Goal: Task Accomplishment & Management: Manage account settings

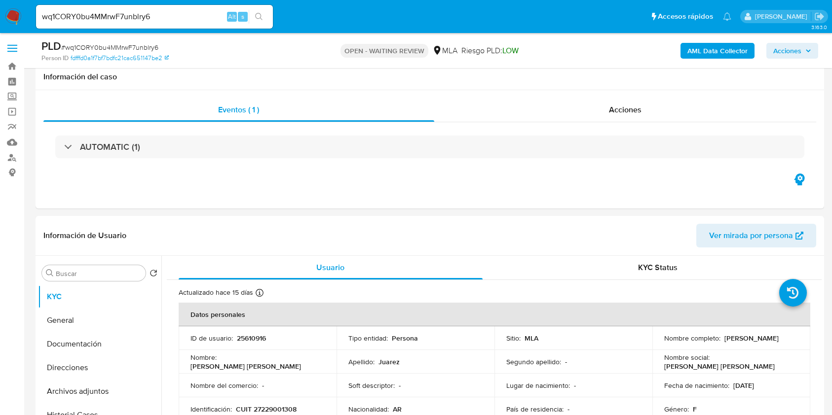
select select "10"
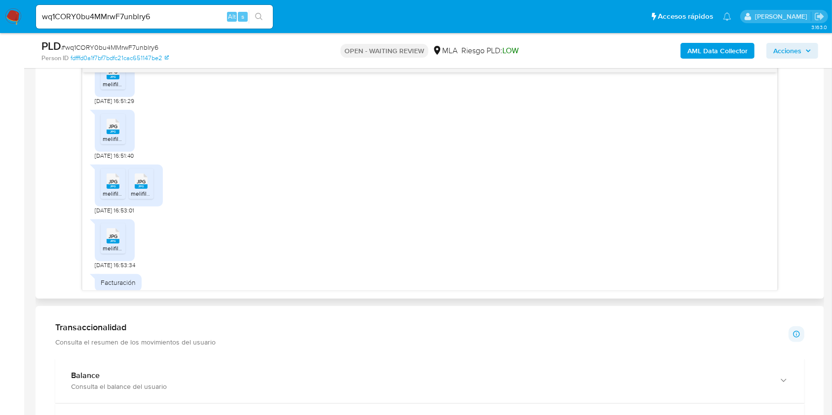
scroll to position [1488, 0]
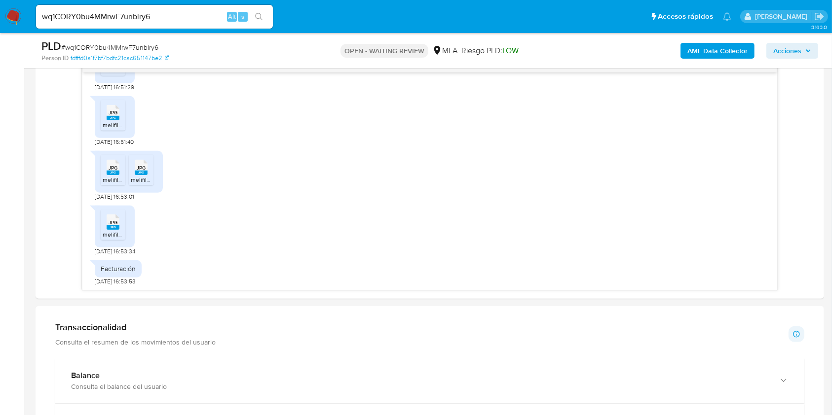
click at [169, 18] on input "wq1CORY0bu4MMrwF7unblry6" at bounding box center [154, 16] width 237 height 13
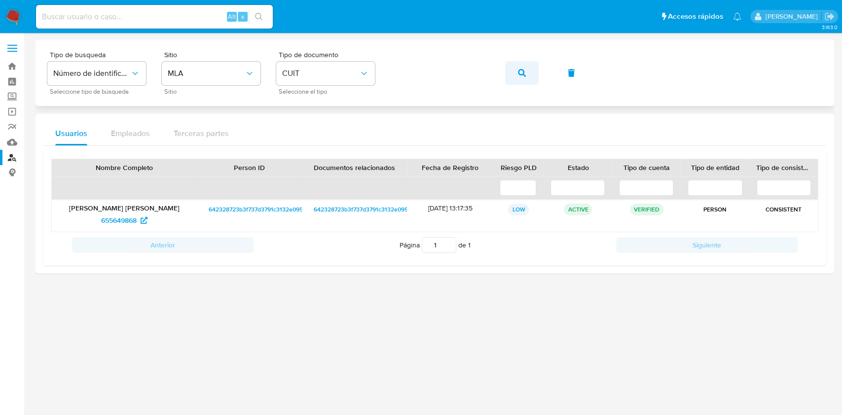
click at [529, 72] on button "button" at bounding box center [522, 73] width 34 height 24
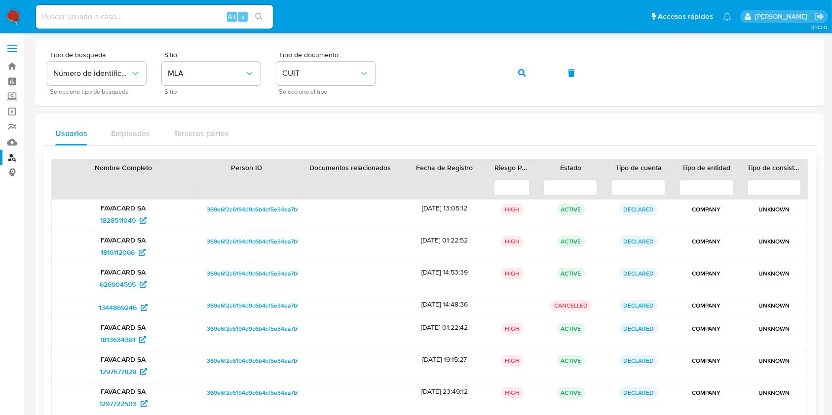
click at [628, 187] on input at bounding box center [638, 188] width 54 height 16
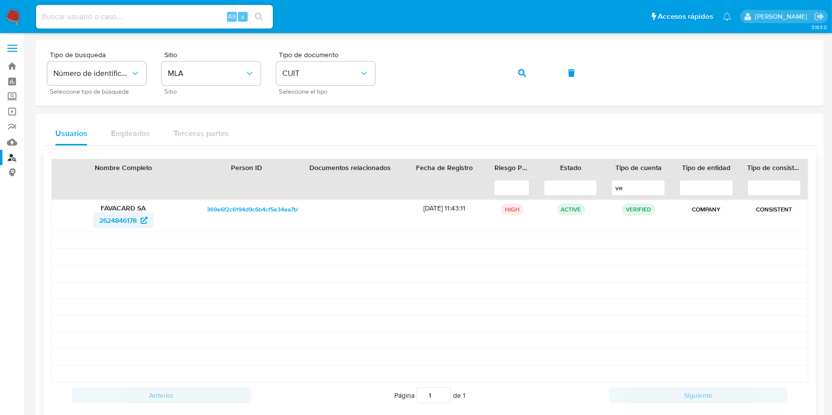
type input "ve"
click at [119, 222] on span "2624846178" at bounding box center [118, 221] width 38 height 16
click at [647, 190] on input "ve" at bounding box center [638, 188] width 54 height 16
click at [541, 81] on div "Tipo de busqueda Número de identificación Seleccione tipo de búsqueda Sitio MLA…" at bounding box center [429, 72] width 765 height 43
click at [534, 81] on button "button" at bounding box center [522, 73] width 34 height 24
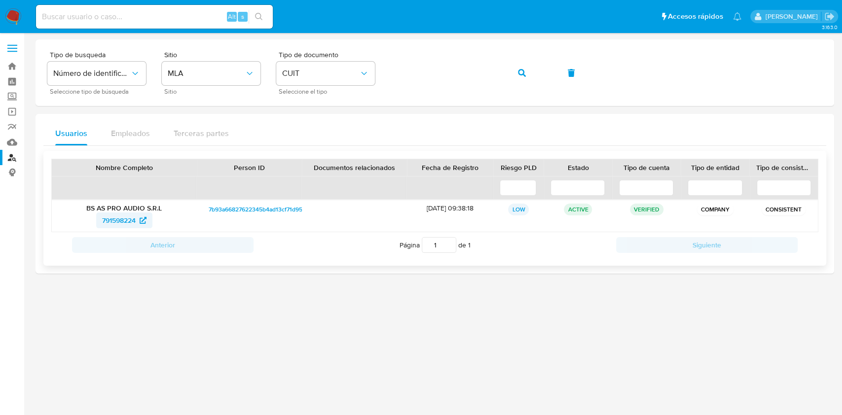
click at [131, 217] on span "791598224" at bounding box center [119, 221] width 34 height 16
click at [520, 80] on span "button" at bounding box center [522, 73] width 8 height 22
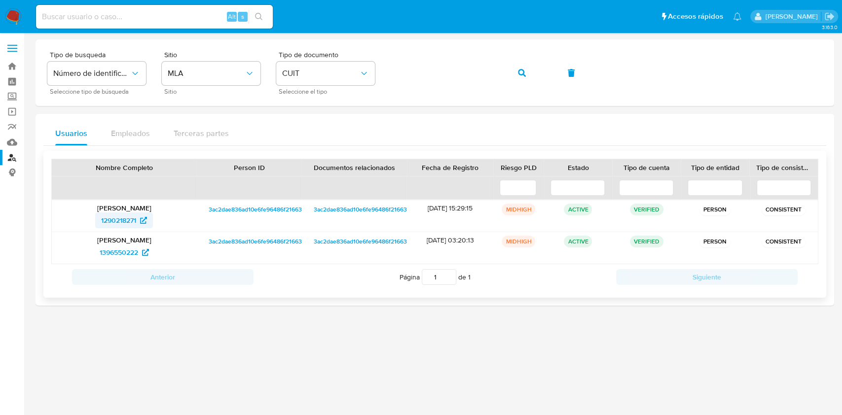
click at [123, 223] on span "1290218271" at bounding box center [118, 221] width 35 height 16
click at [119, 247] on span "1396550222" at bounding box center [119, 253] width 38 height 16
click at [516, 71] on button "button" at bounding box center [522, 73] width 34 height 24
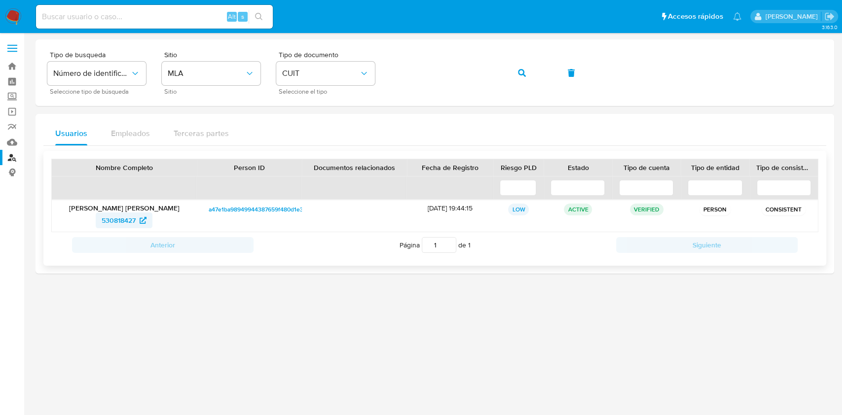
click at [134, 219] on span "530818427" at bounding box center [119, 221] width 34 height 16
click at [525, 75] on icon "button" at bounding box center [522, 73] width 8 height 8
click at [122, 222] on span "149102034" at bounding box center [119, 221] width 34 height 16
click at [535, 79] on button "button" at bounding box center [522, 73] width 34 height 24
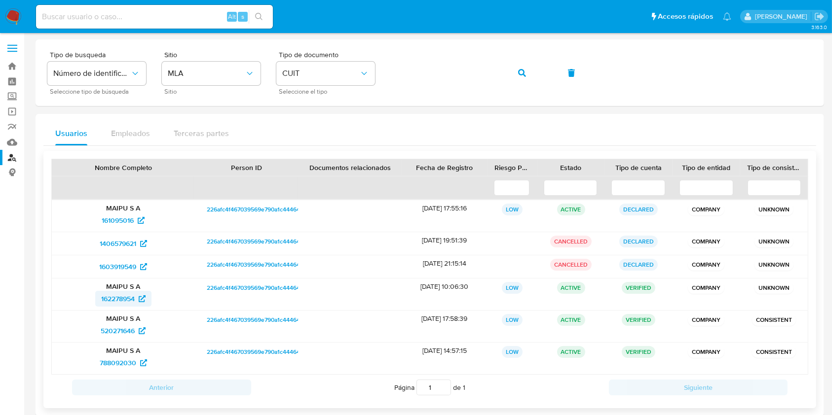
click at [121, 300] on span "162278954" at bounding box center [118, 299] width 34 height 16
click at [510, 75] on button "button" at bounding box center [522, 73] width 34 height 24
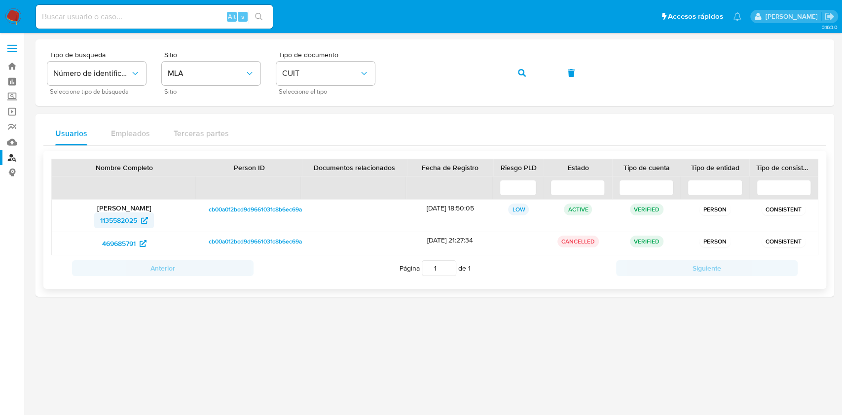
click at [118, 217] on span "1135582025" at bounding box center [118, 221] width 37 height 16
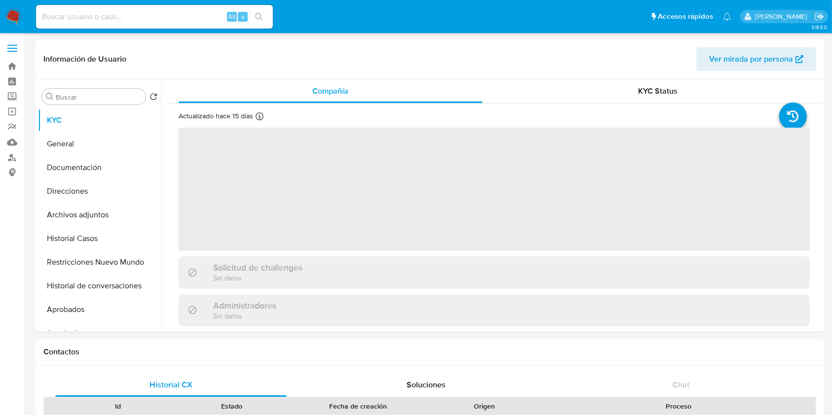
select select "10"
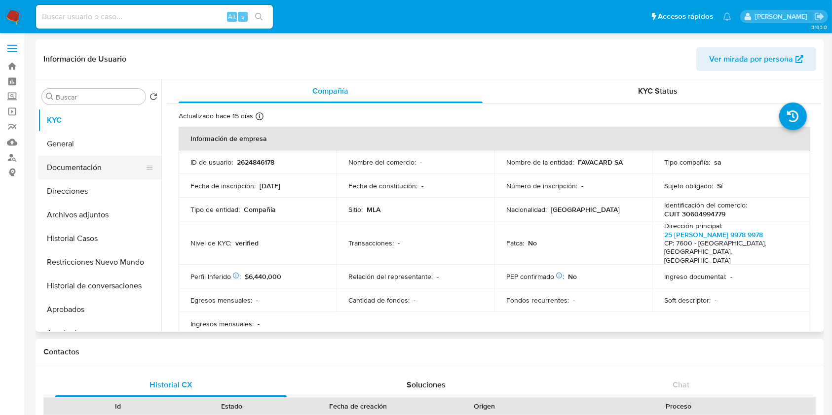
click at [97, 168] on button "Documentación" at bounding box center [95, 168] width 115 height 24
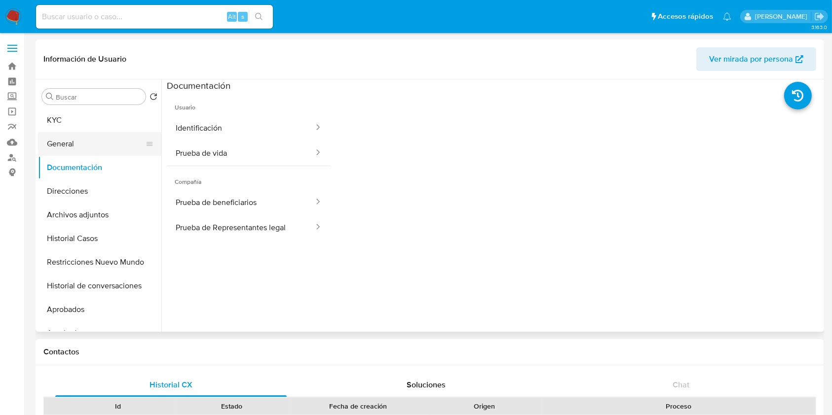
click at [80, 143] on button "General" at bounding box center [95, 144] width 115 height 24
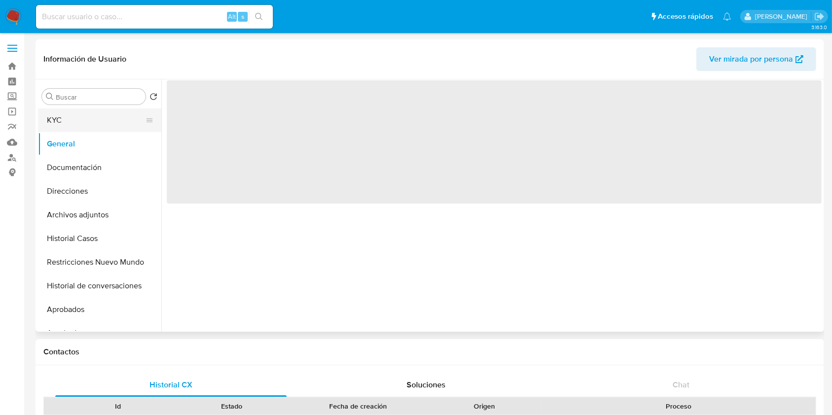
click at [91, 117] on button "KYC" at bounding box center [95, 121] width 115 height 24
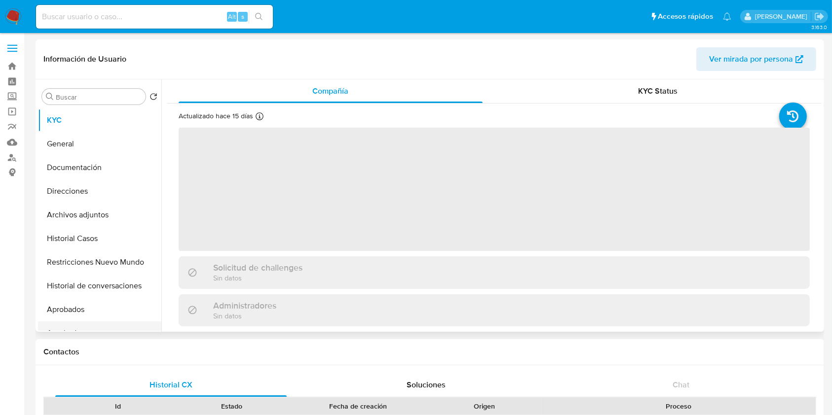
scroll to position [66, 0]
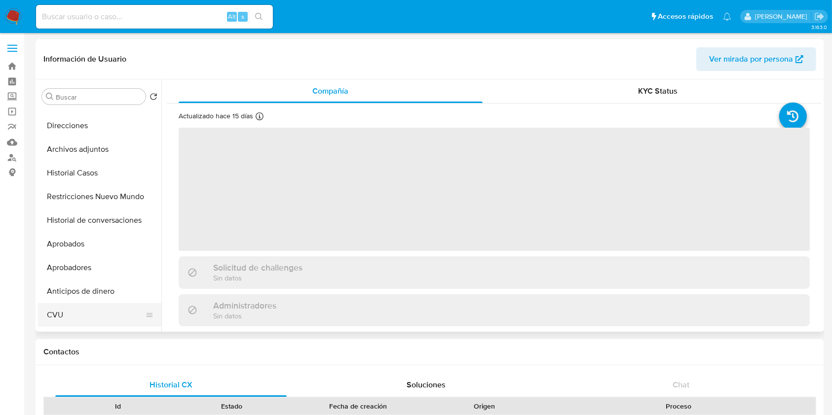
click at [83, 318] on button "CVU" at bounding box center [95, 315] width 115 height 24
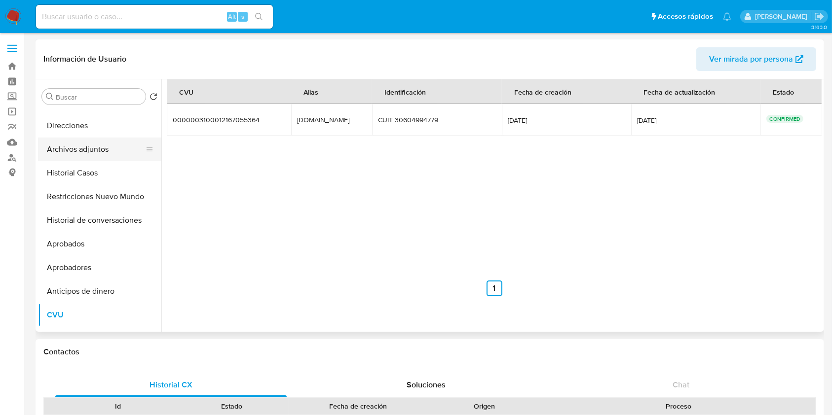
scroll to position [0, 0]
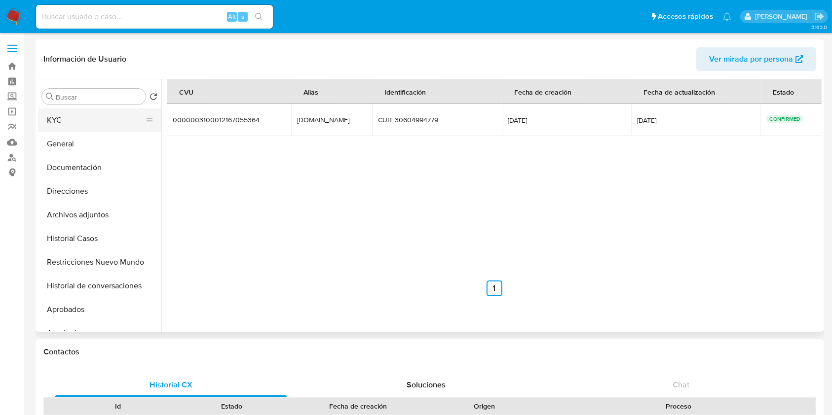
click at [105, 118] on button "KYC" at bounding box center [95, 121] width 115 height 24
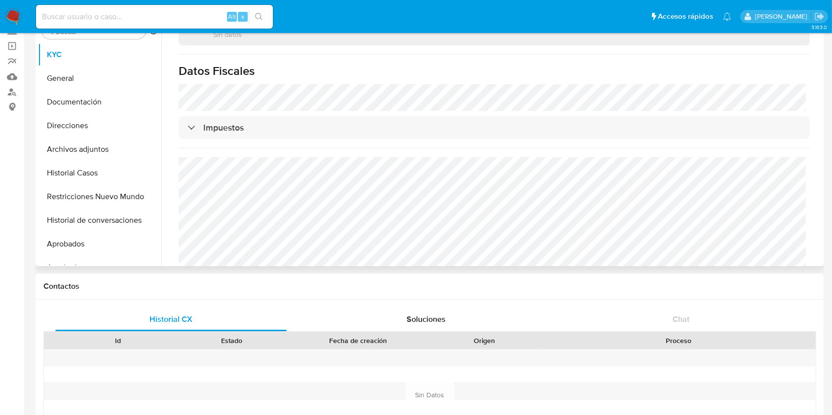
scroll to position [708, 0]
click at [103, 121] on button "Direcciones" at bounding box center [95, 126] width 115 height 24
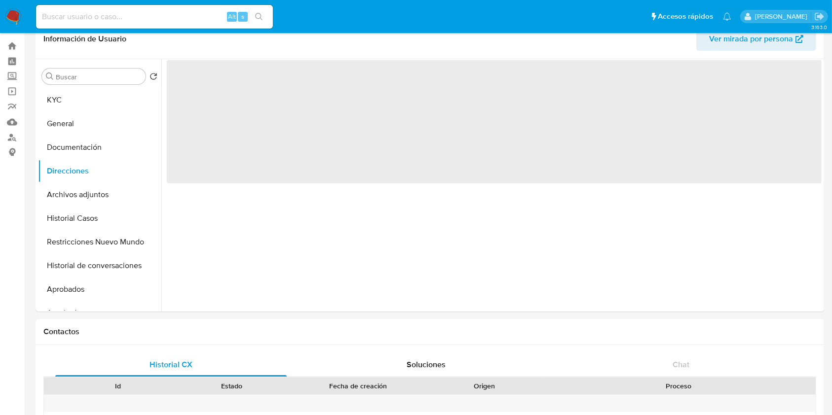
scroll to position [0, 0]
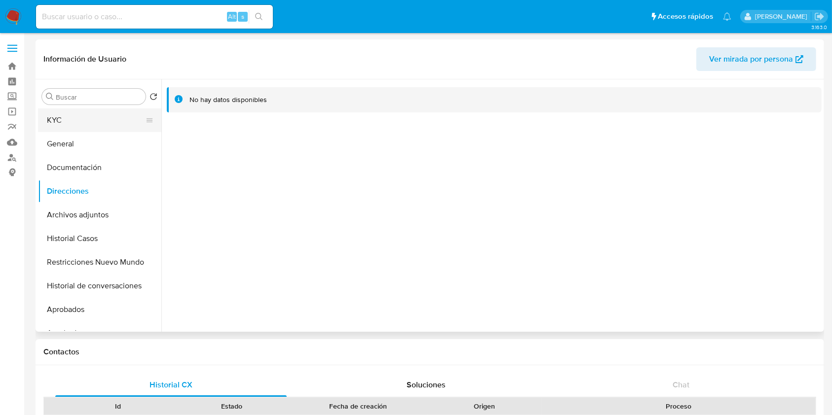
click at [108, 121] on button "KYC" at bounding box center [95, 121] width 115 height 24
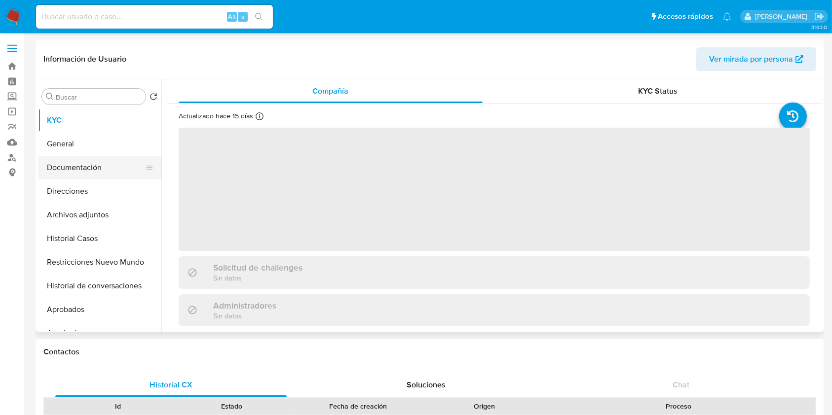
click at [96, 169] on button "Documentación" at bounding box center [95, 168] width 115 height 24
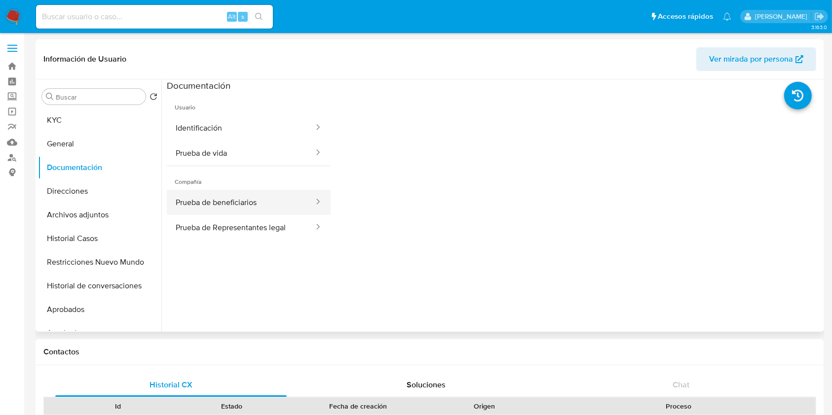
click at [272, 199] on button "Prueba de beneficiarios" at bounding box center [241, 202] width 148 height 25
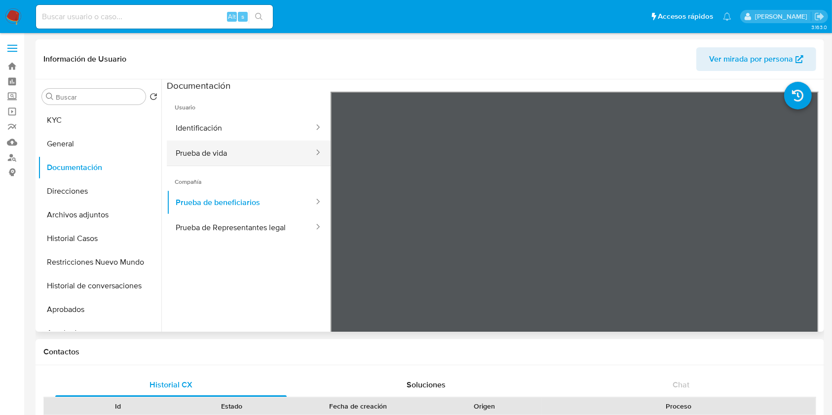
click at [248, 146] on button "Prueba de vida" at bounding box center [241, 153] width 148 height 25
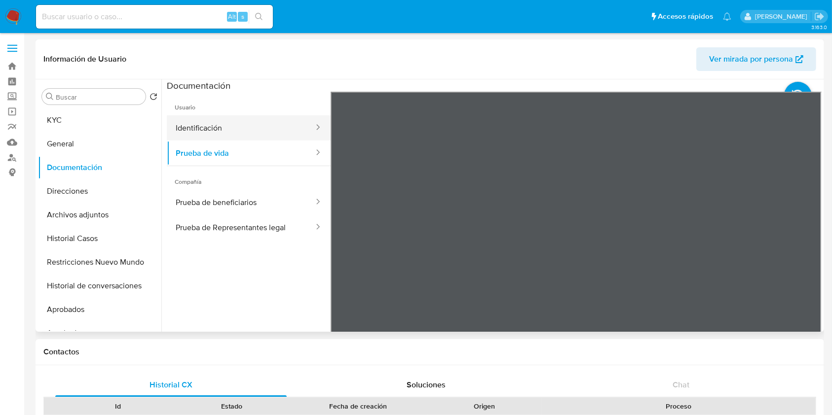
click at [265, 129] on button "Identificación" at bounding box center [241, 127] width 148 height 25
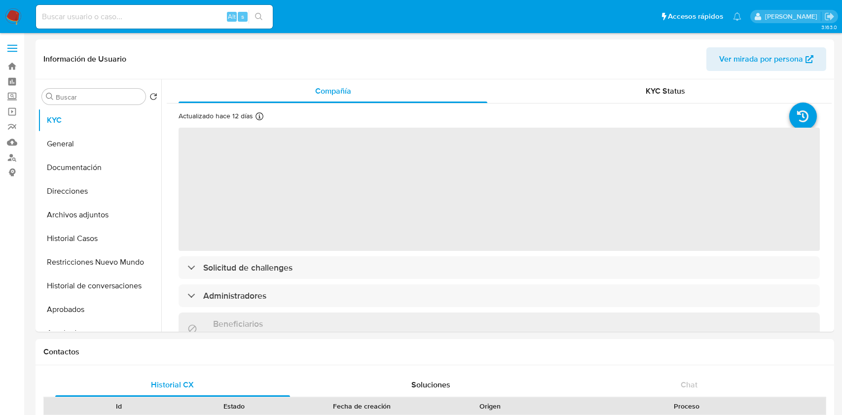
select select "10"
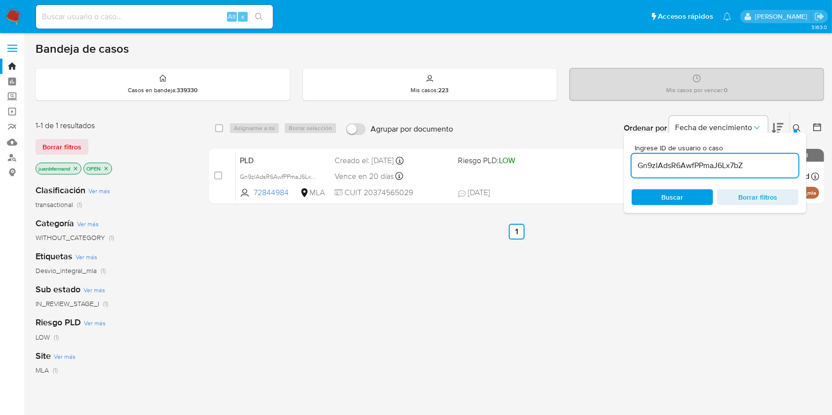
click at [734, 168] on input "Gn9zIAdsR6AwfPPmaJ6Lx7bZ" at bounding box center [715, 165] width 167 height 13
paste input "wq1CORY0bu4MMrwF7unblry6"
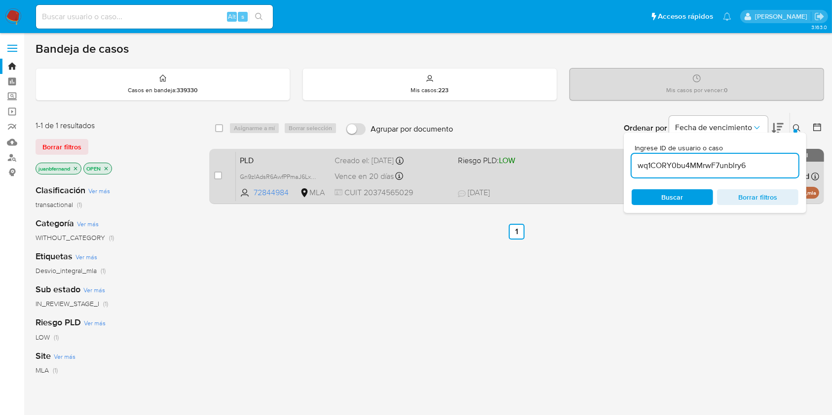
type input "wq1CORY0bu4MMrwF7unblry6"
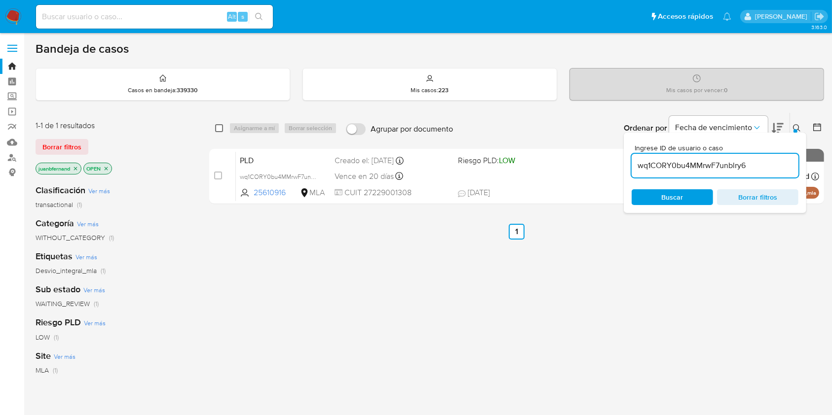
click at [220, 128] on input "checkbox" at bounding box center [219, 128] width 8 height 8
checkbox input "true"
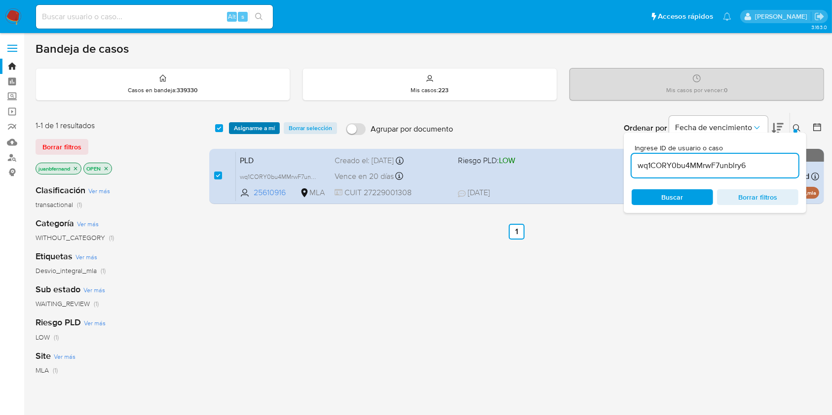
click at [243, 127] on span "Asignarme a mí" at bounding box center [254, 128] width 41 height 10
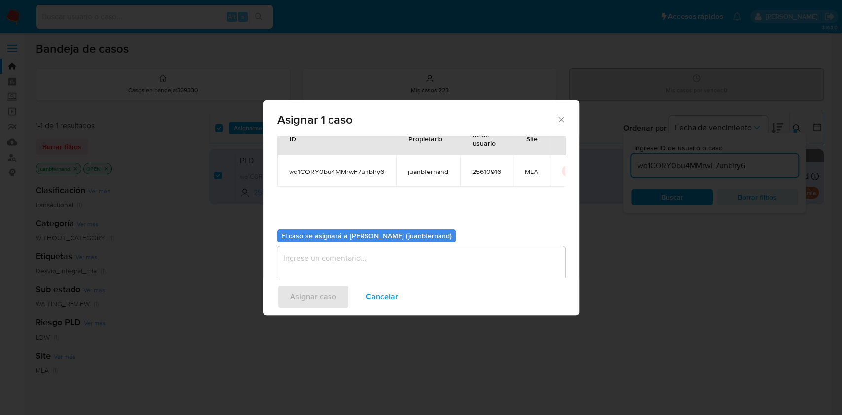
scroll to position [50, 0]
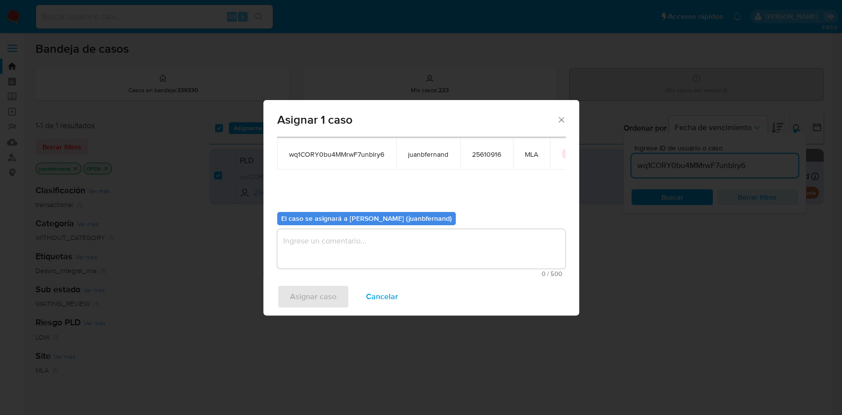
click at [294, 232] on textarea "assign-modal" at bounding box center [421, 248] width 288 height 39
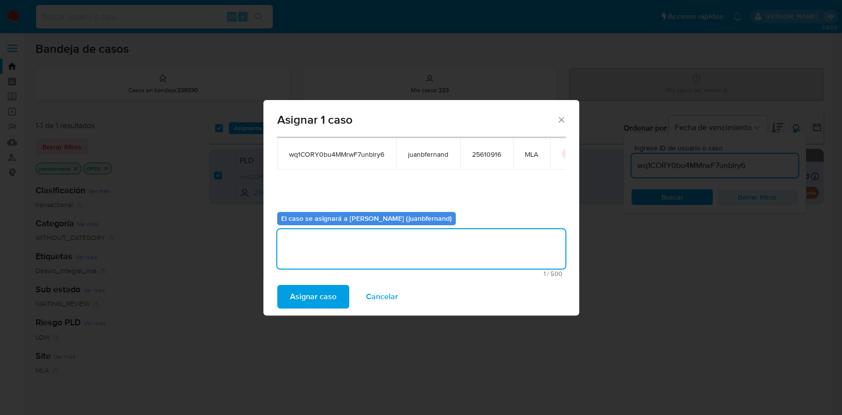
click at [315, 291] on span "Asignar caso" at bounding box center [313, 297] width 46 height 22
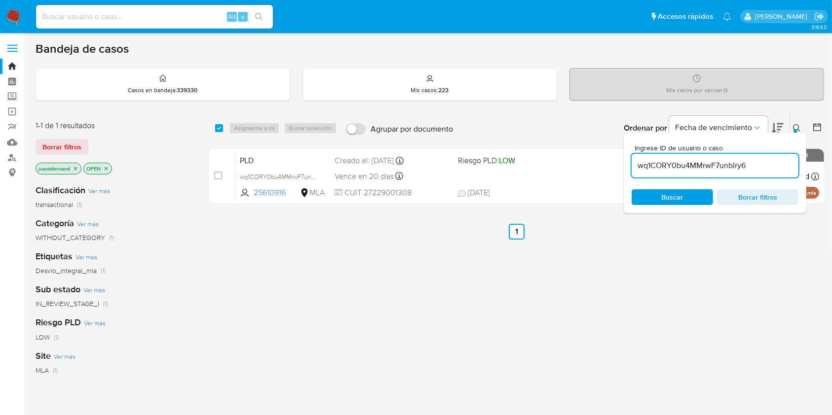
click at [772, 172] on div "wq1CORY0bu4MMrwF7unblry6" at bounding box center [715, 166] width 167 height 24
click at [771, 165] on input "wq1CORY0bu4MMrwF7unblry6" at bounding box center [715, 165] width 167 height 13
paste input "JKhMu71ymnzpROD575qmYMx9"
type input "JKhMu71ymnzpROD575qmYMx9"
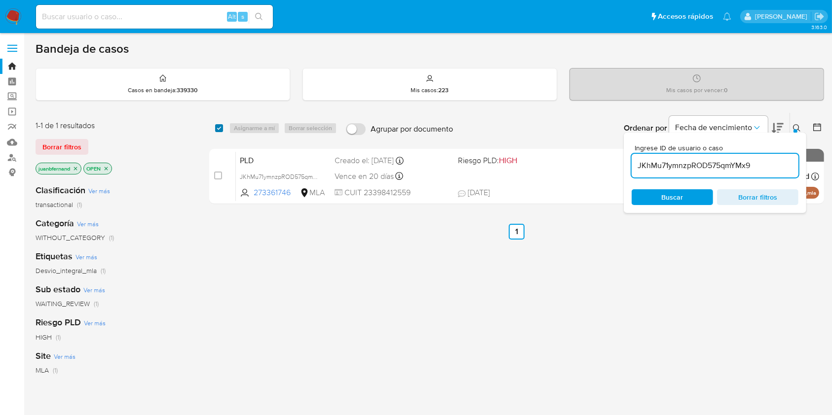
click at [218, 130] on input "checkbox" at bounding box center [219, 128] width 8 height 8
checkbox input "true"
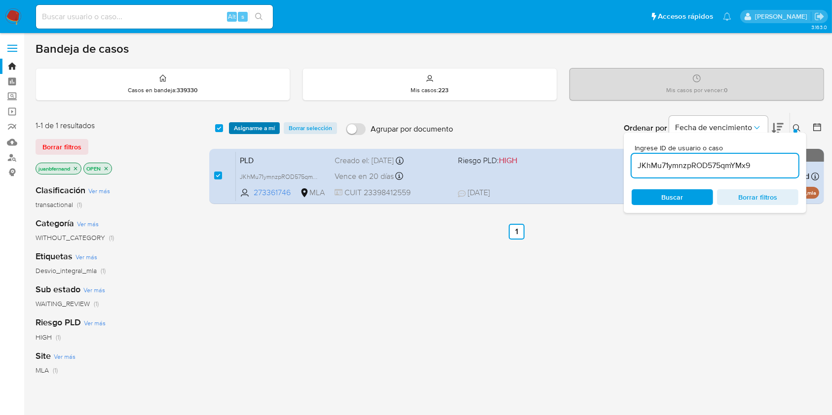
click at [247, 126] on span "Asignarme a mí" at bounding box center [254, 128] width 41 height 10
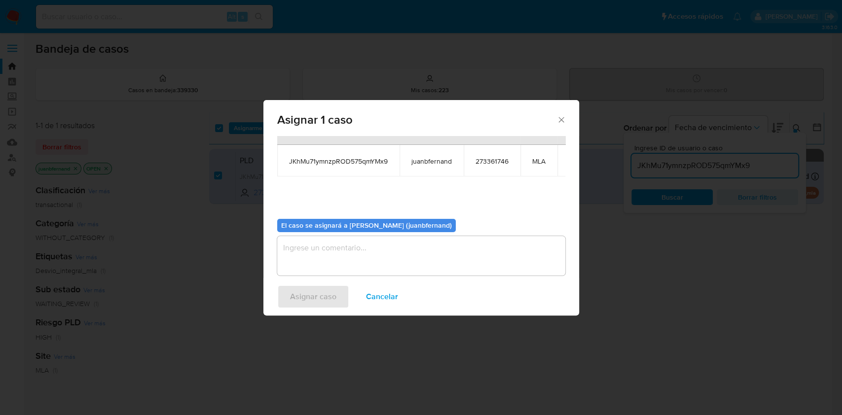
scroll to position [60, 0]
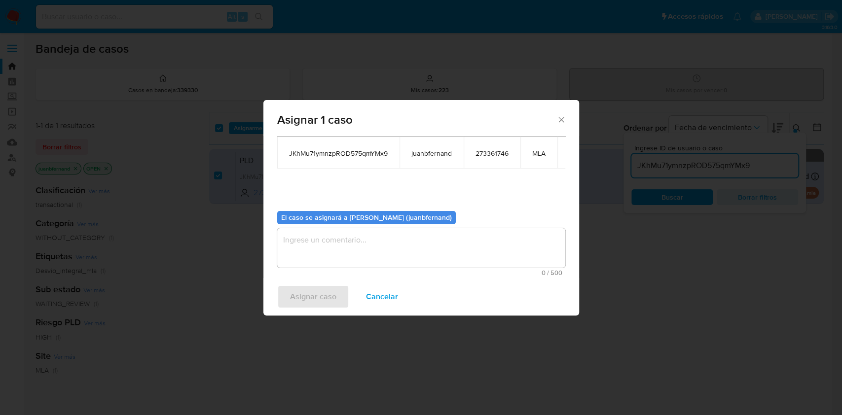
click at [385, 243] on textarea "assign-modal" at bounding box center [421, 247] width 288 height 39
click at [332, 284] on div "Asignar caso Cancelar" at bounding box center [421, 297] width 316 height 38
click at [330, 294] on span "Asignar caso" at bounding box center [313, 297] width 46 height 22
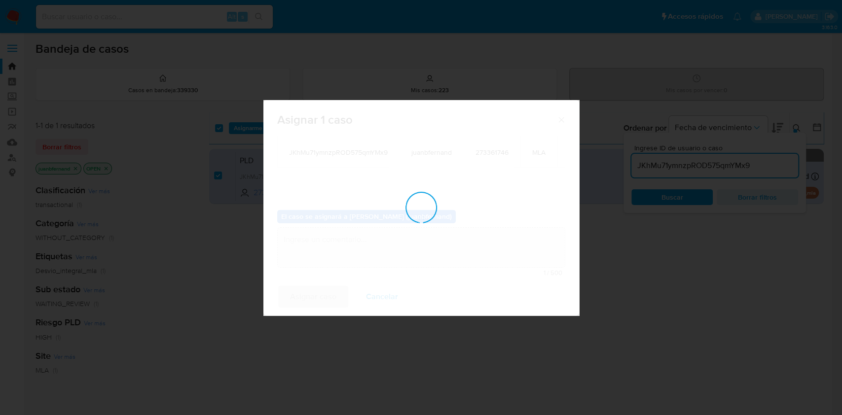
scroll to position [59, 0]
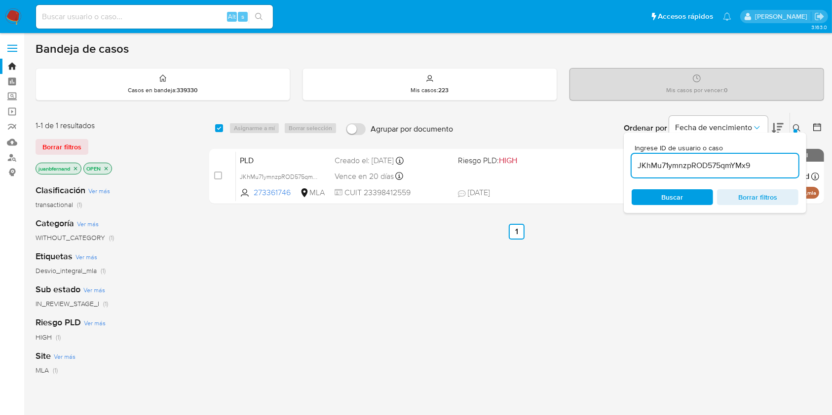
click at [760, 164] on input "JKhMu71ymnzpROD575qmYMx9" at bounding box center [715, 165] width 167 height 13
paste input "z6ps8nWur26MnZBOs5iBGtvf"
type input "z6ps8nWur26MnZBOs5iBGtvf"
click at [218, 129] on input "checkbox" at bounding box center [219, 128] width 8 height 8
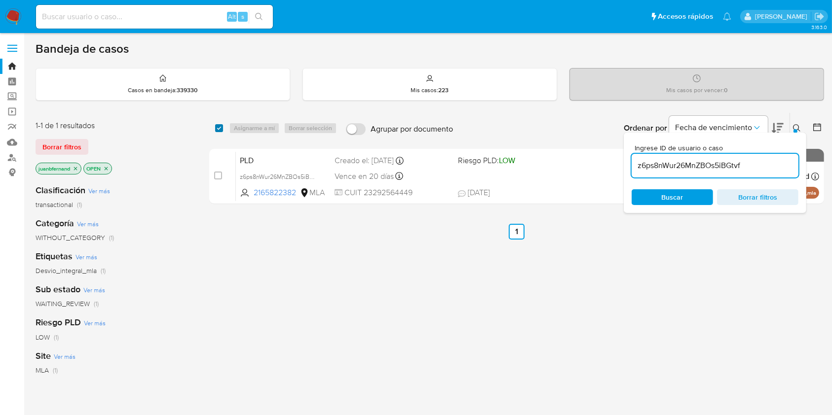
checkbox input "true"
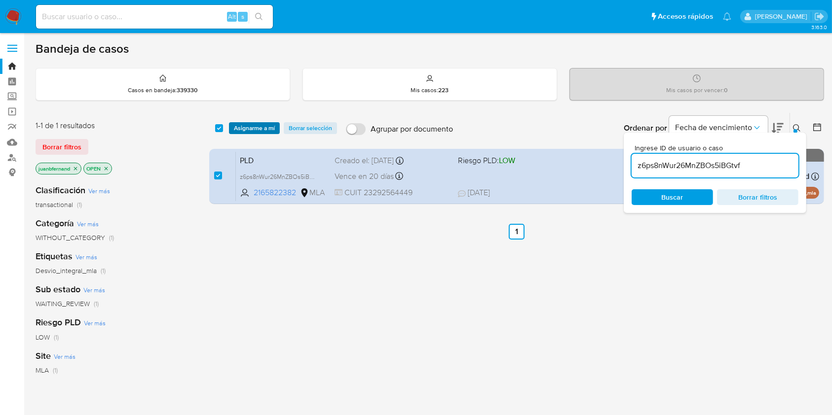
click at [235, 130] on span "Asignarme a mí" at bounding box center [254, 128] width 41 height 10
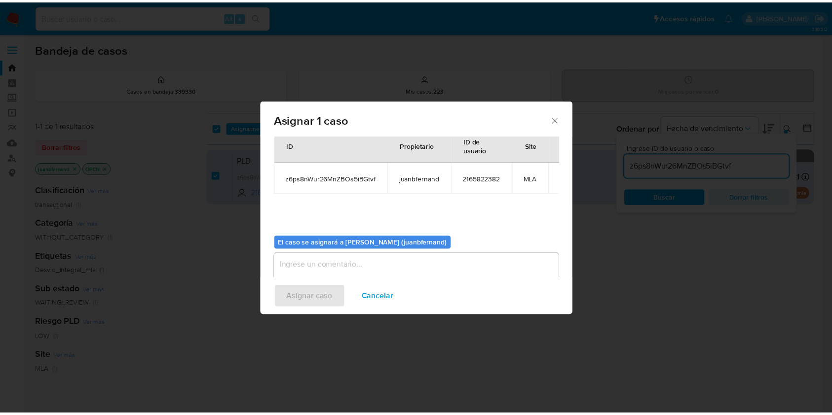
scroll to position [50, 0]
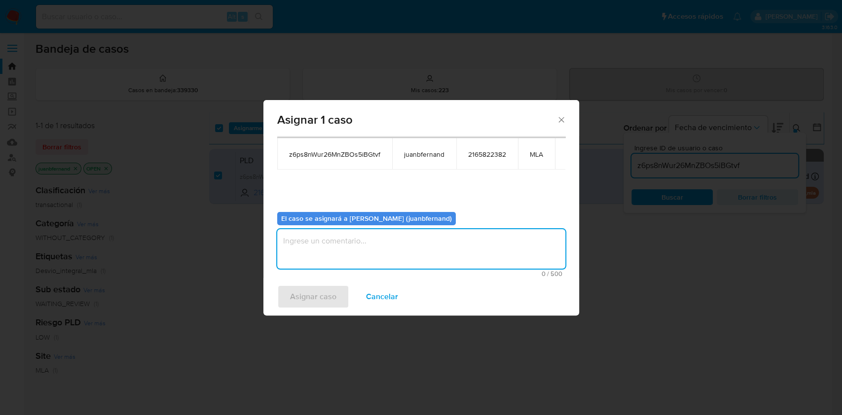
click at [405, 256] on textarea "assign-modal" at bounding box center [421, 248] width 288 height 39
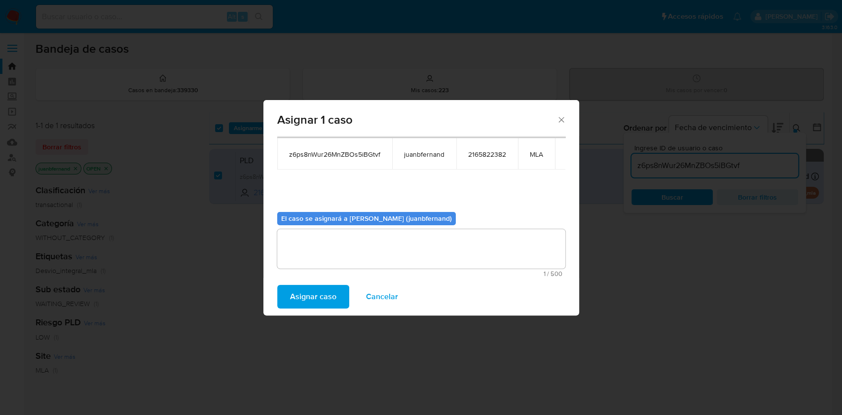
click at [310, 305] on span "Asignar caso" at bounding box center [313, 297] width 46 height 22
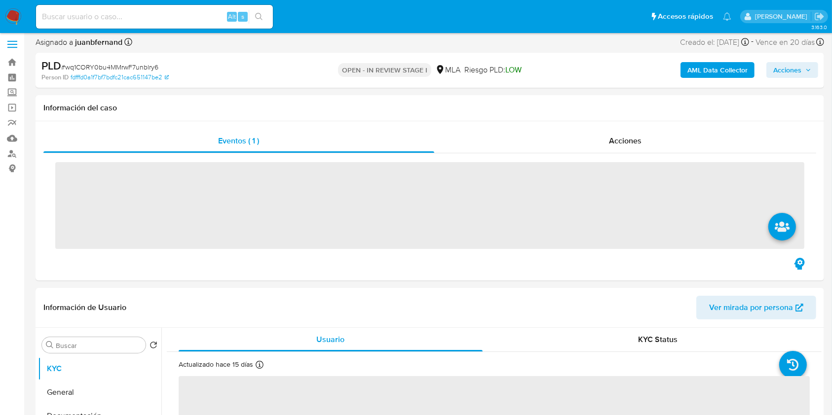
scroll to position [460, 0]
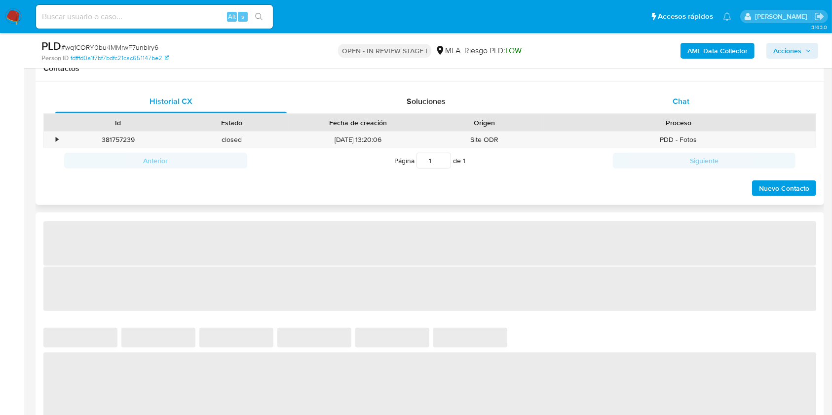
click at [704, 104] on div "Chat" at bounding box center [680, 102] width 231 height 24
select select "10"
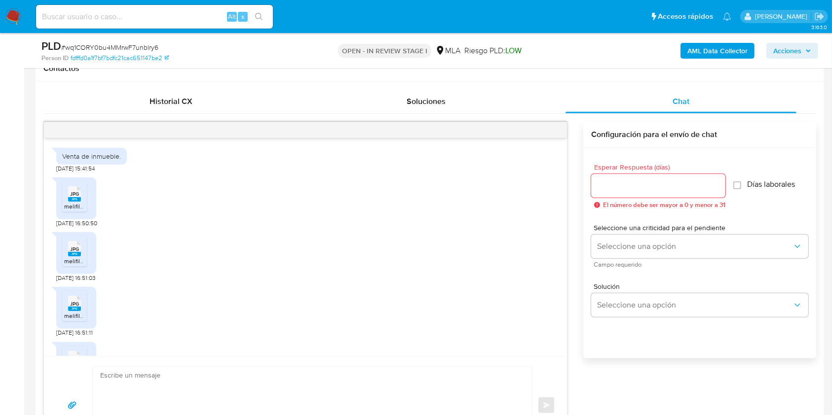
scroll to position [290, 0]
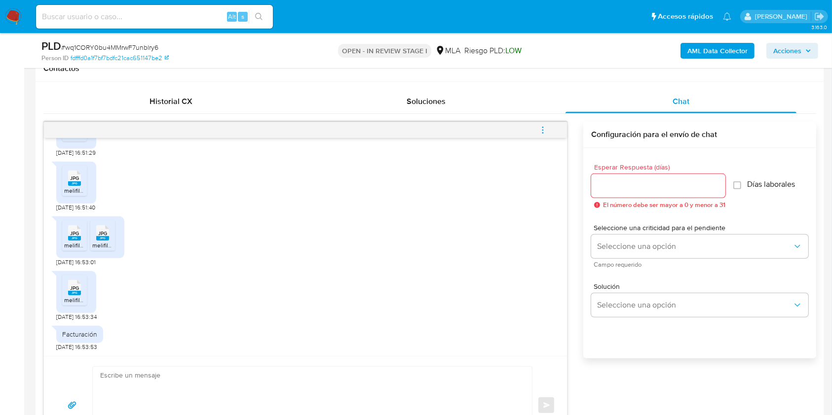
click at [208, 376] on textarea at bounding box center [309, 405] width 419 height 77
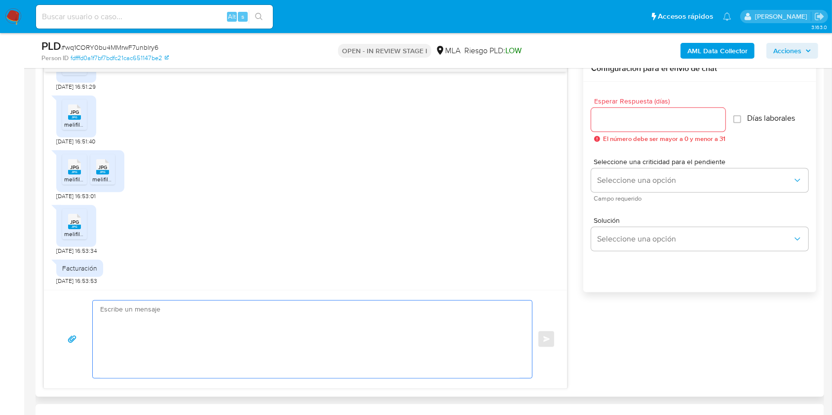
scroll to position [592, 0]
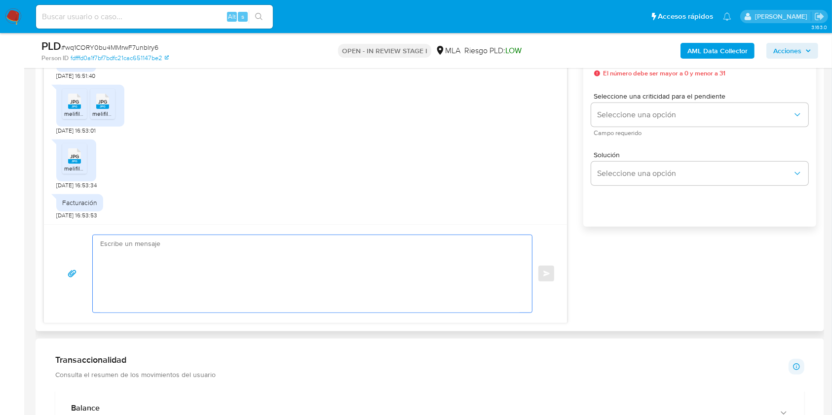
click at [226, 275] on textarea at bounding box center [309, 273] width 419 height 77
paste textarea "Hola, esperamos que te encuentres muy bien. Muchas gracias por tu respuesta. Co…"
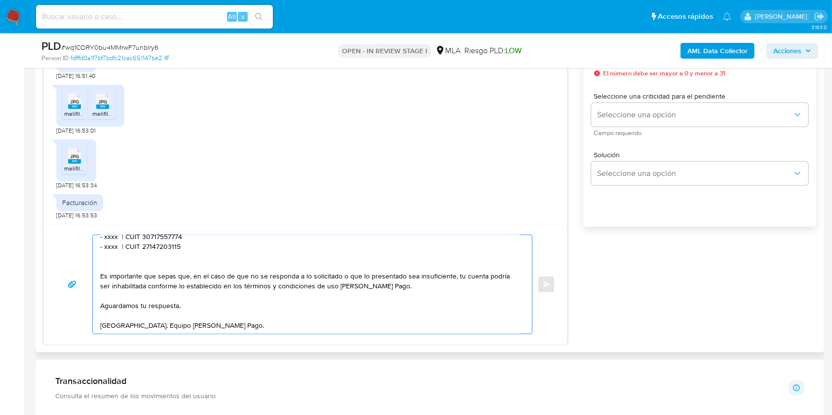
scroll to position [0, 0]
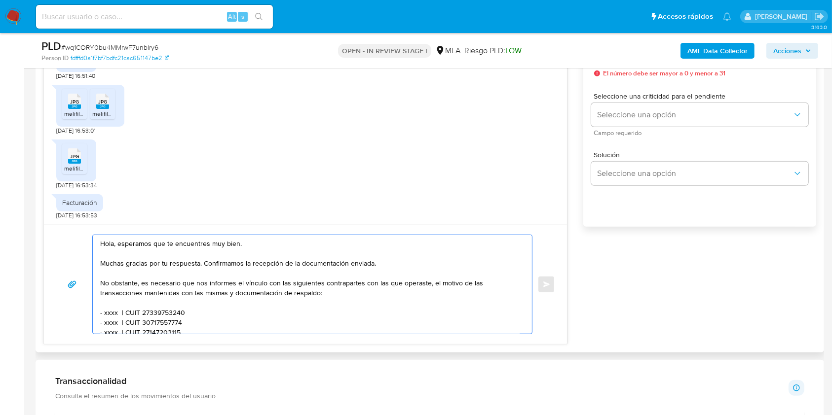
click at [231, 243] on textarea "Hola, esperamos que te encuentres muy bien. Muchas gracias por tu respuesta. Co…" at bounding box center [309, 284] width 419 height 99
drag, startPoint x: 210, startPoint y: 246, endPoint x: 117, endPoint y: 247, distance: 92.8
click at [117, 247] on textarea "Hola, esperamos que te encuentres muy bien. Muchas gracias por tu respuesta. Co…" at bounding box center [309, 284] width 419 height 99
click at [182, 249] on textarea "Hola. Muchas gracias por tu respuesta. Confirmamos la recepción de la documenta…" at bounding box center [309, 284] width 419 height 99
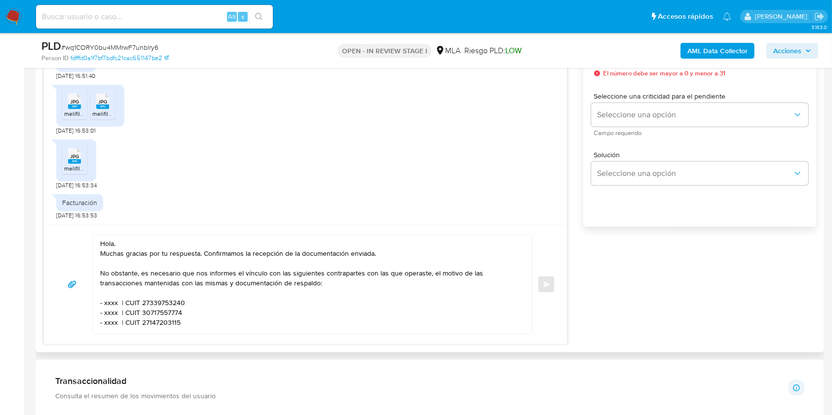
click at [106, 305] on textarea "Hola. Muchas gracias por tu respuesta. Confirmamos la recepción de la documenta…" at bounding box center [309, 284] width 419 height 99
paste textarea "FAVACARD S.A."
click at [204, 301] on textarea "Hola. Muchas gracias por tu respuesta. Confirmamos la recepción de la documenta…" at bounding box center [309, 284] width 419 height 99
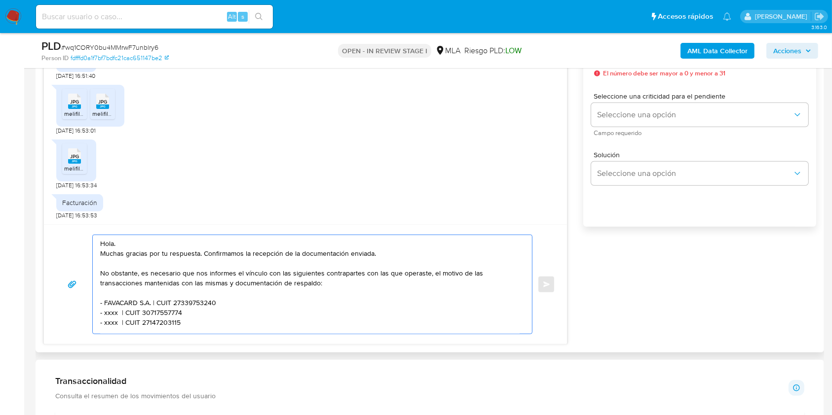
paste textarea "30604994779"
click at [171, 316] on textarea "Hola. Muchas gracias por tu respuesta. Confirmamos la recepción de la documenta…" at bounding box center [309, 284] width 419 height 99
paste textarea "698416"
click at [113, 316] on textarea "Hola. Muchas gracias por tu respuesta. Confirmamos la recepción de la documenta…" at bounding box center [309, 284] width 419 height 99
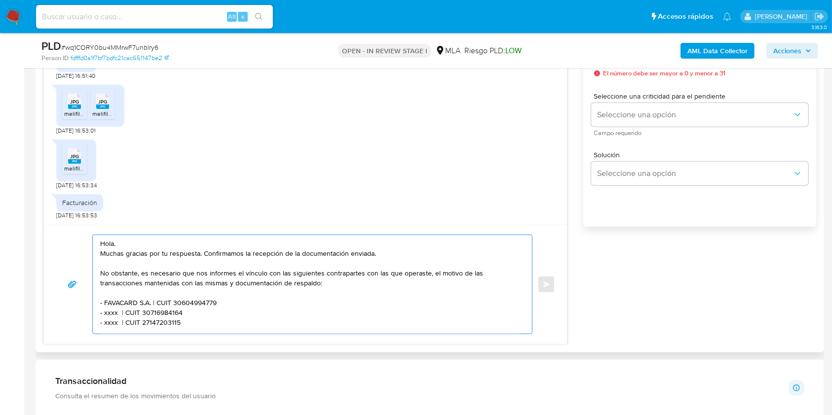
click at [113, 316] on textarea "Hola. Muchas gracias por tu respuesta. Confirmamos la recepción de la documenta…" at bounding box center [309, 284] width 419 height 99
paste textarea "Bs As Pro Audio S.r.l"
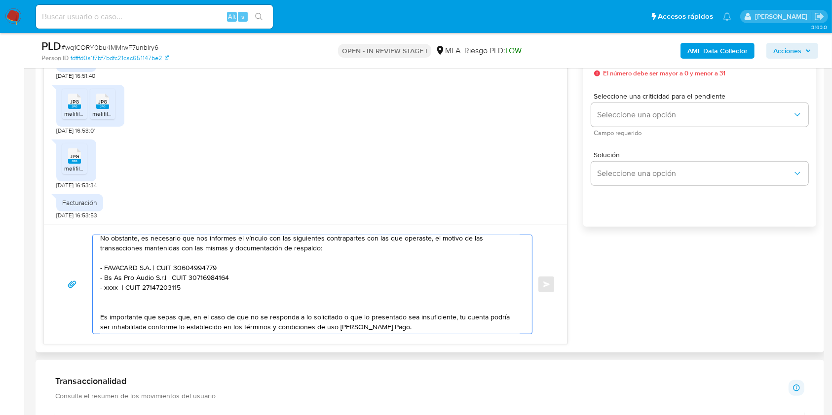
scroll to position [45, 0]
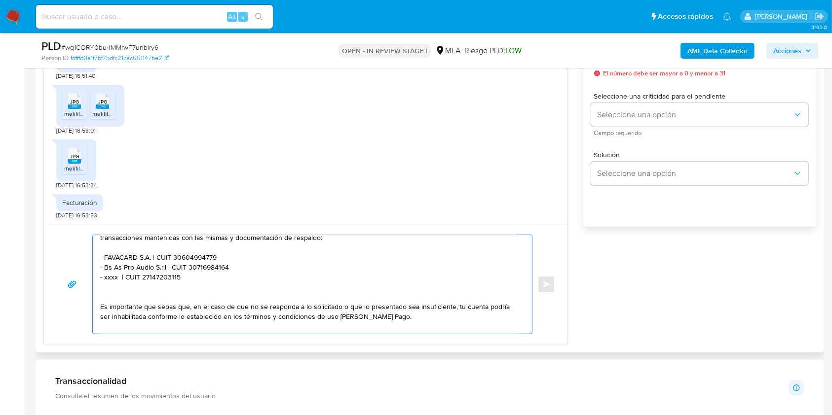
drag, startPoint x: 215, startPoint y: 325, endPoint x: 90, endPoint y: 279, distance: 132.5
click at [90, 279] on div "Hola. Muchas gracias por tu respuesta. Confirmamos la recepción de la documenta…" at bounding box center [305, 285] width 499 height 100
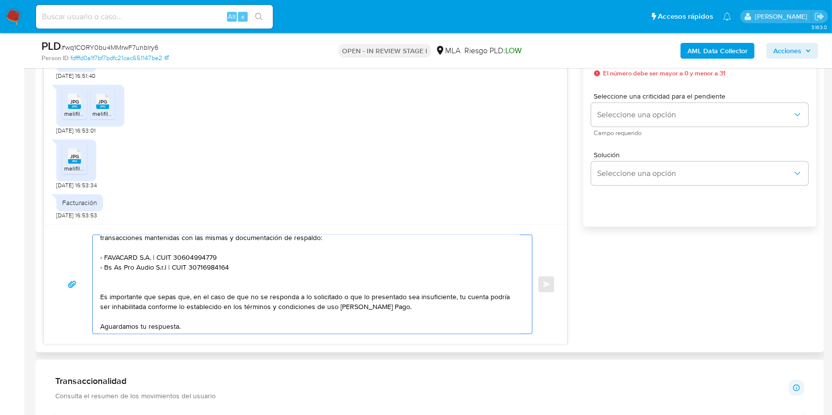
click at [197, 331] on textarea "Hola. Muchas gracias por tu respuesta. Confirmamos la recepción de la documenta…" at bounding box center [309, 284] width 419 height 99
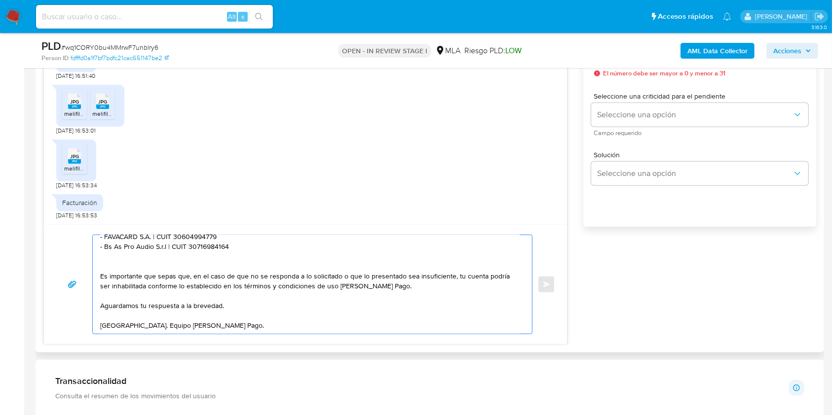
scroll to position [79, 0]
click at [262, 315] on textarea "Hola. Muchas gracias por tu respuesta. Confirmamos la recepción de la documenta…" at bounding box center [309, 284] width 419 height 99
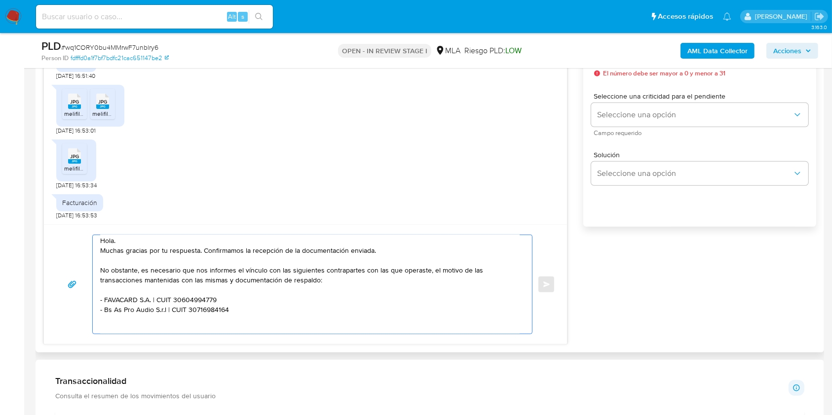
scroll to position [0, 0]
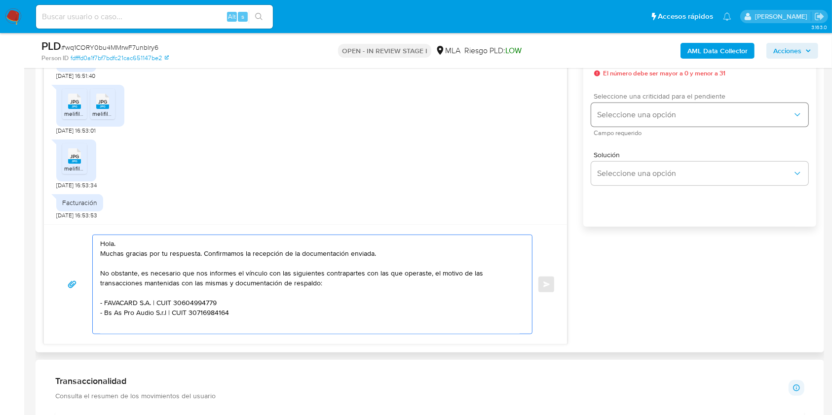
type textarea "Hola. Muchas gracias por tu respuesta. Confirmamos la recepción de la documenta…"
click at [642, 108] on button "Seleccione una opción" at bounding box center [699, 115] width 217 height 24
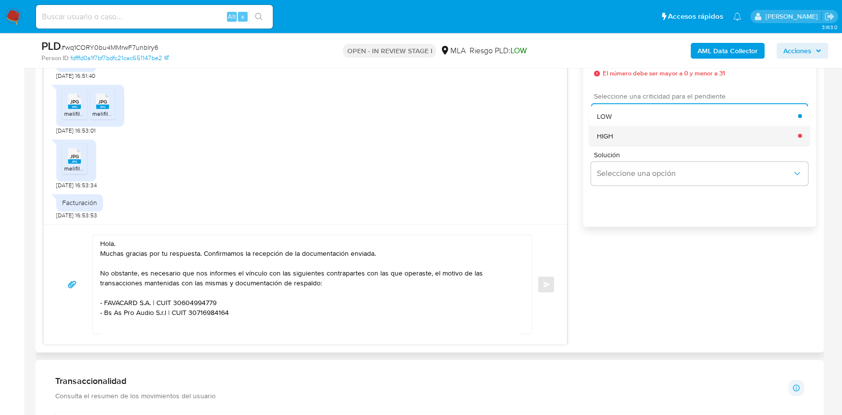
click at [632, 133] on div "HIGH" at bounding box center [697, 136] width 201 height 20
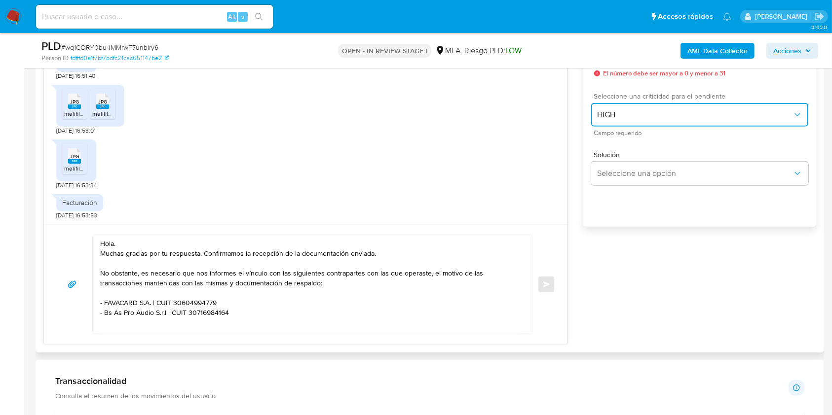
scroll to position [526, 0]
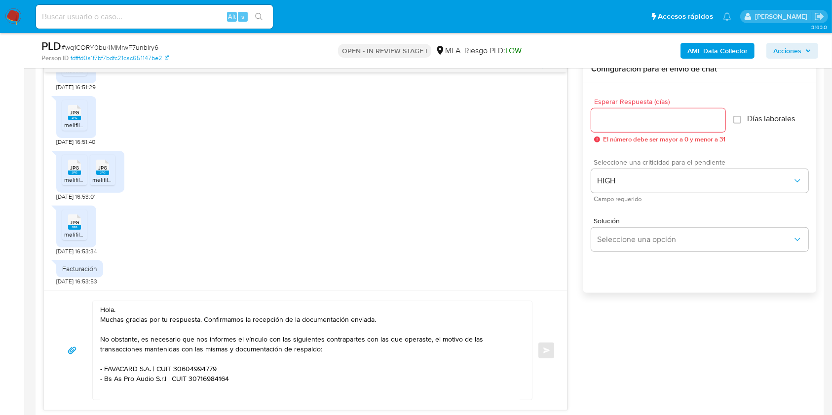
click at [638, 122] on input "Esperar Respuesta (días)" at bounding box center [658, 120] width 134 height 13
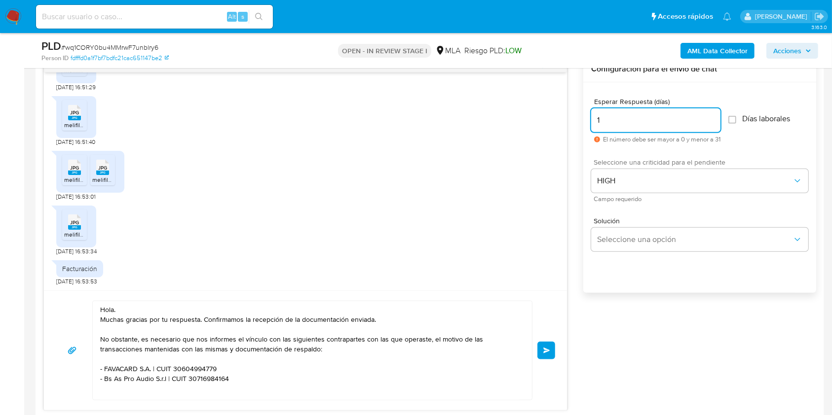
type input "1"
click at [611, 342] on div "Venta de inmueble. 21/08/2025 15:41:54 JPG JPG melifile2322531224866015236.jpg …" at bounding box center [429, 233] width 773 height 355
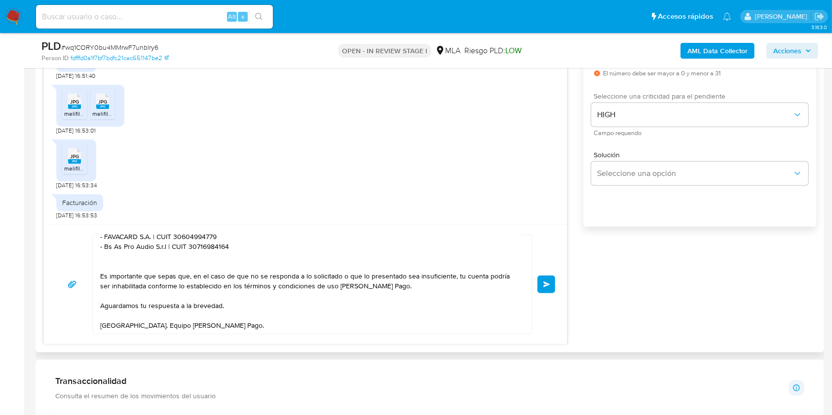
scroll to position [79, 0]
click at [543, 290] on button "Enviar" at bounding box center [546, 285] width 18 height 18
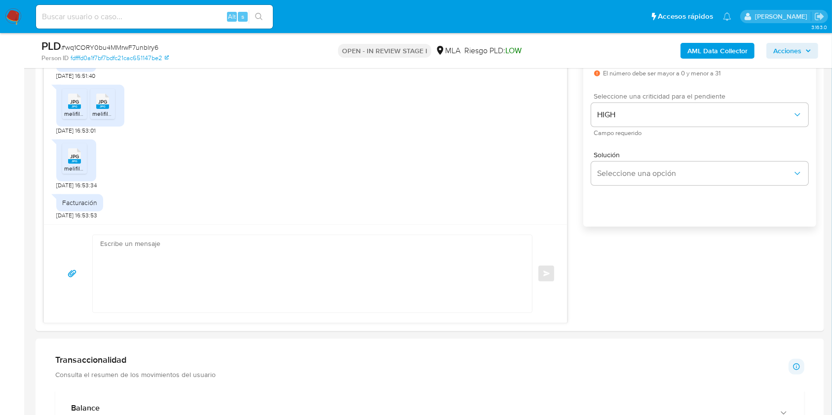
scroll to position [507, 0]
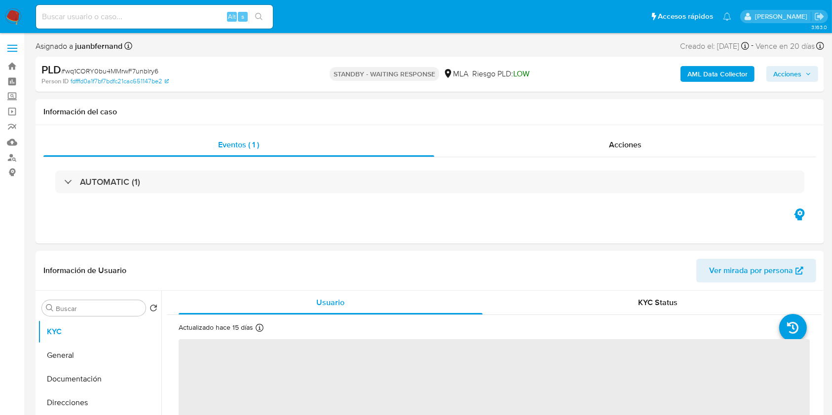
select select "10"
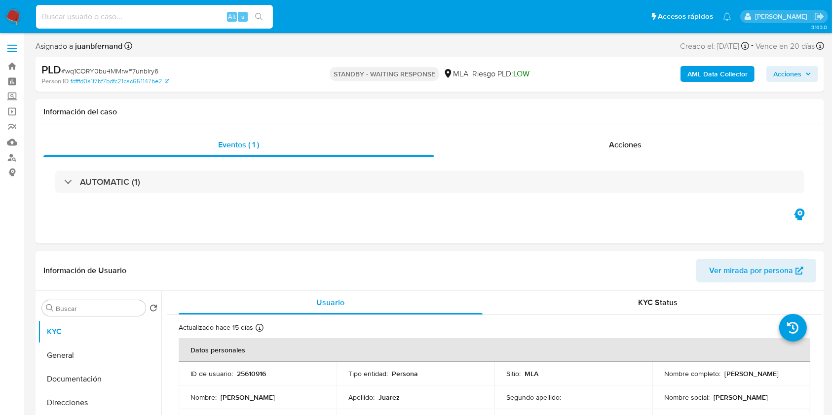
drag, startPoint x: 201, startPoint y: 17, endPoint x: 214, endPoint y: 17, distance: 12.8
click at [200, 17] on input at bounding box center [154, 16] width 237 height 13
paste input "JKhMu71ymnzpROD575qmYMx9"
type input "JKhMu71ymnzpROD575qmYMx9"
click at [266, 20] on button "search-icon" at bounding box center [259, 17] width 20 height 14
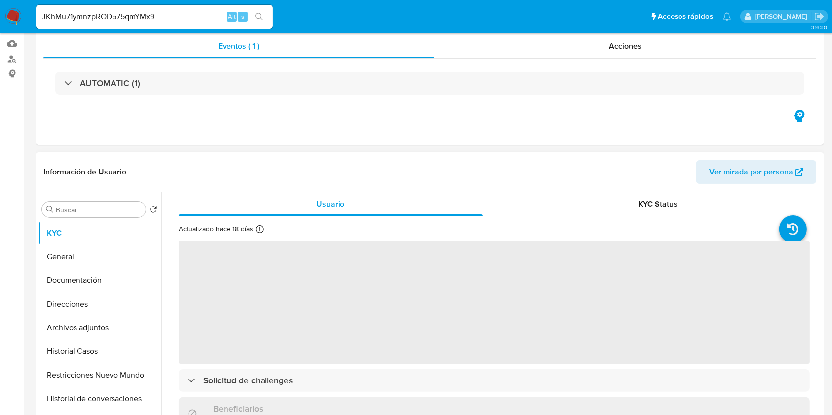
scroll to position [263, 0]
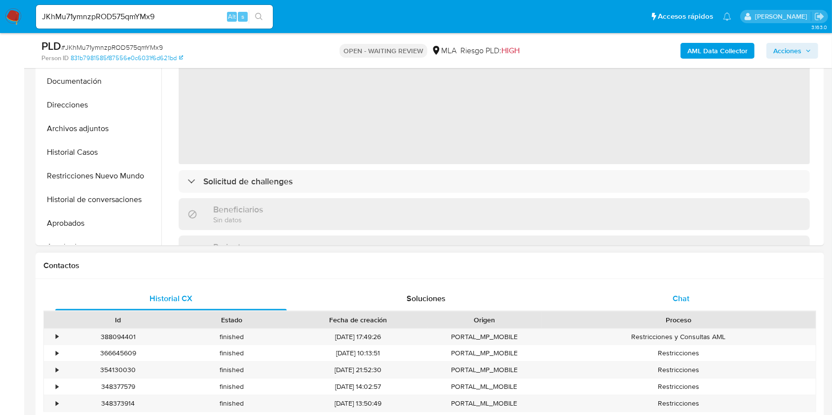
select select "10"
click at [692, 299] on div "Chat" at bounding box center [680, 299] width 231 height 24
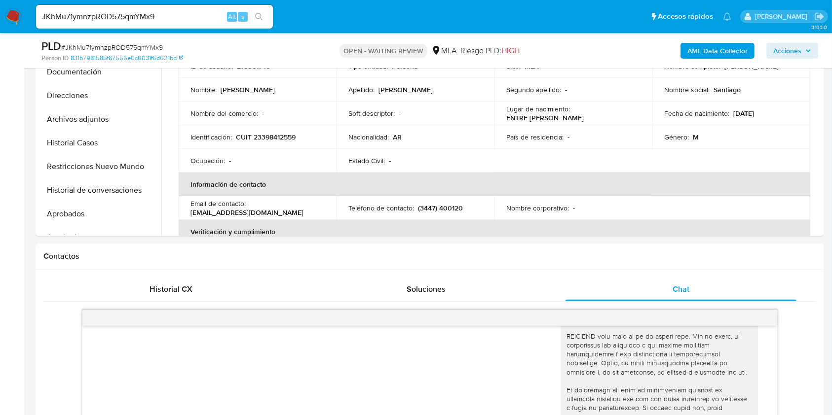
scroll to position [460, 0]
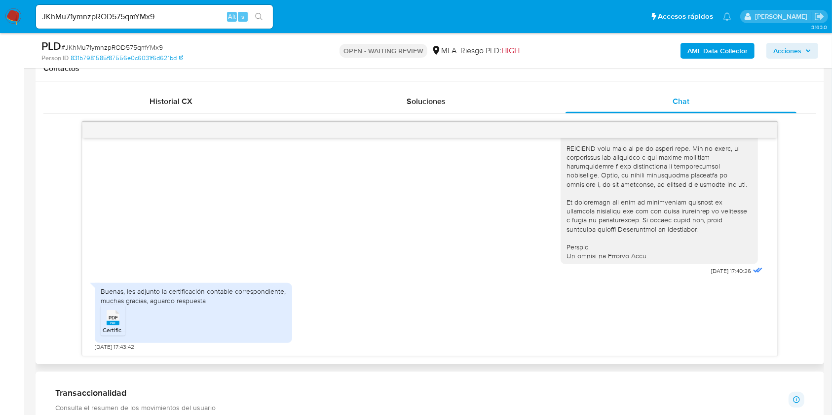
click at [114, 322] on rect at bounding box center [113, 323] width 13 height 4
click at [172, 11] on input "JKhMu71ymnzpROD575qmYMx9" at bounding box center [154, 16] width 237 height 13
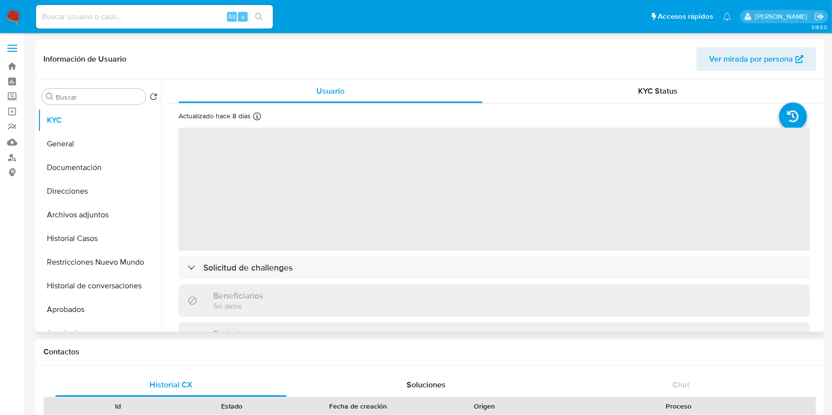
select select "10"
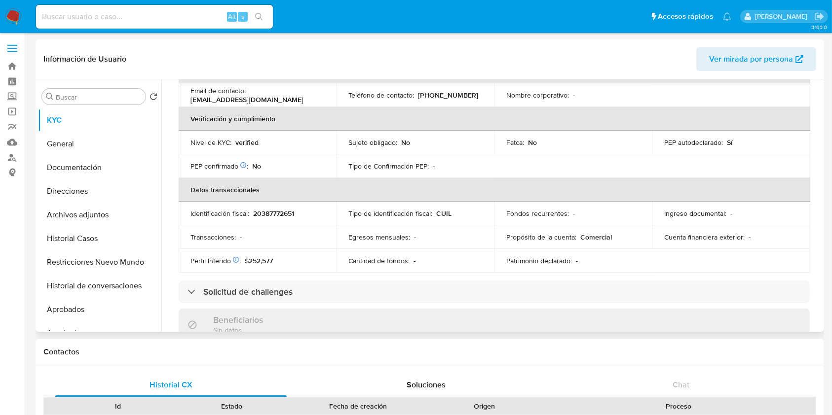
scroll to position [395, 0]
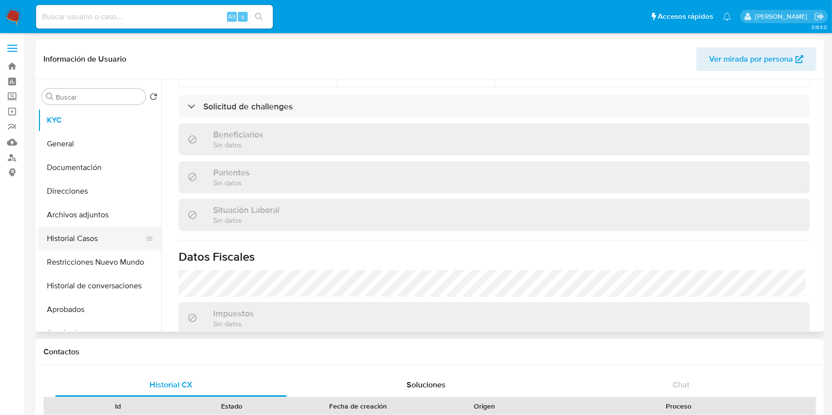
click at [92, 242] on button "Historial Casos" at bounding box center [95, 239] width 115 height 24
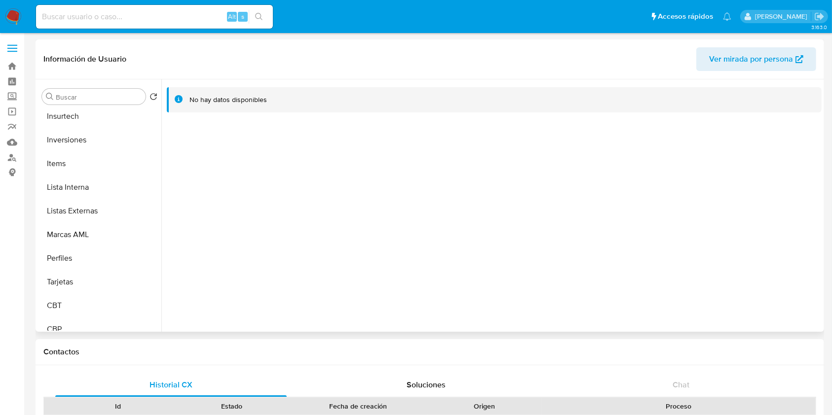
scroll to position [526, 0]
drag, startPoint x: 92, startPoint y: 187, endPoint x: 283, endPoint y: 8, distance: 261.5
click at [93, 186] on button "Lista Interna" at bounding box center [99, 187] width 123 height 24
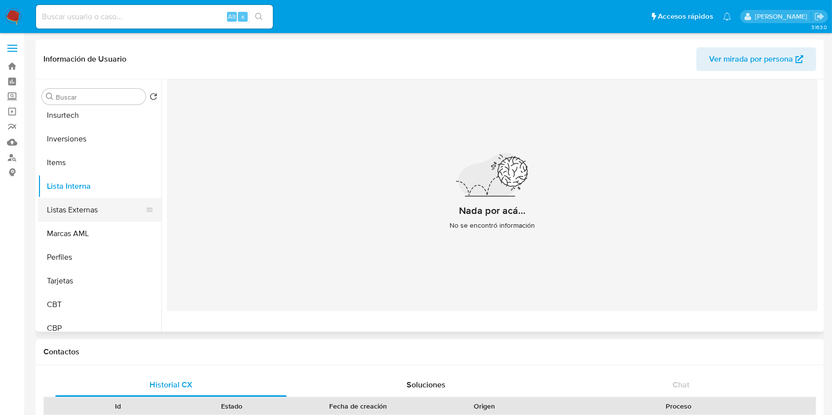
click at [92, 207] on button "Listas Externas" at bounding box center [95, 210] width 115 height 24
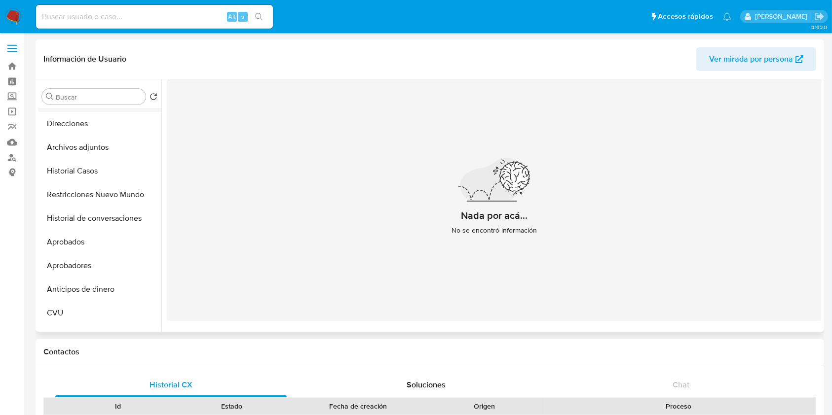
scroll to position [0, 0]
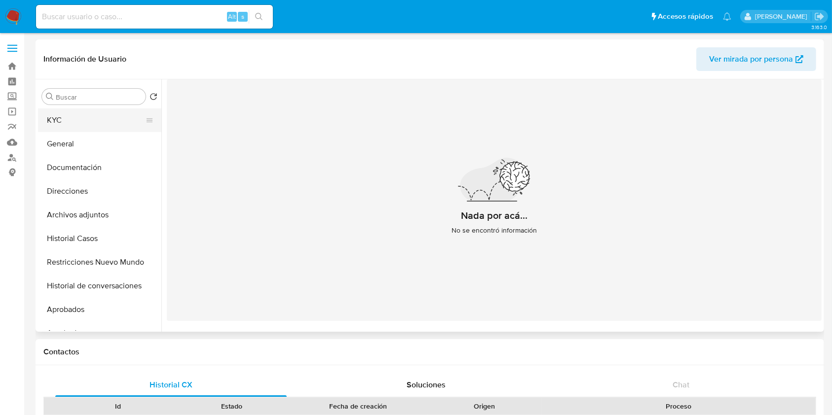
click at [120, 118] on button "KYC" at bounding box center [95, 121] width 115 height 24
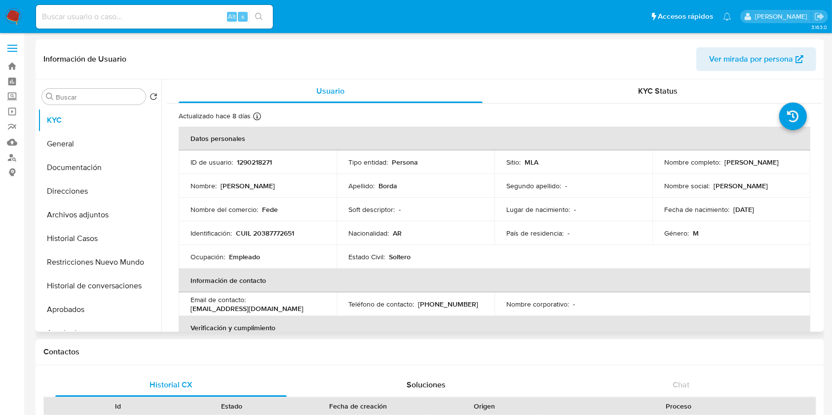
click at [733, 160] on p "[PERSON_NAME]" at bounding box center [751, 162] width 54 height 9
drag, startPoint x: 733, startPoint y: 160, endPoint x: 772, endPoint y: 164, distance: 39.2
click at [772, 164] on p "[PERSON_NAME]" at bounding box center [751, 162] width 54 height 9
copy p "[PERSON_NAME]"
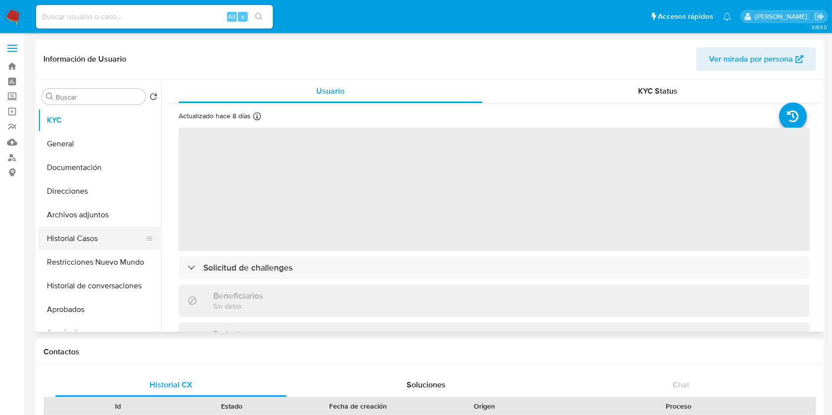
click at [100, 237] on button "Historial Casos" at bounding box center [95, 239] width 115 height 24
select select "10"
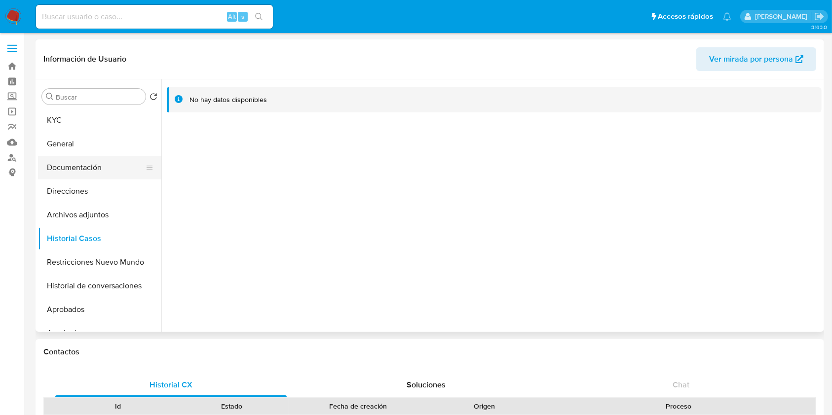
click at [82, 167] on button "Documentación" at bounding box center [95, 168] width 115 height 24
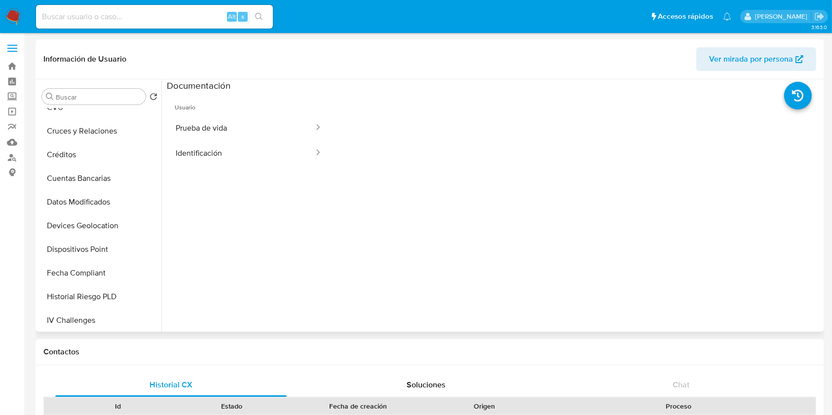
scroll to position [526, 0]
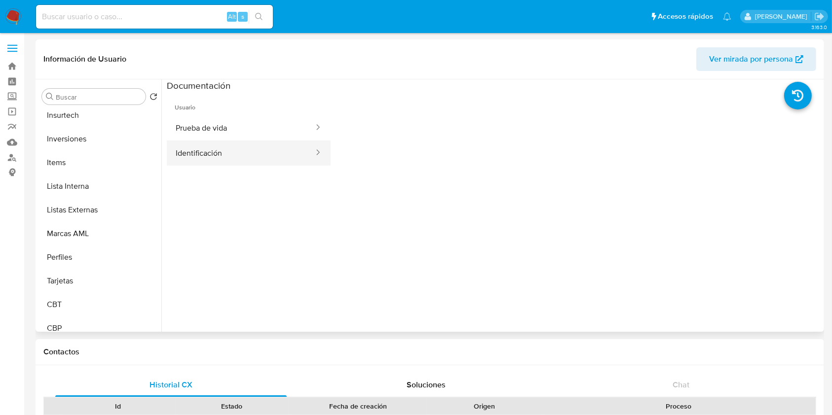
click at [203, 160] on button "Identificación" at bounding box center [241, 153] width 148 height 25
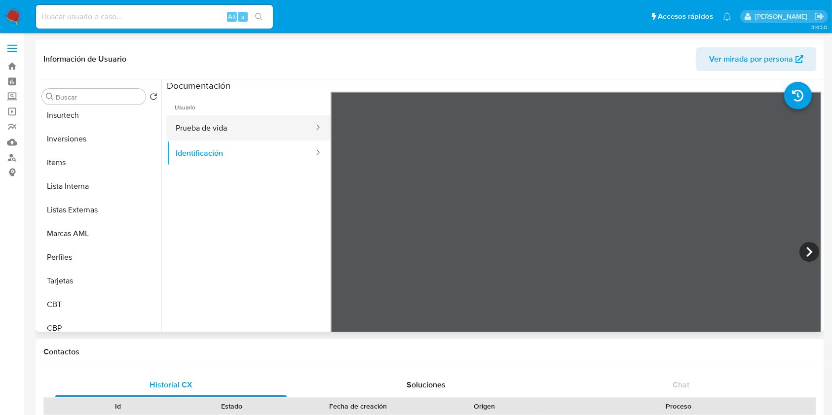
click at [235, 139] on button "Prueba de vida" at bounding box center [241, 127] width 148 height 25
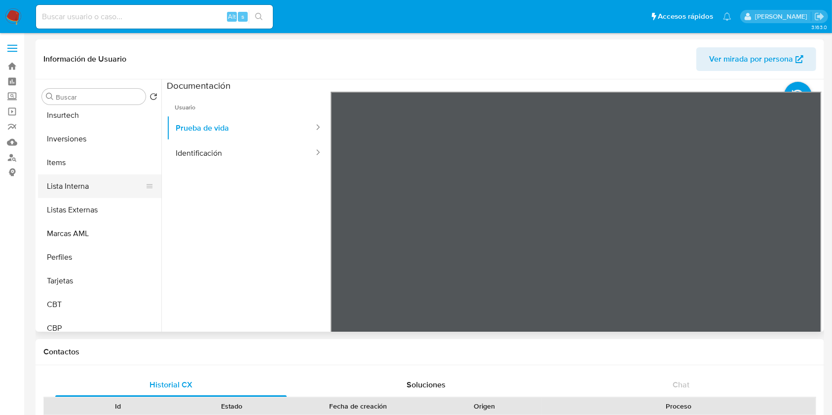
click at [99, 181] on button "Lista Interna" at bounding box center [95, 187] width 115 height 24
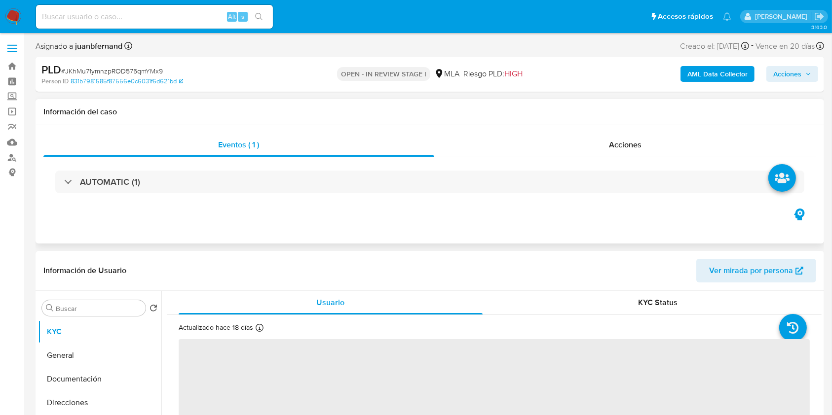
select select "10"
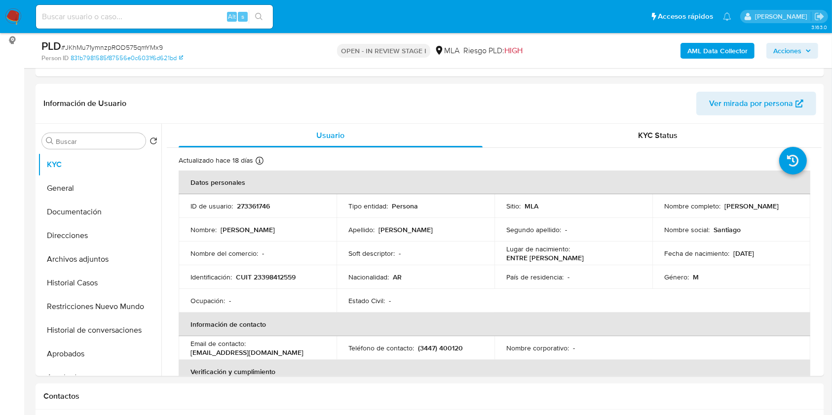
scroll to position [131, 0]
click at [87, 289] on button "Historial Casos" at bounding box center [95, 284] width 115 height 24
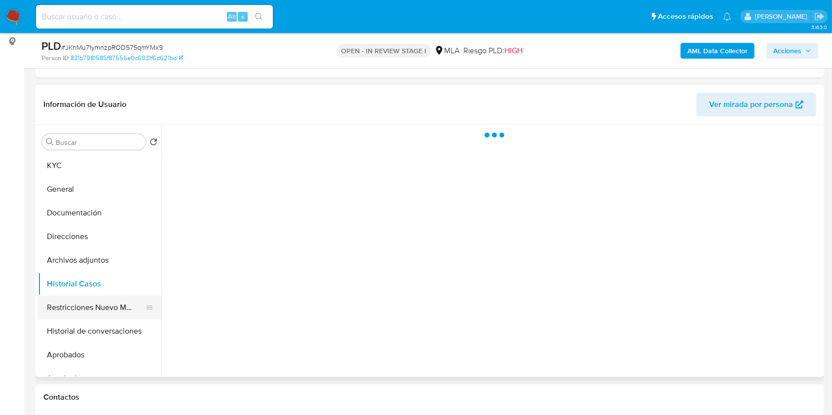
click at [90, 306] on button "Restricciones Nuevo Mundo" at bounding box center [95, 308] width 115 height 24
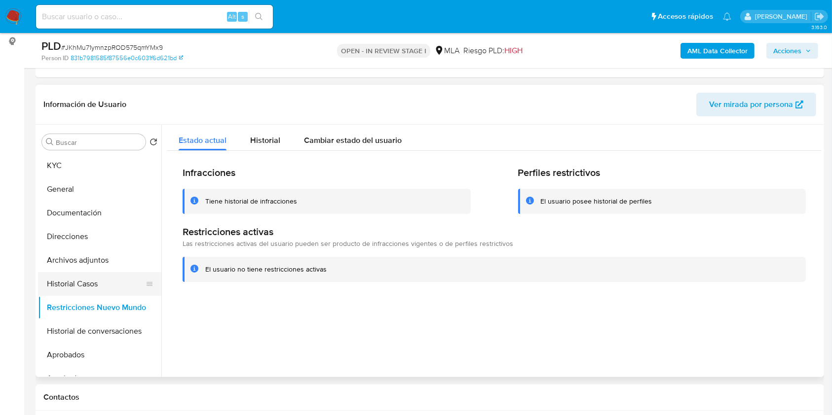
click at [89, 289] on button "Historial Casos" at bounding box center [95, 284] width 115 height 24
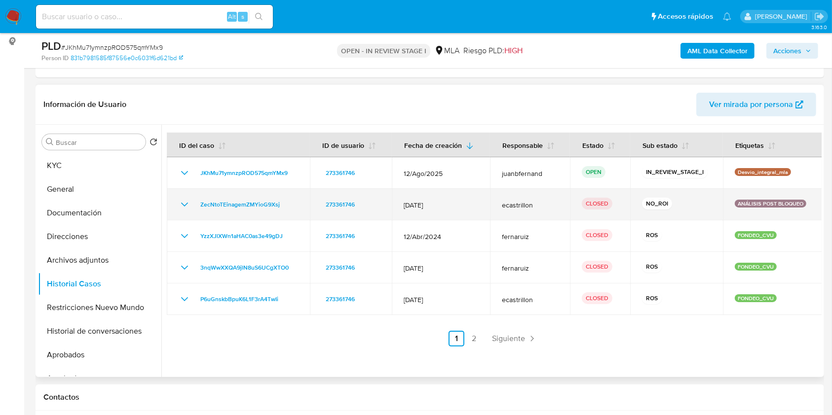
click at [187, 206] on icon "Mostrar/Ocultar" at bounding box center [185, 205] width 12 height 12
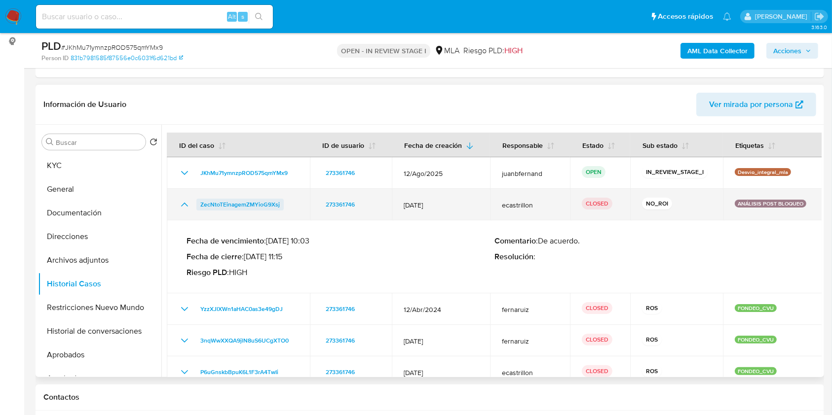
click at [248, 203] on span "ZecNtoTEinagemZMYioG9Xsj" at bounding box center [239, 205] width 79 height 12
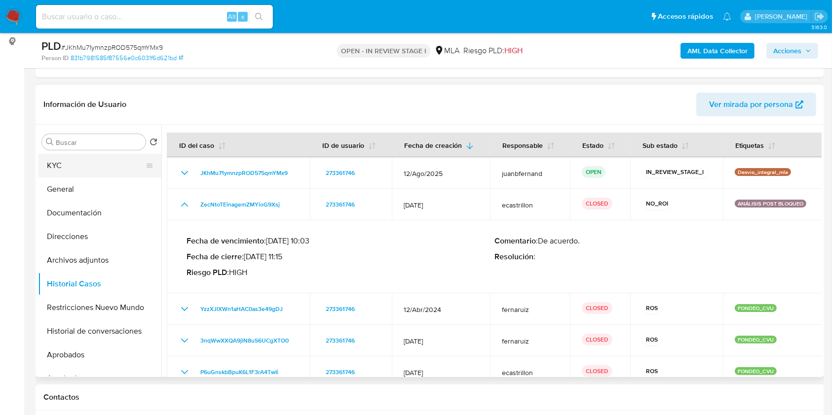
click at [107, 168] on button "KYC" at bounding box center [95, 166] width 115 height 24
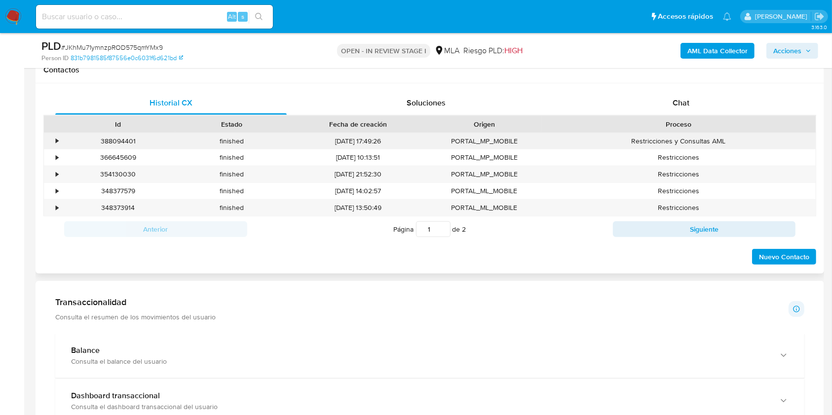
scroll to position [395, 0]
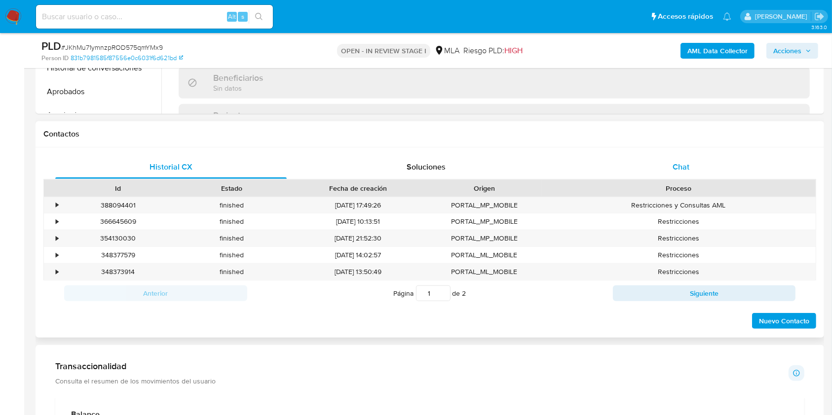
click at [686, 156] on div "Chat" at bounding box center [680, 167] width 231 height 24
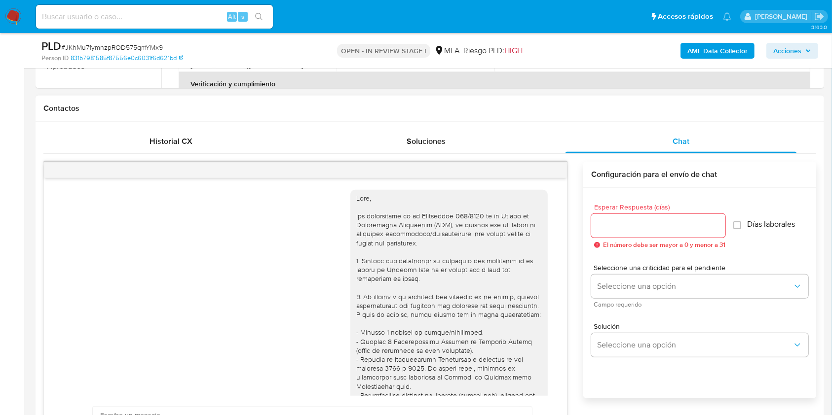
scroll to position [460, 0]
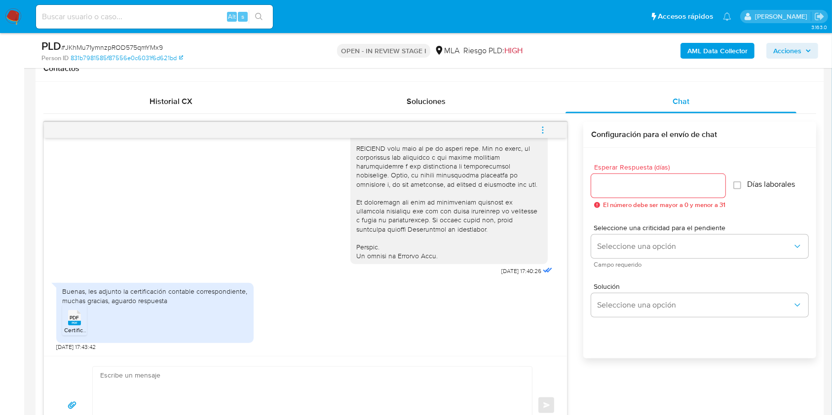
click at [198, 392] on textarea at bounding box center [309, 405] width 419 height 77
paste textarea "Hola, esperamos que te encuentres muy bien. Muchas gracias por tu respuesta. Co…"
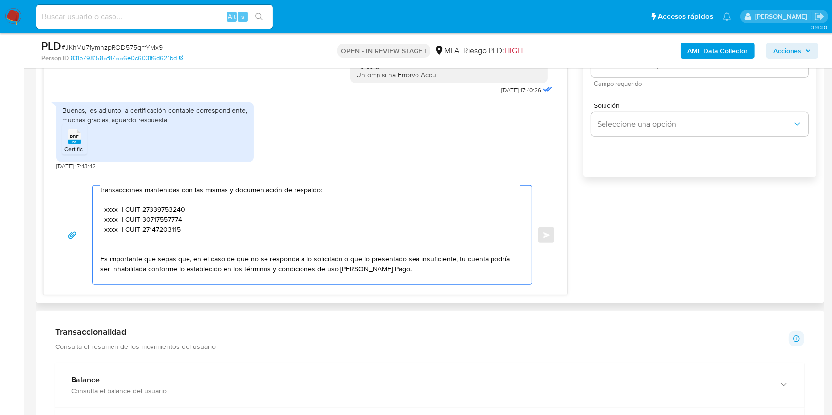
scroll to position [0, 0]
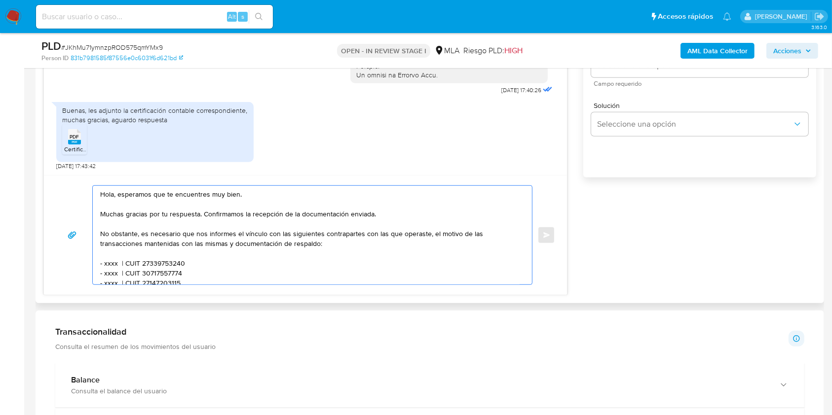
click at [231, 195] on textarea "Hola, esperamos que te encuentres muy bien. Muchas gracias por tu respuesta. Co…" at bounding box center [309, 235] width 419 height 99
drag, startPoint x: 231, startPoint y: 195, endPoint x: 133, endPoint y: 195, distance: 98.2
click at [132, 194] on textarea "Hola, esperamos que te encuentres muy bien. Muchas gracias por tu respuesta. Co…" at bounding box center [309, 235] width 419 height 99
click at [166, 204] on textarea "Hola. Muchas gracias por tu respuesta. Confirmamos la recepción de la documenta…" at bounding box center [309, 235] width 419 height 99
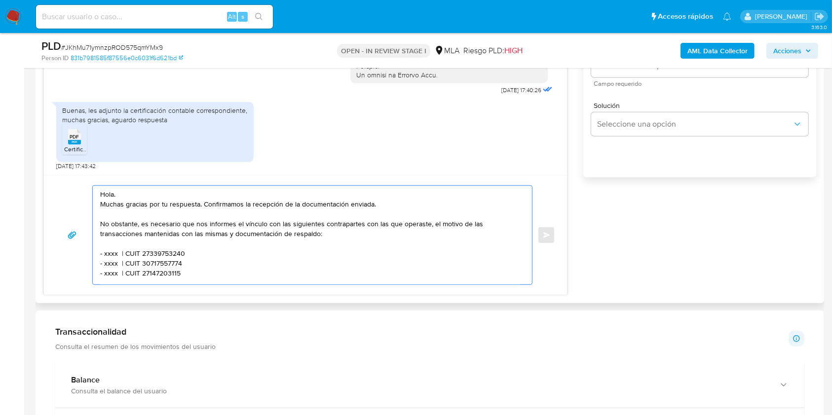
drag, startPoint x: 192, startPoint y: 223, endPoint x: 203, endPoint y: 254, distance: 33.2
click at [192, 223] on textarea "Hola. Muchas gracias por tu respuesta. Confirmamos la recepción de la documenta…" at bounding box center [309, 235] width 419 height 99
click at [363, 221] on textarea "Hola. Muchas gracias por tu respuesta. Confirmamos la recepción de la documenta…" at bounding box center [309, 235] width 419 height 99
click at [393, 225] on textarea "Hola. Muchas gracias por tu respuesta. Confirmamos la recepción de la documenta…" at bounding box center [309, 235] width 419 height 99
drag, startPoint x: 431, startPoint y: 225, endPoint x: 446, endPoint y: 252, distance: 30.2
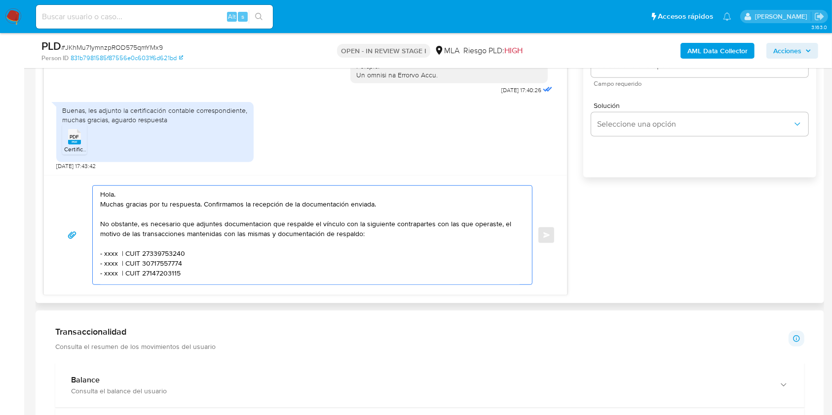
click at [431, 225] on textarea "Hola. Muchas gracias por tu respuesta. Confirmamos la recepción de la documenta…" at bounding box center [309, 235] width 419 height 99
drag, startPoint x: 449, startPoint y: 227, endPoint x: 453, endPoint y: 234, distance: 8.0
click at [450, 228] on textarea "Hola. Muchas gracias por tu respuesta. Confirmamos la recepción de la documenta…" at bounding box center [309, 235] width 419 height 99
click at [286, 235] on textarea "Hola. Muchas gracias por tu respuesta. Confirmamos la recepción de la documenta…" at bounding box center [309, 235] width 419 height 99
drag, startPoint x: 286, startPoint y: 235, endPoint x: 354, endPoint y: 234, distance: 68.1
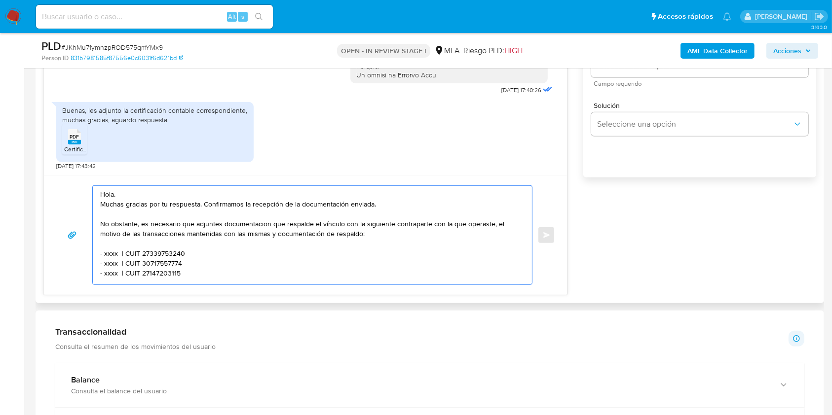
click at [354, 234] on textarea "Hola. Muchas gracias por tu respuesta. Confirmamos la recepción de la documenta…" at bounding box center [309, 235] width 419 height 99
drag, startPoint x: 492, startPoint y: 226, endPoint x: 492, endPoint y: 234, distance: 7.4
click at [491, 226] on textarea "Hola. Muchas gracias por tu respuesta. Confirmamos la recepción de la documenta…" at bounding box center [309, 235] width 419 height 99
click at [234, 224] on textarea "Hola. Muchas gracias por tu respuesta. Confirmamos la recepción de la documenta…" at bounding box center [309, 235] width 419 height 99
click at [0, 0] on lt-span "documentaci ó n" at bounding box center [0, 0] width 0 height 0
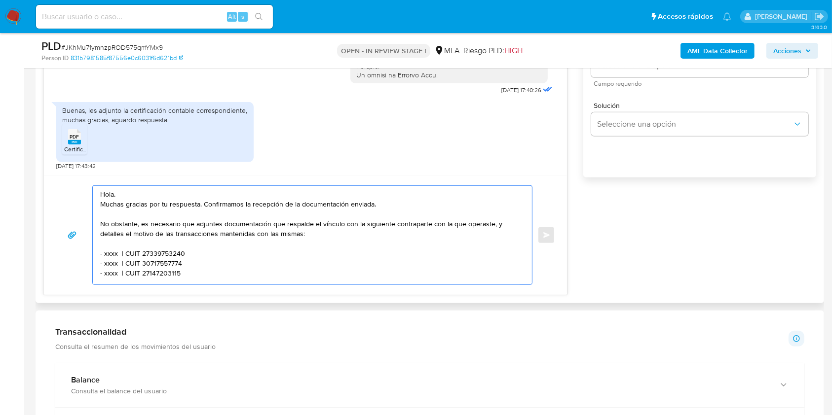
drag, startPoint x: 129, startPoint y: 270, endPoint x: 100, endPoint y: 265, distance: 29.5
click at [100, 265] on textarea "Hola. Muchas gracias por tu respuesta. Confirmamos la recepción de la documenta…" at bounding box center [309, 235] width 419 height 99
drag, startPoint x: 145, startPoint y: 263, endPoint x: 80, endPoint y: 263, distance: 65.1
click at [80, 263] on div "Hola. Muchas gracias por tu respuesta. Confirmamos la recepción de la documenta…" at bounding box center [305, 236] width 499 height 100
click at [111, 259] on textarea "Hola. Muchas gracias por tu respuesta. Confirmamos la recepción de la documenta…" at bounding box center [309, 235] width 419 height 99
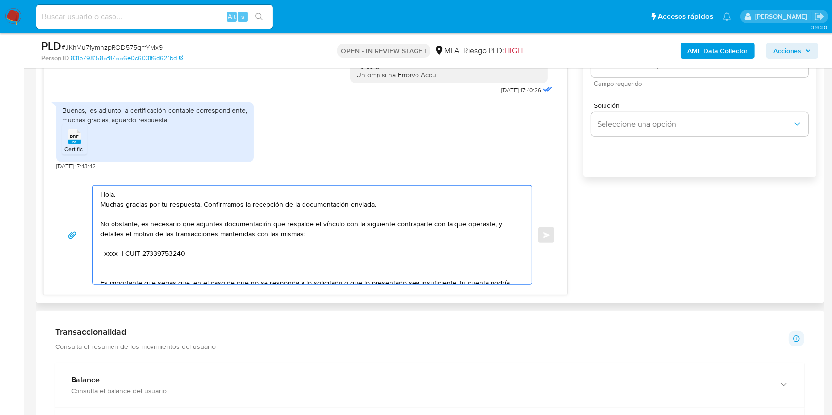
click at [111, 259] on textarea "Hola. Muchas gracias por tu respuesta. Confirmamos la recepción de la documenta…" at bounding box center [309, 235] width 419 height 99
paste textarea "Federico Rafael Borda"
click at [113, 254] on textarea "Hola. Muchas gracias por tu respuesta. Confirmamos la recepción de la documenta…" at bounding box center [309, 235] width 419 height 99
paste textarea "Federico Rafael Borda"
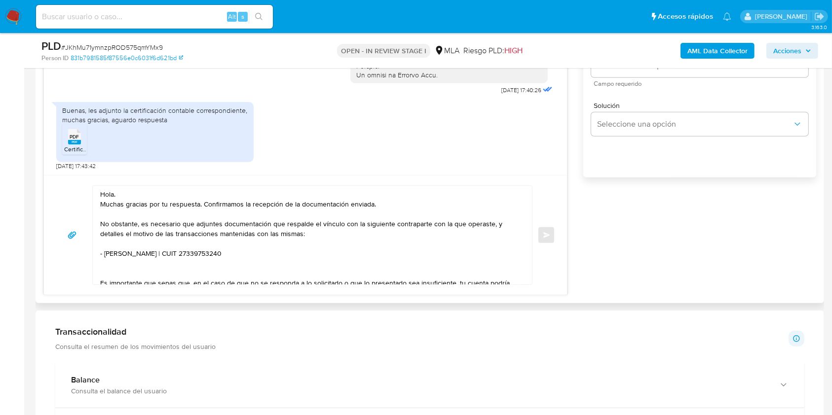
click at [230, 256] on textarea "Hola. Muchas gracias por tu respuesta. Confirmamos la recepción de la documenta…" at bounding box center [309, 235] width 419 height 99
paste textarea "0387772651"
click at [361, 254] on textarea "Hola. Muchas gracias por tu respuesta. Confirmamos la recepción de la documenta…" at bounding box center [309, 235] width 419 height 99
paste textarea "$ 38.500.000,00"
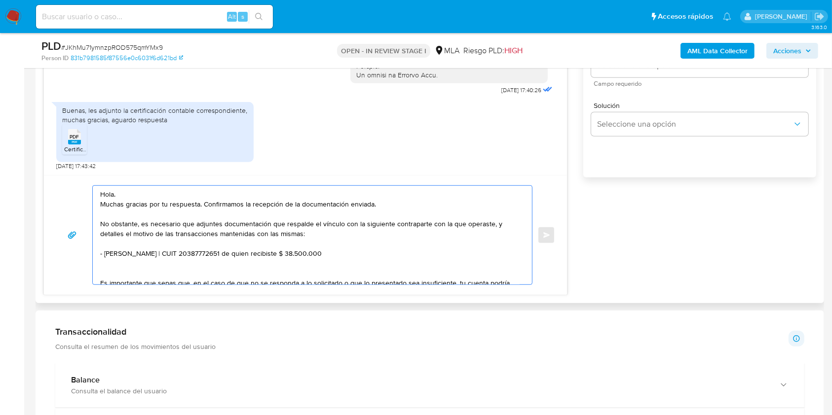
click at [299, 255] on textarea "Hola. Muchas gracias por tu respuesta. Confirmamos la recepción de la documenta…" at bounding box center [309, 235] width 419 height 99
click at [354, 255] on textarea "Hola. Muchas gracias por tu respuesta. Confirmamos la recepción de la documenta…" at bounding box center [309, 235] width 419 height 99
click at [427, 257] on textarea "Hola. Muchas gracias por tu respuesta. Confirmamos la recepción de la documenta…" at bounding box center [309, 235] width 419 height 99
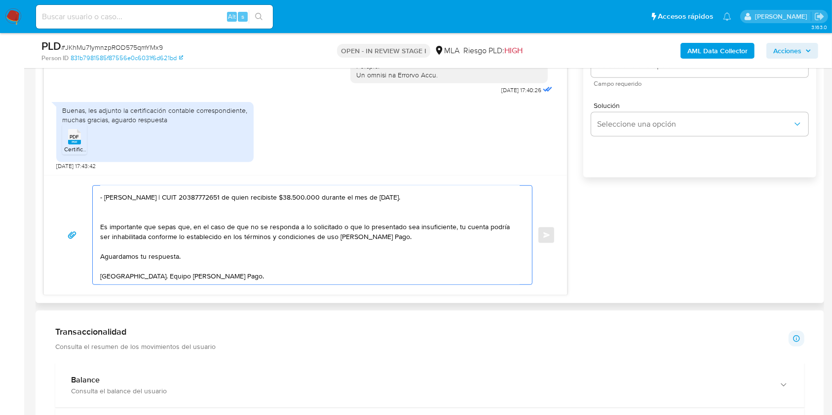
scroll to position [70, 0]
click at [300, 244] on textarea "Hola. Muchas gracias por tu respuesta. Confirmamos la recepción de la documenta…" at bounding box center [309, 235] width 419 height 99
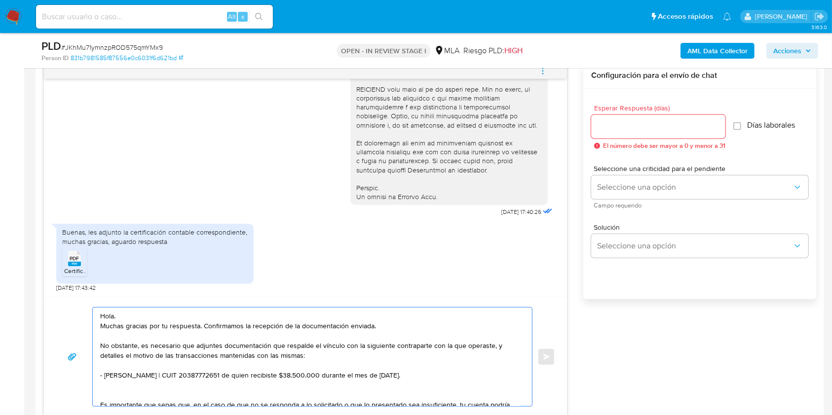
scroll to position [510, 0]
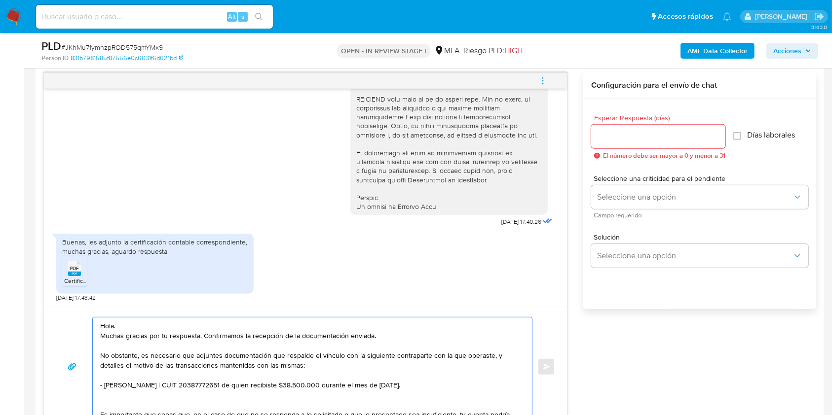
type textarea "Hola. Muchas gracias por tu respuesta. Confirmamos la recepción de la documenta…"
click at [615, 148] on div "Esperar Respuesta (días) El número debe ser mayor a 0 y menor a 31" at bounding box center [658, 136] width 134 height 45
click at [621, 136] on input "Esperar Respuesta (días)" at bounding box center [658, 136] width 134 height 13
type input "1"
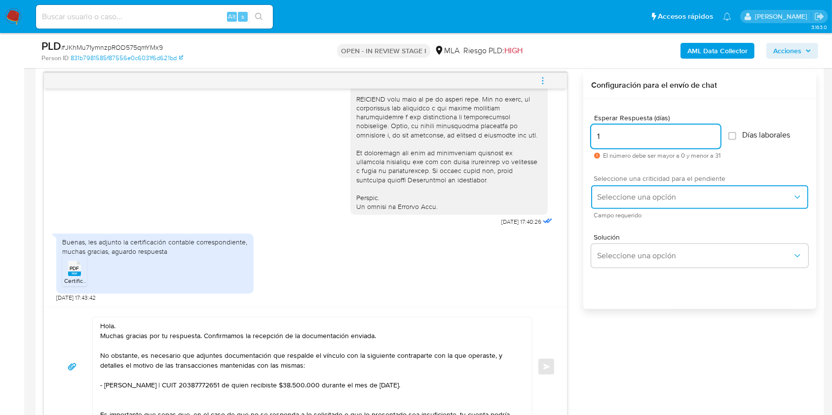
click at [628, 199] on span "Seleccione una opción" at bounding box center [694, 197] width 195 height 10
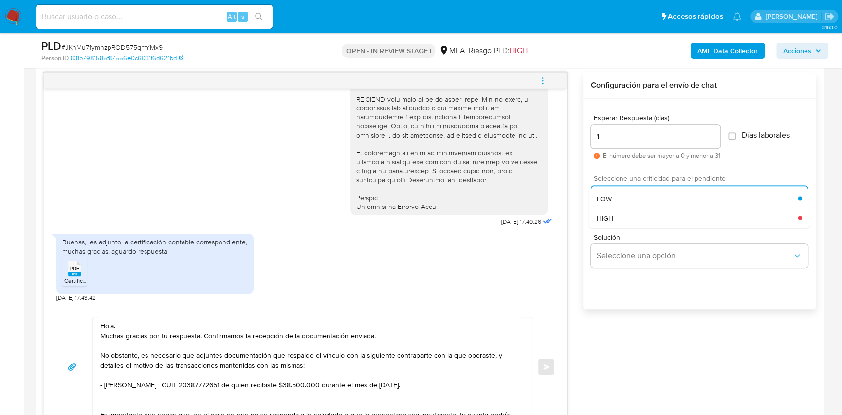
click at [619, 217] on div "HIGH" at bounding box center [697, 218] width 201 height 20
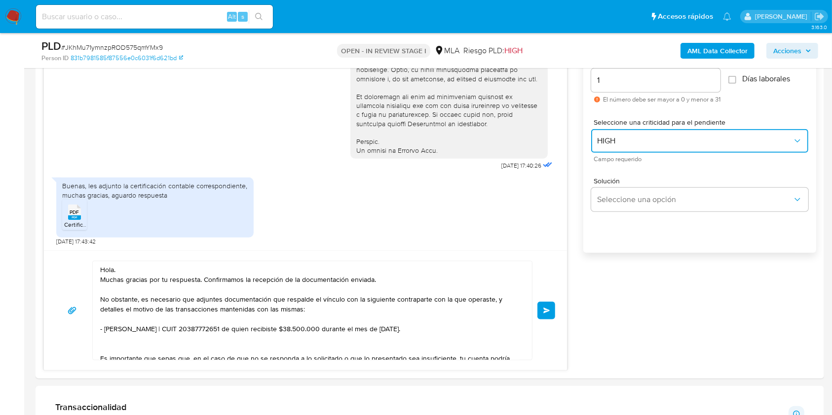
scroll to position [641, 0]
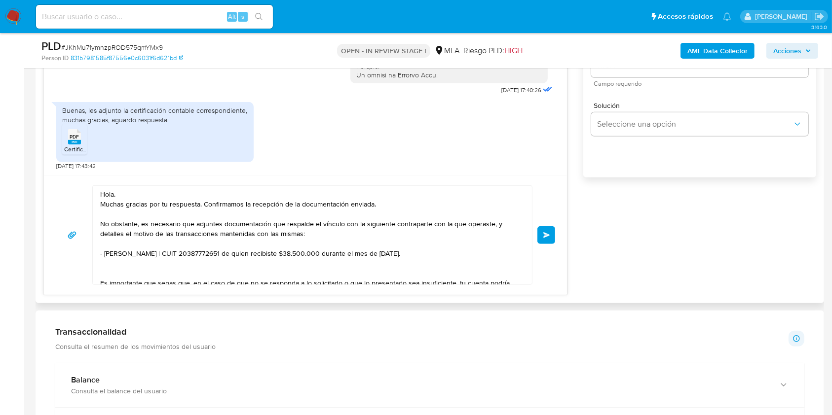
click at [550, 232] on span "Enviar" at bounding box center [546, 235] width 7 height 6
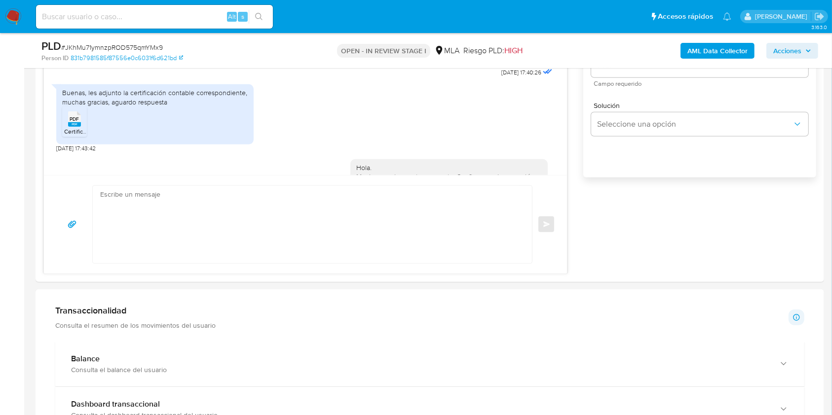
scroll to position [639, 0]
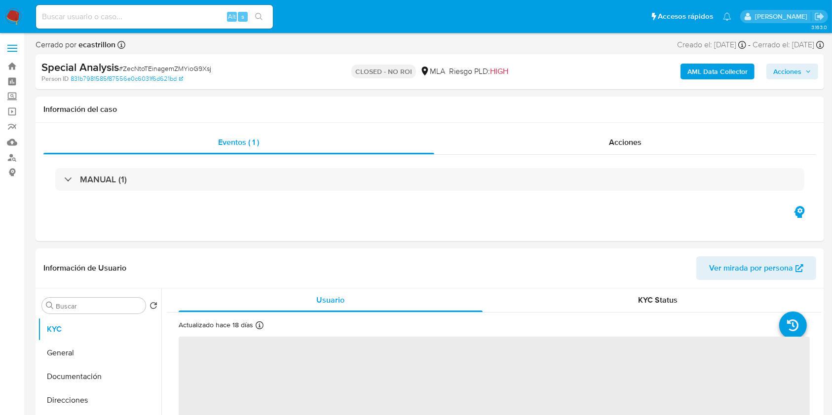
select select "10"
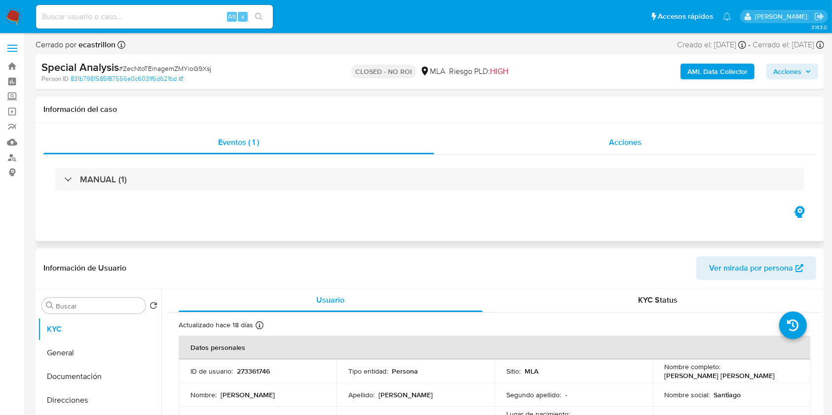
click at [699, 148] on div "Acciones" at bounding box center [625, 143] width 382 height 24
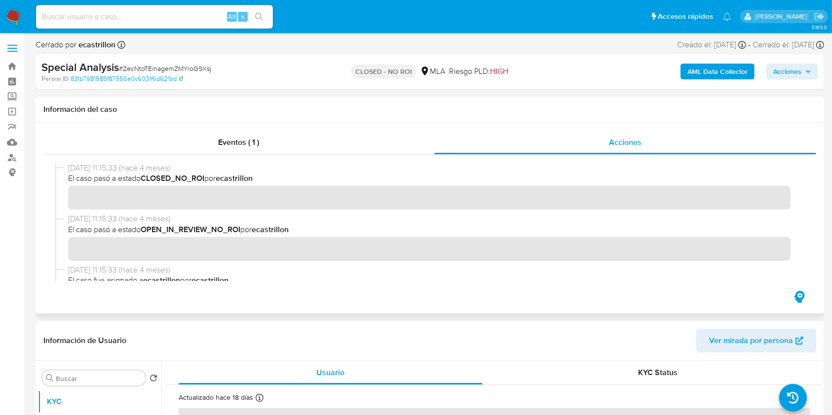
scroll to position [131, 0]
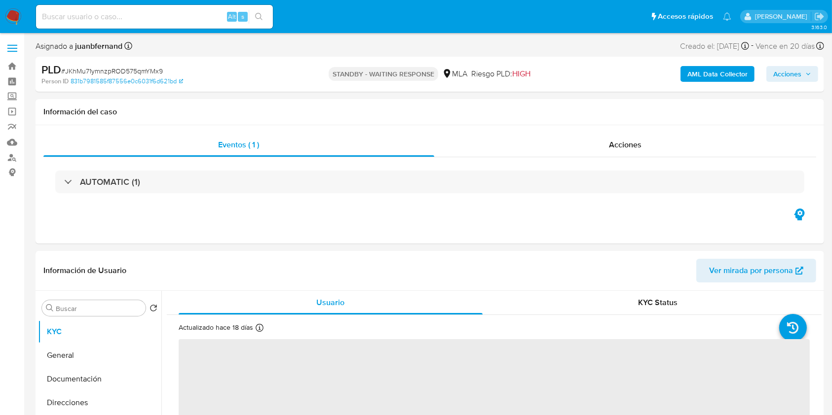
select select "10"
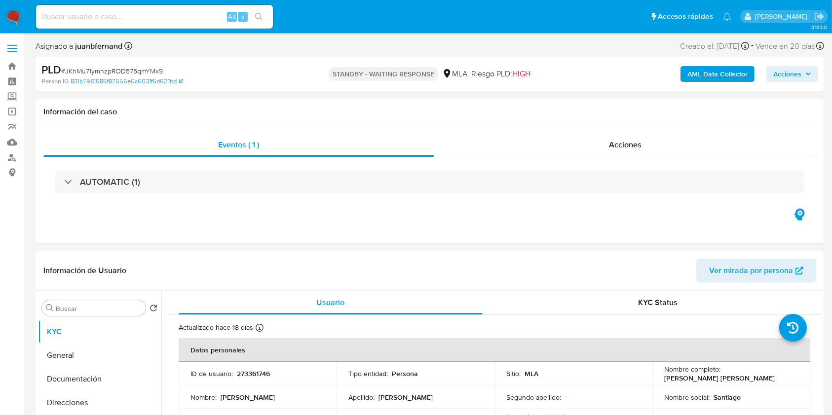
click at [198, 12] on input at bounding box center [154, 16] width 237 height 13
paste input "z6ps8nWur26MnZBOs5iBGtvf"
type input "z6ps8nWur26MnZBOs5iBGtvf"
click at [254, 14] on button "search-icon" at bounding box center [259, 17] width 20 height 14
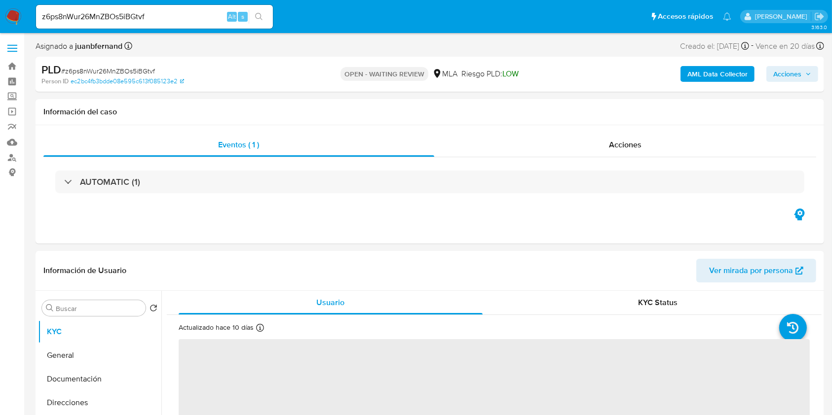
select select "10"
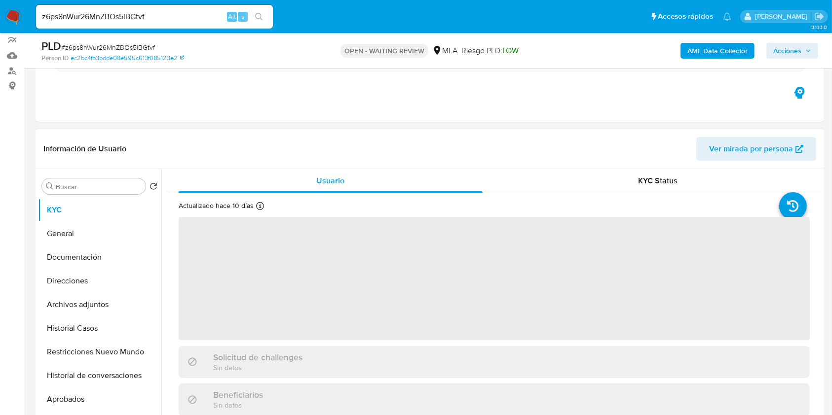
scroll to position [263, 0]
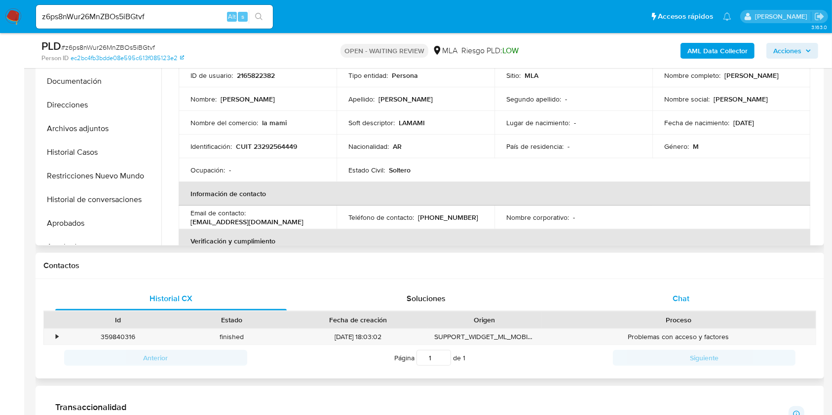
click at [687, 306] on div "Chat" at bounding box center [680, 299] width 231 height 24
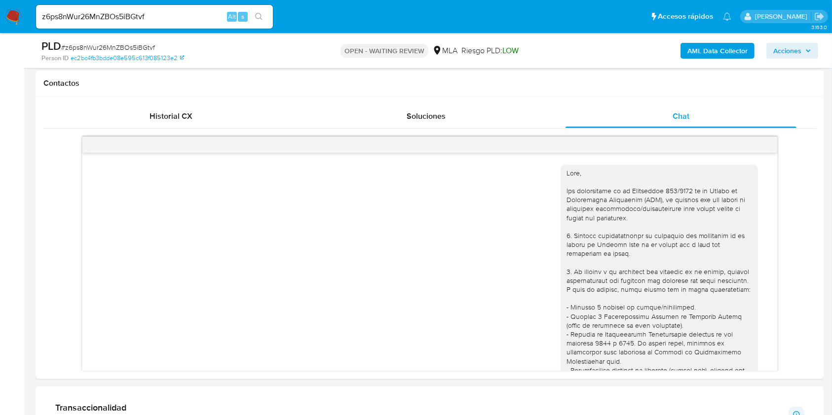
scroll to position [405, 0]
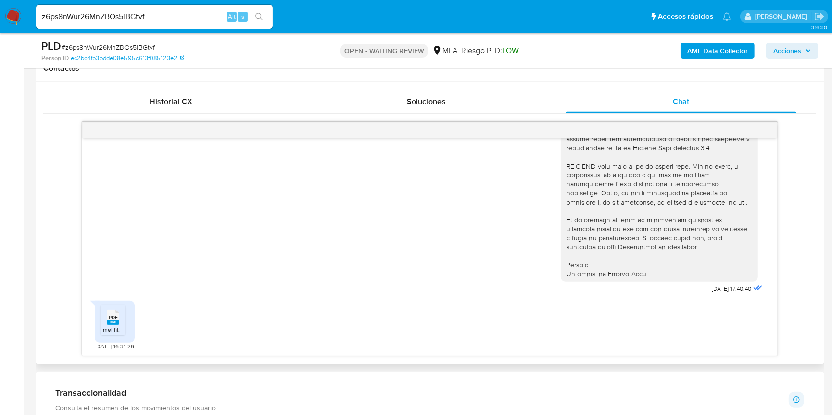
drag, startPoint x: 117, startPoint y: 323, endPoint x: 127, endPoint y: 259, distance: 64.4
click at [117, 323] on rect at bounding box center [113, 323] width 13 height 4
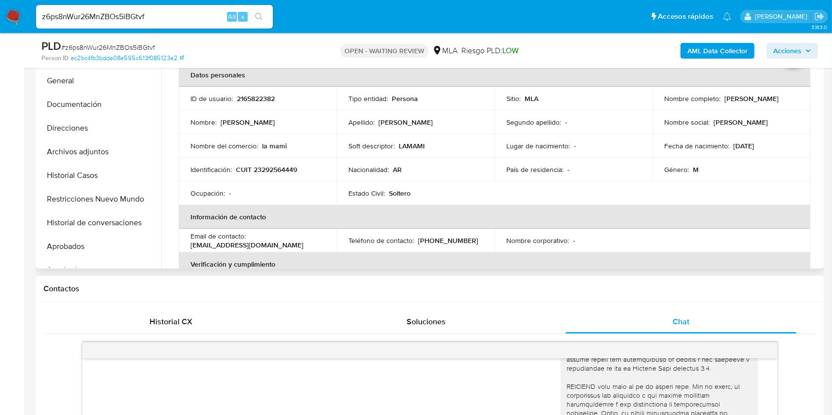
scroll to position [197, 0]
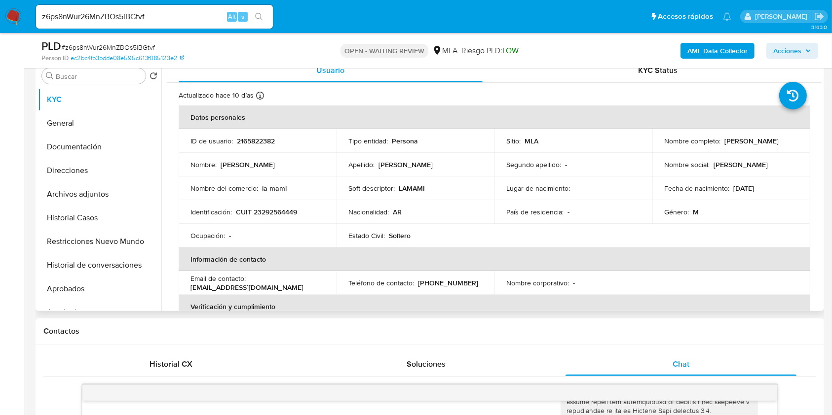
click at [270, 209] on p "CUIT 23292564449" at bounding box center [266, 212] width 61 height 9
copy p "23292564449"
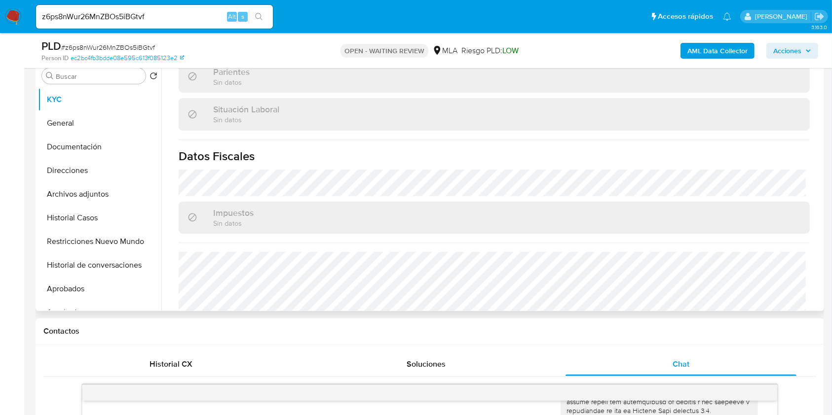
scroll to position [538, 0]
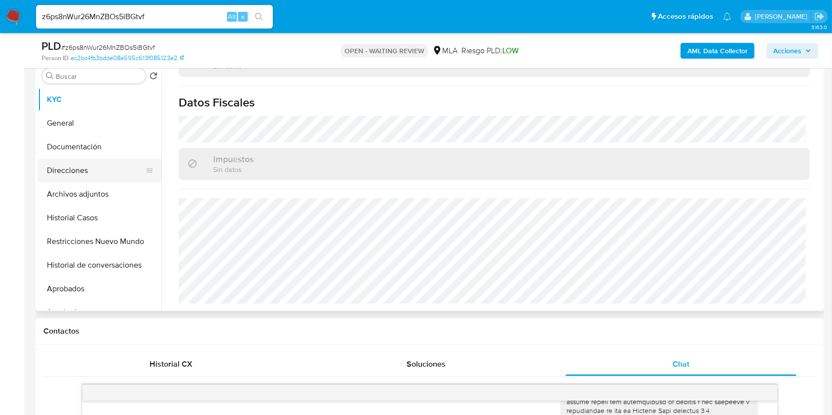
click at [97, 169] on button "Direcciones" at bounding box center [95, 171] width 115 height 24
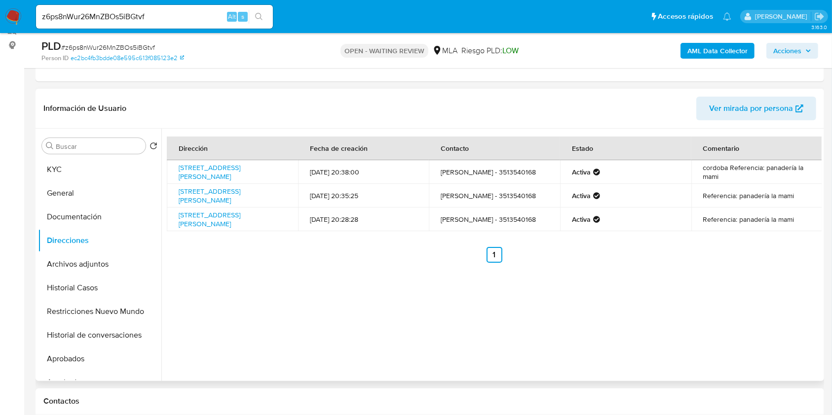
scroll to position [107, 0]
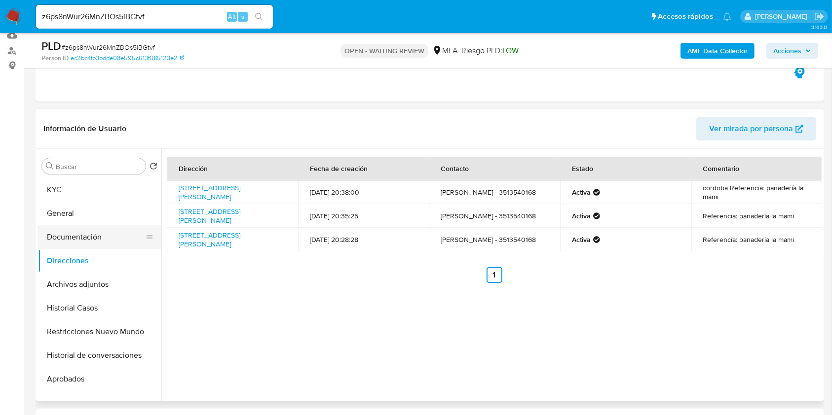
click at [117, 230] on button "Documentación" at bounding box center [95, 237] width 115 height 24
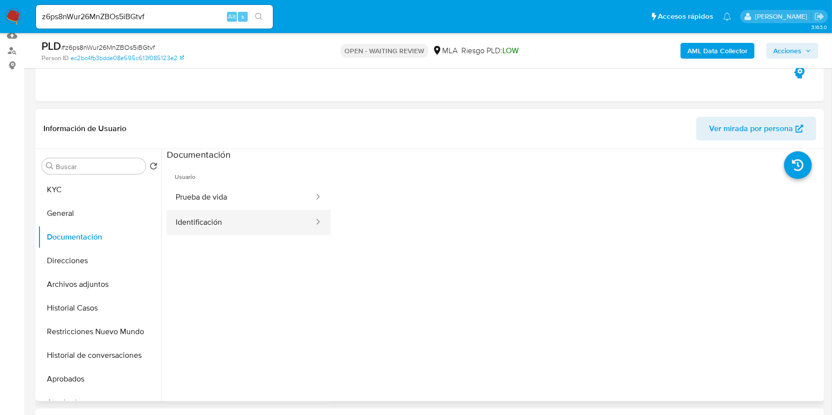
click at [249, 225] on button "Identificación" at bounding box center [241, 222] width 148 height 25
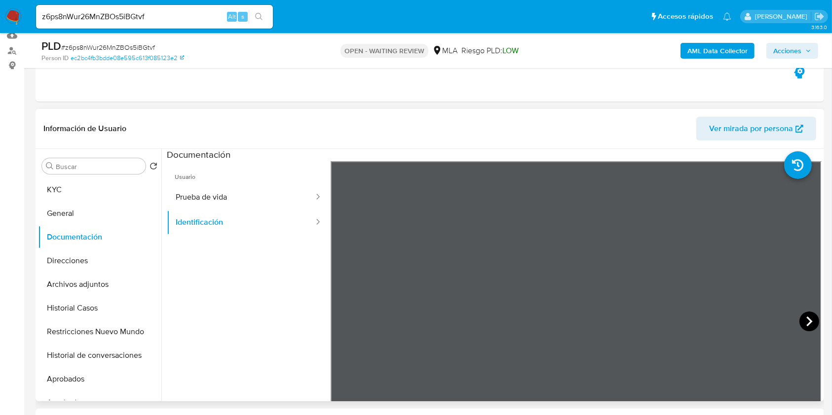
click at [806, 324] on icon at bounding box center [809, 322] width 6 height 10
click at [215, 202] on button "Prueba de vida" at bounding box center [241, 197] width 148 height 25
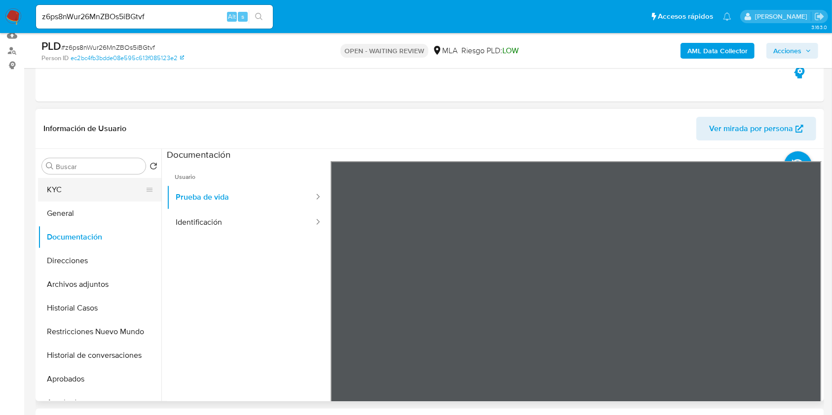
click at [73, 193] on button "KYC" at bounding box center [95, 190] width 115 height 24
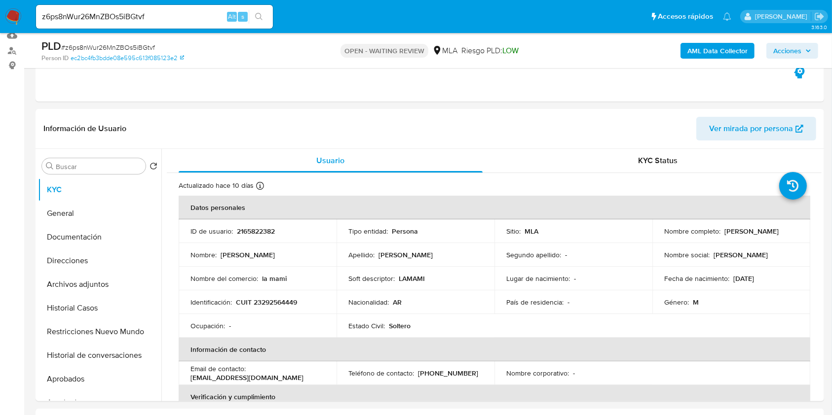
click at [172, 11] on input "z6ps8nWur26MnZBOs5iBGtvf" at bounding box center [154, 16] width 237 height 13
click at [171, 10] on input "z6ps8nWur26MnZBOs5iBGtvf" at bounding box center [154, 16] width 237 height 13
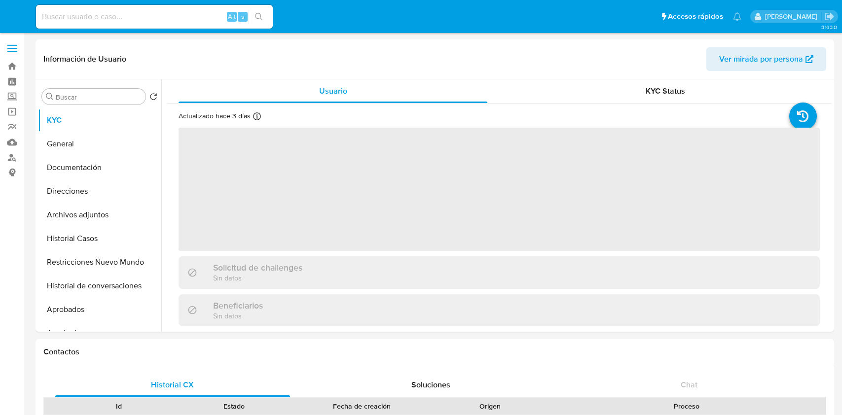
select select "10"
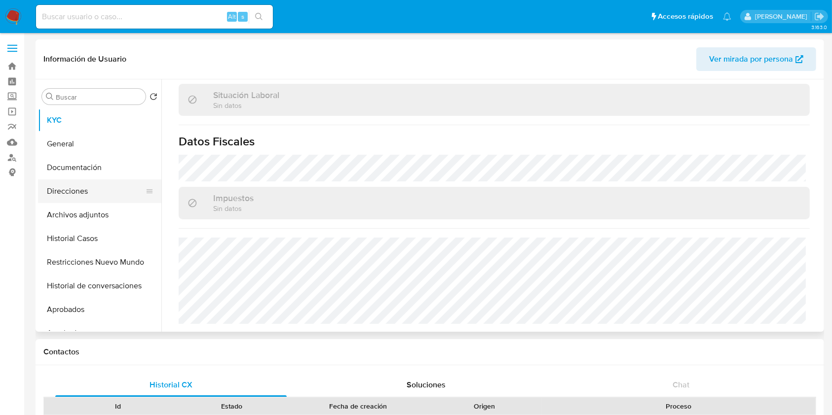
click at [59, 192] on button "Direcciones" at bounding box center [95, 192] width 115 height 24
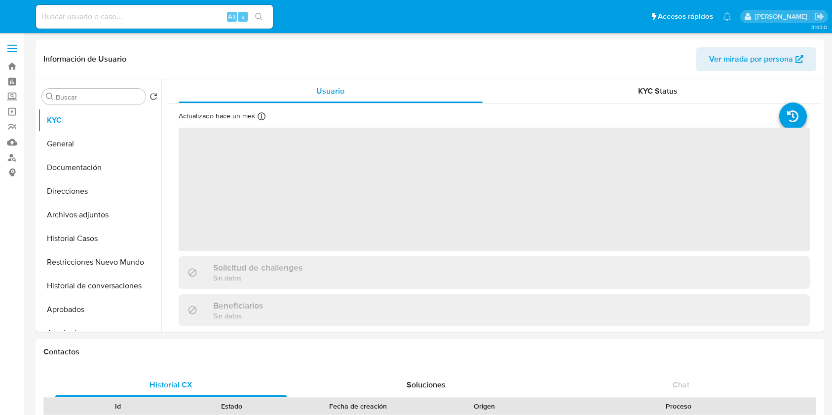
select select "10"
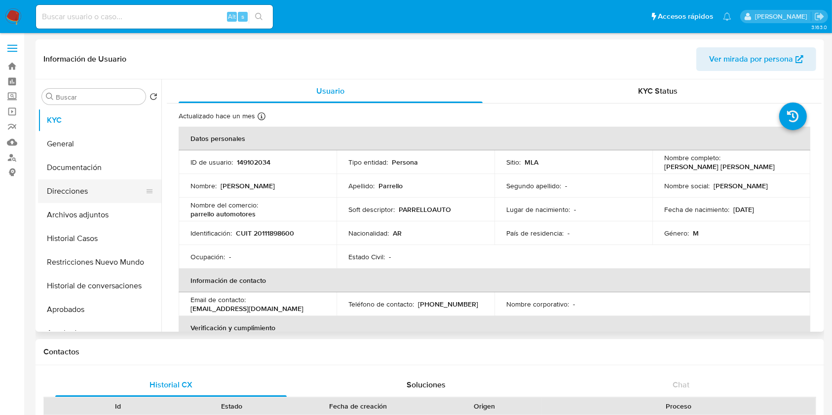
click at [66, 181] on button "Direcciones" at bounding box center [95, 192] width 115 height 24
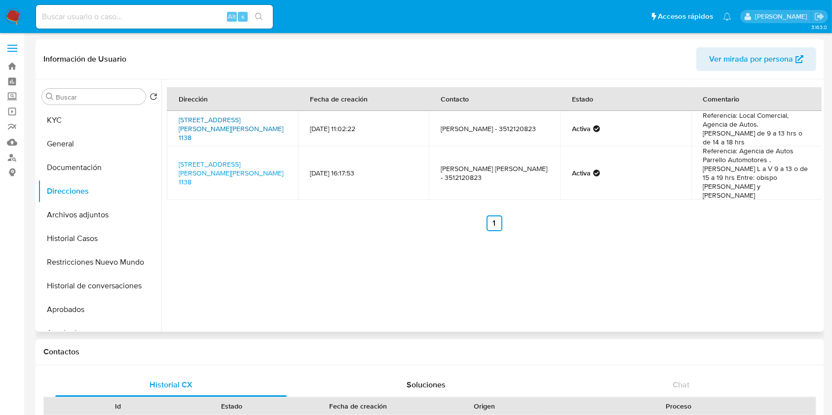
click at [216, 116] on link "[STREET_ADDRESS][PERSON_NAME][PERSON_NAME] 1138" at bounding box center [231, 129] width 105 height 28
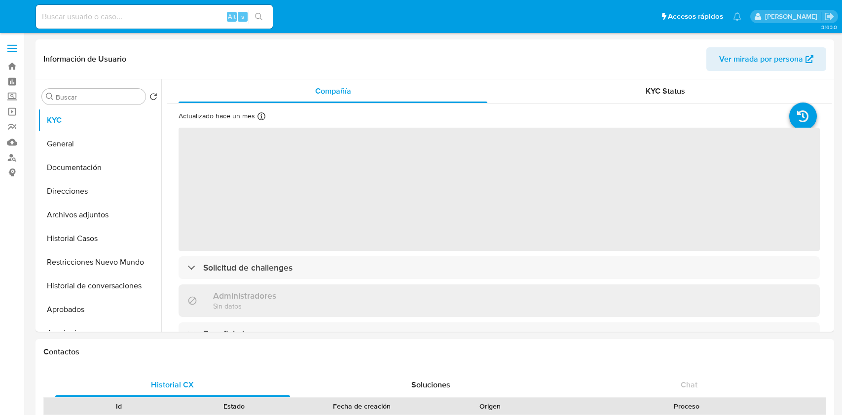
select select "10"
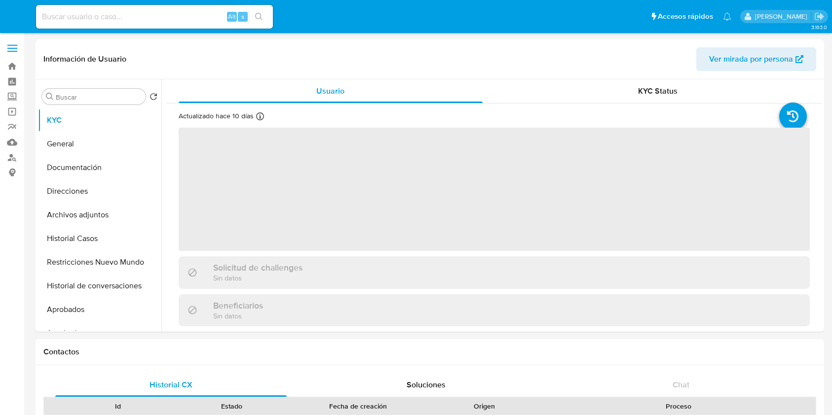
select select "10"
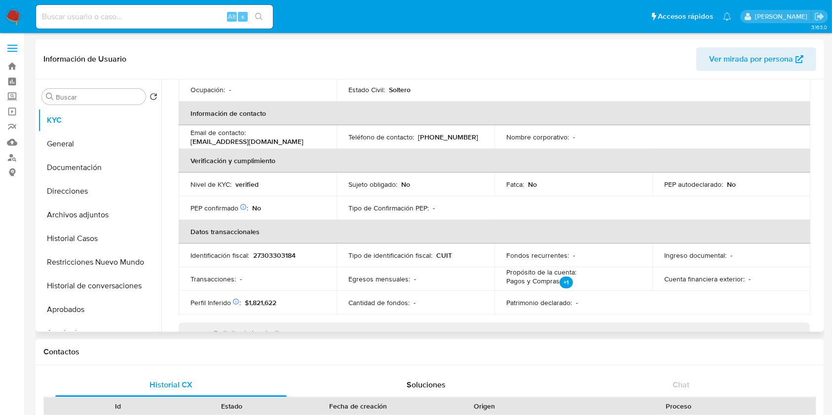
scroll to position [520, 0]
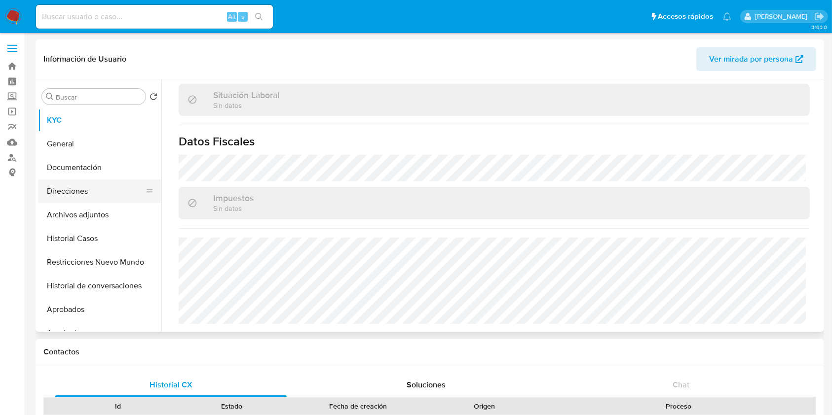
click at [77, 194] on button "Direcciones" at bounding box center [95, 192] width 115 height 24
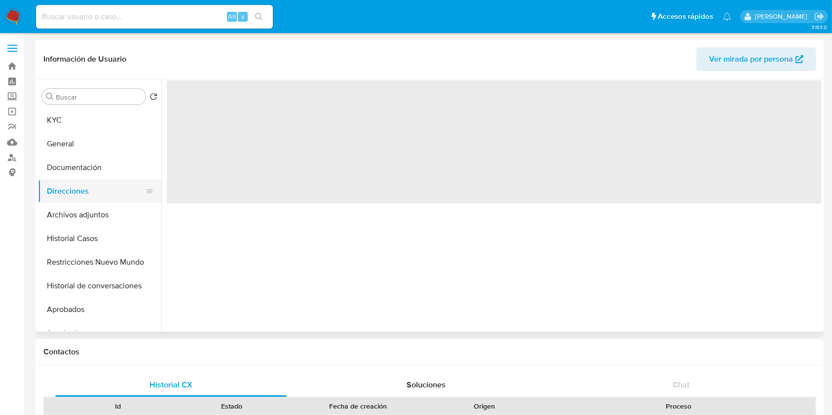
scroll to position [0, 0]
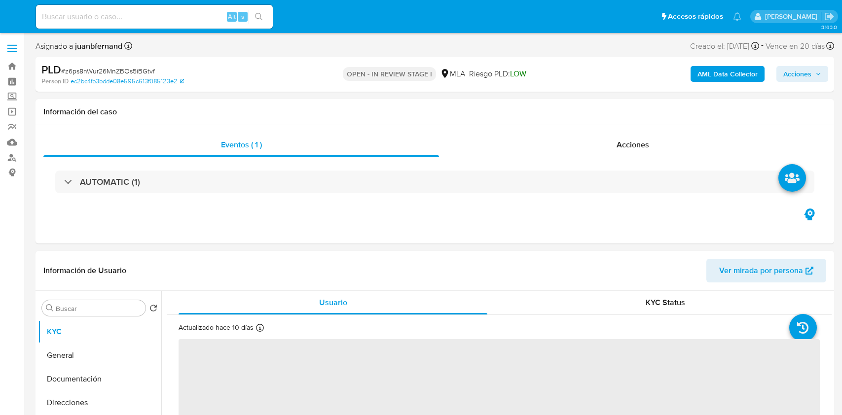
select select "10"
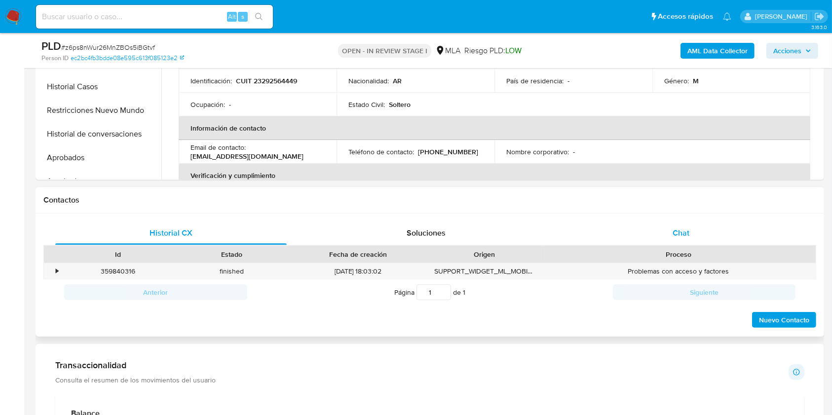
click at [667, 238] on div "Chat" at bounding box center [680, 234] width 231 height 24
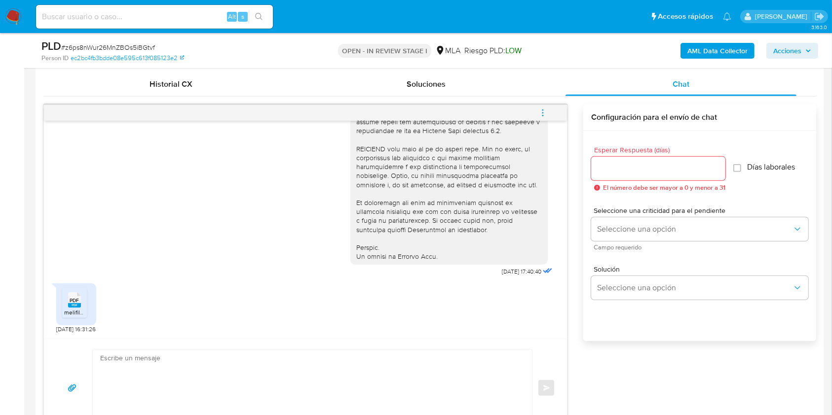
scroll to position [592, 0]
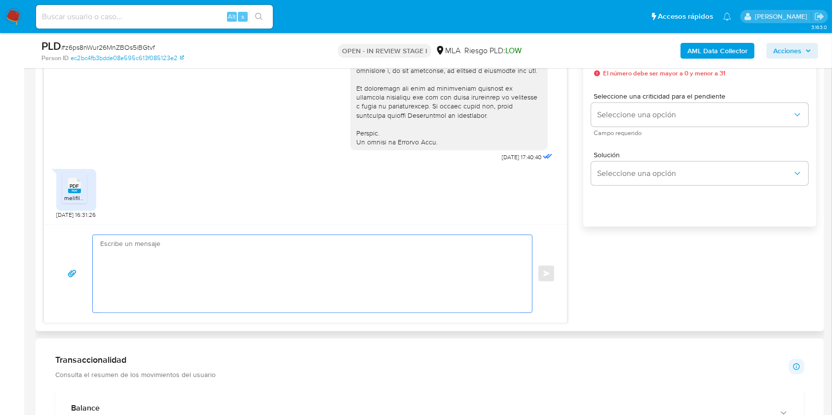
click at [154, 300] on textarea at bounding box center [309, 273] width 419 height 77
paste textarea "Hola. Esperamos que te encuentres muy bien. Te consultamos si tuviste oportunid…"
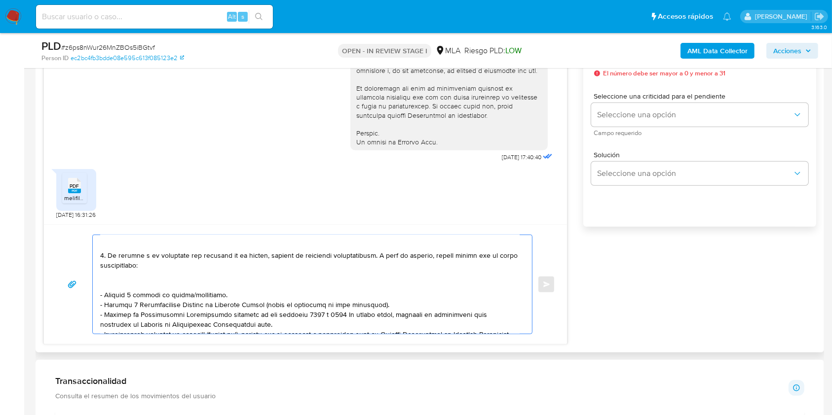
scroll to position [0, 0]
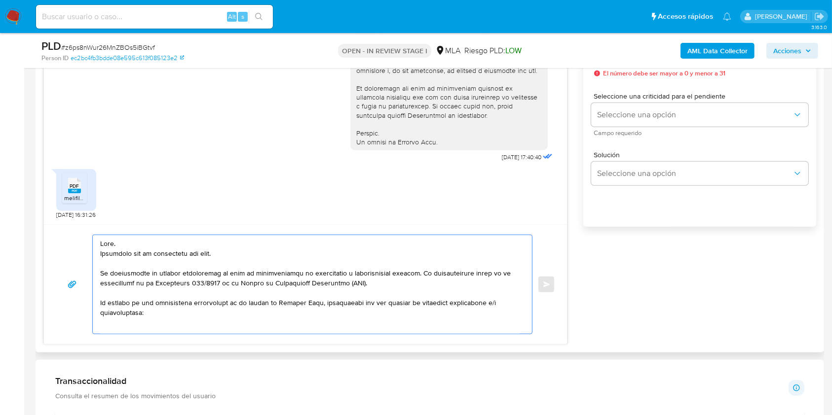
click at [139, 253] on textarea at bounding box center [309, 284] width 419 height 99
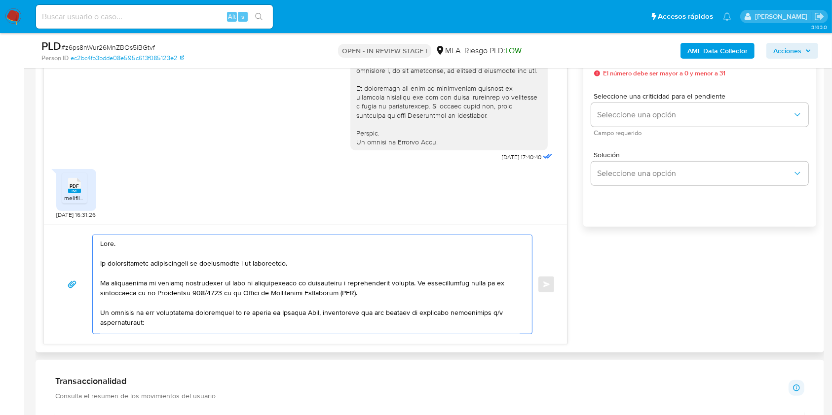
click at [140, 266] on textarea at bounding box center [309, 284] width 419 height 99
click at [146, 261] on textarea at bounding box center [309, 284] width 419 height 99
click at [0, 0] on lt-span "documentaci ó n" at bounding box center [0, 0] width 0 height 0
drag, startPoint x: 363, startPoint y: 293, endPoint x: 90, endPoint y: 284, distance: 272.5
click at [90, 284] on div "Enviar" at bounding box center [305, 285] width 499 height 100
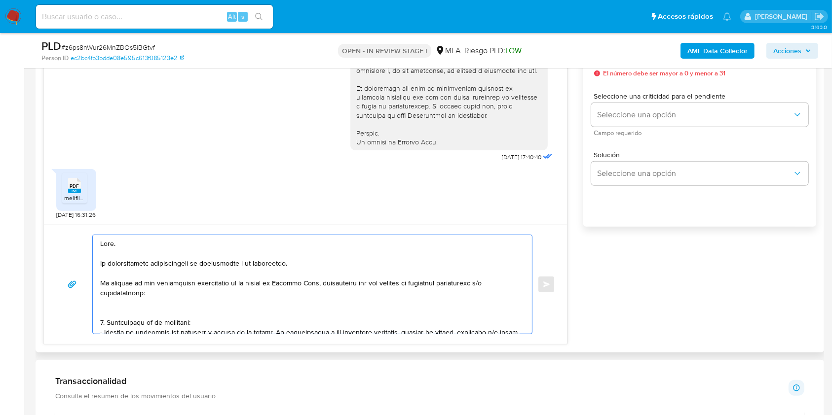
scroll to position [66, 0]
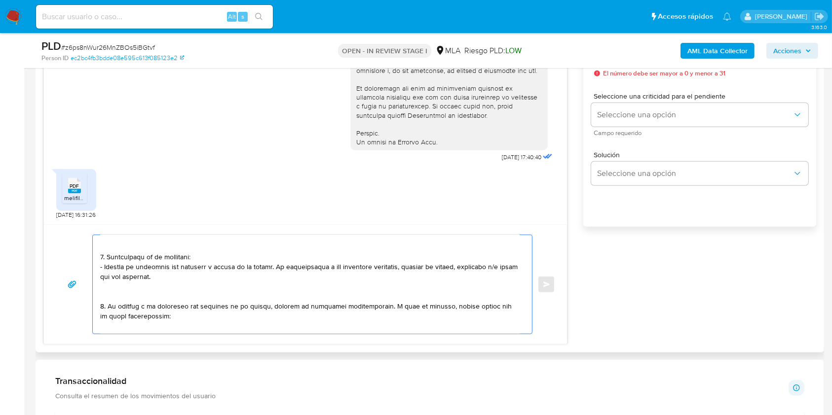
drag, startPoint x: 166, startPoint y: 279, endPoint x: 87, endPoint y: 257, distance: 82.5
click at [87, 257] on div "Enviar" at bounding box center [305, 285] width 499 height 100
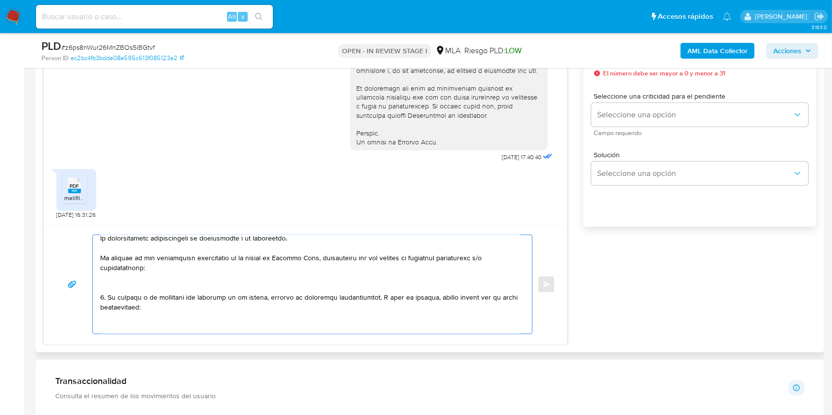
scroll to position [15, 0]
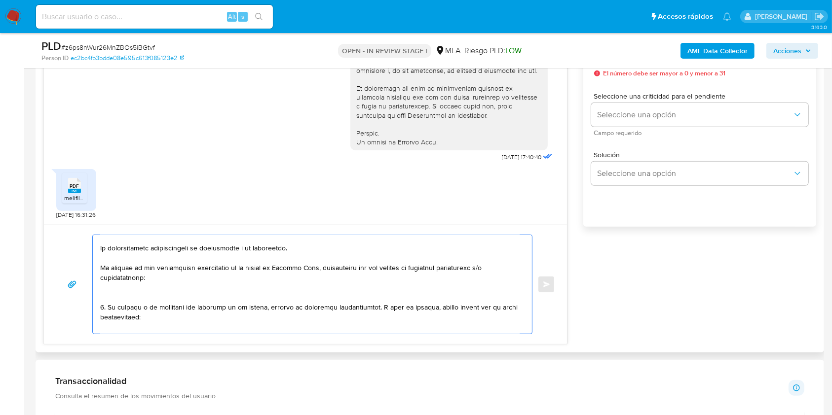
click at [101, 309] on textarea at bounding box center [309, 284] width 419 height 99
drag, startPoint x: 110, startPoint y: 308, endPoint x: 329, endPoint y: 312, distance: 219.1
click at [329, 312] on textarea at bounding box center [309, 284] width 419 height 99
click at [151, 310] on textarea at bounding box center [309, 284] width 419 height 99
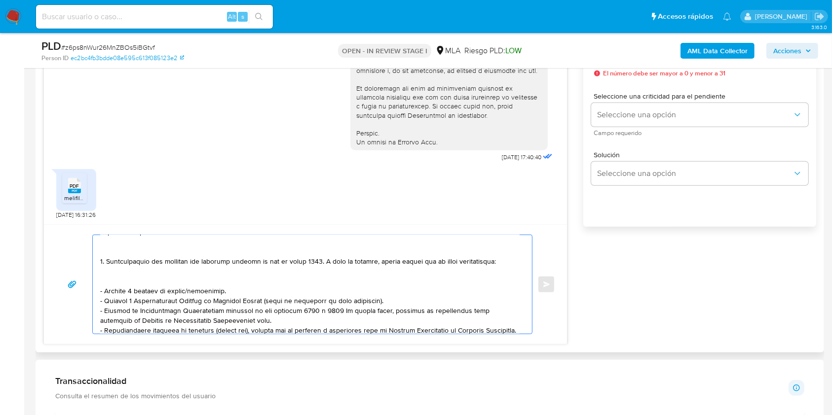
scroll to position [81, 0]
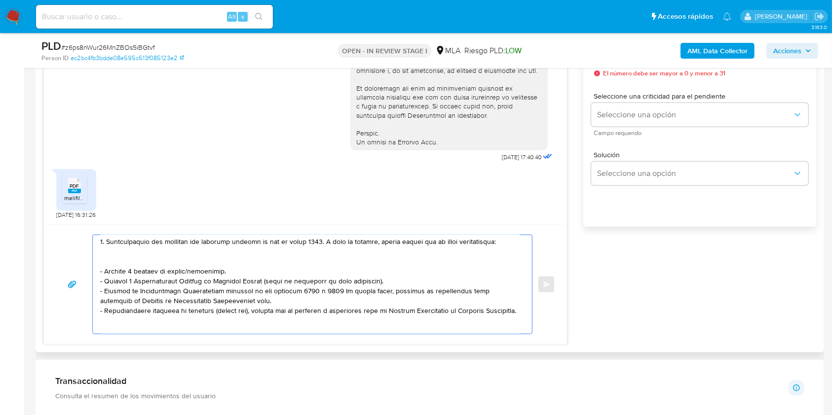
click at [207, 282] on textarea at bounding box center [309, 284] width 419 height 99
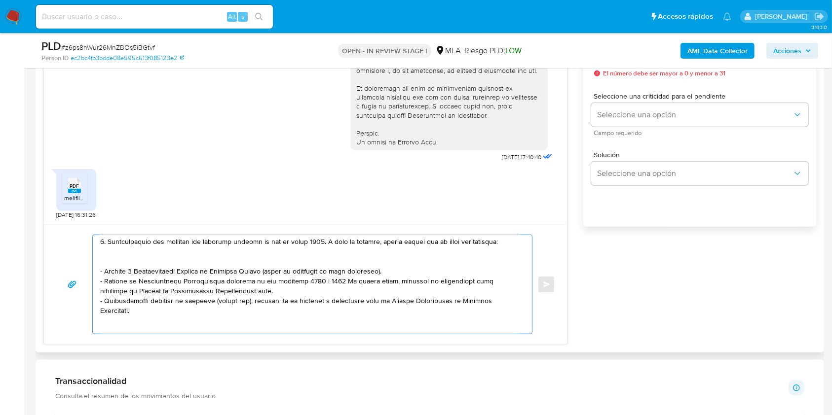
click at [169, 274] on textarea at bounding box center [309, 284] width 419 height 99
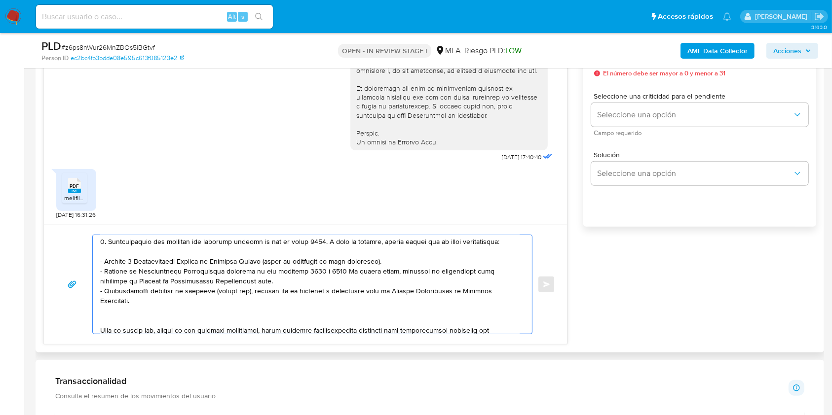
click at [182, 304] on textarea at bounding box center [309, 284] width 419 height 99
click at [189, 318] on textarea at bounding box center [309, 284] width 419 height 99
click at [192, 329] on textarea at bounding box center [309, 284] width 419 height 99
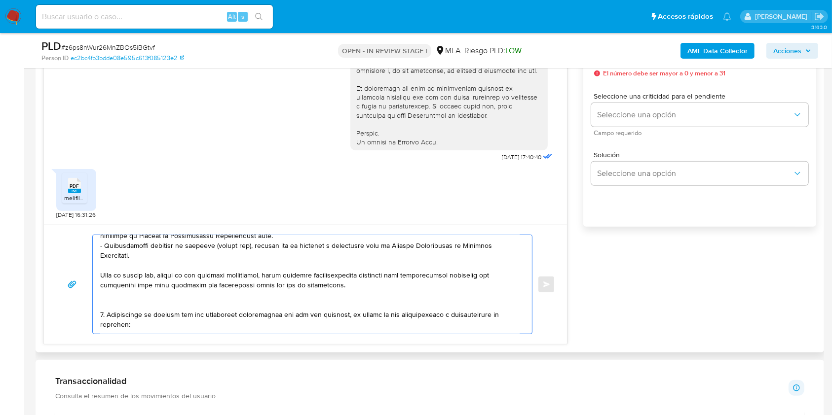
scroll to position [147, 0]
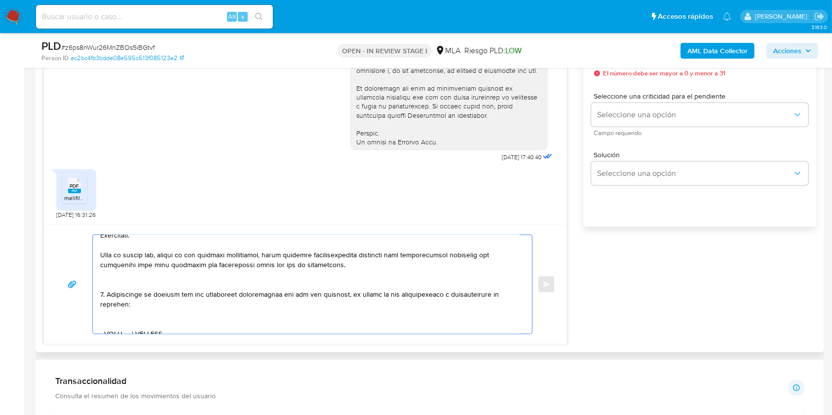
click at [103, 310] on textarea at bounding box center [309, 284] width 419 height 99
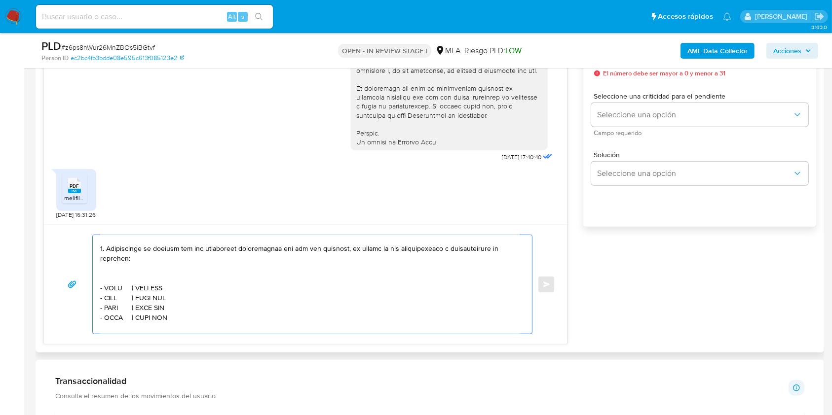
scroll to position [213, 0]
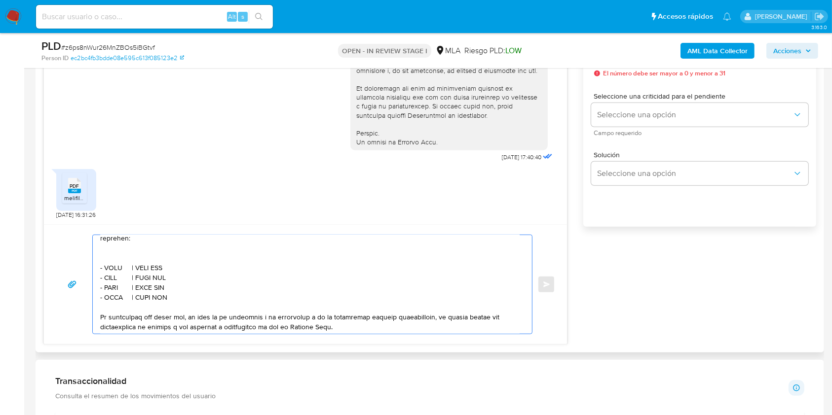
click at [177, 267] on textarea at bounding box center [309, 284] width 419 height 99
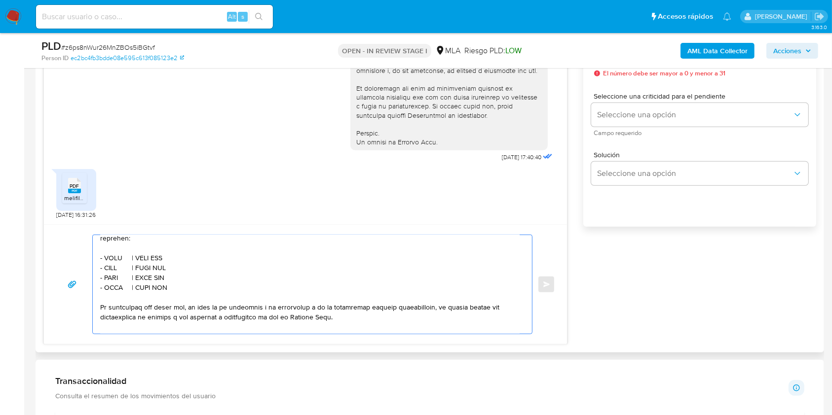
scroll to position [202, 0]
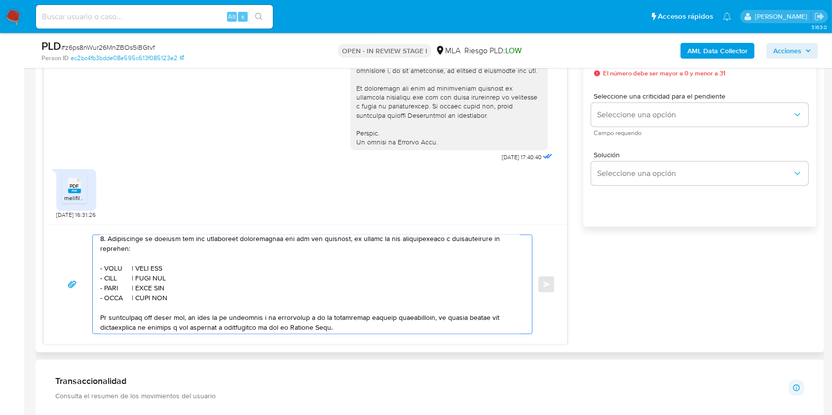
click at [114, 279] on textarea at bounding box center [309, 284] width 419 height 99
paste textarea "Miguel Angel Parrello"
click at [195, 285] on textarea at bounding box center [309, 284] width 419 height 99
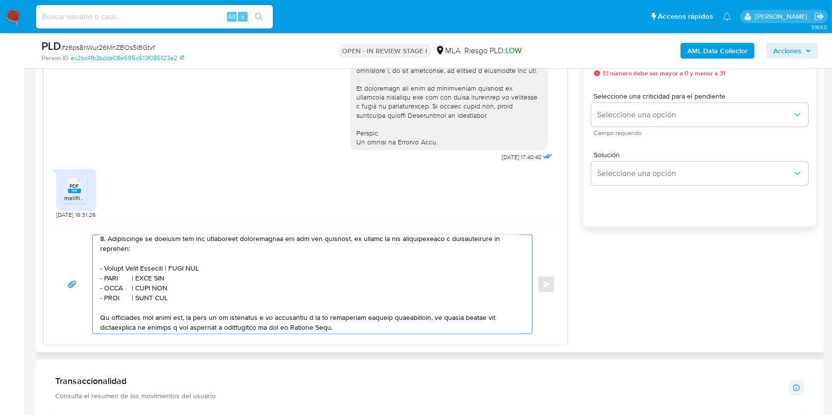
paste textarea "20111898600"
click at [111, 291] on textarea at bounding box center [309, 284] width 419 height 99
paste textarea "Silvana Natalia Piva"
click at [190, 294] on textarea at bounding box center [309, 284] width 419 height 99
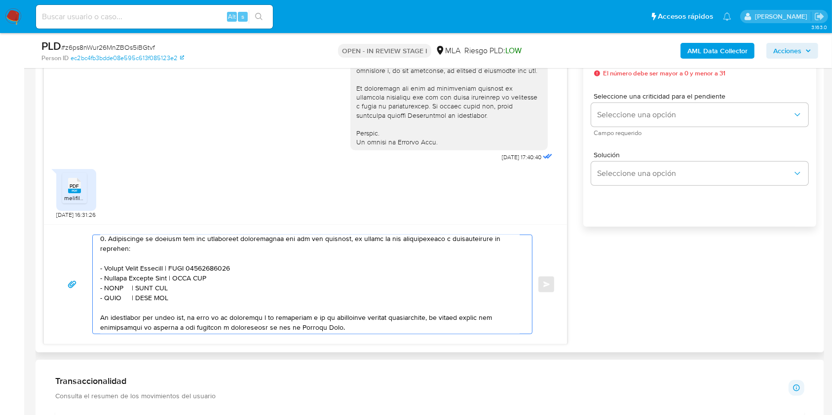
click at [190, 294] on textarea at bounding box center [309, 284] width 419 height 99
paste textarea "27271740722"
click at [117, 302] on textarea at bounding box center [309, 284] width 419 height 99
click at [116, 302] on textarea at bounding box center [309, 284] width 419 height 99
paste textarea "Maipu Sa"
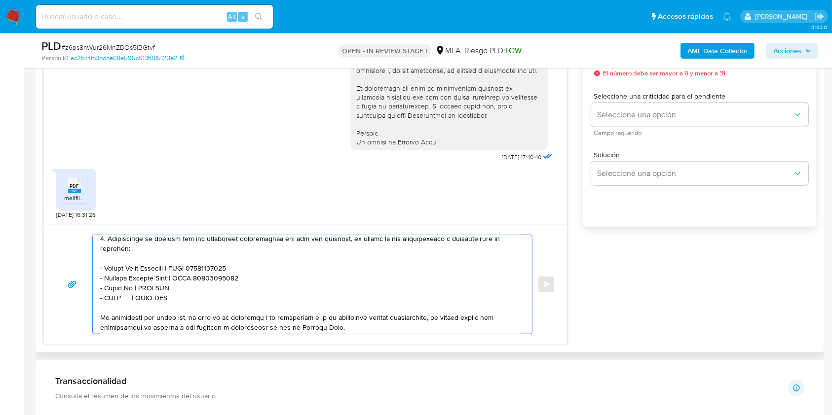
click at [158, 302] on textarea at bounding box center [309, 284] width 419 height 99
paste textarea "30707995331"
click at [114, 311] on textarea at bounding box center [309, 284] width 419 height 99
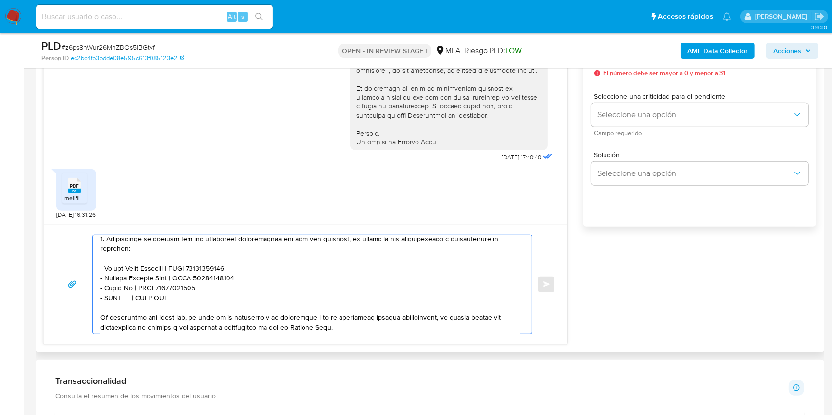
paste textarea "Gabriela Paola Carranza"
click at [205, 315] on textarea at bounding box center [309, 284] width 419 height 99
paste textarea "27303303184"
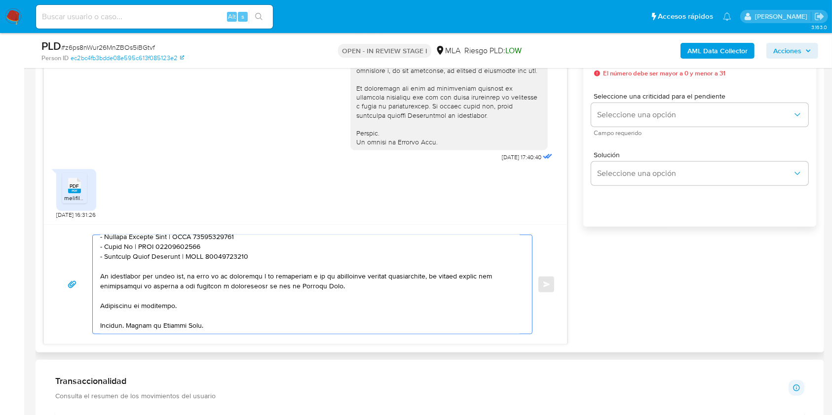
scroll to position [271, 0]
click at [224, 296] on textarea at bounding box center [309, 284] width 419 height 99
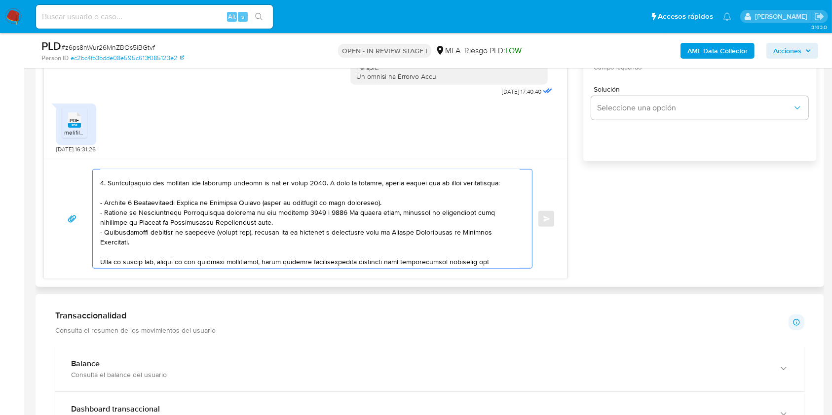
scroll to position [0, 0]
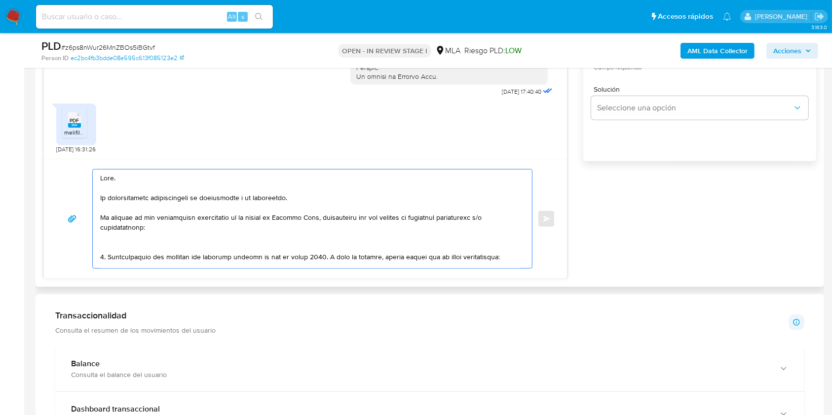
click at [197, 188] on textarea at bounding box center [309, 219] width 419 height 99
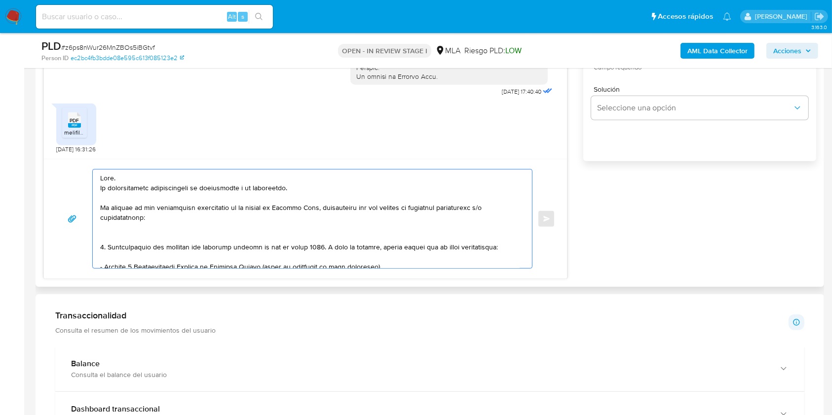
click at [213, 234] on textarea at bounding box center [309, 219] width 419 height 99
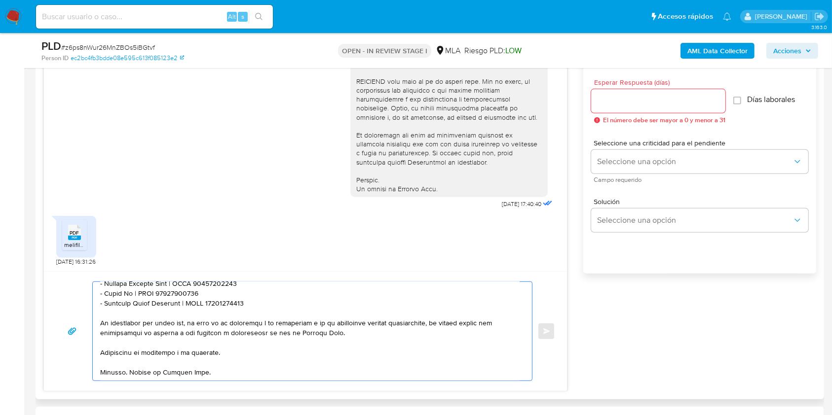
scroll to position [460, 0]
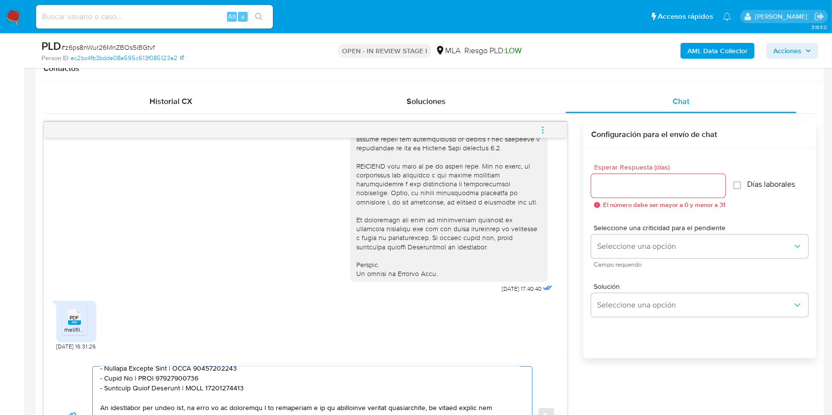
type textarea "Hola. La documentación proporcionada no corresponde a lo solicitado. En función…"
click at [643, 190] on input "Esperar Respuesta (días)" at bounding box center [658, 186] width 134 height 13
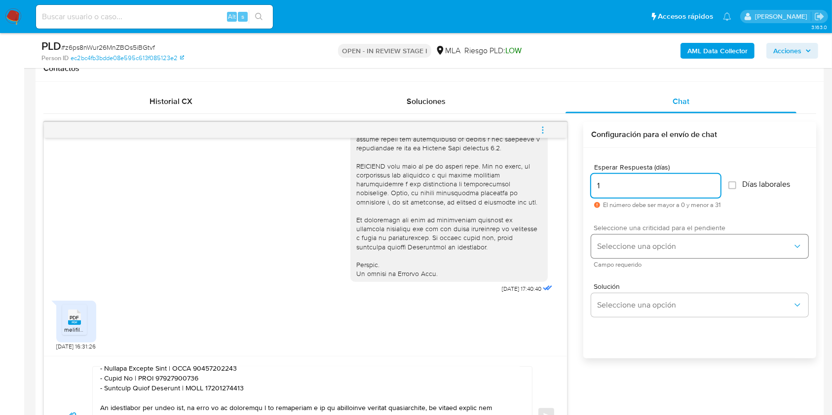
type input "1"
click at [636, 250] on span "Seleccione una opción" at bounding box center [694, 247] width 195 height 10
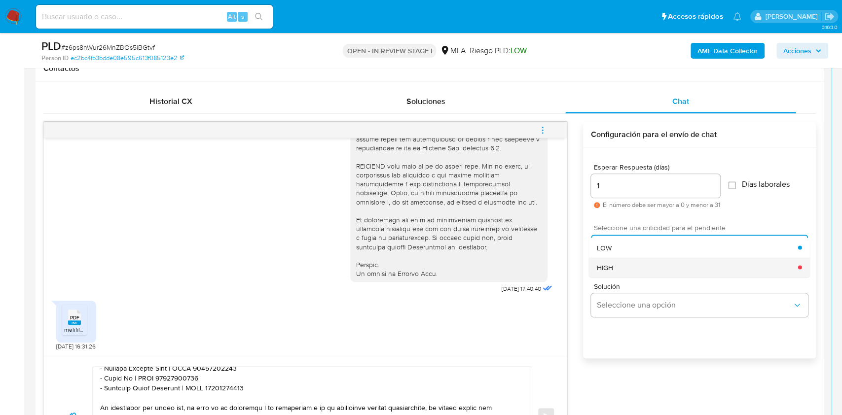
click at [613, 263] on span "HIGH" at bounding box center [605, 267] width 16 height 9
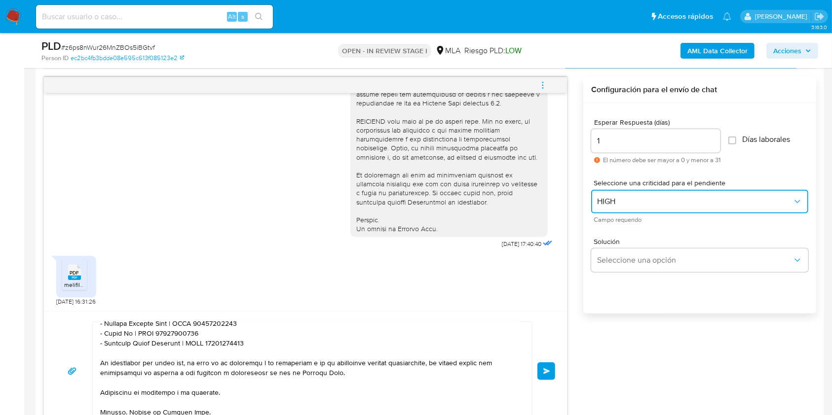
scroll to position [526, 0]
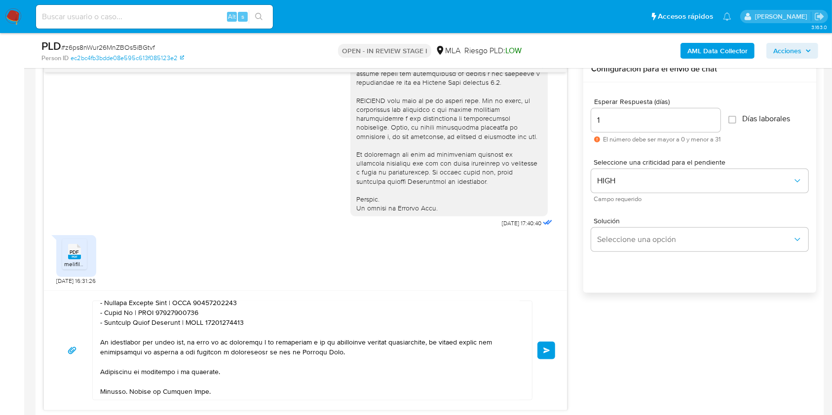
click at [542, 353] on button "Enviar" at bounding box center [546, 351] width 18 height 18
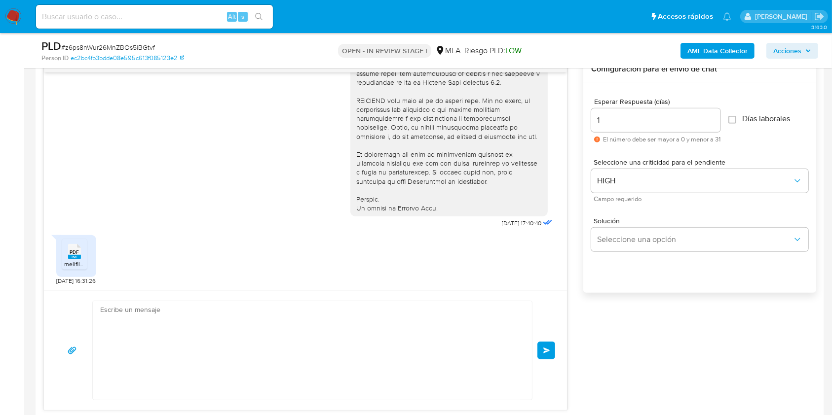
scroll to position [837, 0]
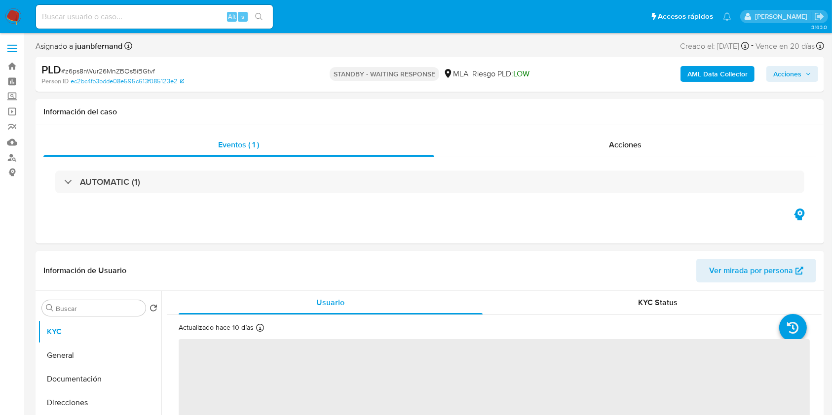
select select "10"
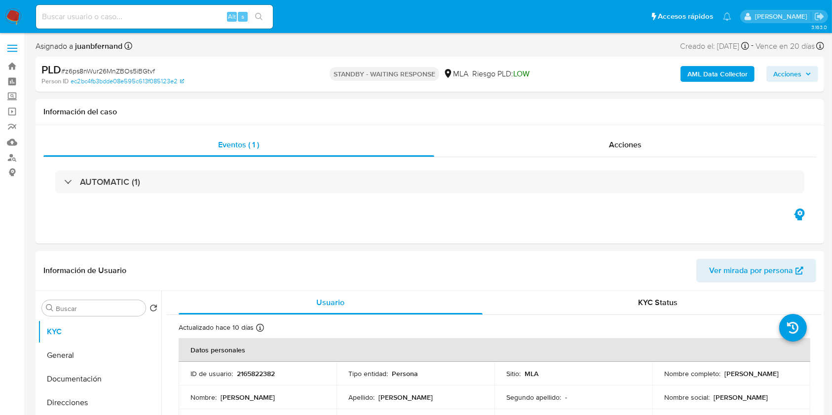
click at [205, 20] on input at bounding box center [154, 16] width 237 height 13
paste input "U6TxVQrhlgsvAcg0J7TOg4kp"
type input "U6TxVQrhlgsvAcg0J7TOg4kp"
click at [256, 21] on button "search-icon" at bounding box center [259, 17] width 20 height 14
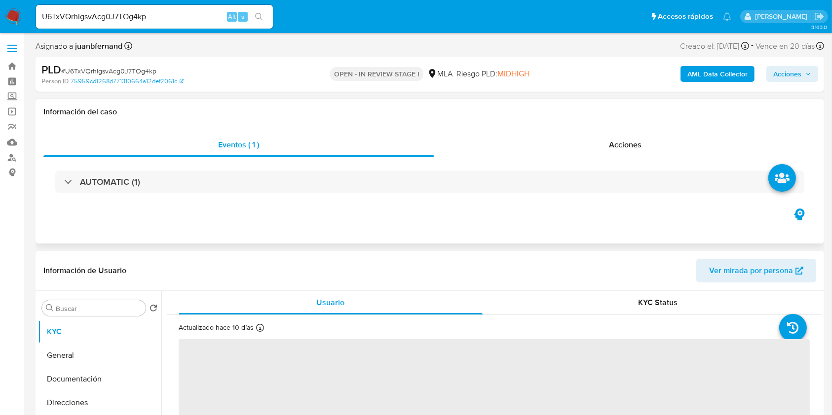
select select "10"
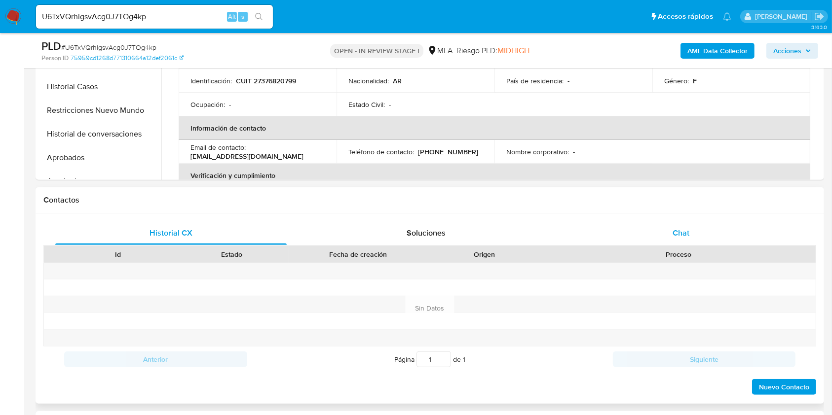
click at [718, 235] on div "Chat" at bounding box center [680, 234] width 231 height 24
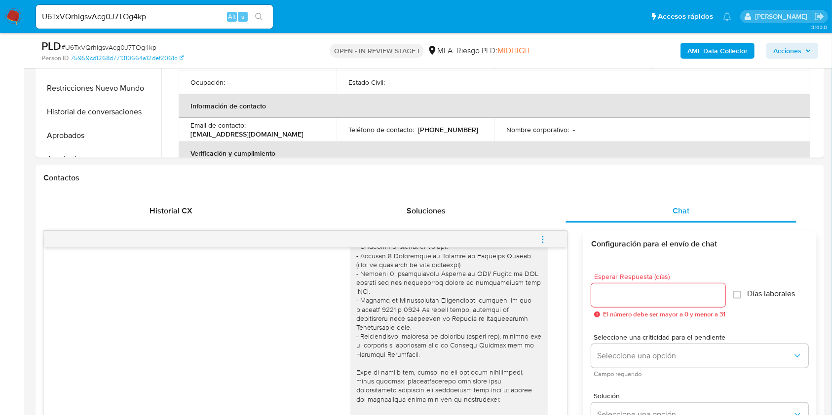
scroll to position [197, 0]
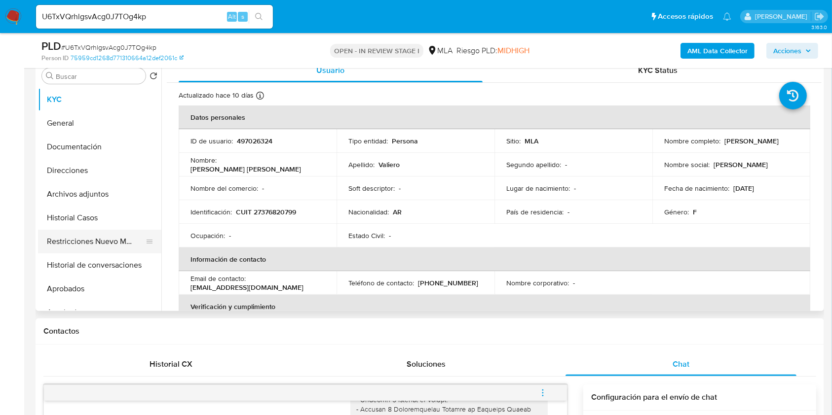
click at [98, 249] on button "Restricciones Nuevo Mundo" at bounding box center [95, 242] width 115 height 24
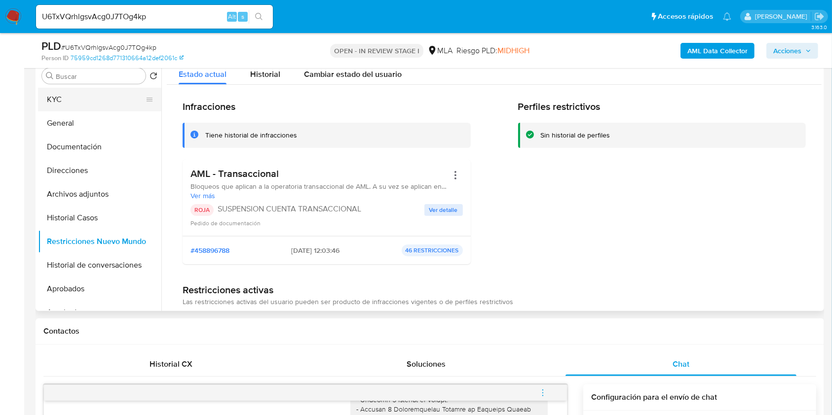
click at [79, 97] on button "KYC" at bounding box center [95, 100] width 115 height 24
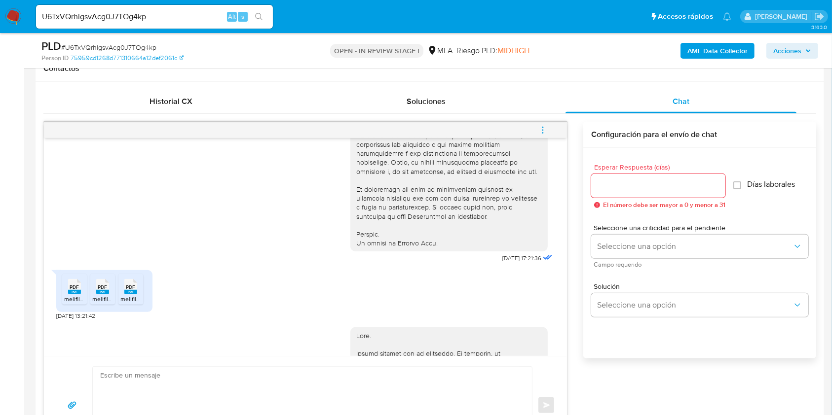
scroll to position [460, 0]
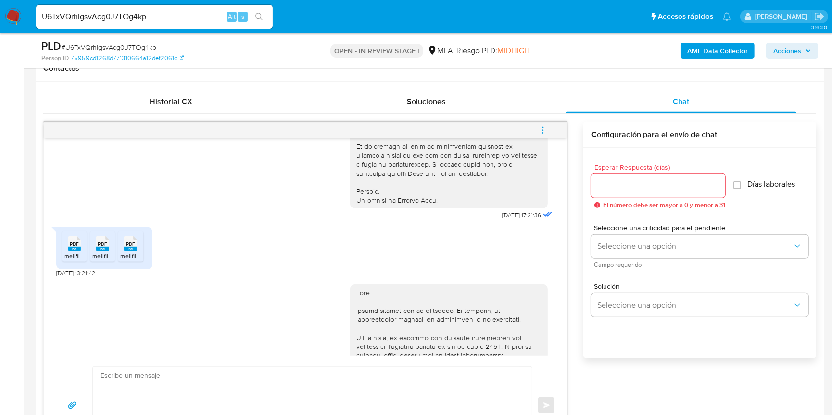
click at [58, 277] on span "20/08/2025 13:21:42" at bounding box center [75, 273] width 39 height 8
drag, startPoint x: 58, startPoint y: 291, endPoint x: 79, endPoint y: 291, distance: 21.7
click at [79, 277] on span "20/08/2025 13:21:42" at bounding box center [75, 273] width 39 height 8
copy span "20/08/2025"
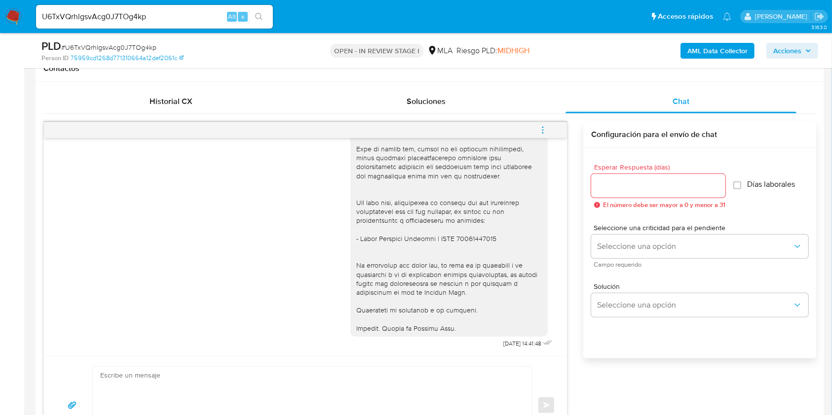
scroll to position [828, 0]
click at [503, 343] on span "10/09/2025 14:41:48" at bounding box center [522, 344] width 38 height 8
drag, startPoint x: 481, startPoint y: 343, endPoint x: 504, endPoint y: 343, distance: 22.7
click at [504, 343] on span "10/09/2025 14:41:48" at bounding box center [522, 344] width 38 height 8
copy span "10/09/2025"
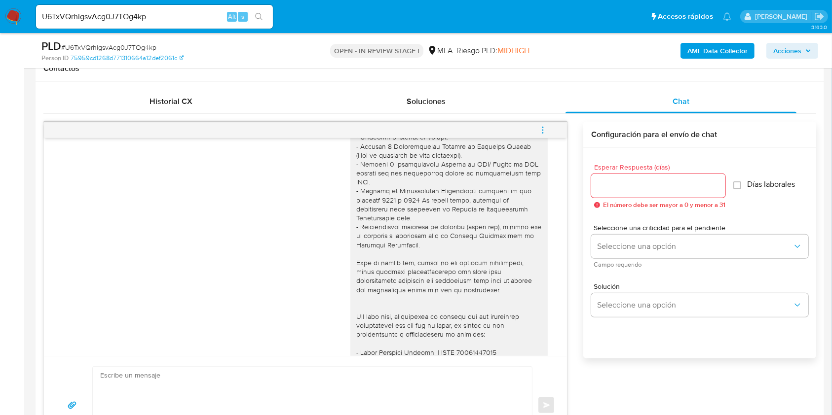
scroll to position [631, 0]
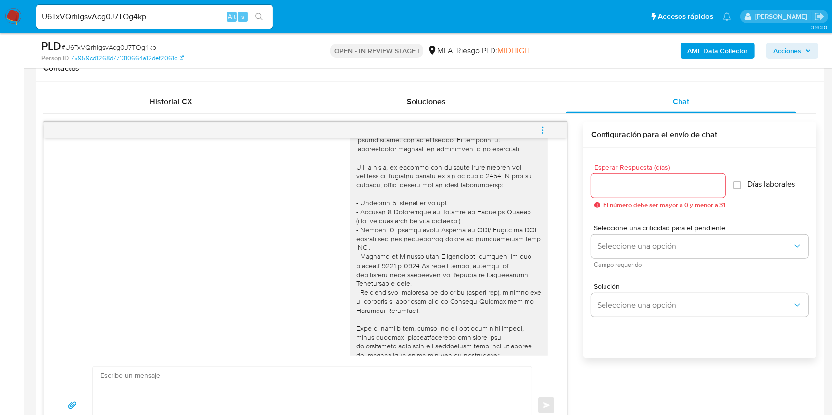
click at [476, 184] on div at bounding box center [449, 315] width 186 height 395
drag, startPoint x: 476, startPoint y: 184, endPoint x: 489, endPoint y: 194, distance: 17.0
click at [489, 194] on div at bounding box center [449, 315] width 186 height 395
copy div "documentación que respalde tus ingresos durante el mes de julio 2025"
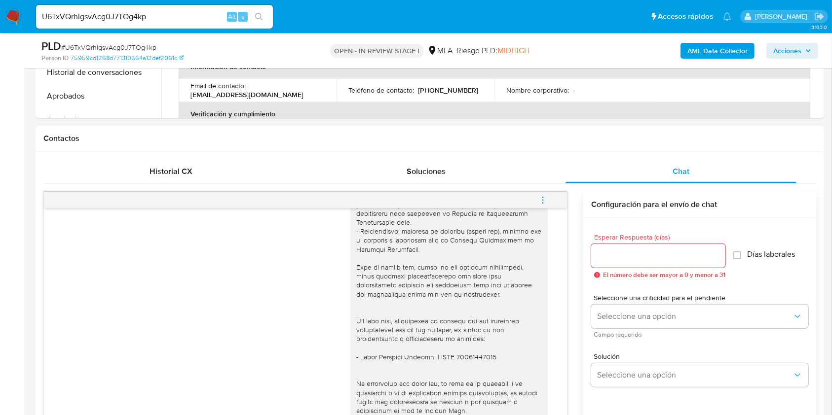
scroll to position [395, 0]
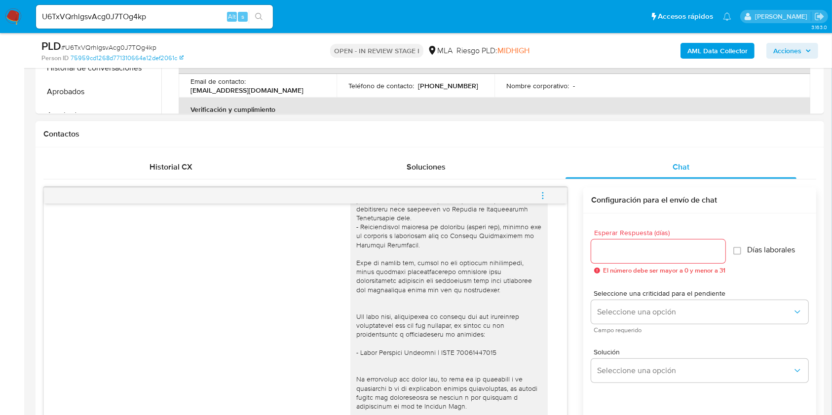
click at [548, 201] on button "menu-action" at bounding box center [542, 196] width 33 height 24
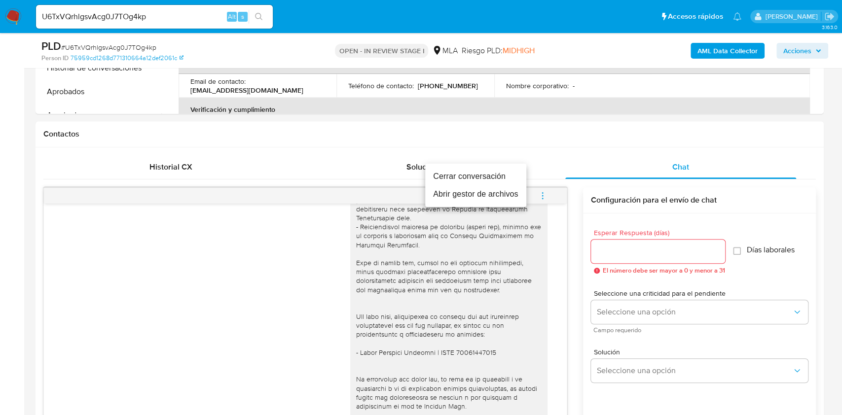
drag, startPoint x: 481, startPoint y: 177, endPoint x: 469, endPoint y: 180, distance: 12.1
click at [480, 177] on li "Cerrar conversación" at bounding box center [475, 177] width 101 height 18
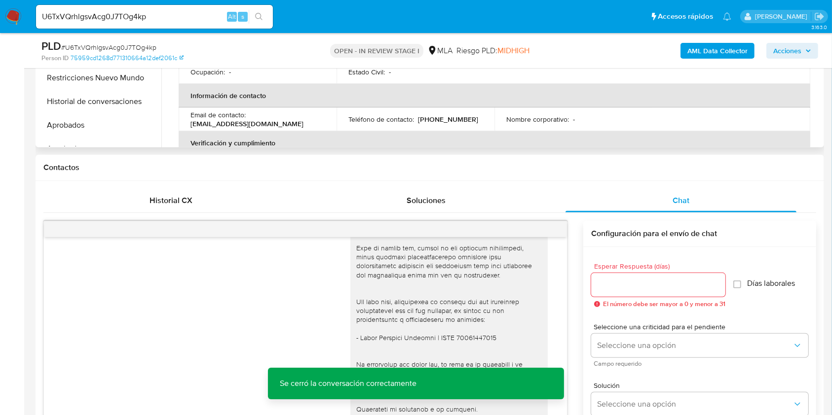
scroll to position [197, 0]
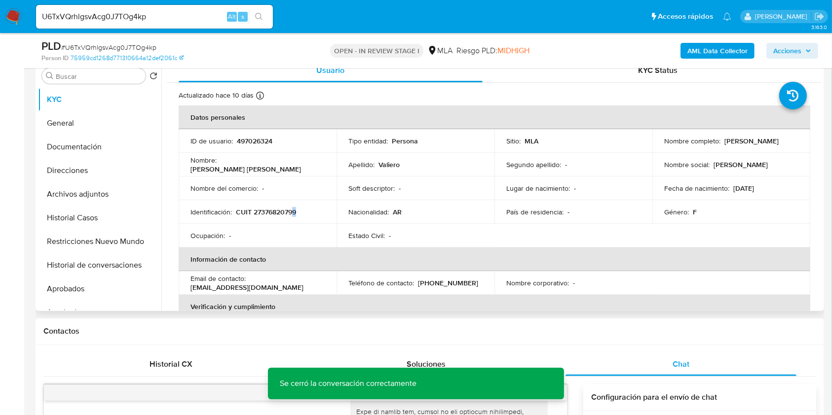
drag, startPoint x: 296, startPoint y: 210, endPoint x: 280, endPoint y: 211, distance: 15.9
click at [288, 211] on p "CUIT 27376820799" at bounding box center [266, 212] width 60 height 9
click at [278, 211] on p "CUIT 27376820799" at bounding box center [266, 212] width 60 height 9
copy p "27376820799"
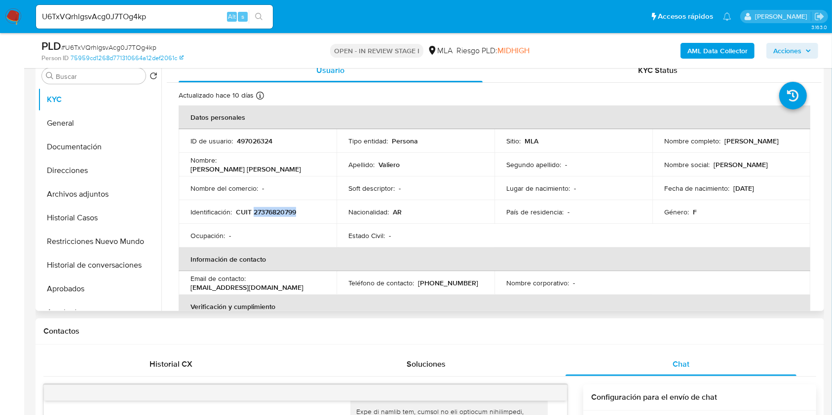
click at [261, 212] on p "CUIT 27376820799" at bounding box center [266, 212] width 60 height 9
click at [264, 212] on p "CUIT 27376820799" at bounding box center [266, 212] width 60 height 9
drag, startPoint x: 261, startPoint y: 212, endPoint x: 292, endPoint y: 213, distance: 31.1
click at [292, 213] on p "CUIT 27376820799" at bounding box center [266, 212] width 60 height 9
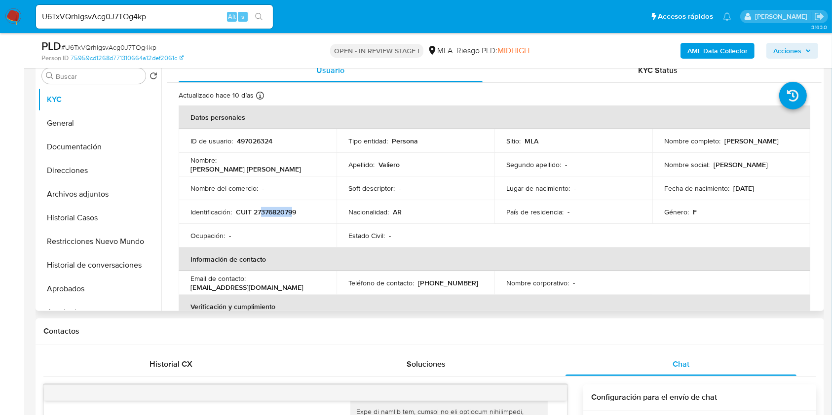
copy p "37682079"
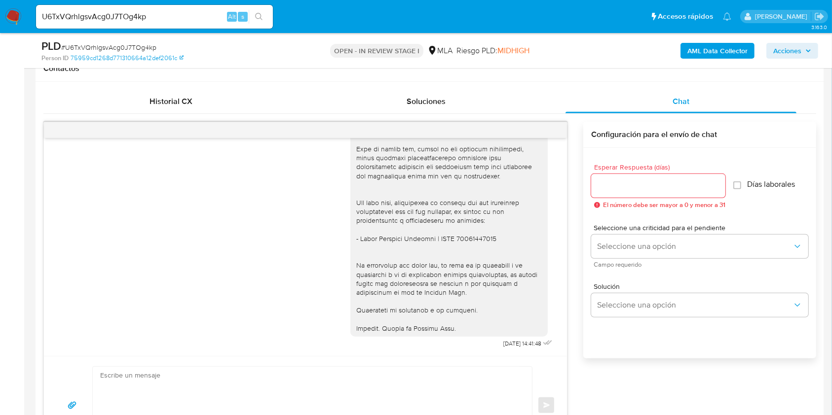
scroll to position [263, 0]
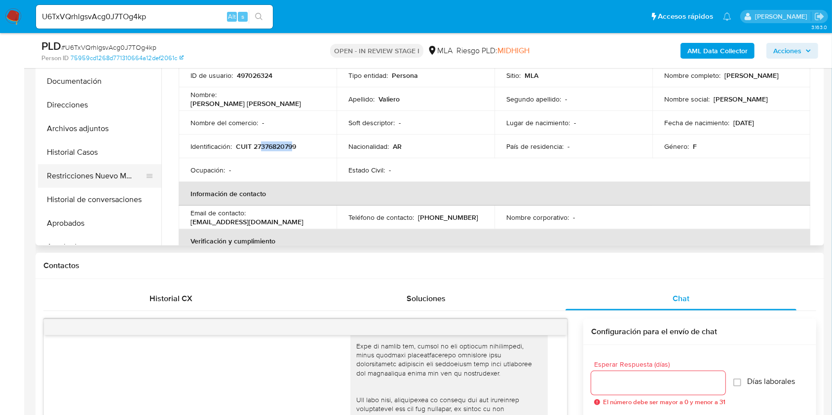
click at [56, 173] on button "Restricciones Nuevo Mundo" at bounding box center [95, 176] width 115 height 24
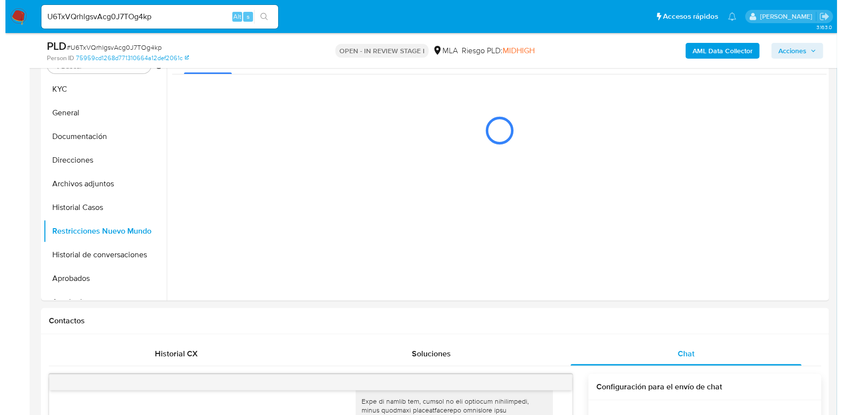
scroll to position [131, 0]
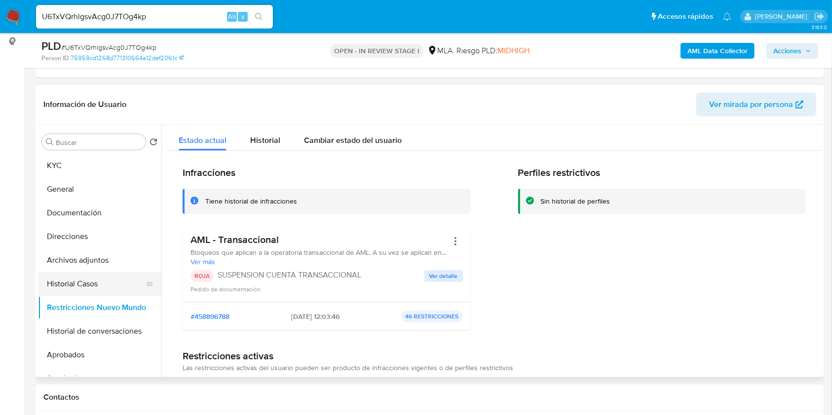
click at [64, 286] on button "Historial Casos" at bounding box center [95, 284] width 115 height 24
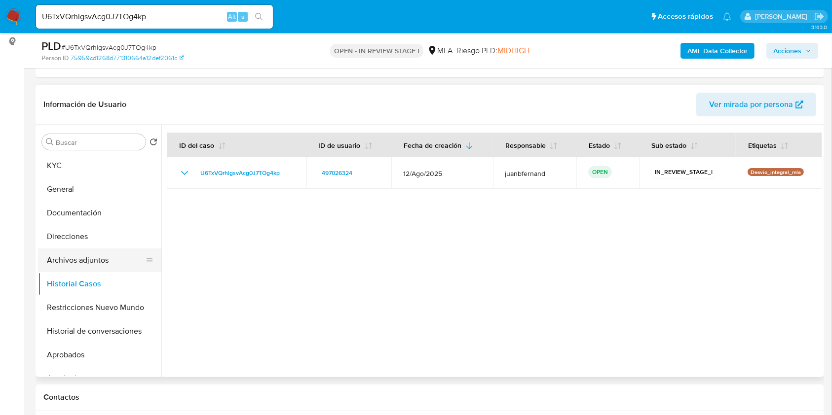
click at [77, 263] on button "Archivos adjuntos" at bounding box center [95, 261] width 115 height 24
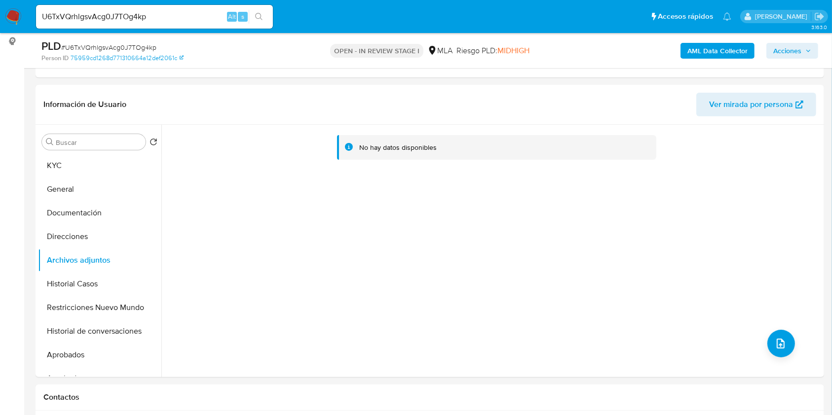
click at [707, 45] on b "AML Data Collector" at bounding box center [717, 51] width 60 height 16
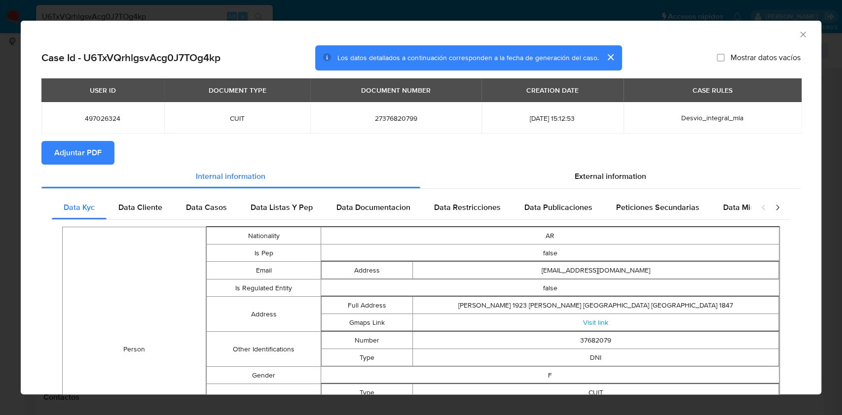
click at [79, 160] on span "Adjuntar PDF" at bounding box center [77, 153] width 47 height 22
click at [800, 34] on icon "Cerrar ventana" at bounding box center [802, 34] width 5 height 5
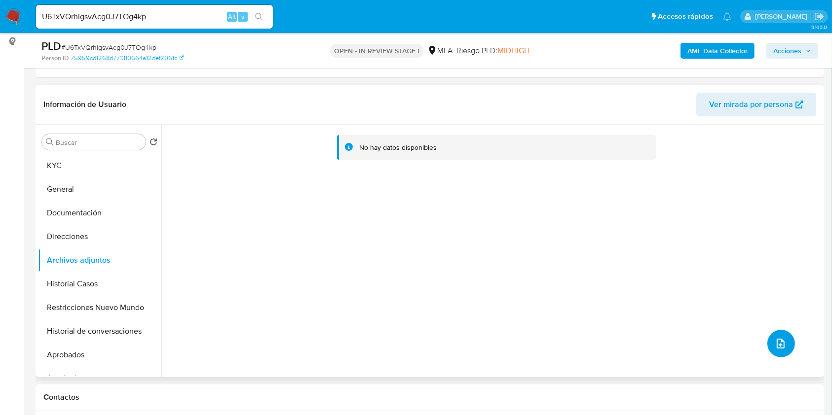
click at [777, 343] on icon "upload-file" at bounding box center [781, 344] width 8 height 10
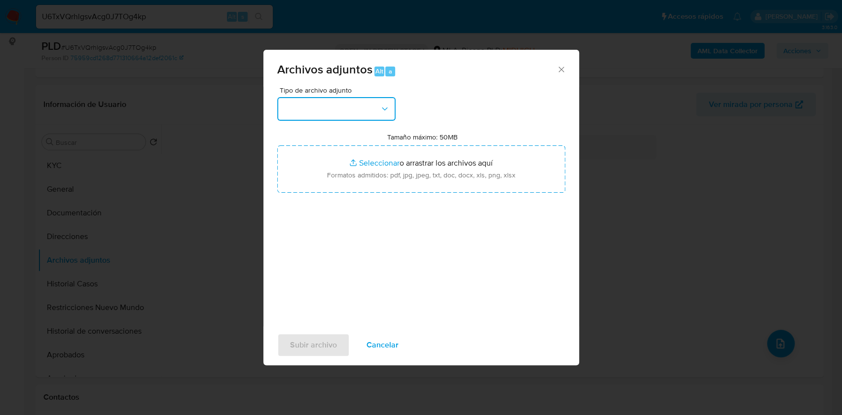
drag, startPoint x: 386, startPoint y: 109, endPoint x: 374, endPoint y: 114, distance: 13.3
click at [386, 109] on icon "button" at bounding box center [385, 109] width 10 height 10
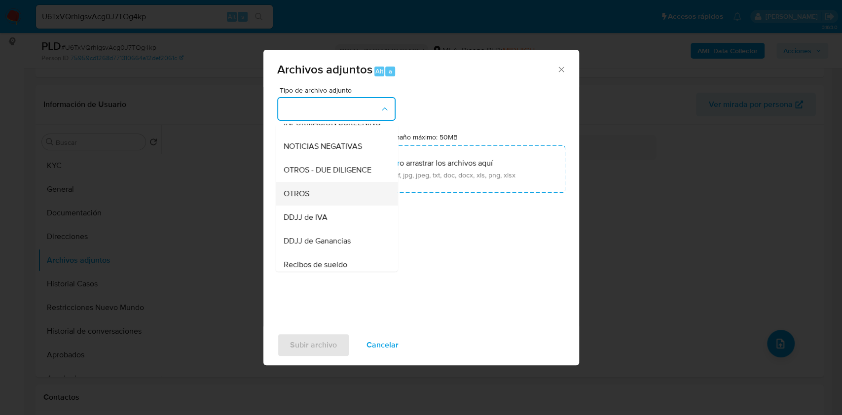
click at [321, 198] on div "OTROS" at bounding box center [333, 194] width 101 height 24
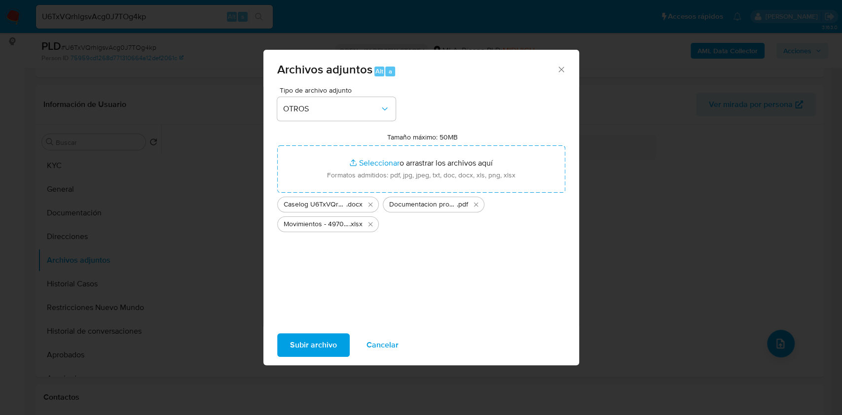
click at [324, 343] on span "Subir archivo" at bounding box center [313, 346] width 47 height 22
click at [313, 342] on div "Archivos adjuntos Alt a Tipo de archivo adjunto OTROS Tamaño máximo: 50MB Selec…" at bounding box center [421, 208] width 316 height 316
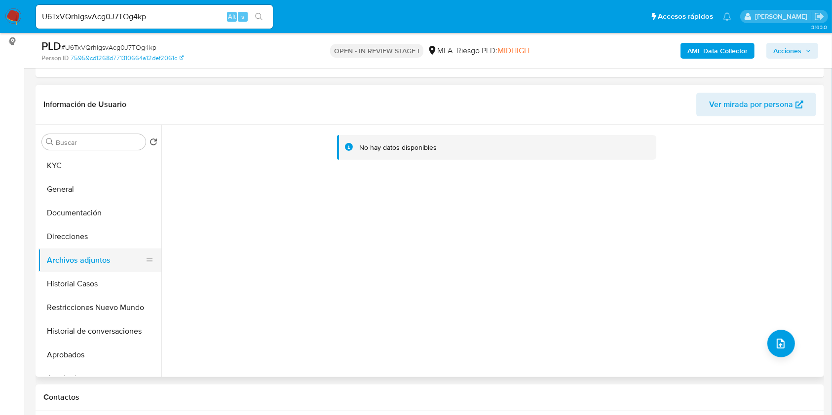
drag, startPoint x: 77, startPoint y: 278, endPoint x: 81, endPoint y: 262, distance: 16.6
click at [78, 278] on button "Historial Casos" at bounding box center [99, 284] width 123 height 24
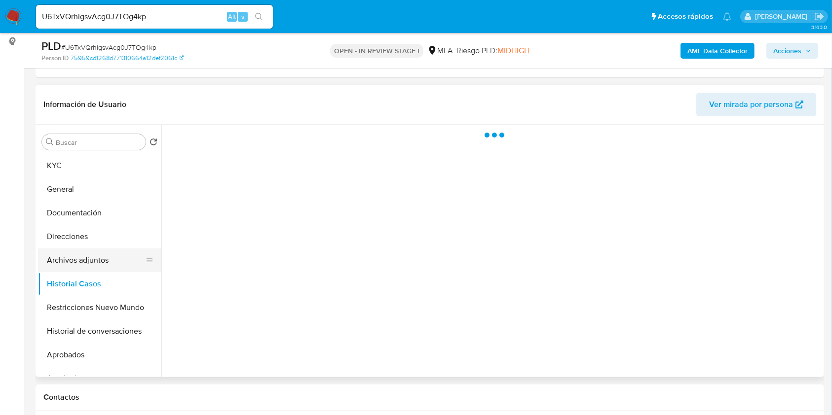
click at [81, 259] on button "Archivos adjuntos" at bounding box center [95, 261] width 115 height 24
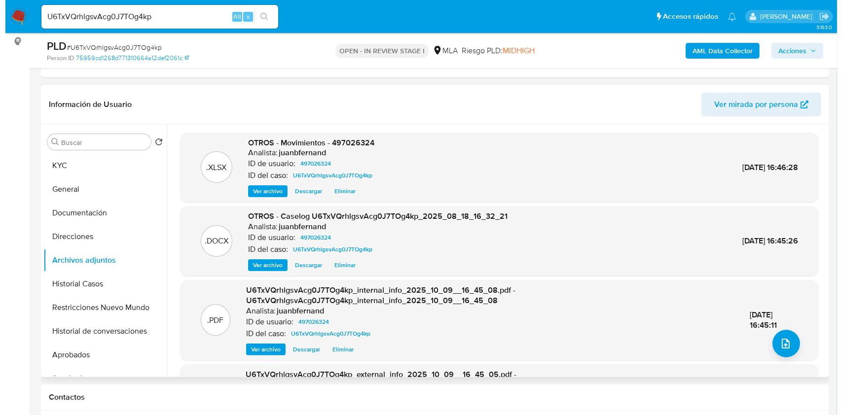
scroll to position [76, 0]
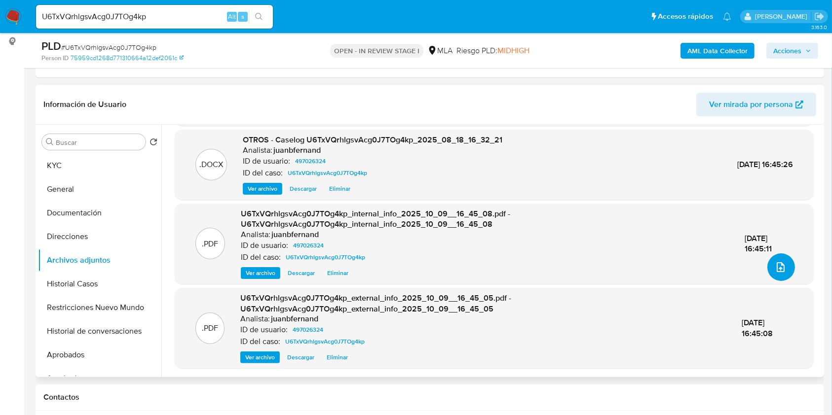
click at [782, 270] on span "upload-file" at bounding box center [781, 268] width 12 height 12
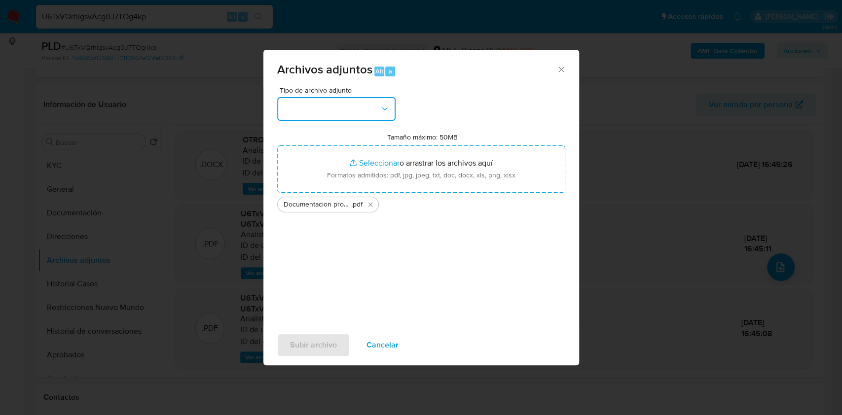
drag, startPoint x: 372, startPoint y: 100, endPoint x: 358, endPoint y: 113, distance: 18.9
click at [372, 101] on button "button" at bounding box center [336, 109] width 118 height 24
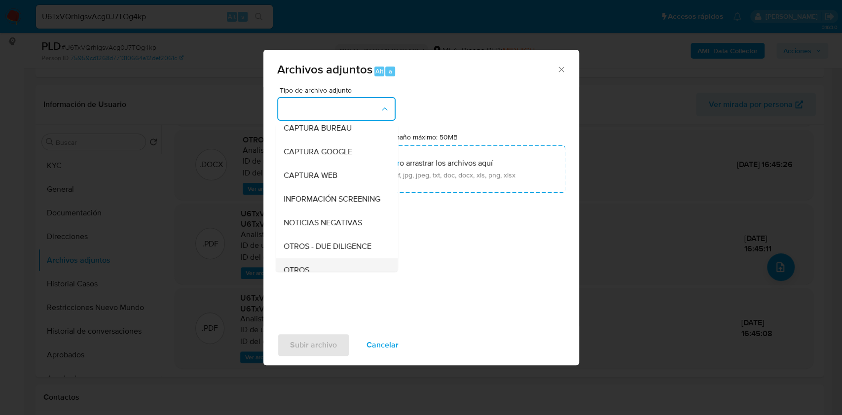
scroll to position [131, 0]
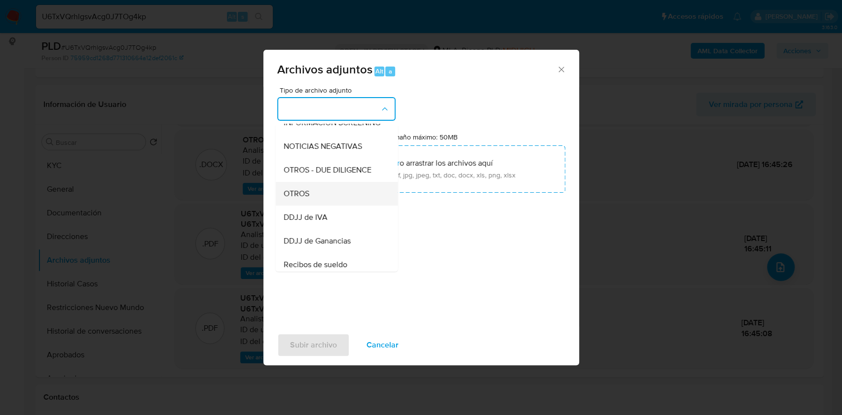
click at [321, 198] on div "OTROS" at bounding box center [333, 194] width 101 height 24
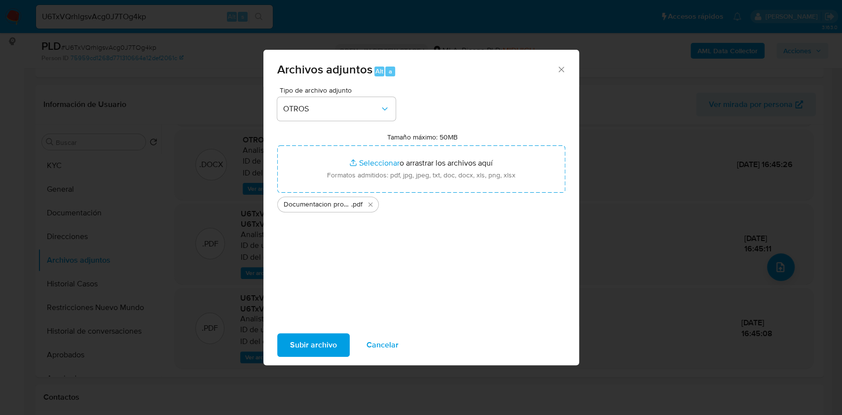
click at [325, 341] on span "Subir archivo" at bounding box center [313, 346] width 47 height 22
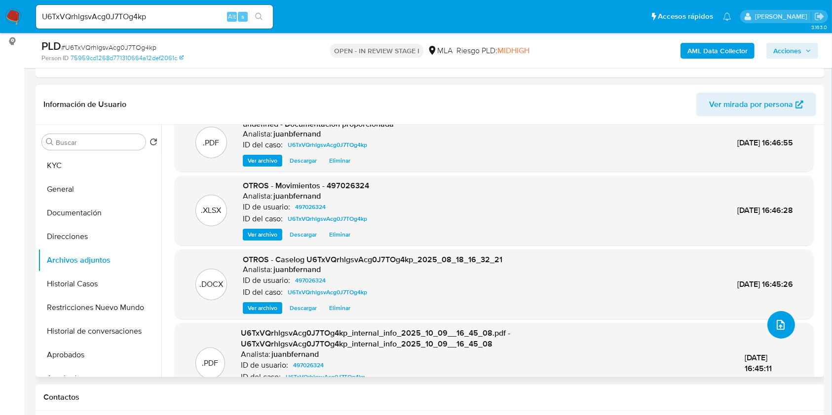
scroll to position [0, 0]
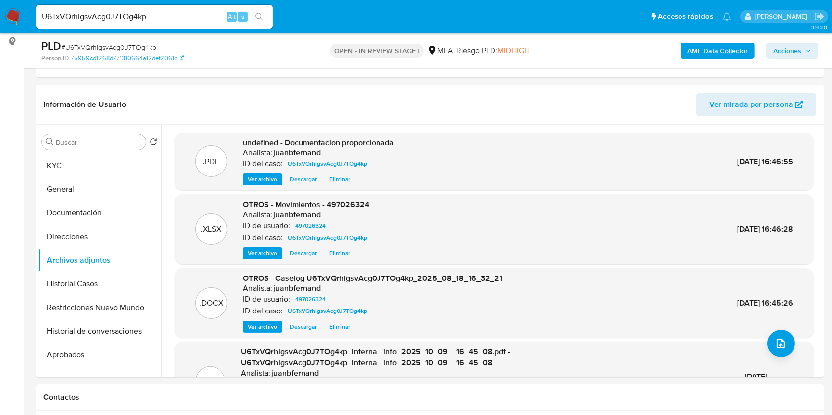
click at [786, 49] on span "Acciones" at bounding box center [787, 51] width 28 height 16
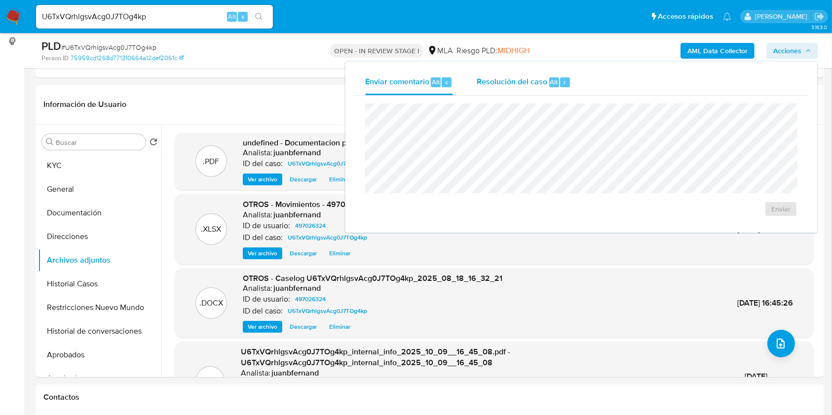
click at [575, 81] on button "Resolución del caso Alt r" at bounding box center [524, 83] width 118 height 26
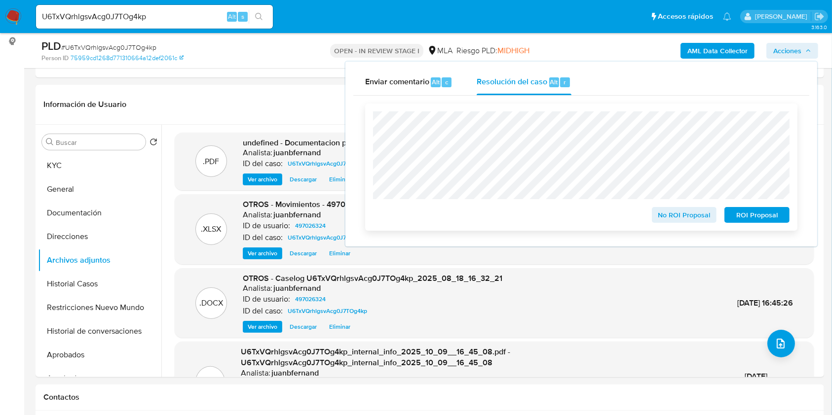
click at [753, 218] on span "ROI Proposal" at bounding box center [756, 215] width 51 height 14
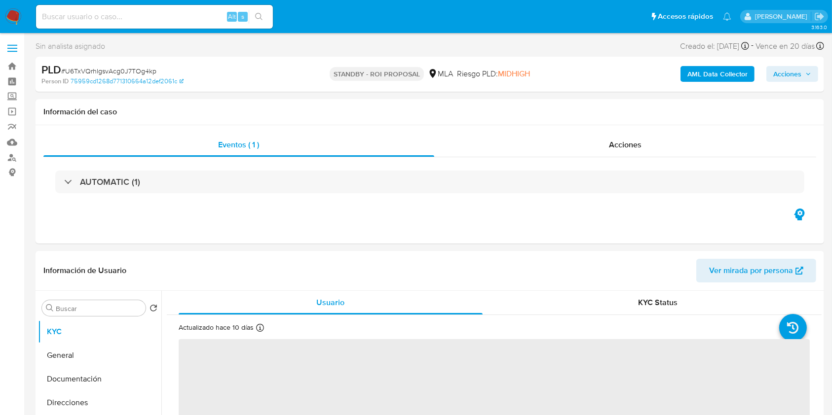
select select "10"
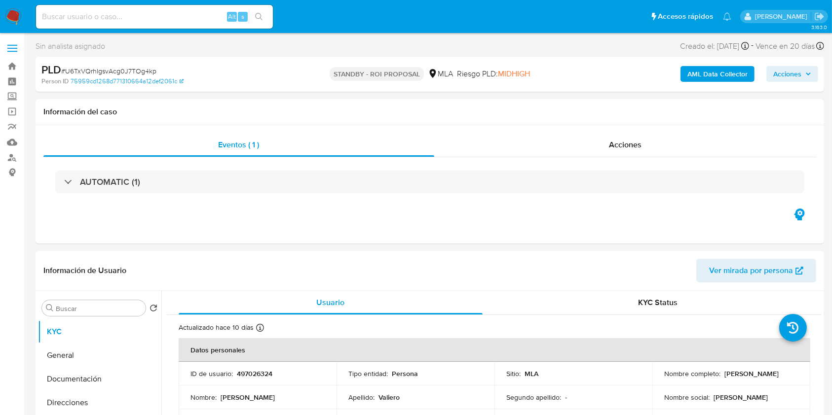
click at [200, 21] on input at bounding box center [154, 16] width 237 height 13
paste input "9jAuB1gzzhQWjxgNM9lNfwiX"
click at [270, 21] on input "9jAuB1gzzhQWjxgNM9lNfwiX" at bounding box center [154, 16] width 237 height 13
type input "9jAuB1gzzhQWjxgNM9lNfwiX"
click at [261, 20] on icon "search-icon" at bounding box center [259, 17] width 8 height 8
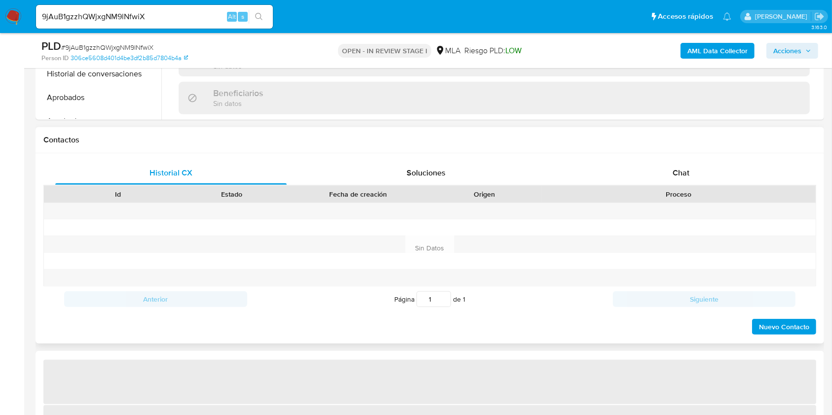
scroll to position [395, 0]
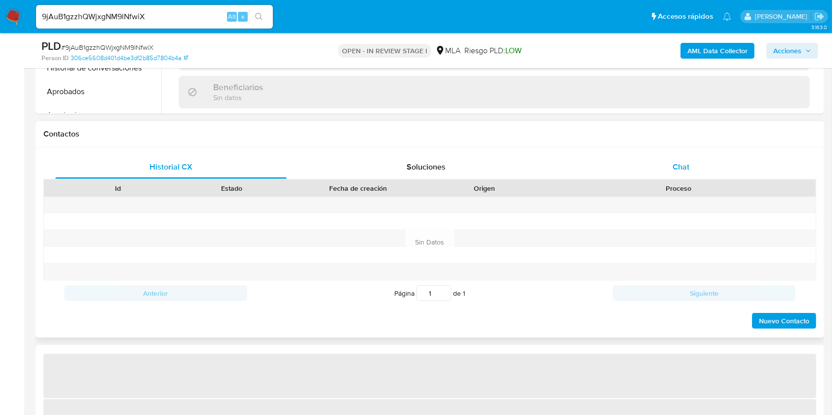
click at [642, 169] on div "Chat" at bounding box center [680, 167] width 231 height 24
select select "10"
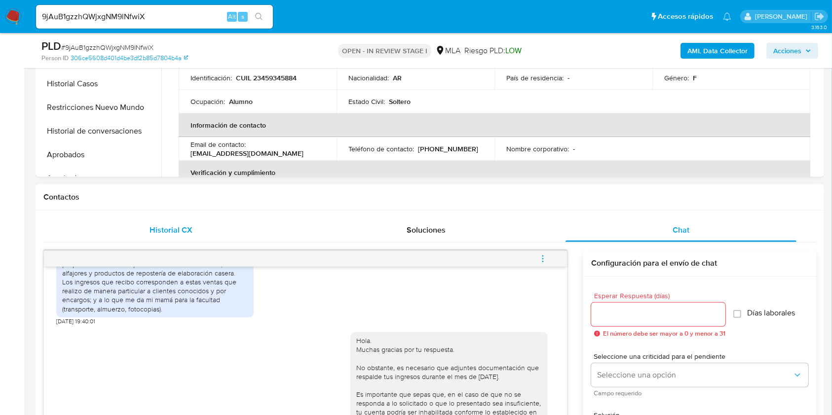
scroll to position [329, 0]
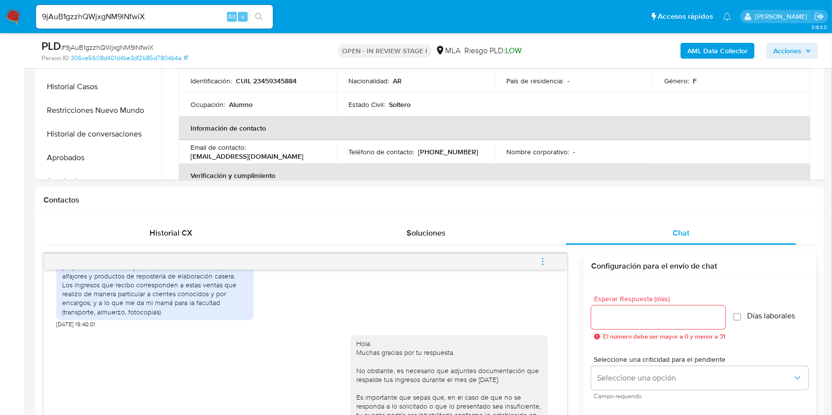
drag, startPoint x: 176, startPoint y: 9, endPoint x: 173, endPoint y: 14, distance: 6.2
click at [174, 11] on div "9jAuB1gzzhQWjxgNM9lNfwiX Alt s" at bounding box center [154, 17] width 237 height 24
click at [173, 14] on input "9jAuB1gzzhQWjxgNM9lNfwiX" at bounding box center [154, 16] width 237 height 13
drag, startPoint x: 173, startPoint y: 14, endPoint x: 249, endPoint y: 19, distance: 76.6
click at [173, 15] on input "9jAuB1gzzhQWjxgNM9lNfwiX" at bounding box center [154, 16] width 237 height 13
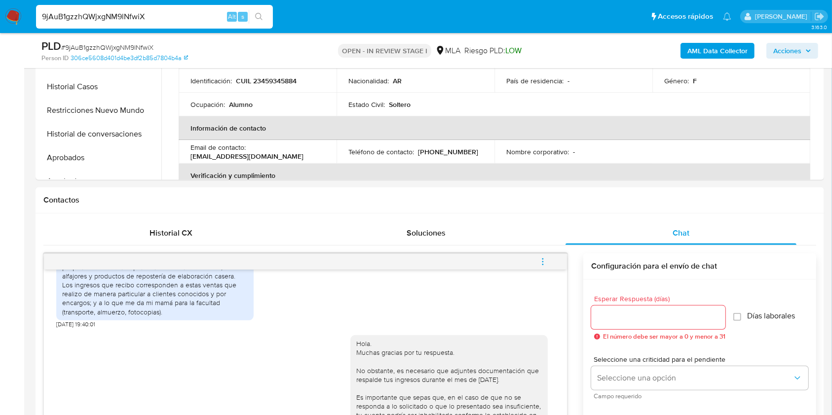
paste input "4SrfzAmph22E4d0tsR30KdaZ"
type input "4SrfzAmph22E4d0tsR30KdaZ"
click at [262, 18] on icon "search-icon" at bounding box center [259, 17] width 8 height 8
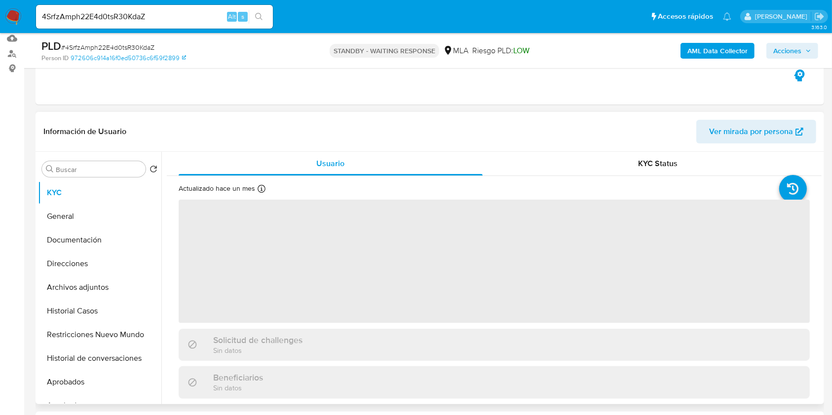
scroll to position [263, 0]
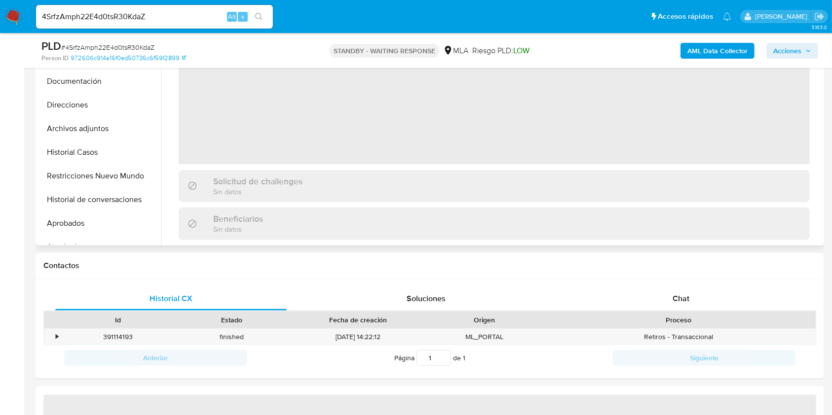
select select "10"
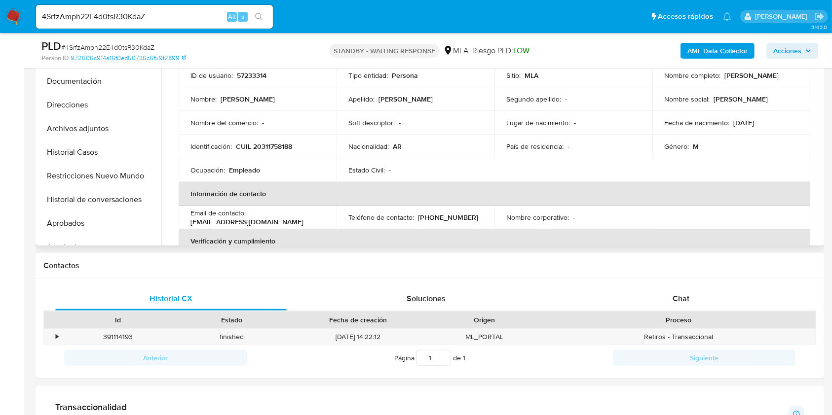
click at [208, 21] on input "4SrfzAmph22E4d0tsR30KdaZ" at bounding box center [154, 16] width 237 height 13
paste input "YAARkajOPPaH5PgVxhshEDfE"
type input "YAARkajOPPaH5PgVxhshEDfE"
click at [254, 20] on button "search-icon" at bounding box center [259, 17] width 20 height 14
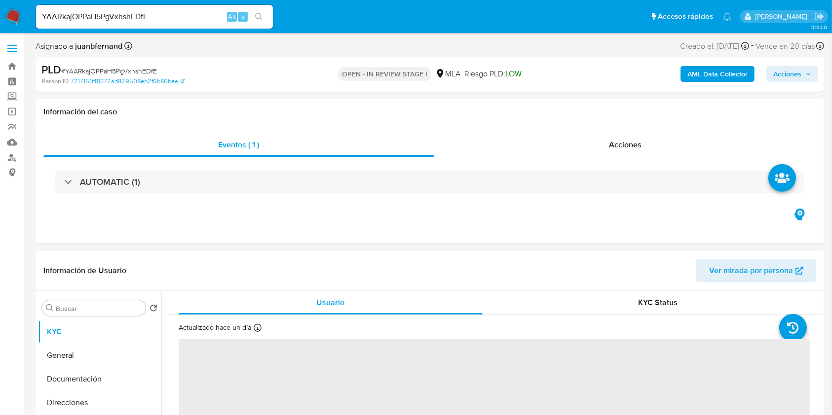
select select "10"
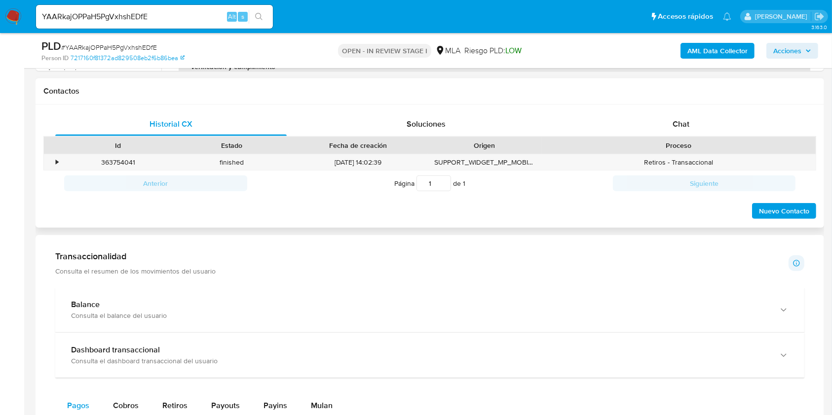
scroll to position [460, 0]
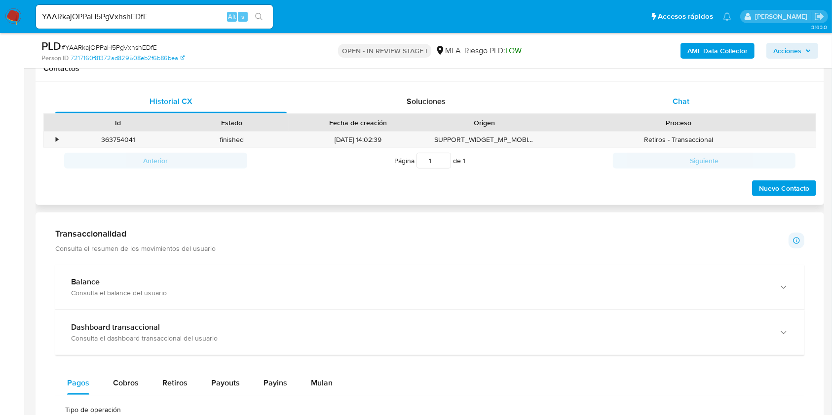
click at [708, 99] on div "Chat" at bounding box center [680, 102] width 231 height 24
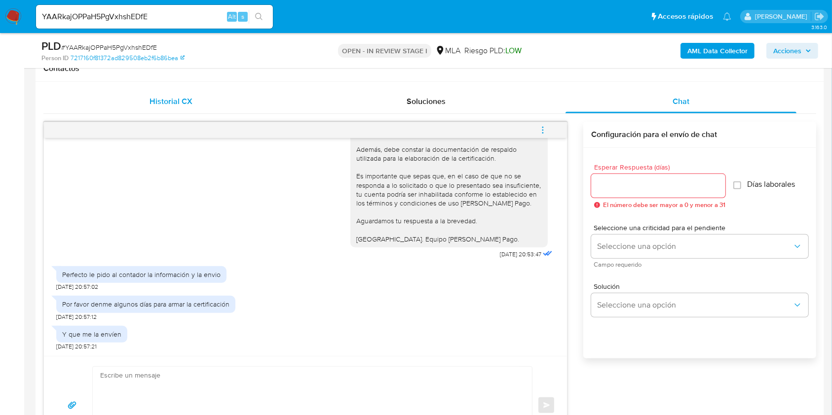
click at [157, 107] on div "Historial CX" at bounding box center [170, 102] width 231 height 24
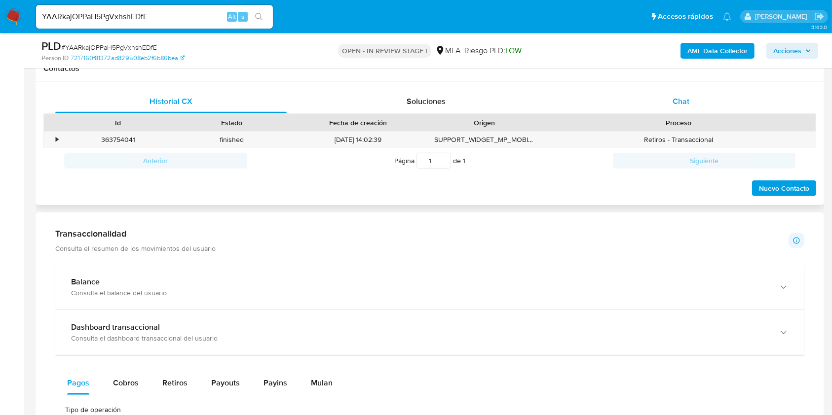
click at [699, 96] on div "Chat" at bounding box center [680, 102] width 231 height 24
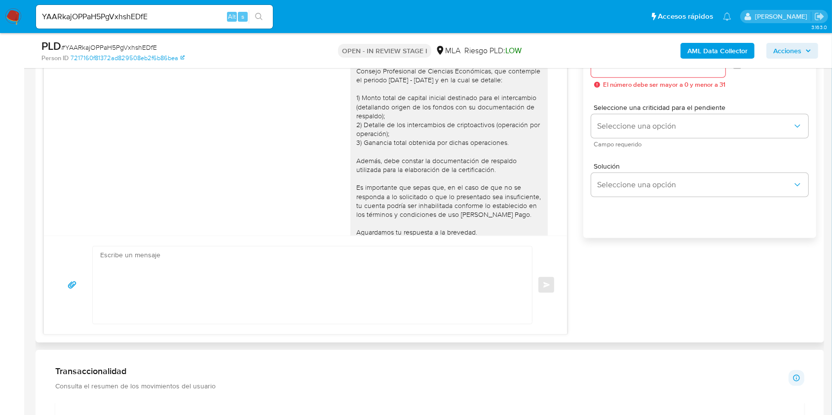
scroll to position [592, 0]
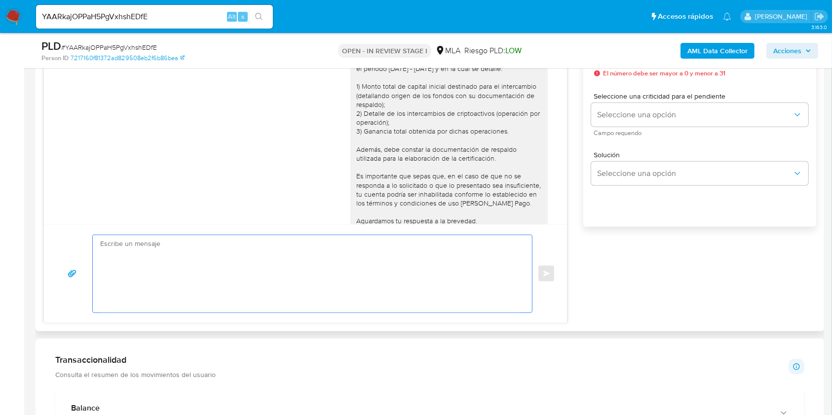
click at [224, 276] on textarea at bounding box center [309, 273] width 419 height 77
paste textarea "Hola, Esperamos que te encuentres muy bien. Te consultamos si tuviste oportunid…"
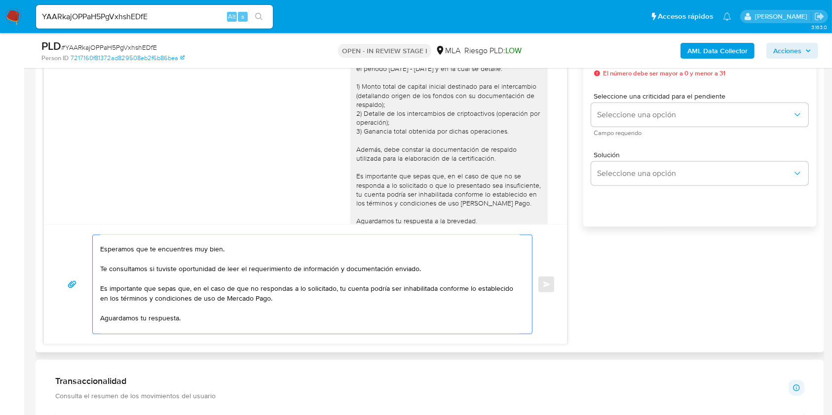
scroll to position [0, 0]
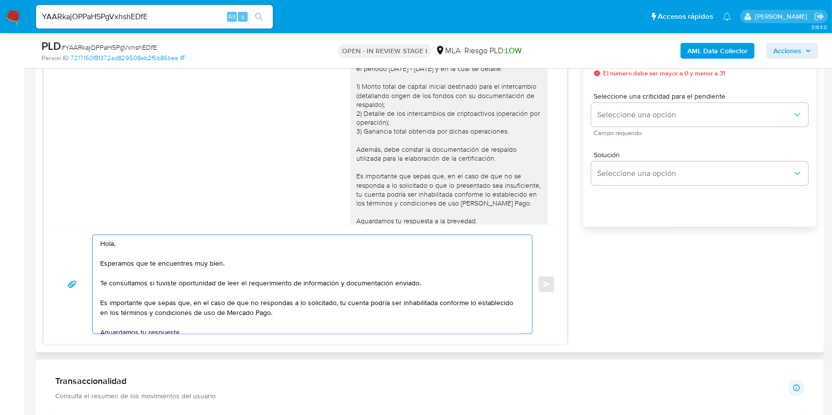
click at [158, 255] on textarea "Hola, Esperamos que te encuentres muy bien. Te consultamos si tuviste oportunid…" at bounding box center [309, 284] width 419 height 99
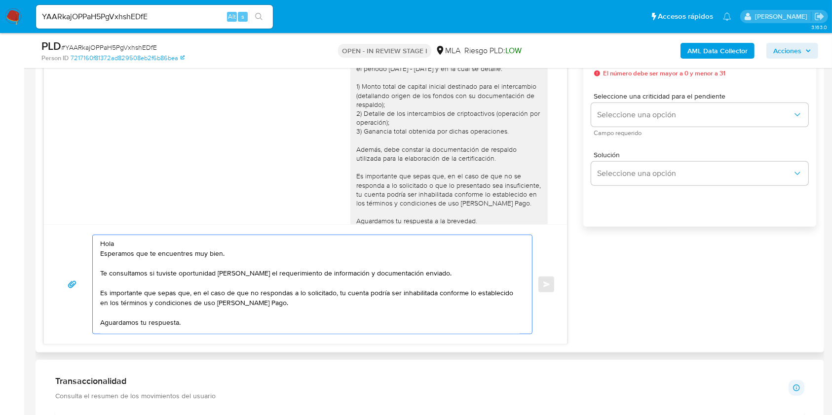
drag, startPoint x: 229, startPoint y: 251, endPoint x: 95, endPoint y: 251, distance: 134.2
click at [95, 251] on div "Hola Esperamos que te encuentres muy bien. Te consultamos si tuviste oportunida…" at bounding box center [310, 284] width 434 height 99
click at [426, 272] on textarea "Hola Esperamos que te encuentres muy bien. Te consultamos si tuviste oportunida…" at bounding box center [309, 284] width 419 height 99
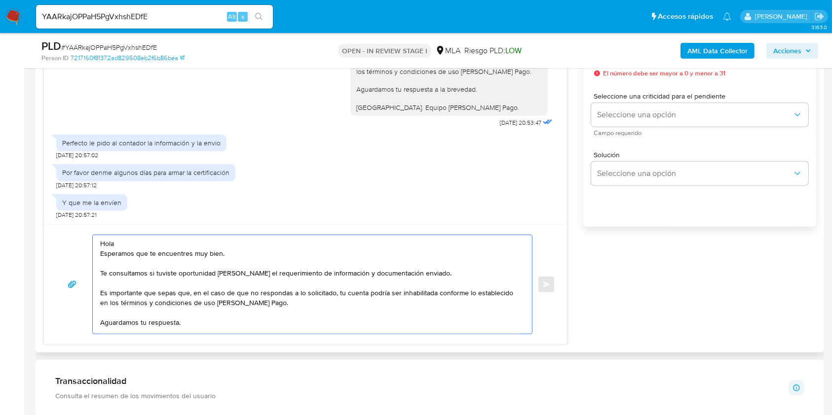
click at [316, 311] on textarea "Hola Esperamos que te encuentres muy bien. Te consultamos si tuviste oportunida…" at bounding box center [309, 284] width 419 height 99
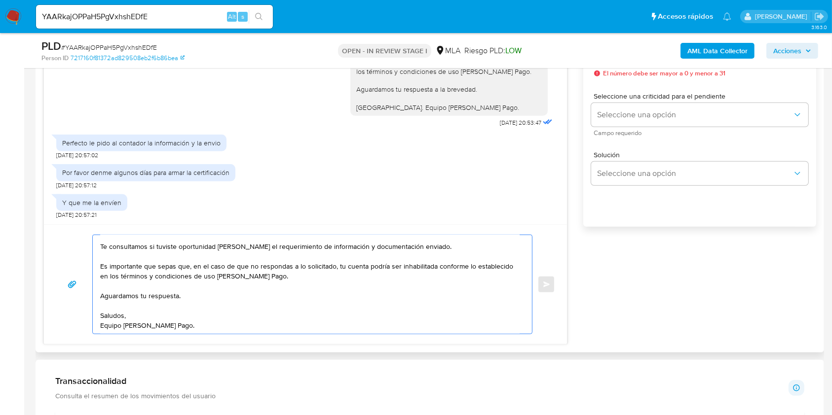
click at [229, 314] on textarea "Hola Esperamos que te encuentres muy bien. Te consultamos si tuviste oportunida…" at bounding box center [309, 284] width 419 height 99
click at [198, 306] on textarea "Hola Esperamos que te encuentres muy bien. Te consultamos si tuviste oportunida…" at bounding box center [309, 284] width 419 height 99
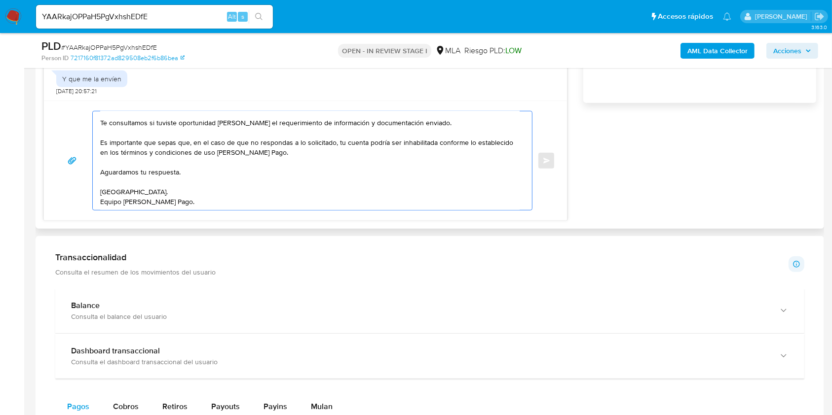
scroll to position [633, 0]
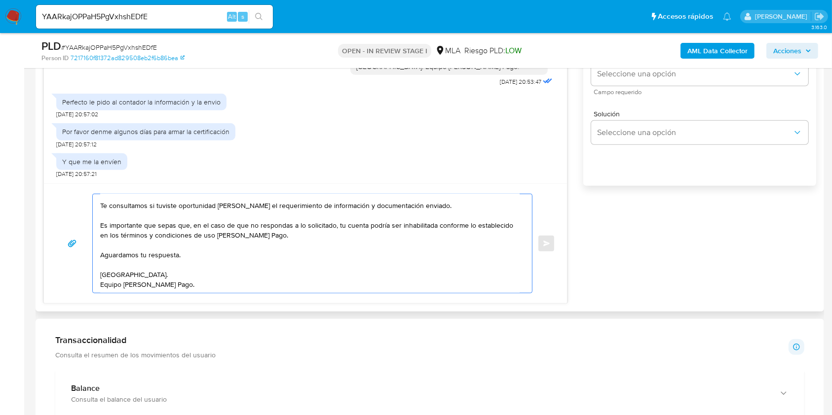
click at [173, 258] on textarea "Hola Esperamos que te encuentres muy bien. Te consultamos si tuviste oportunida…" at bounding box center [309, 243] width 419 height 99
click at [166, 263] on textarea "Hola Esperamos que te encuentres muy bien. Te consultamos si tuviste oportunida…" at bounding box center [309, 243] width 419 height 99
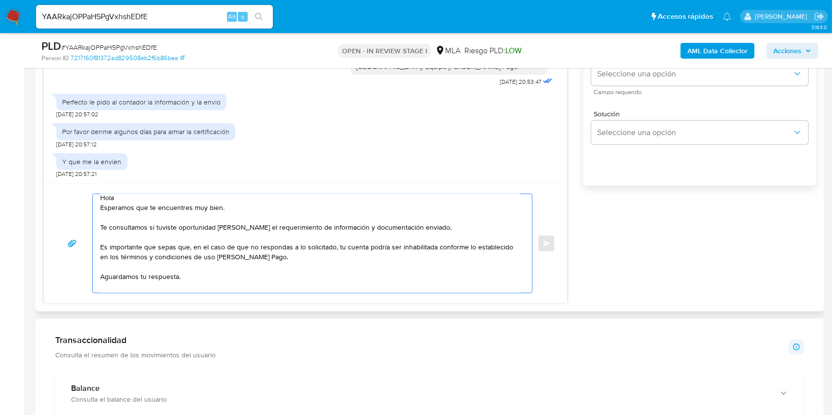
scroll to position [0, 0]
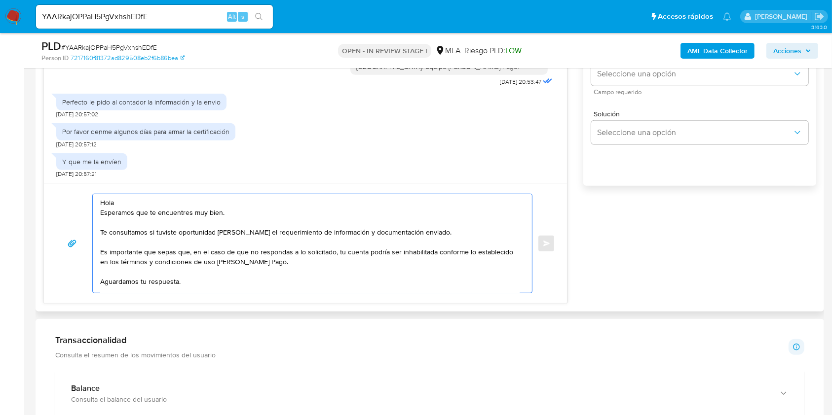
click at [248, 209] on textarea "Hola Esperamos que te encuentres muy bien. Te consultamos si tuviste oportunida…" at bounding box center [309, 243] width 419 height 99
click at [422, 235] on textarea "Hola Esperamos que te encuentres muy bien. Te consultamos si tuviste oportunida…" at bounding box center [309, 243] width 419 height 99
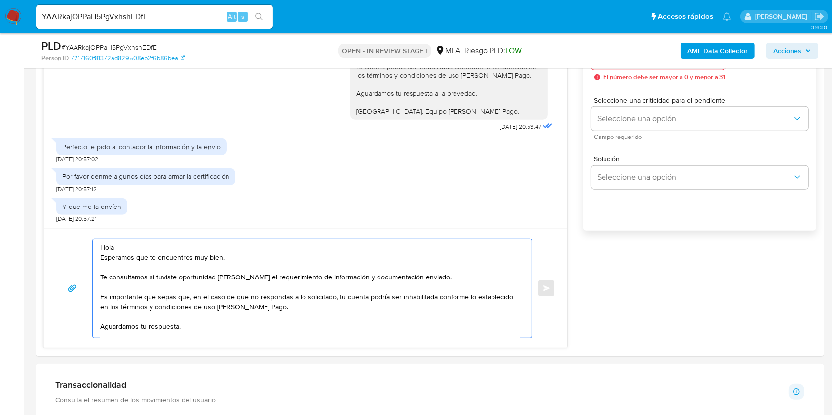
scroll to position [567, 0]
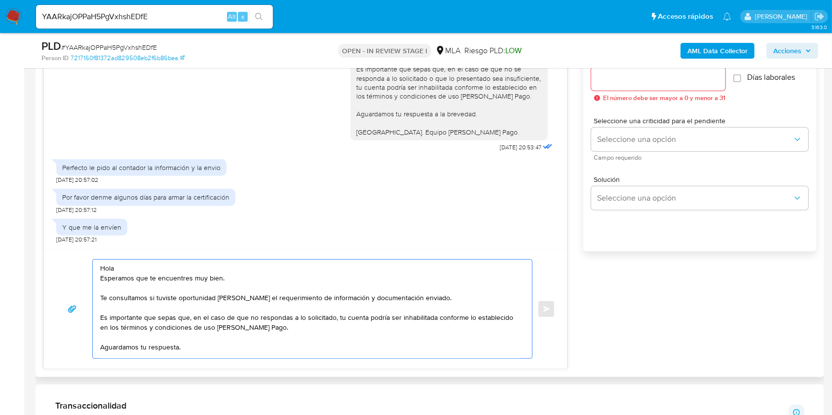
click at [157, 300] on textarea "Hola Esperamos que te encuentres muy bien. Te consultamos si tuviste oportunida…" at bounding box center [309, 309] width 419 height 99
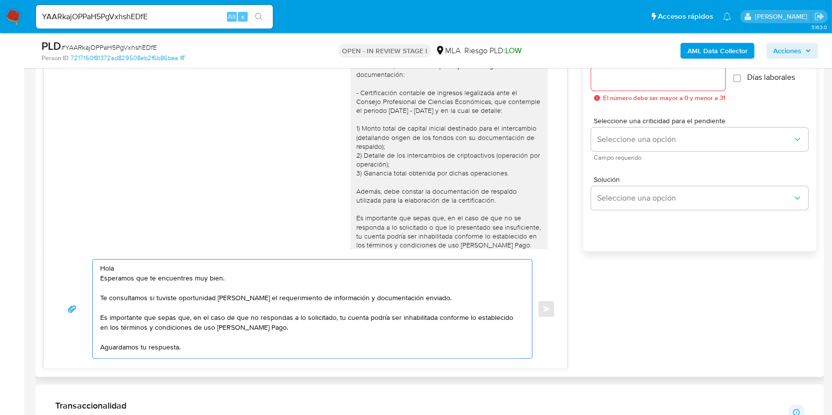
scroll to position [213, 0]
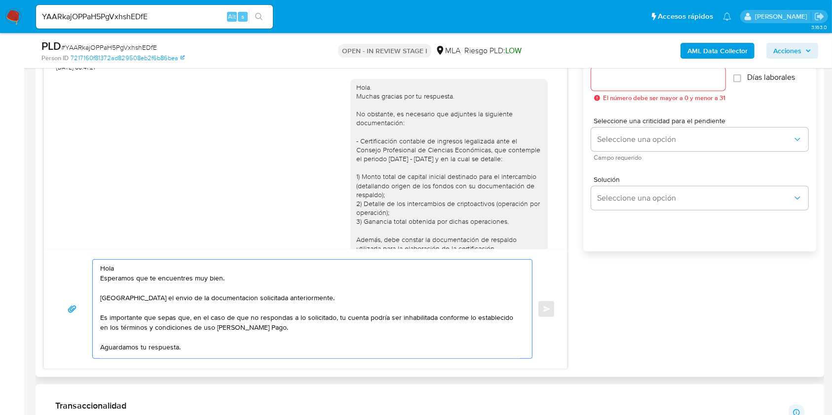
click at [151, 302] on textarea "Hola Esperamos que te encuentres muy bien. [GEOGRAPHIC_DATA] el envio de la doc…" at bounding box center [309, 309] width 419 height 99
click at [0, 0] on lt-span "el env í o" at bounding box center [0, 0] width 0 height 0
click at [206, 297] on textarea "Hola Esperamos que te encuentres muy bien. [GEOGRAPHIC_DATA] el envío de la doc…" at bounding box center [309, 309] width 419 height 99
click at [210, 306] on textarea "Hola Esperamos que te encuentres muy bien. [GEOGRAPHIC_DATA] el envío de la doc…" at bounding box center [309, 309] width 419 height 99
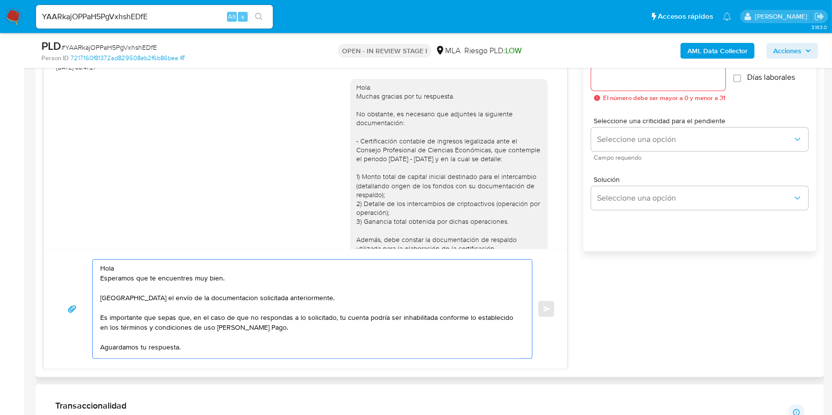
click at [215, 297] on textarea "Hola Esperamos que te encuentres muy bien. [GEOGRAPHIC_DATA] el envío de la doc…" at bounding box center [309, 309] width 419 height 99
click at [0, 0] on lt-span "documentaci ó n" at bounding box center [0, 0] width 0 height 0
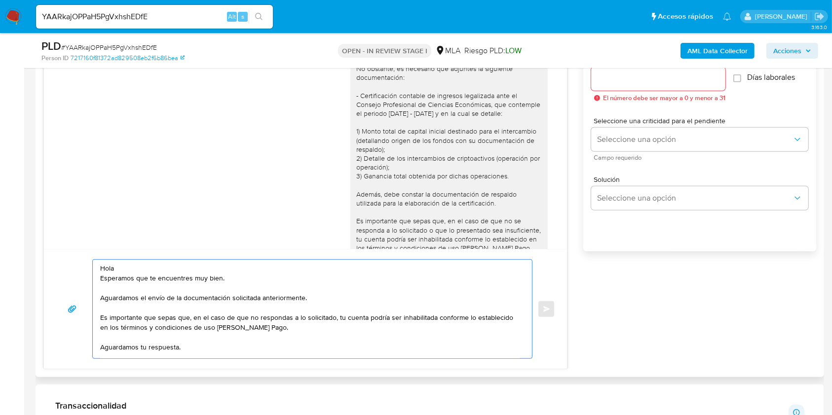
scroll to position [278, 0]
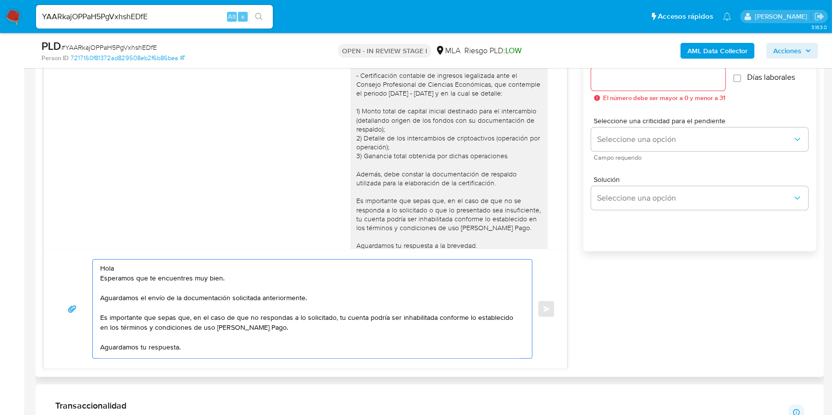
click at [470, 184] on div "Hola. Muchas gracias por tu respuesta. No obstante, es necesario que adjuntes l…" at bounding box center [449, 142] width 186 height 251
click at [465, 184] on div "Hola. Muchas gracias por tu respuesta. No obstante, es necesario que adjuntes l…" at bounding box center [449, 142] width 186 height 251
click at [469, 183] on div "Hola. Muchas gracias por tu respuesta. No obstante, es necesario que adjuntes l…" at bounding box center [449, 142] width 186 height 251
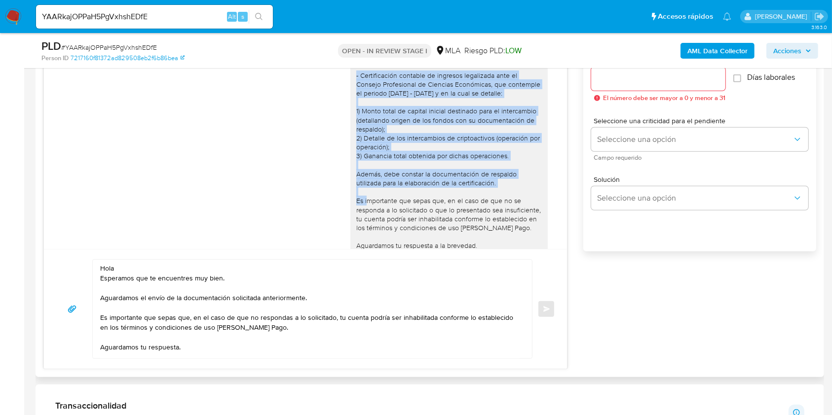
drag, startPoint x: 469, startPoint y: 183, endPoint x: 361, endPoint y: 78, distance: 150.4
click at [361, 78] on div "Hola. Muchas gracias por tu respuesta. No obstante, es necesario que adjuntes l…" at bounding box center [449, 142] width 186 height 251
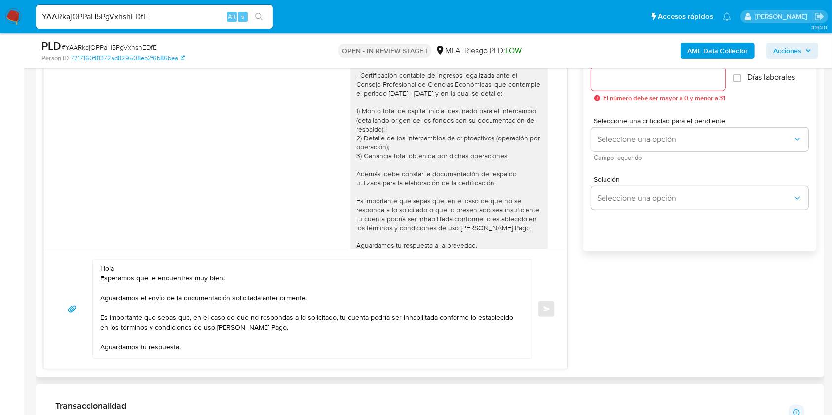
click at [343, 301] on textarea "Hola Esperamos que te encuentres muy bien. Aguardamos el envío de la documentac…" at bounding box center [309, 309] width 419 height 99
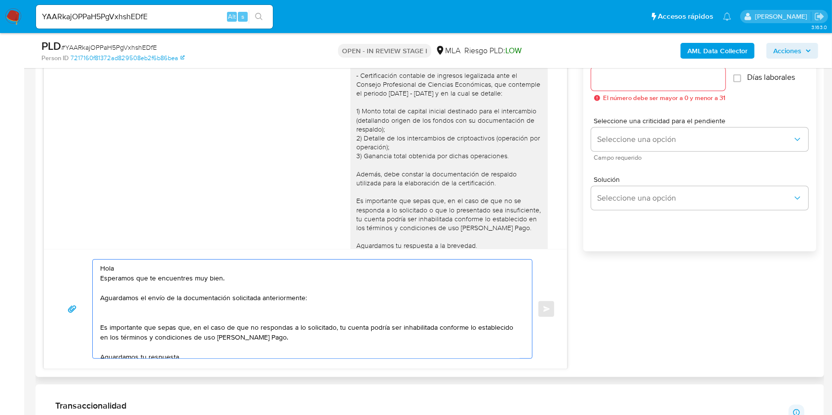
paste textarea "- Certificación contable de ingresos legalizada ante el Consejo Profesional de …"
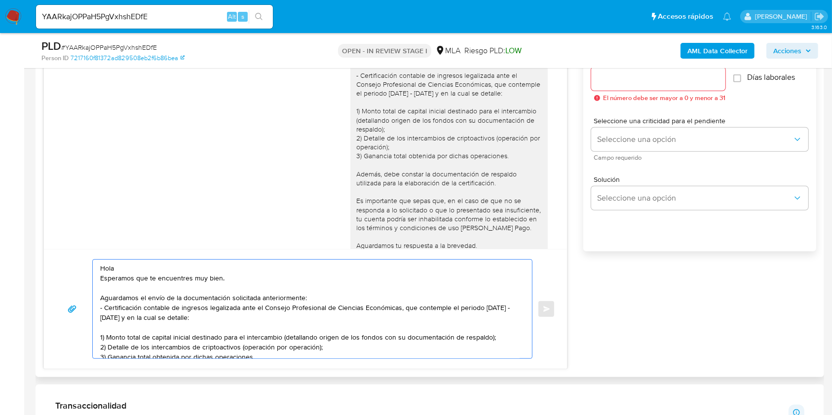
scroll to position [36, 0]
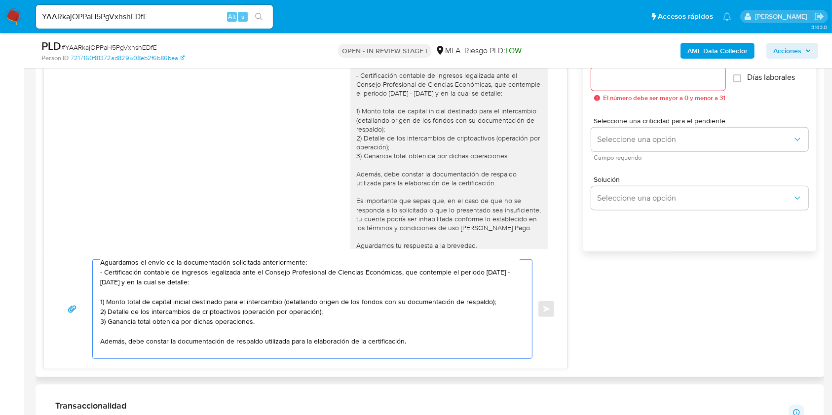
click at [328, 257] on div "Hola Esperamos que te encuentres muy bien. Aguardamos el envío de la documentac…" at bounding box center [305, 309] width 523 height 120
click at [326, 266] on textarea "Hola Esperamos que te encuentres muy bien. Aguardamos el envío de la documentac…" at bounding box center [309, 309] width 419 height 99
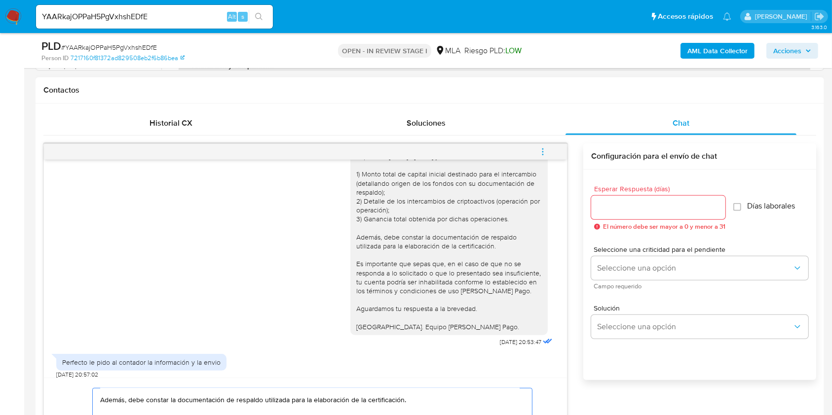
scroll to position [436, 0]
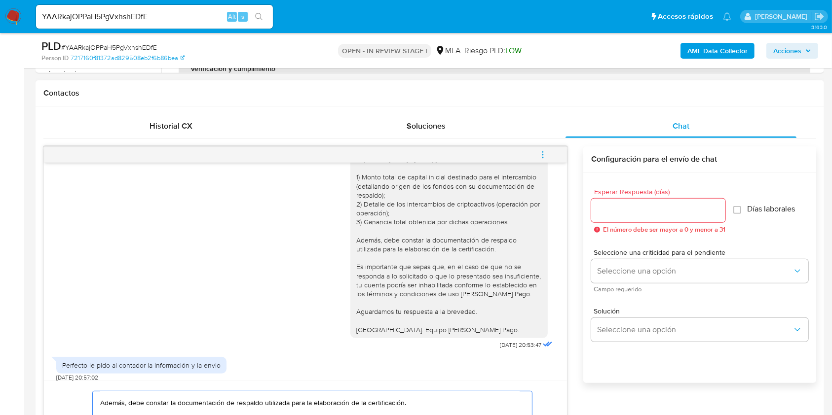
type textarea "Hola Esperamos que te encuentres muy bien. Aguardamos el envío de la documentac…"
click at [639, 212] on input "Esperar Respuesta (días)" at bounding box center [658, 210] width 134 height 13
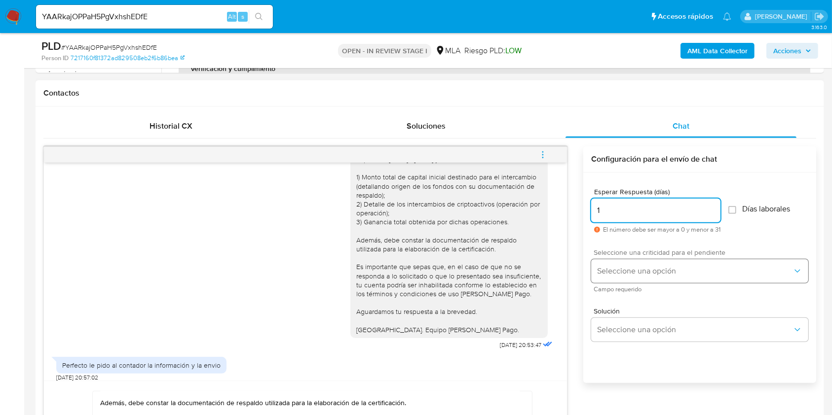
type input "1"
click at [627, 270] on span "Seleccione una opción" at bounding box center [694, 271] width 195 height 10
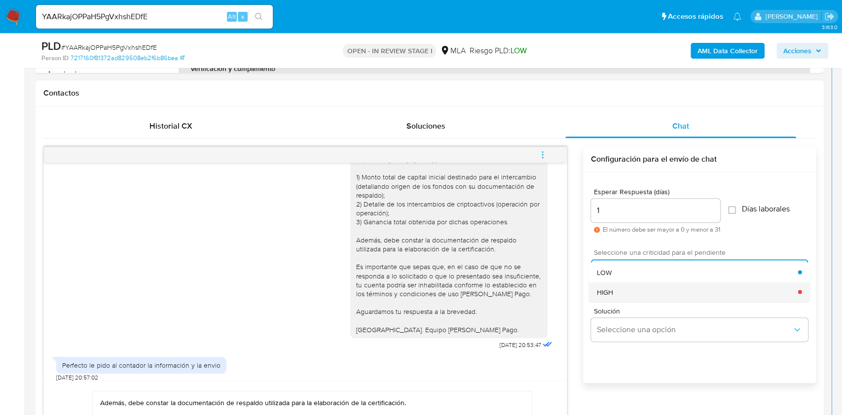
click at [624, 288] on div "HIGH" at bounding box center [697, 292] width 201 height 20
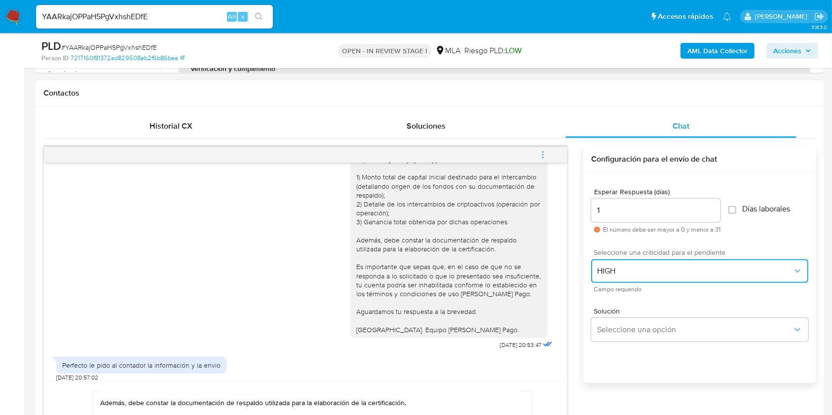
scroll to position [501, 0]
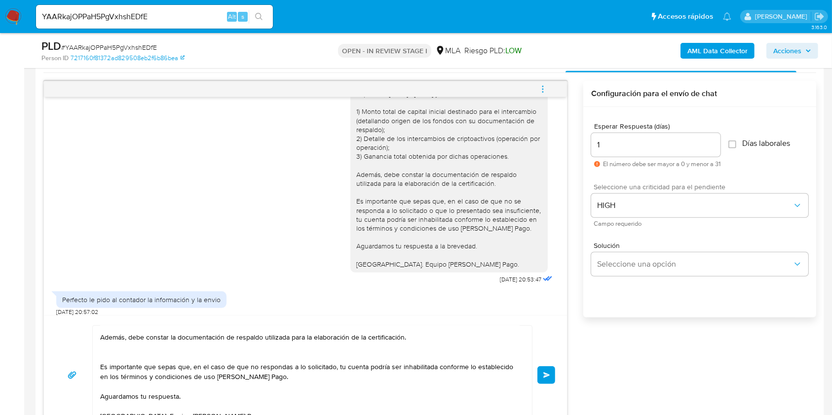
click at [539, 377] on button "Enviar" at bounding box center [546, 376] width 18 height 18
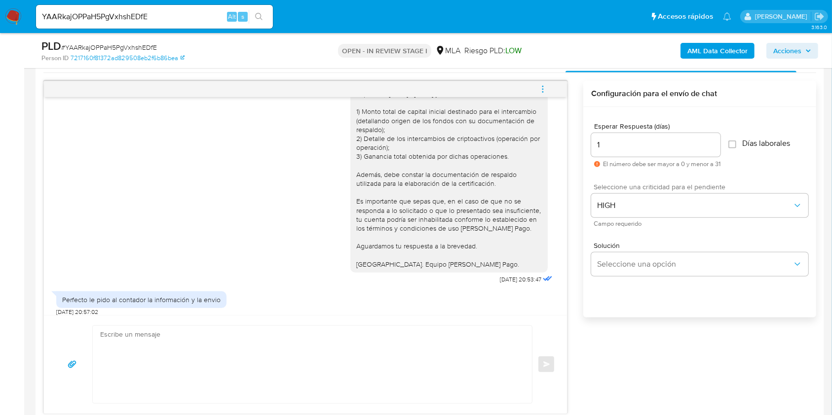
scroll to position [0, 0]
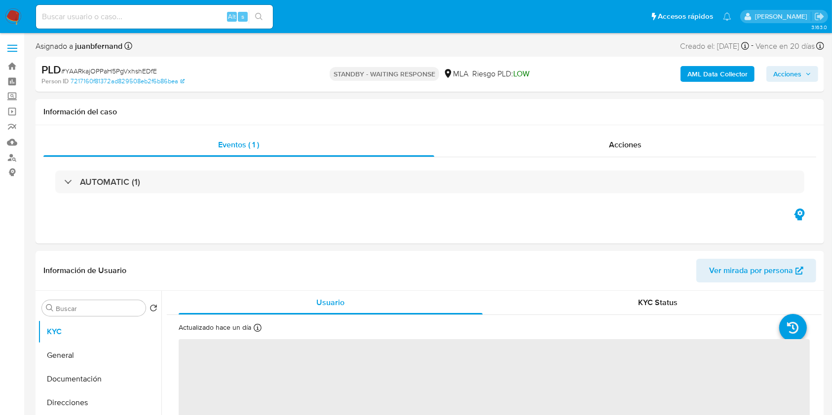
select select "10"
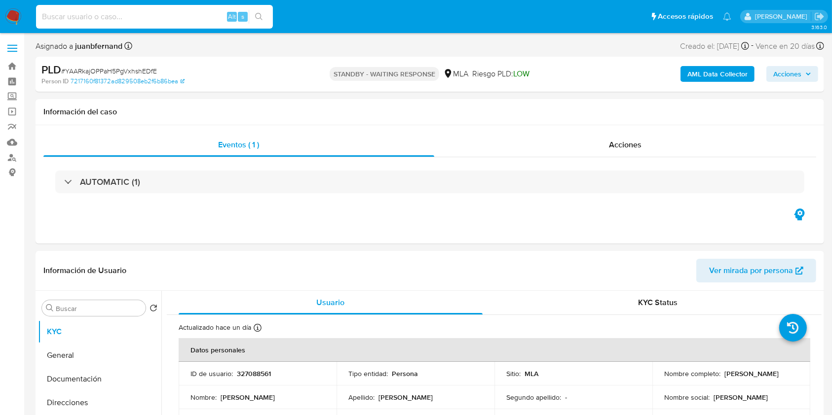
click at [162, 20] on input at bounding box center [154, 16] width 237 height 13
paste input "LTVdBRfcQMkDwKSU4KCdI6pr"
type input "LTVdBRfcQMkDwKSU4KCdI6pr"
click at [262, 16] on icon "search-icon" at bounding box center [259, 17] width 8 height 8
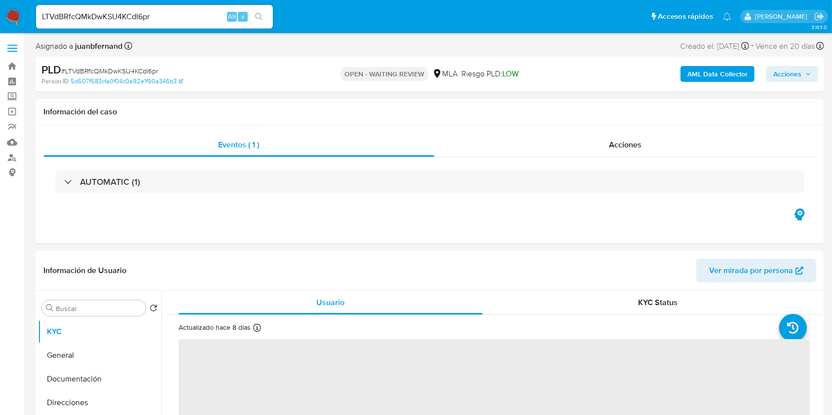
select select "10"
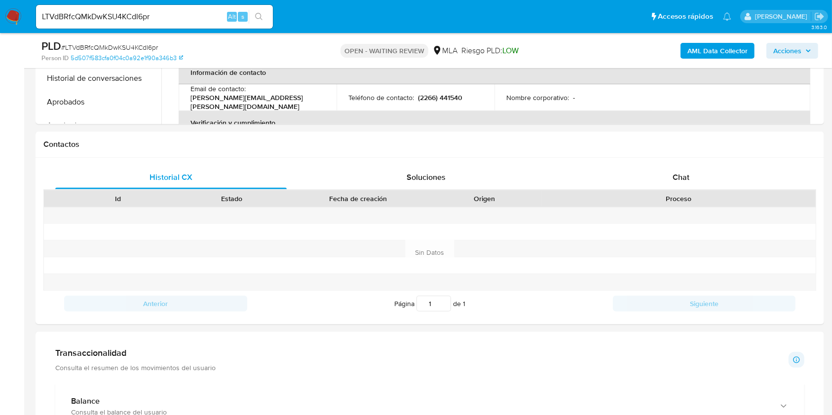
scroll to position [395, 0]
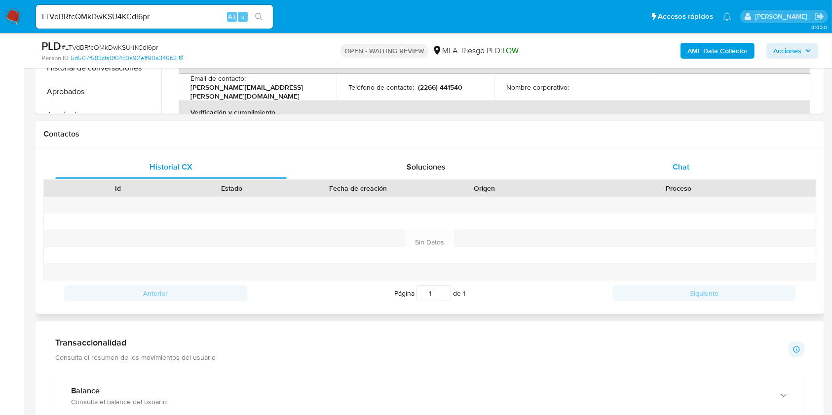
click at [677, 175] on div "Chat" at bounding box center [680, 167] width 231 height 24
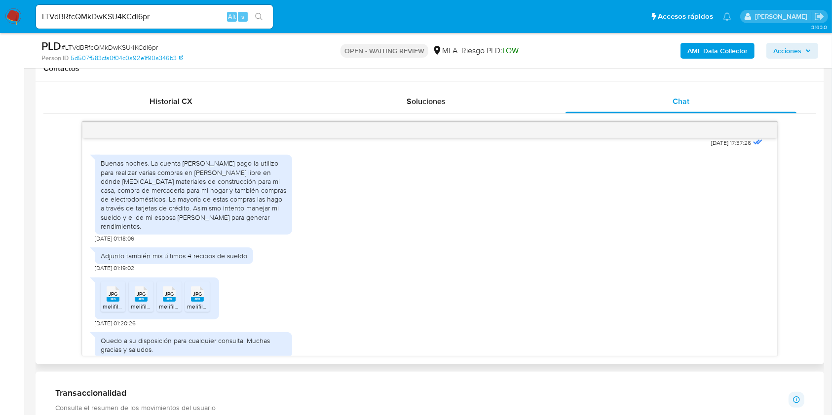
scroll to position [566, 0]
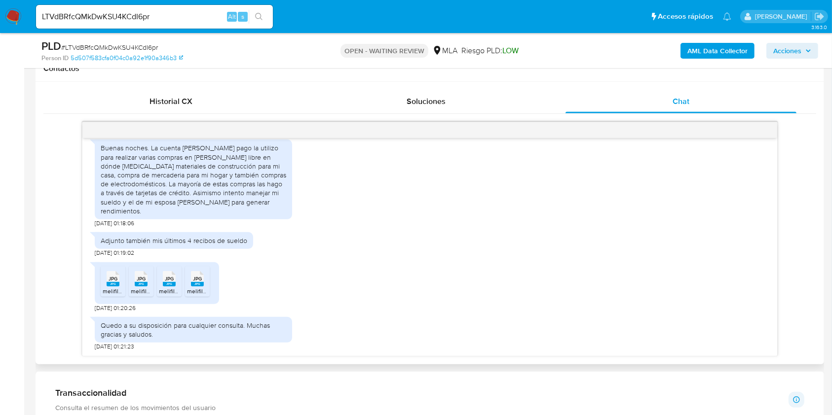
click at [96, 308] on span "[DATE] 01:20:26" at bounding box center [115, 308] width 41 height 8
drag, startPoint x: 96, startPoint y: 308, endPoint x: 120, endPoint y: 308, distance: 24.2
click at [120, 308] on span "[DATE] 01:20:26" at bounding box center [115, 308] width 41 height 8
copy span "[DATE]"
click at [153, 149] on div "Buenas noches. La cuenta [PERSON_NAME] pago la utilizo para realizar varias com…" at bounding box center [194, 180] width 186 height 72
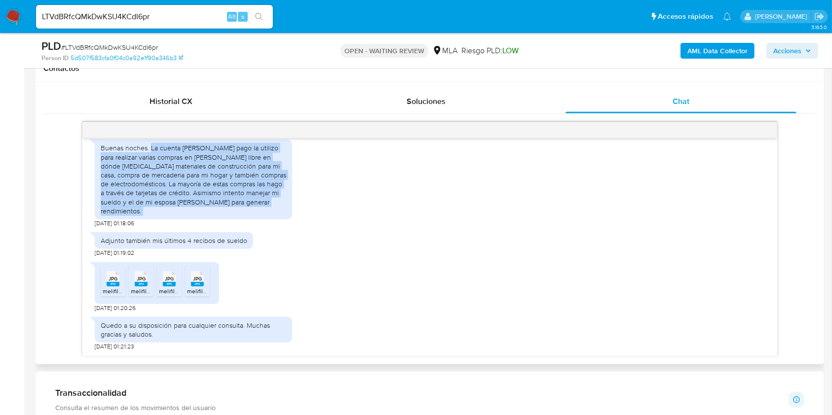
drag, startPoint x: 153, startPoint y: 149, endPoint x: 200, endPoint y: 217, distance: 83.1
click at [200, 217] on div "Buenas noches. La cuenta [PERSON_NAME] pago la utilizo para realizar varias com…" at bounding box center [193, 180] width 197 height 80
copy div "La cuenta [PERSON_NAME] pago la utilizo para realizar varias compras en [PERSON…"
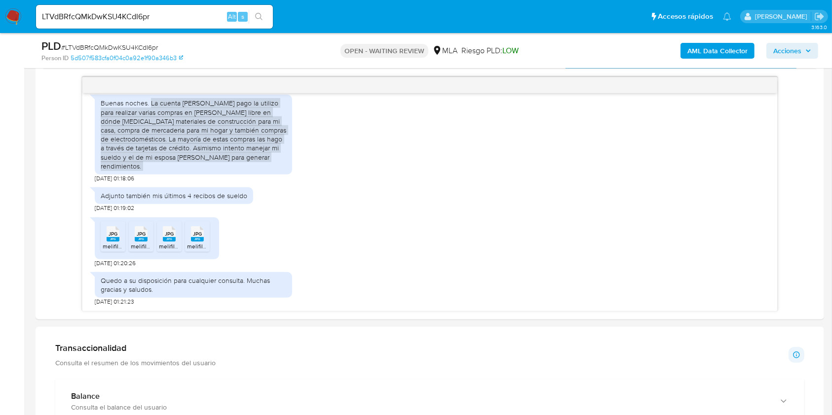
scroll to position [526, 0]
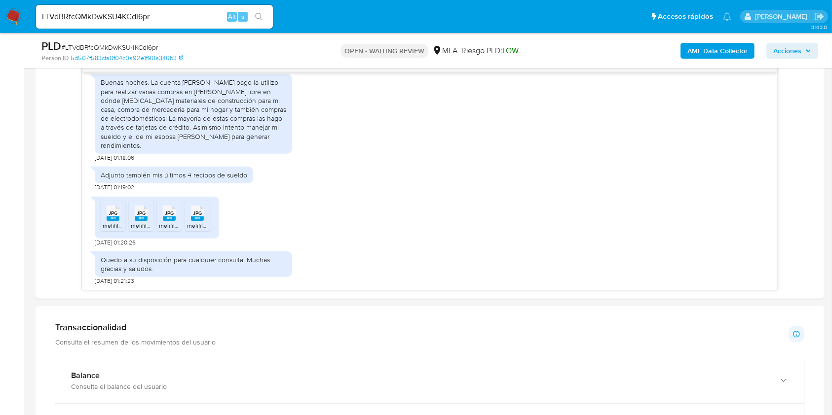
click at [163, 16] on input "LTVdBRfcQMkDwKSU4KCdI6pr" at bounding box center [154, 16] width 237 height 13
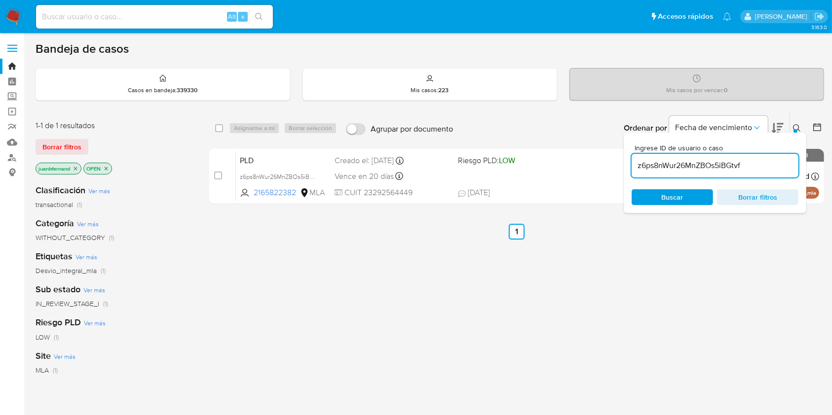
click at [753, 162] on input "z6ps8nWur26MnZBOs5iBGtvf" at bounding box center [715, 165] width 167 height 13
paste input "LTVdBRfcQMkDwKSU4KCdI6pr"
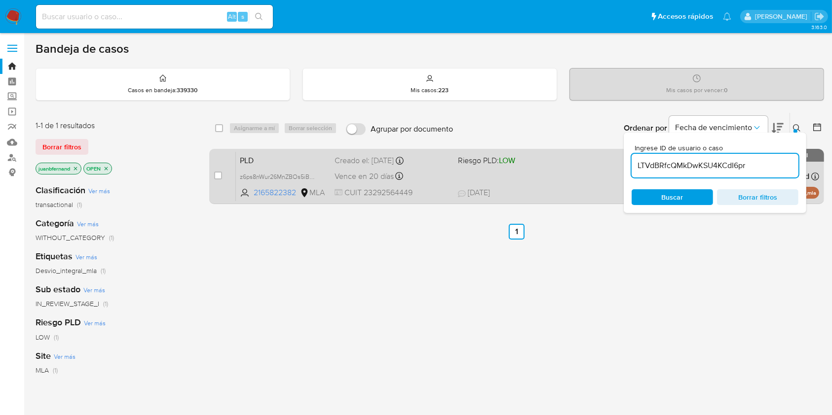
type input "LTVdBRfcQMkDwKSU4KCdI6pr"
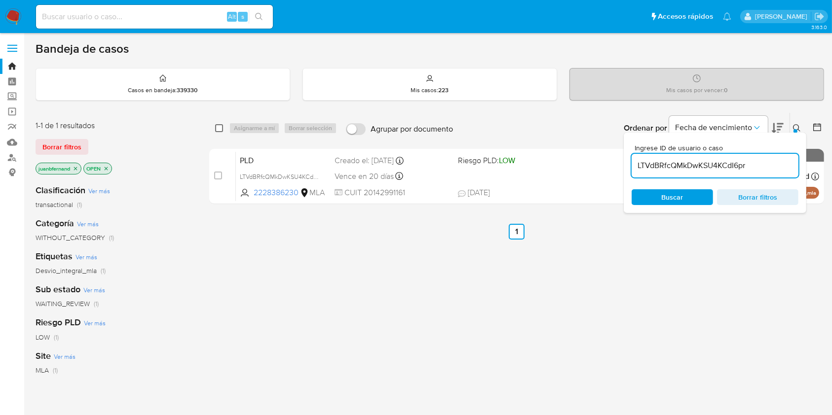
click at [221, 129] on input "checkbox" at bounding box center [219, 128] width 8 height 8
checkbox input "true"
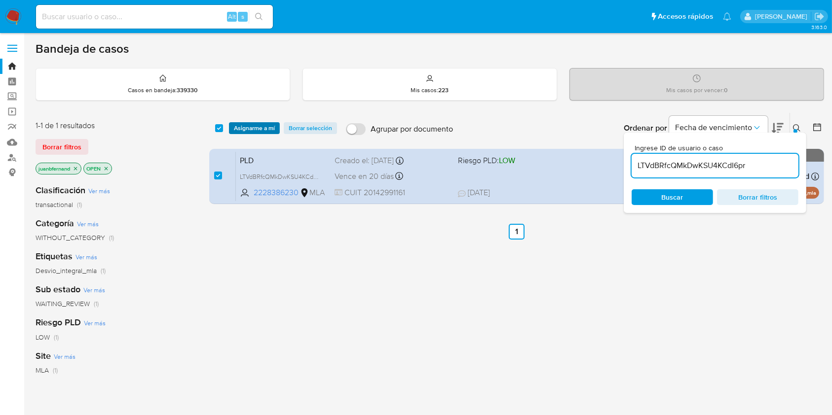
click at [245, 128] on span "Asignarme a mí" at bounding box center [254, 128] width 41 height 10
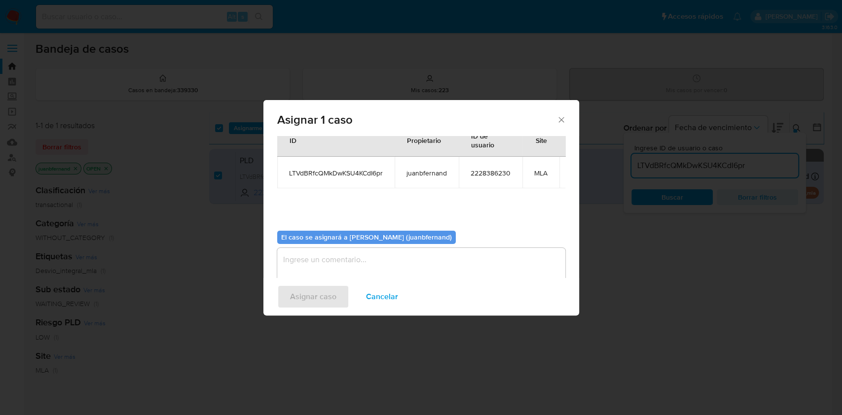
scroll to position [60, 0]
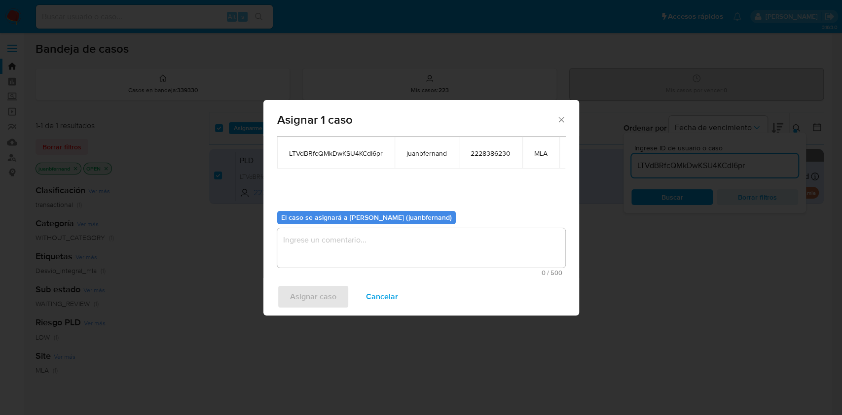
click at [347, 230] on textarea "assign-modal" at bounding box center [421, 247] width 288 height 39
click at [329, 288] on span "Asignar caso" at bounding box center [313, 297] width 46 height 22
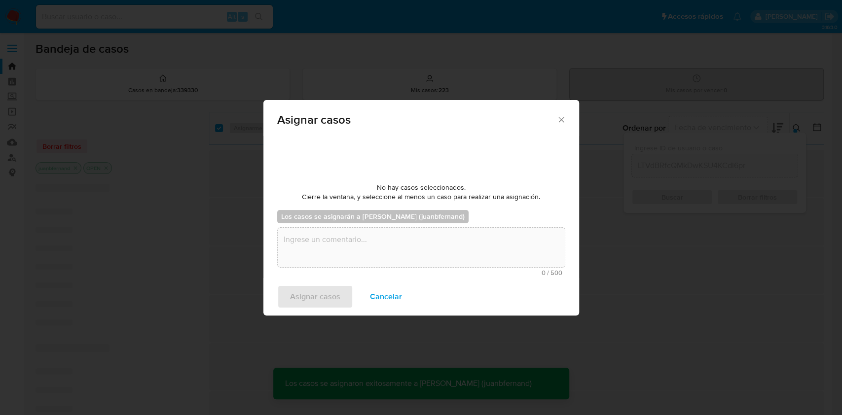
scroll to position [59, 0]
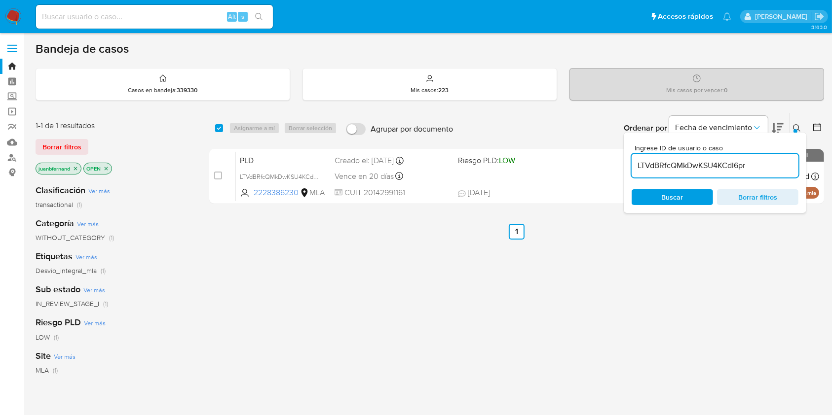
click at [221, 132] on div "select-all-cases-checkbox" at bounding box center [219, 128] width 8 height 10
click at [219, 129] on input "checkbox" at bounding box center [219, 128] width 8 height 8
checkbox input "true"
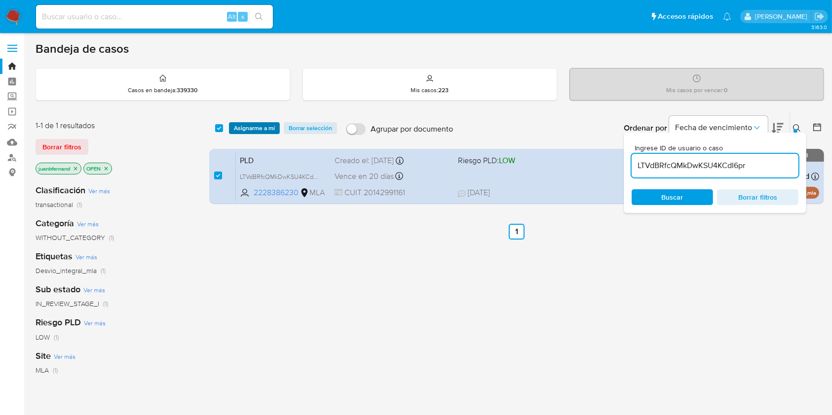
click at [244, 128] on span "Asignarme a mí" at bounding box center [254, 128] width 41 height 10
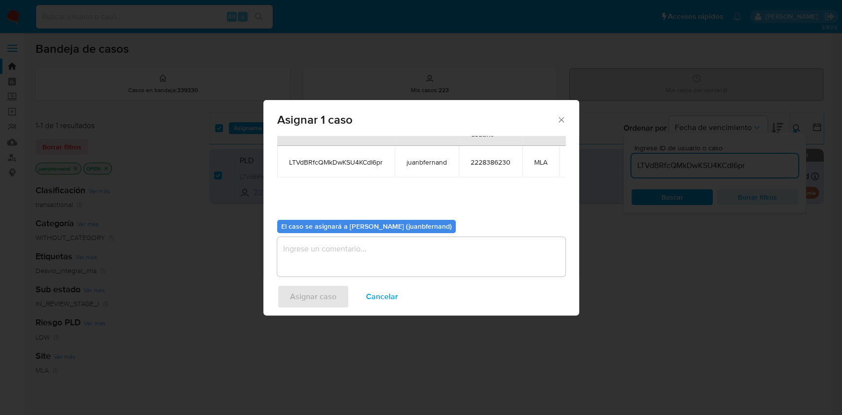
scroll to position [60, 0]
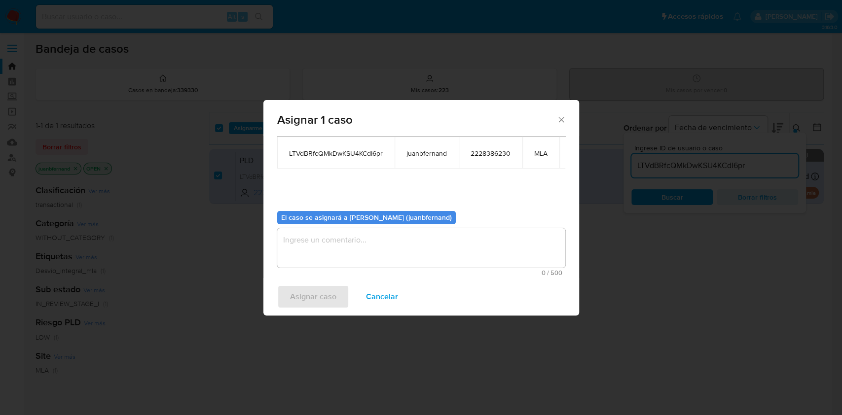
click at [368, 253] on textarea "assign-modal" at bounding box center [421, 247] width 288 height 39
click at [298, 292] on span "Asignar caso" at bounding box center [313, 297] width 46 height 22
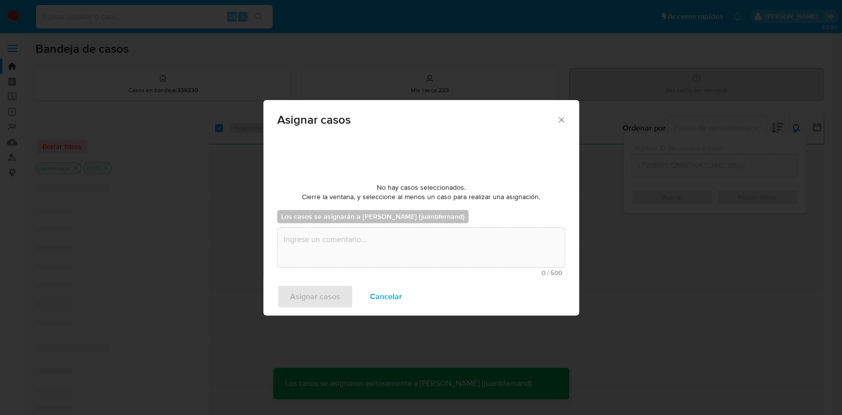
scroll to position [59, 0]
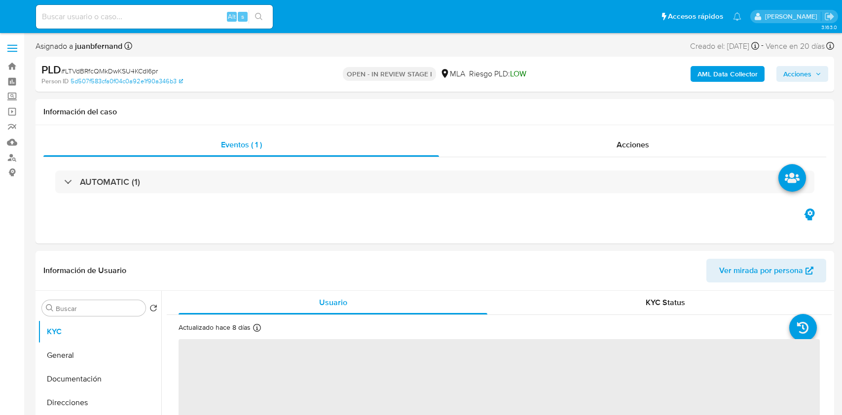
select select "10"
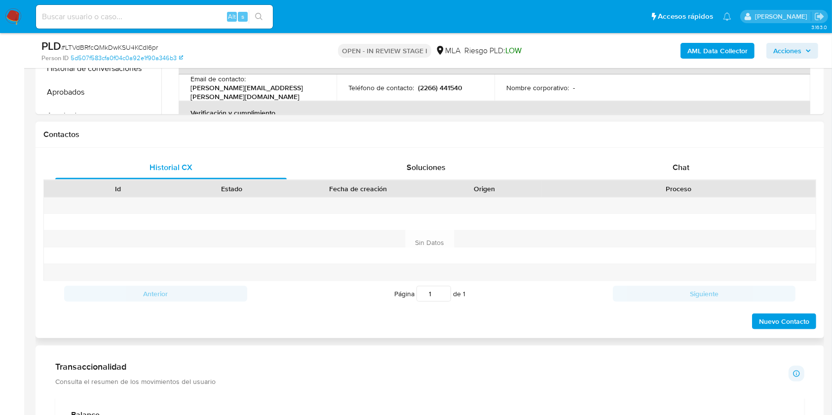
scroll to position [395, 0]
click at [710, 175] on div "Chat" at bounding box center [680, 167] width 231 height 24
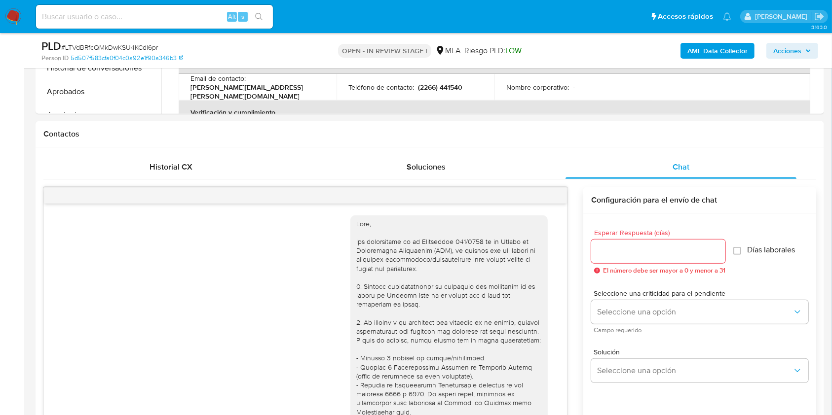
scroll to position [566, 0]
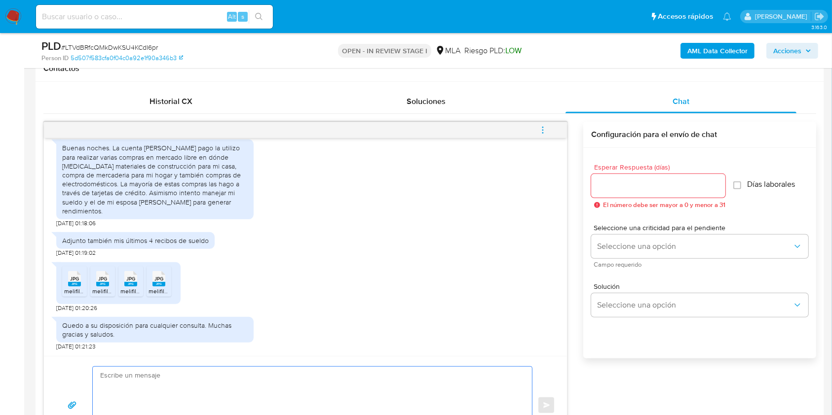
click at [174, 380] on textarea at bounding box center [309, 405] width 419 height 77
paste textarea "Hola. ¡Muchas gracias por tu respuesta! Confirmamos la recepción de la document…"
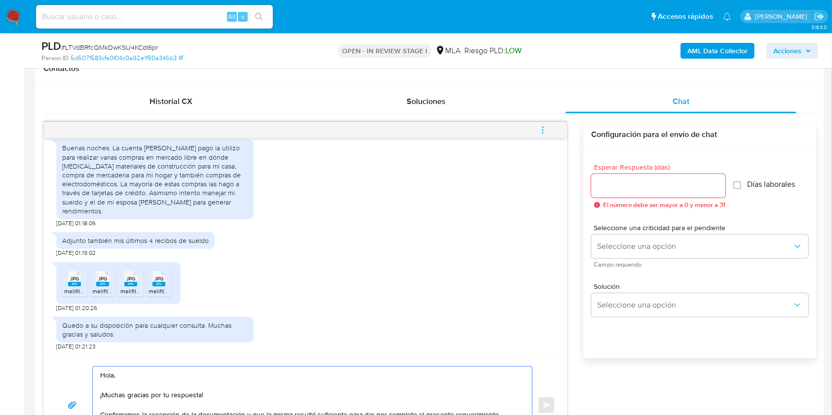
scroll to position [495, 0]
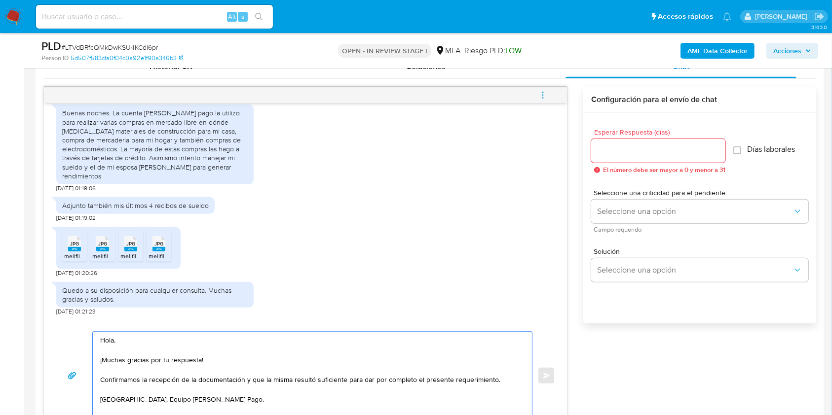
type textarea "Hola. ¡Muchas gracias por tu respuesta! Confirmamos la recepción de la document…"
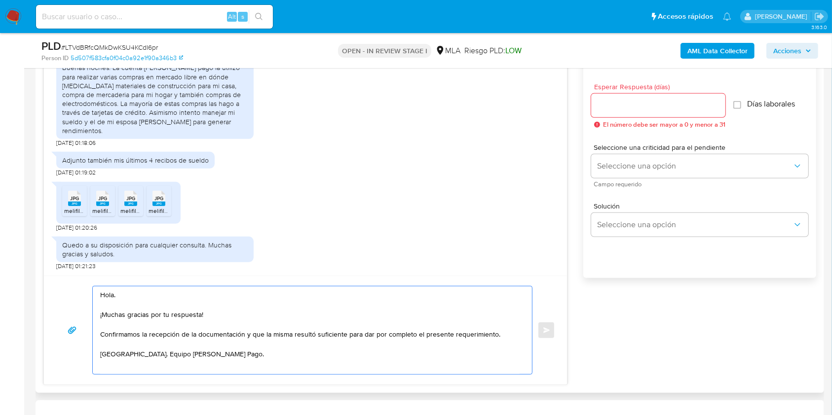
scroll to position [561, 0]
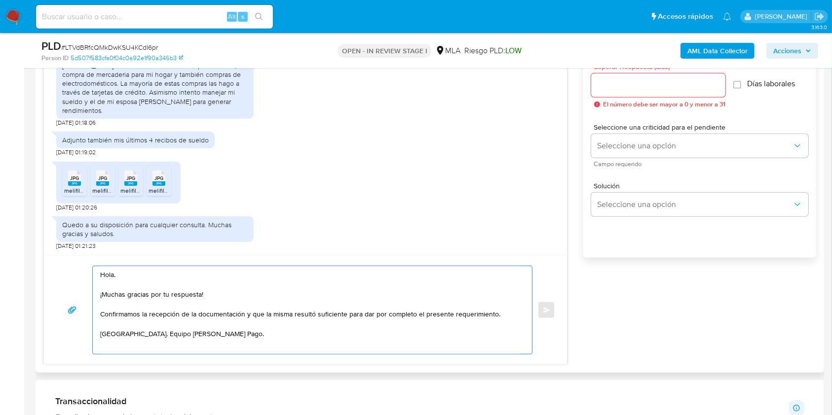
click at [621, 79] on input "Esperar Respuesta (días)" at bounding box center [658, 85] width 134 height 13
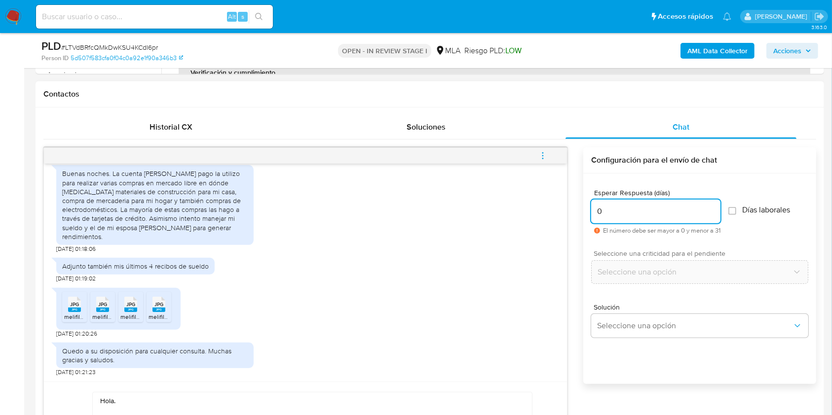
scroll to position [627, 0]
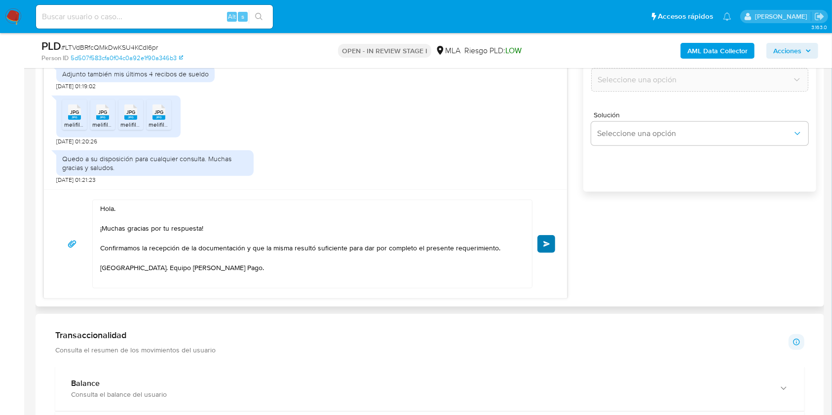
type input "0"
click at [543, 244] on span "Enviar" at bounding box center [546, 244] width 7 height 6
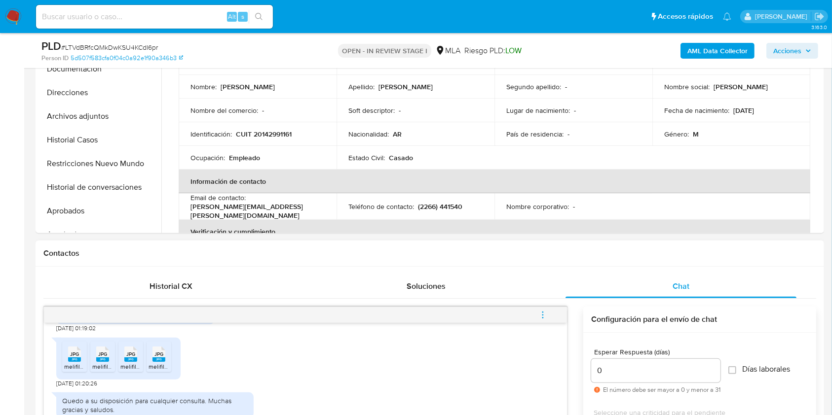
scroll to position [232, 0]
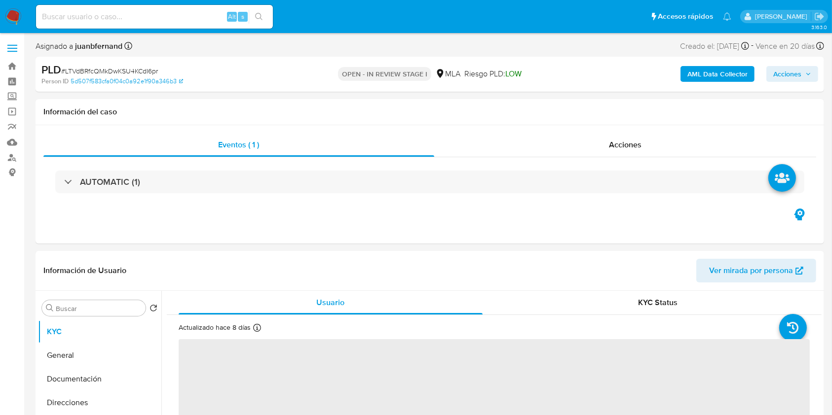
select select "10"
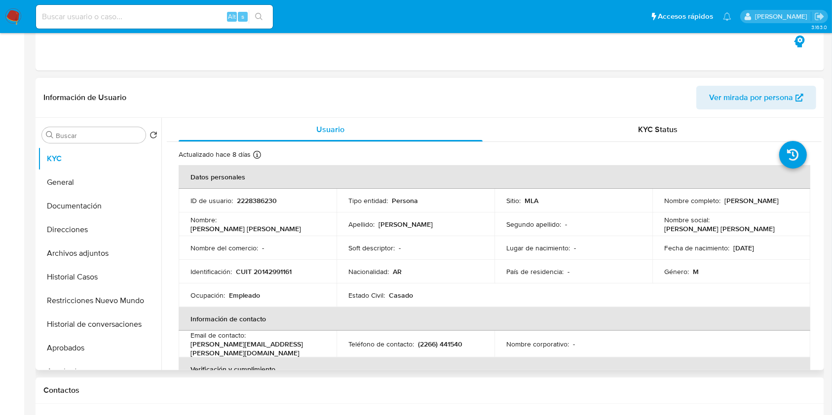
scroll to position [329, 0]
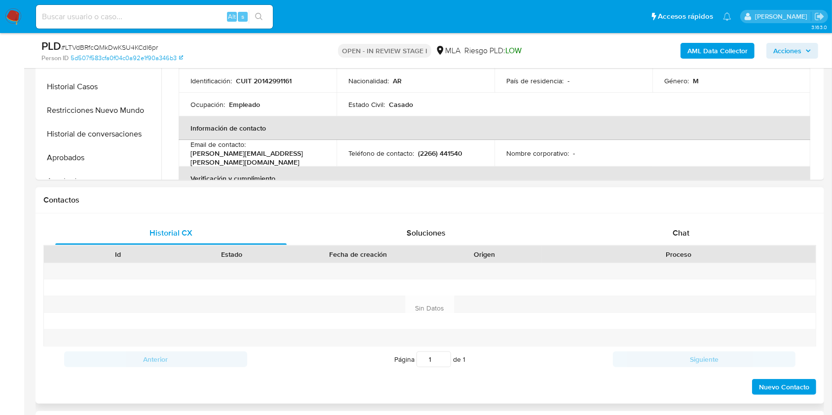
drag, startPoint x: 680, startPoint y: 213, endPoint x: 680, endPoint y: 219, distance: 5.4
click at [680, 219] on div "Historial CX Soluciones Chat Id Estado Fecha de creación Origen Proceso Anterio…" at bounding box center [430, 309] width 788 height 190
click at [683, 235] on span "Chat" at bounding box center [681, 232] width 17 height 11
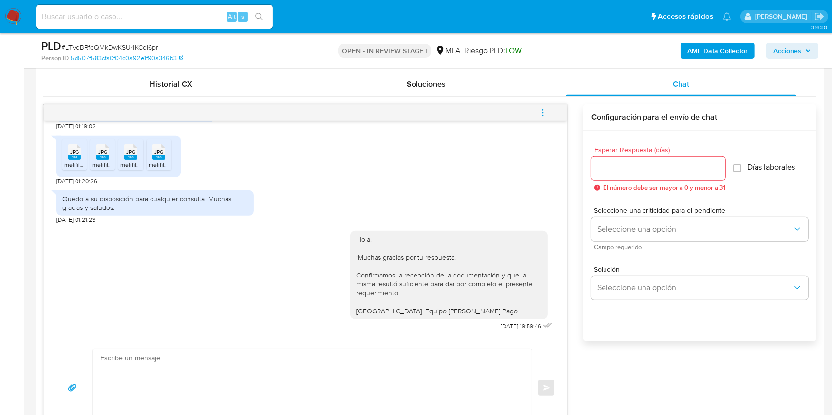
scroll to position [460, 0]
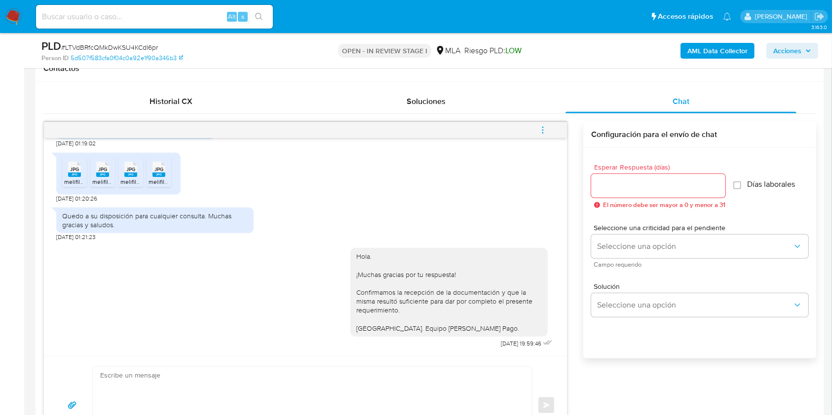
click at [548, 127] on button "menu-action" at bounding box center [542, 130] width 33 height 24
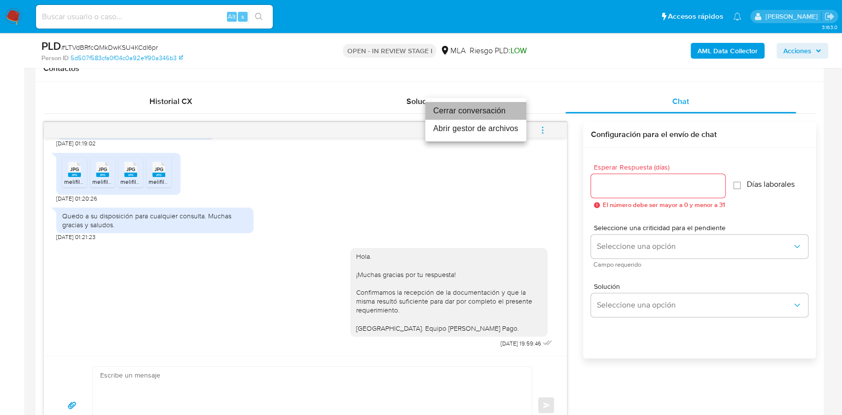
click at [474, 109] on li "Cerrar conversación" at bounding box center [475, 111] width 101 height 18
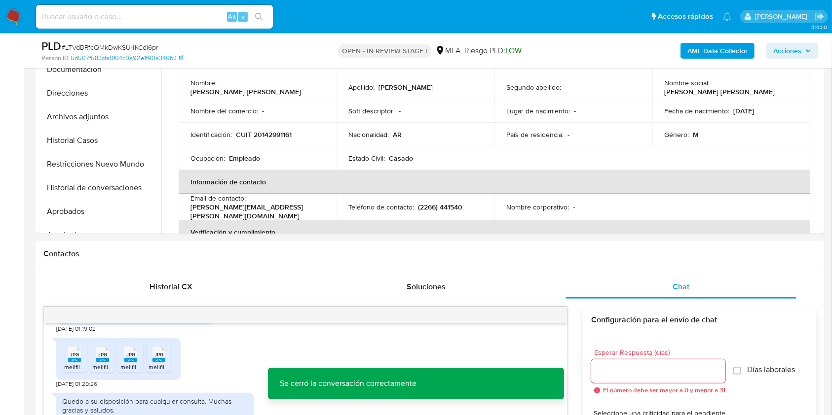
scroll to position [197, 0]
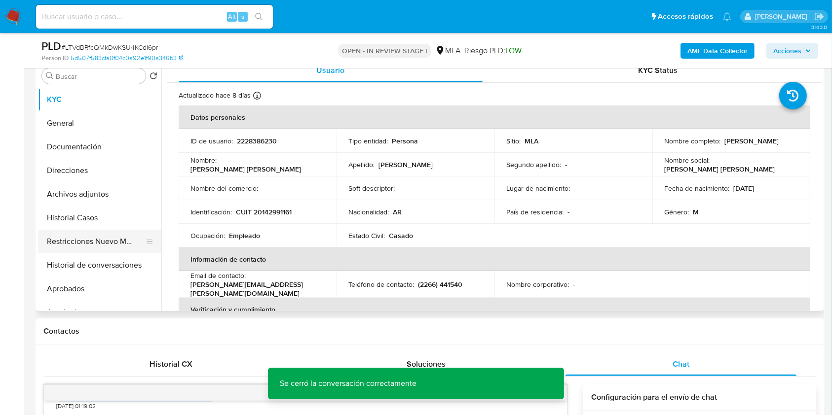
click at [80, 237] on button "Restricciones Nuevo Mundo" at bounding box center [95, 242] width 115 height 24
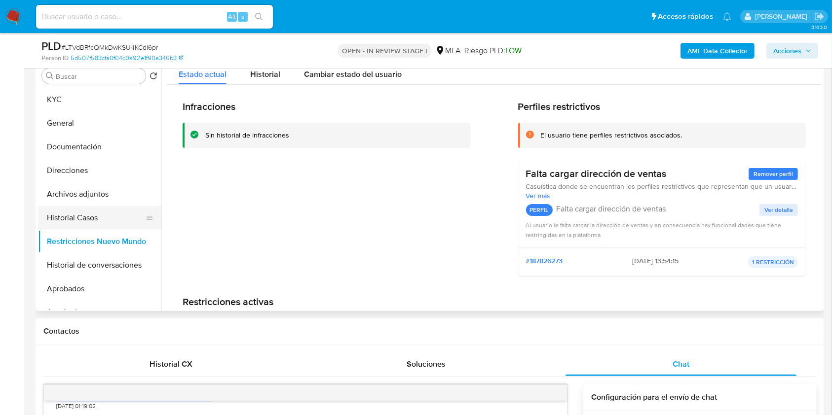
click at [93, 215] on button "Historial Casos" at bounding box center [95, 218] width 115 height 24
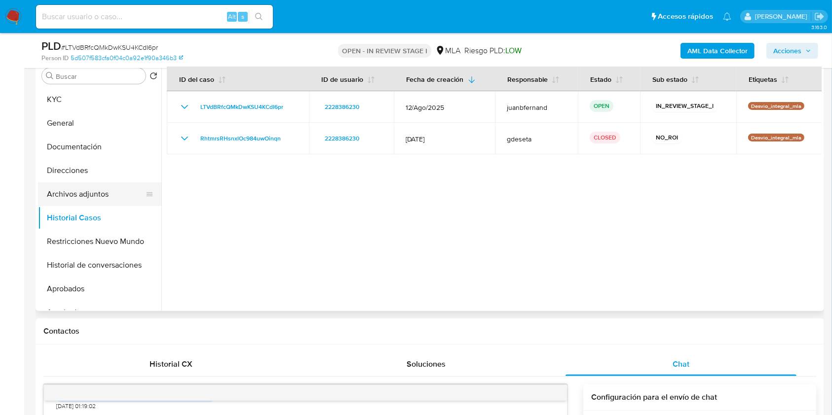
click at [87, 199] on button "Archivos adjuntos" at bounding box center [95, 195] width 115 height 24
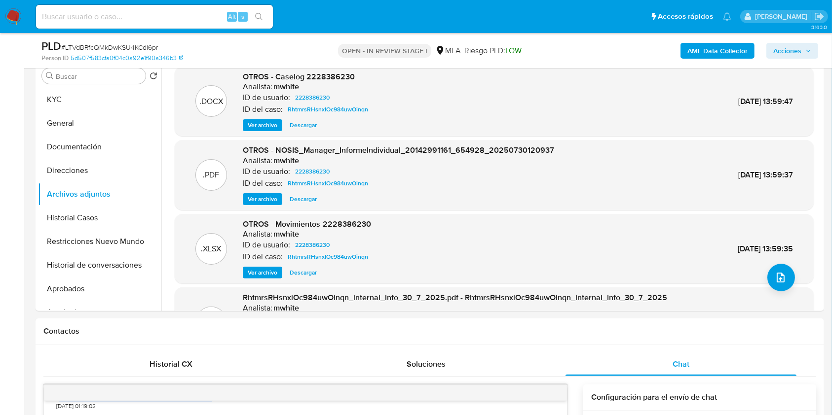
click at [147, 41] on div "PLD # LTVdBRfcQMkDwKSU4KCdI6pr" at bounding box center [168, 46] width 255 height 15
click at [147, 45] on span "# LTVdBRfcQMkDwKSU4KCdI6pr" at bounding box center [109, 47] width 97 height 10
copy span "LTVdBRfcQMkDwKSU4KCdI6pr"
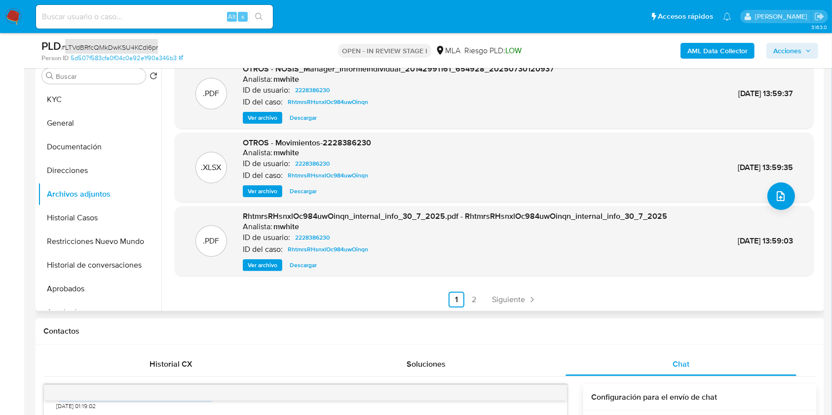
scroll to position [83, 0]
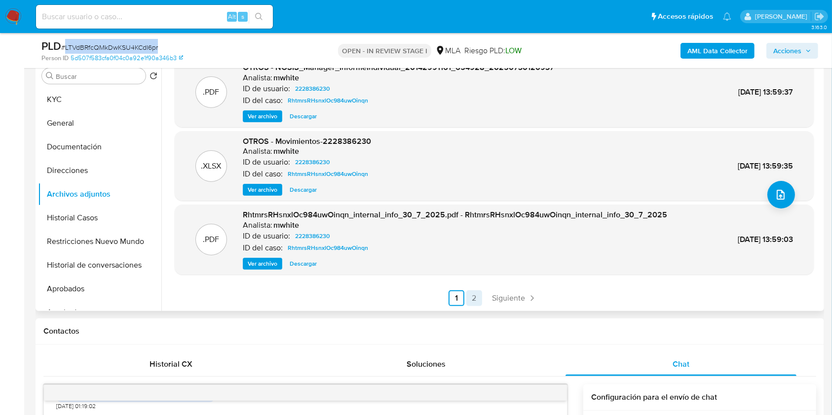
click at [470, 297] on link "2" at bounding box center [474, 299] width 16 height 16
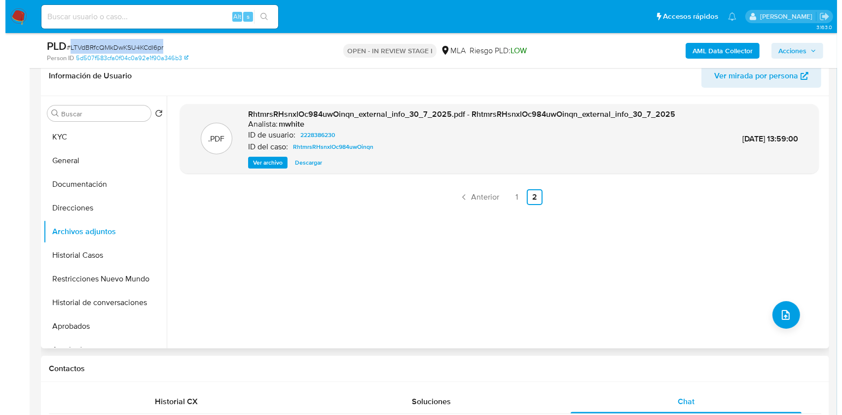
scroll to position [131, 0]
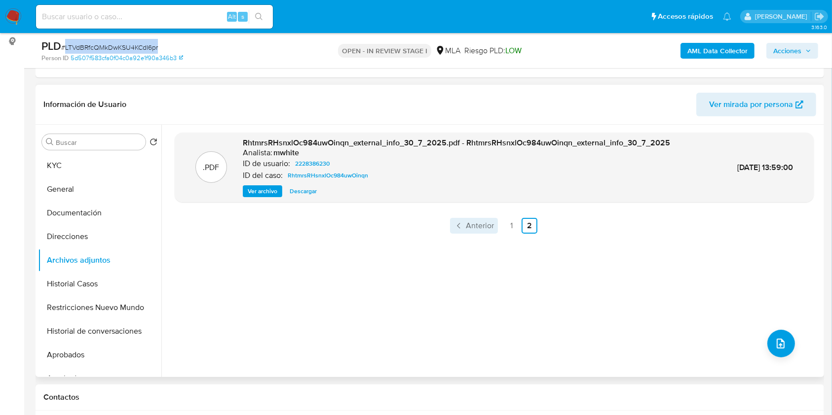
click at [482, 227] on span "Anterior" at bounding box center [480, 226] width 28 height 8
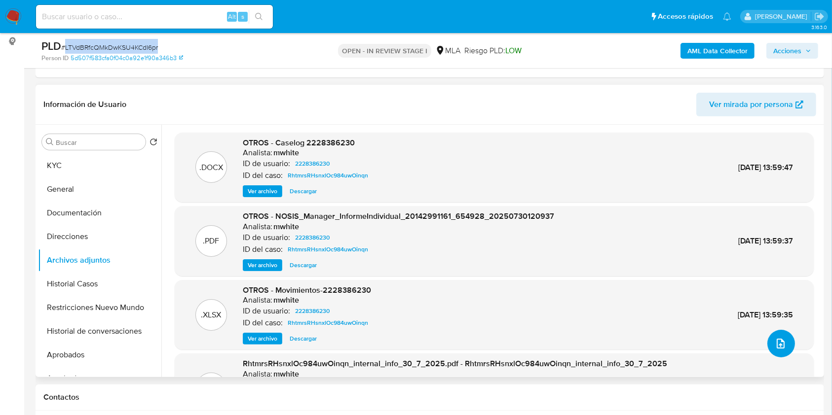
click at [777, 339] on icon "upload-file" at bounding box center [781, 344] width 12 height 12
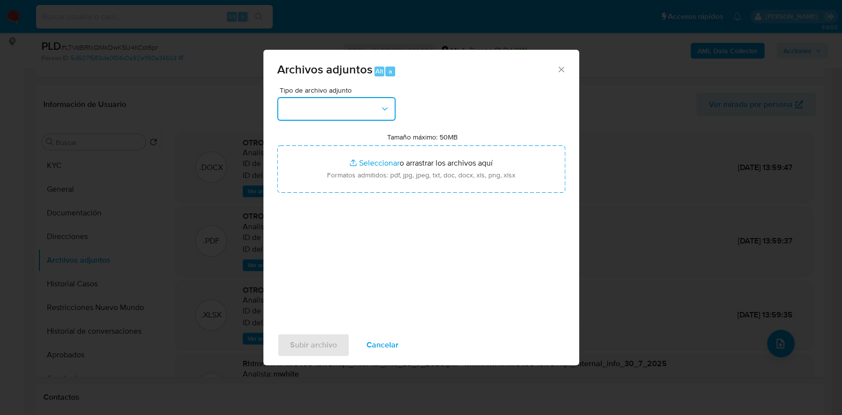
click at [384, 101] on button "button" at bounding box center [336, 109] width 118 height 24
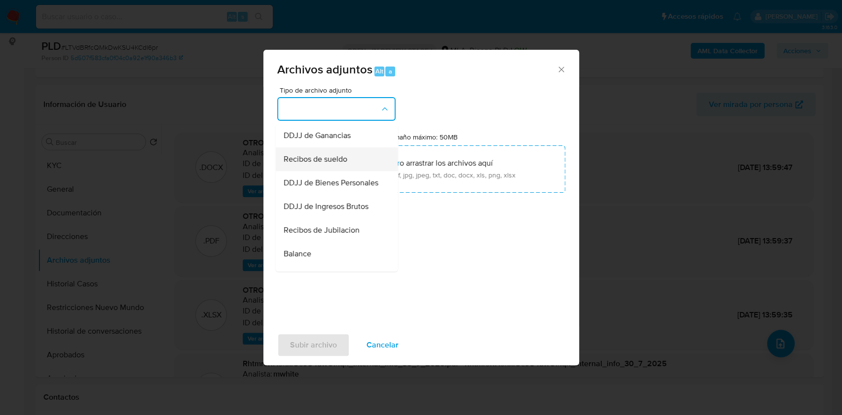
scroll to position [197, 0]
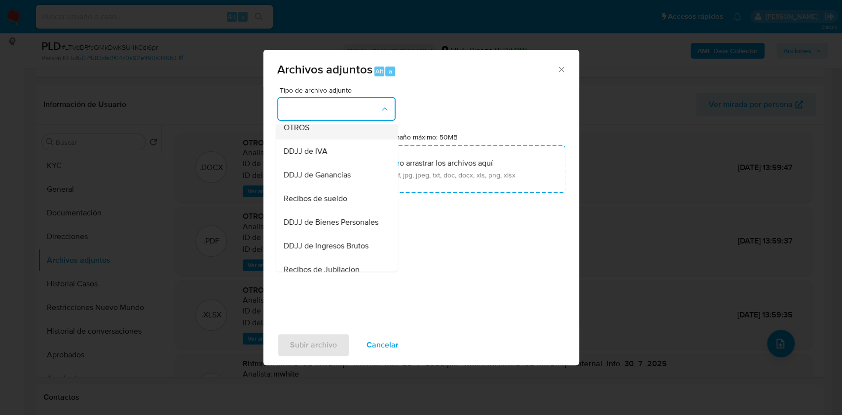
click at [327, 140] on div "OTROS" at bounding box center [333, 128] width 101 height 24
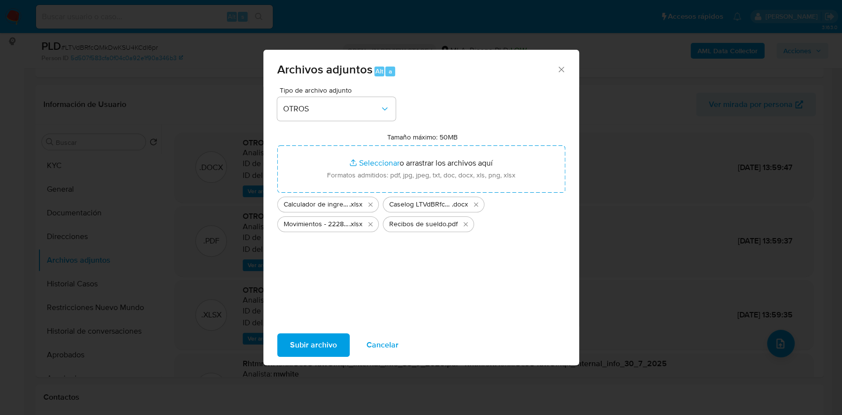
click at [323, 344] on span "Subir archivo" at bounding box center [313, 346] width 47 height 22
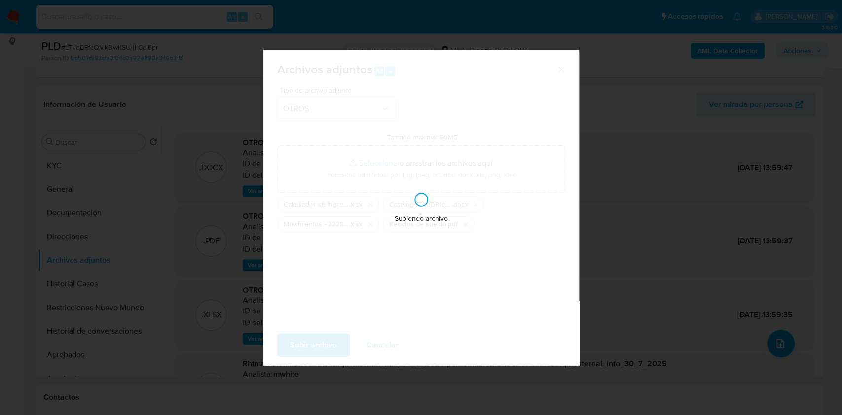
click at [501, 104] on div "Subiendo archivo" at bounding box center [421, 208] width 316 height 316
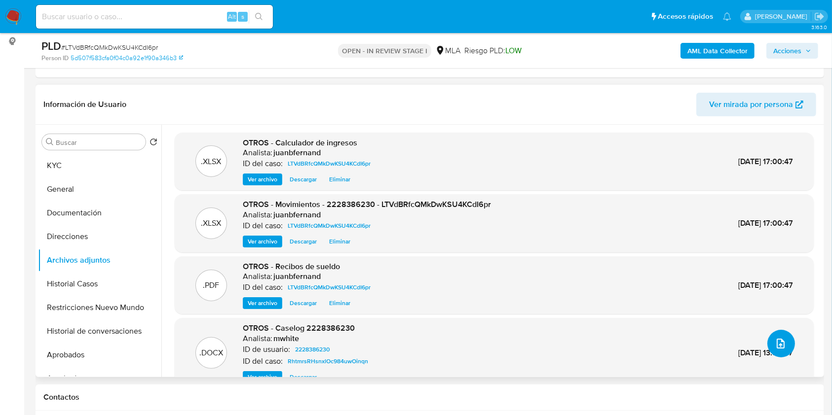
click at [782, 340] on icon "upload-file" at bounding box center [781, 344] width 12 height 12
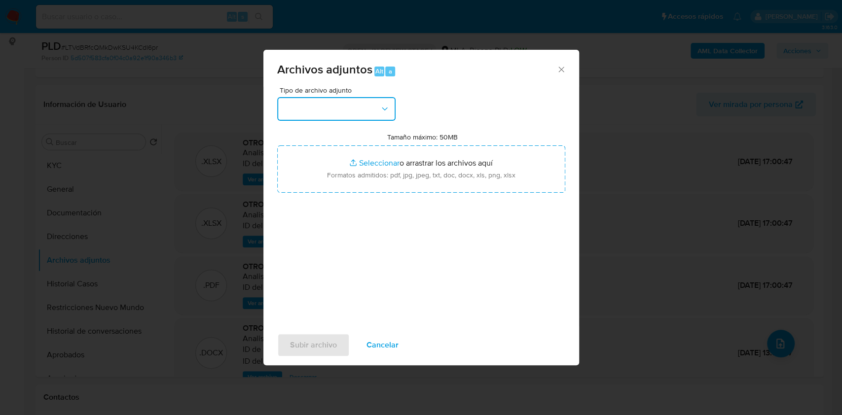
click at [392, 112] on button "button" at bounding box center [336, 109] width 118 height 24
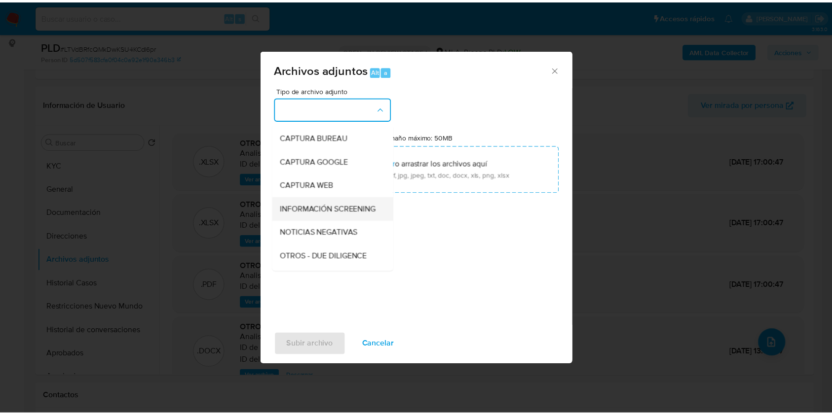
scroll to position [66, 0]
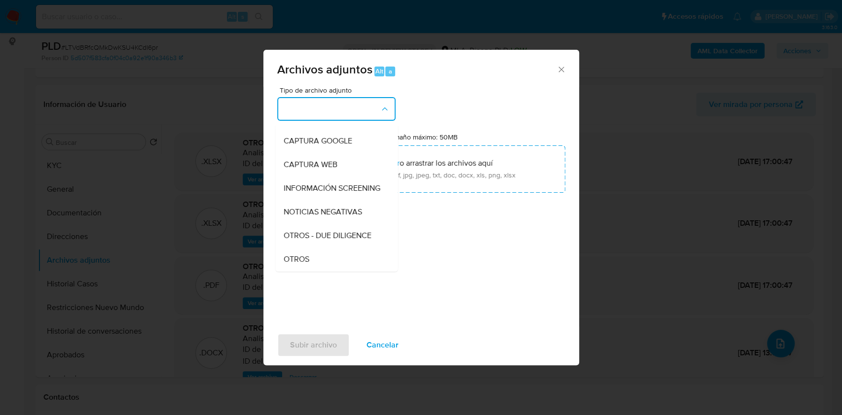
drag, startPoint x: 339, startPoint y: 262, endPoint x: 338, endPoint y: 248, distance: 14.4
click at [339, 263] on div "OTROS" at bounding box center [333, 260] width 101 height 24
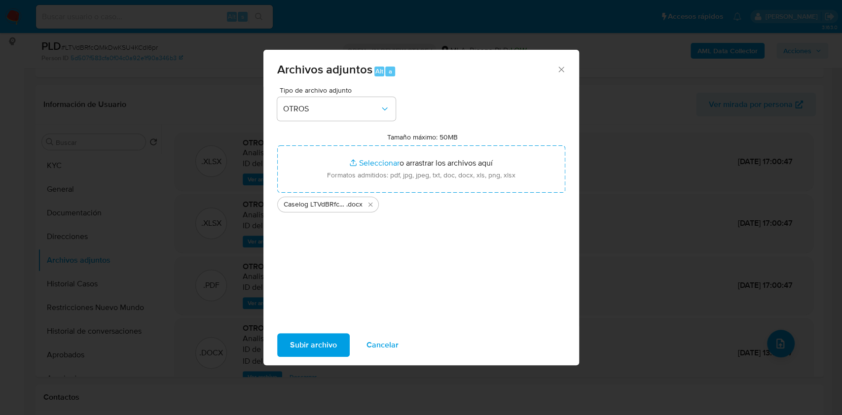
click at [317, 338] on span "Subir archivo" at bounding box center [313, 346] width 47 height 22
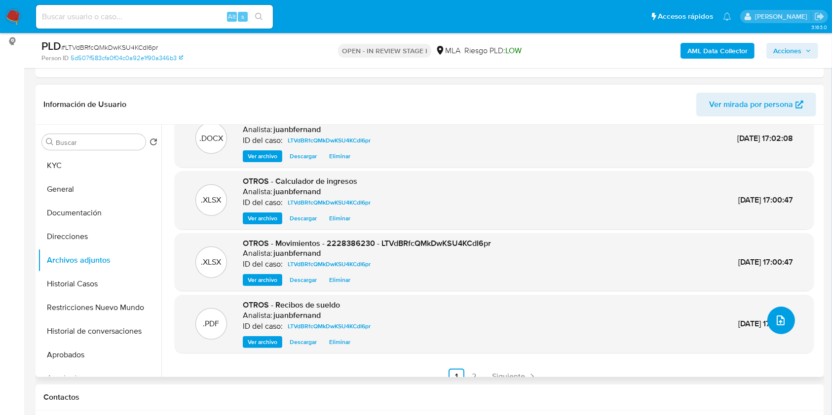
scroll to position [36, 0]
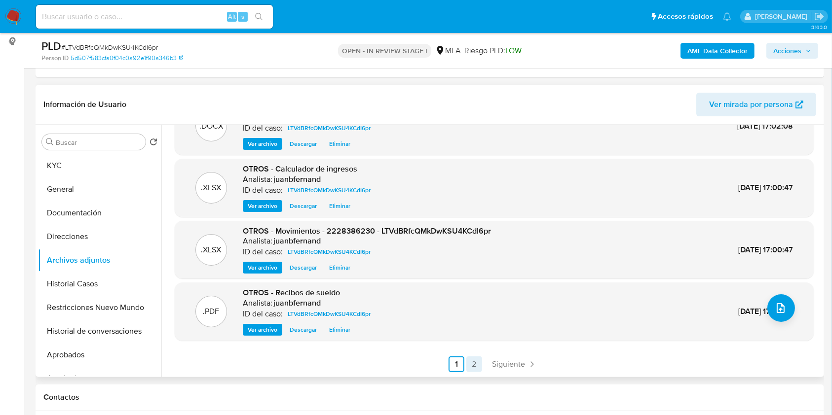
click at [478, 362] on link "2" at bounding box center [474, 365] width 16 height 16
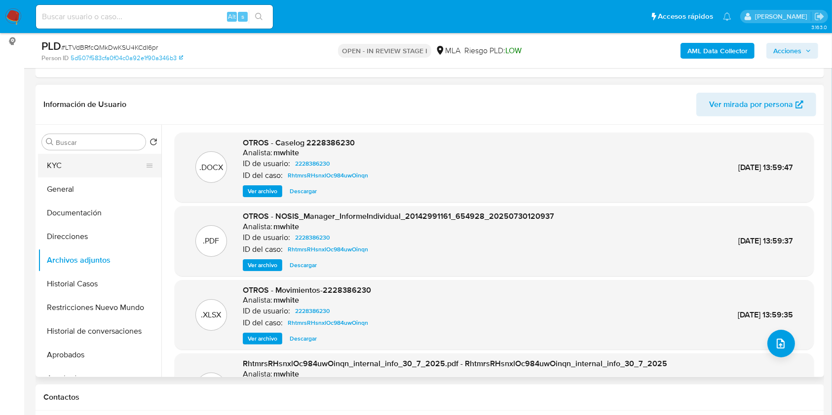
click at [51, 168] on button "KYC" at bounding box center [95, 166] width 115 height 24
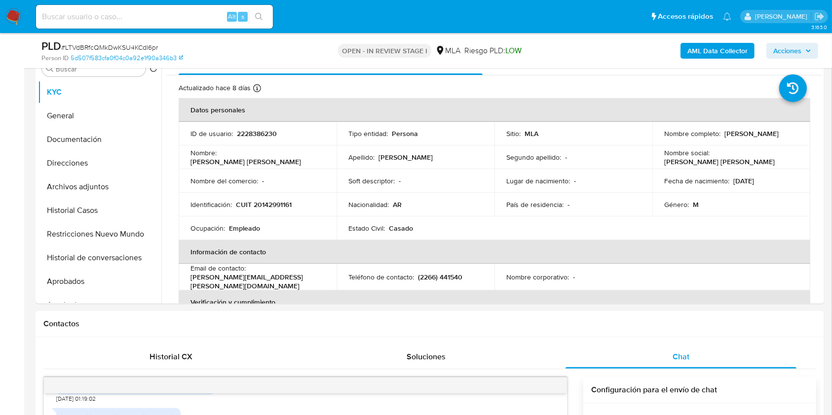
scroll to position [197, 0]
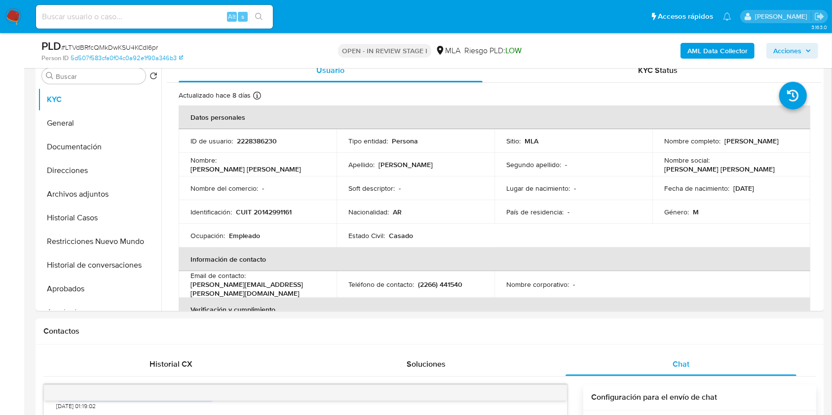
click at [790, 43] on span "Acciones" at bounding box center [787, 51] width 28 height 16
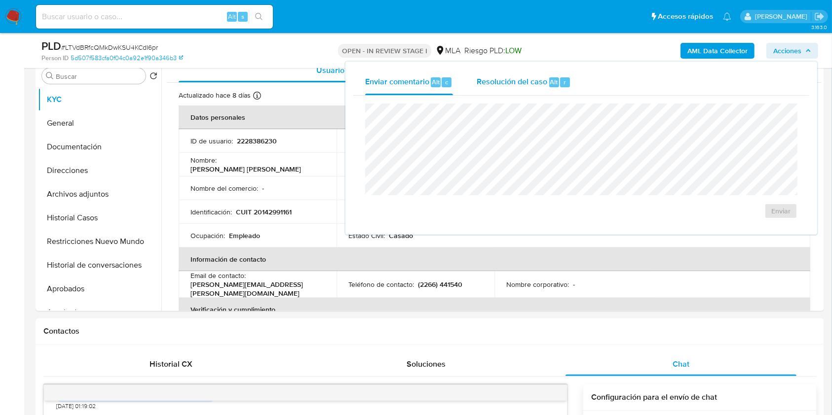
click at [545, 89] on div "Resolución del caso Alt r" at bounding box center [524, 83] width 94 height 26
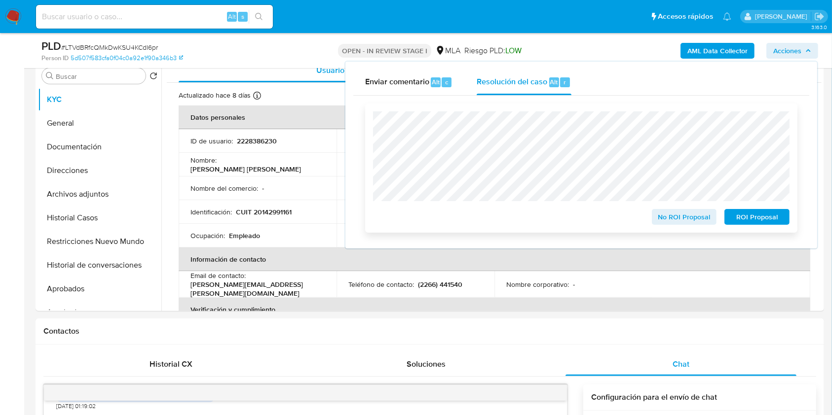
click at [694, 218] on span "No ROI Proposal" at bounding box center [684, 217] width 51 height 14
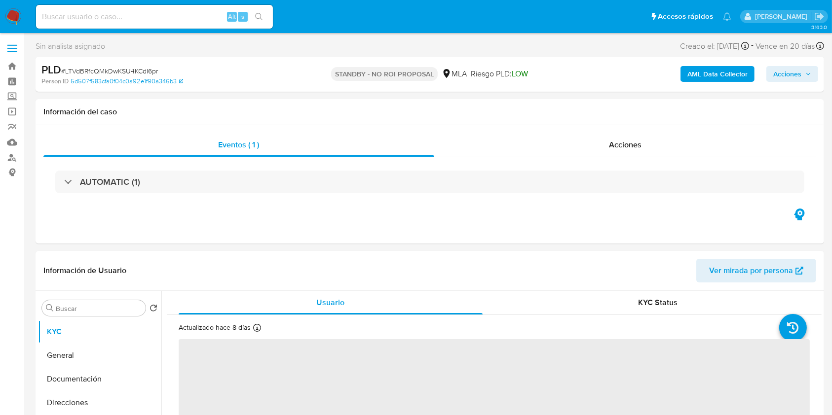
select select "10"
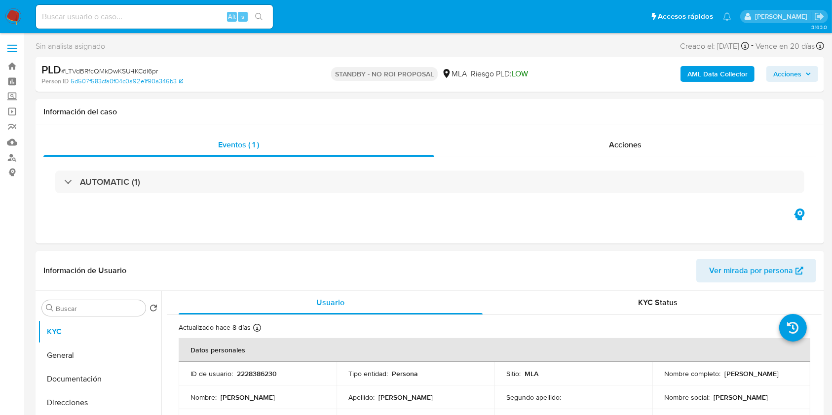
click at [201, 16] on input at bounding box center [154, 16] width 237 height 13
paste input "57n6RiuAqvTKq3Ff0o2xOsnW"
type input "57n6RiuAqvTKq3Ff0o2xOsnW"
click at [253, 19] on button "search-icon" at bounding box center [259, 17] width 20 height 14
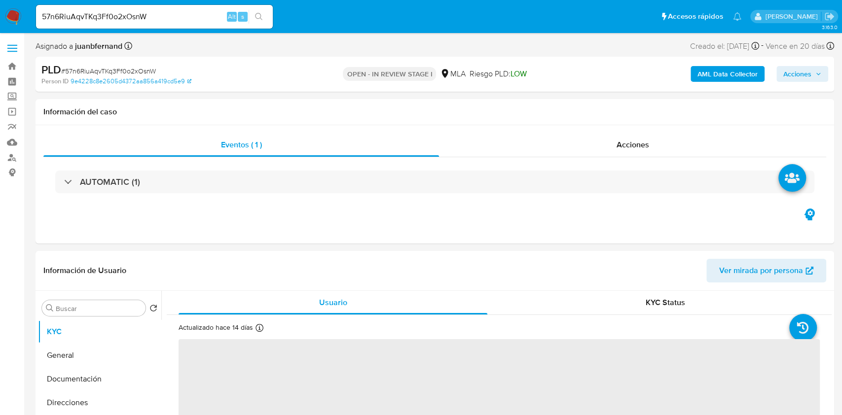
select select "10"
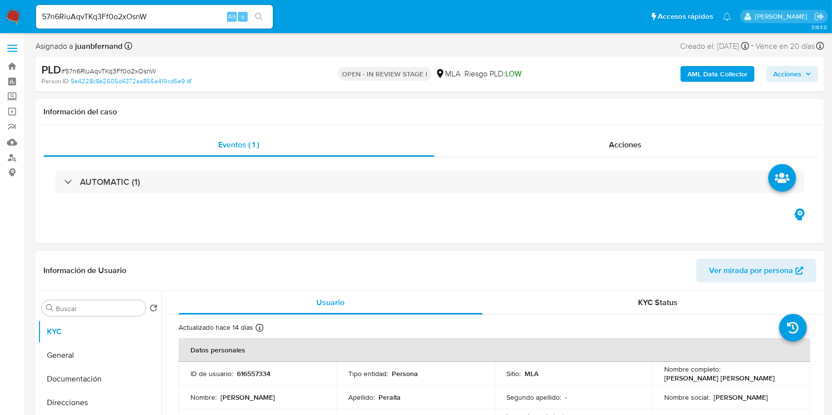
scroll to position [329, 0]
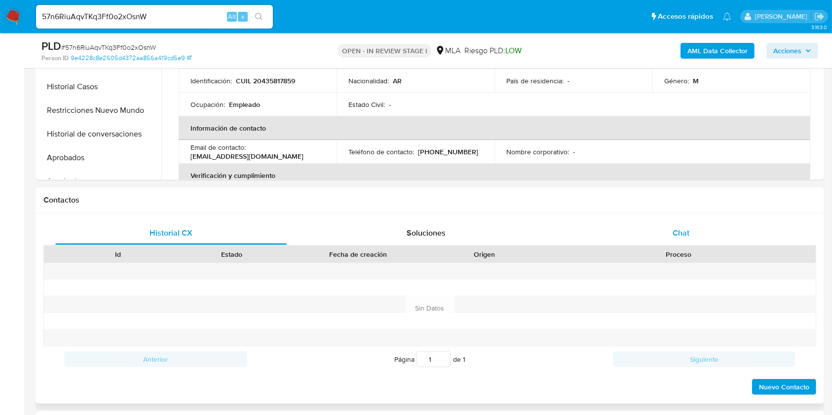
click at [713, 225] on div "Chat" at bounding box center [680, 234] width 231 height 24
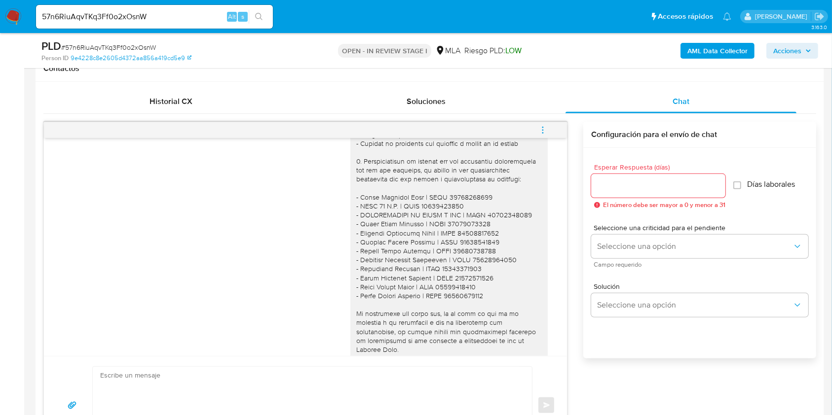
scroll to position [852, 0]
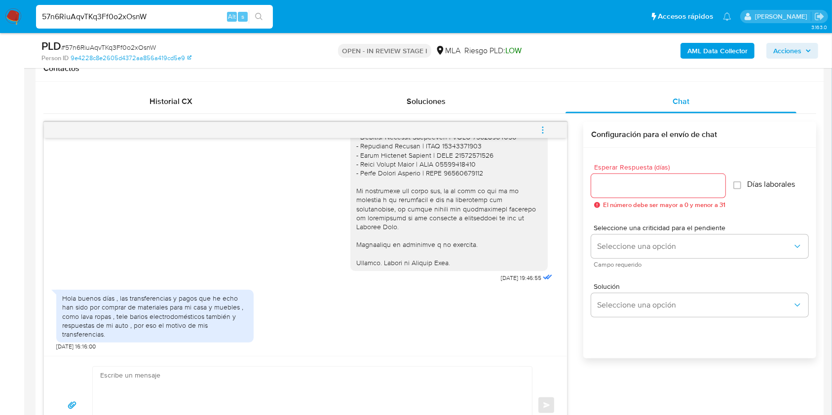
click at [181, 18] on input "57n6RiuAqvTKq3Ff0o2xOsnW" at bounding box center [154, 16] width 237 height 13
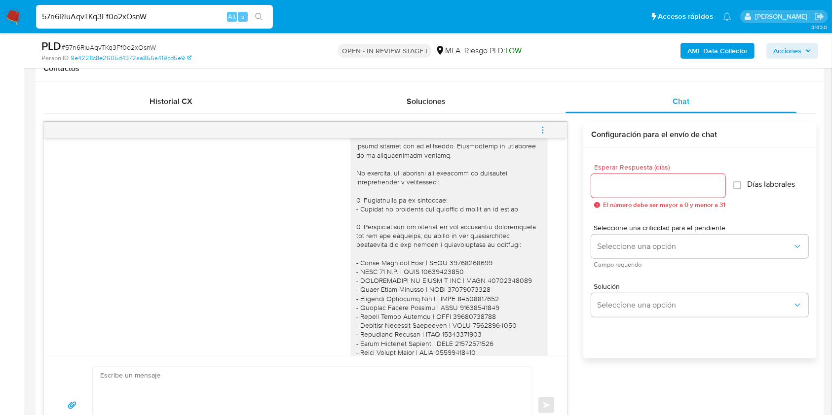
scroll to position [589, 0]
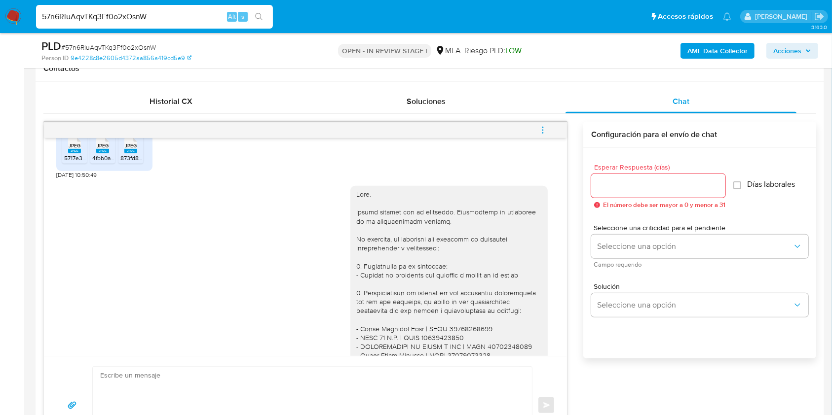
click at [356, 210] on div at bounding box center [449, 356] width 186 height 332
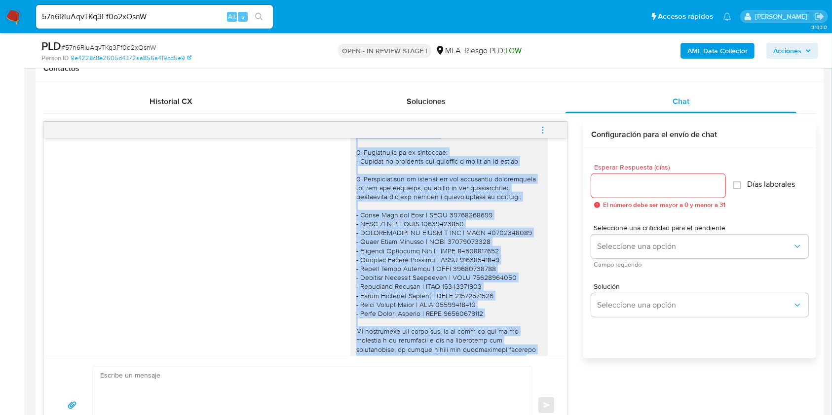
scroll to position [852, 0]
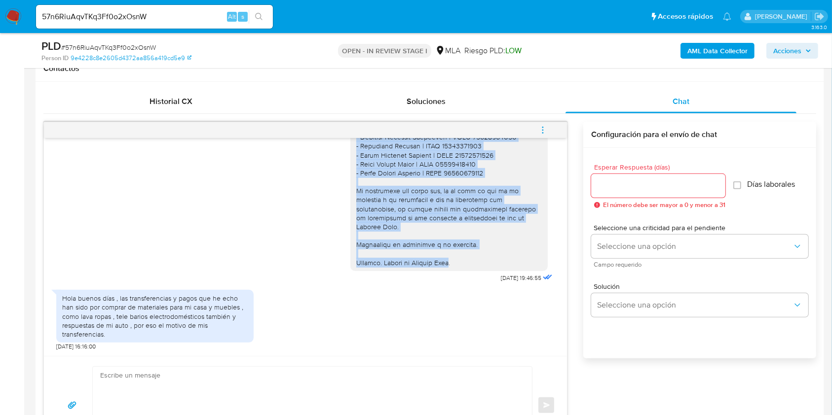
drag, startPoint x: 355, startPoint y: 209, endPoint x: 447, endPoint y: 261, distance: 105.4
click at [447, 261] on div at bounding box center [449, 101] width 186 height 332
copy div "Hola. Muchas gracias por tu respuesta. Confirmamos la recepción de la documenta…"
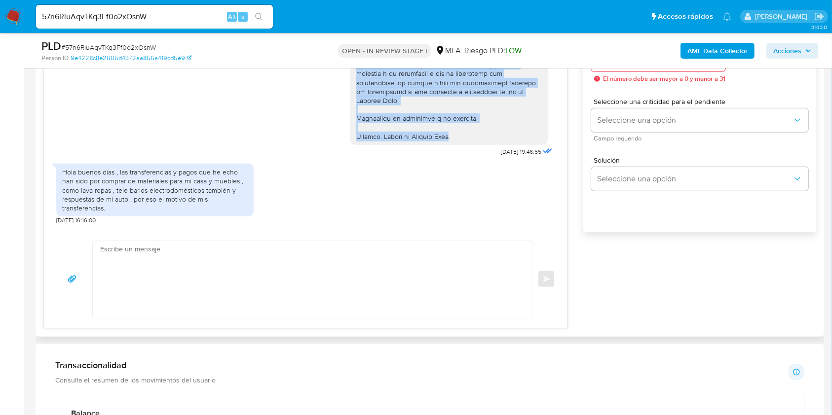
scroll to position [592, 0]
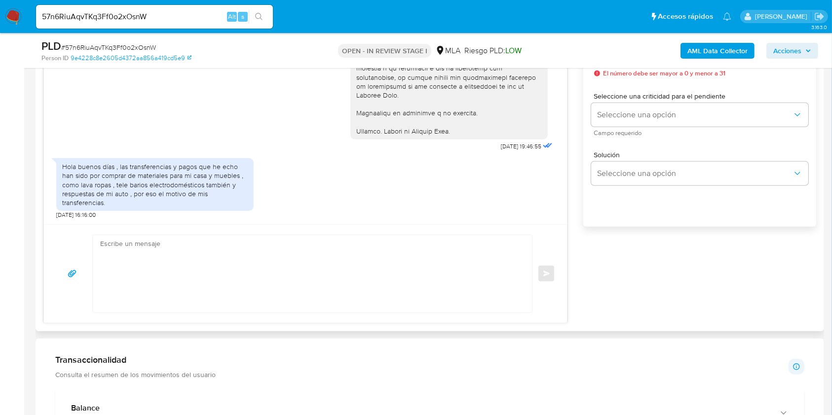
click at [205, 262] on textarea at bounding box center [309, 273] width 419 height 77
paste textarea "Hola. Muchas gracias por tu respuesta. Confirmamos la recepción de la documenta…"
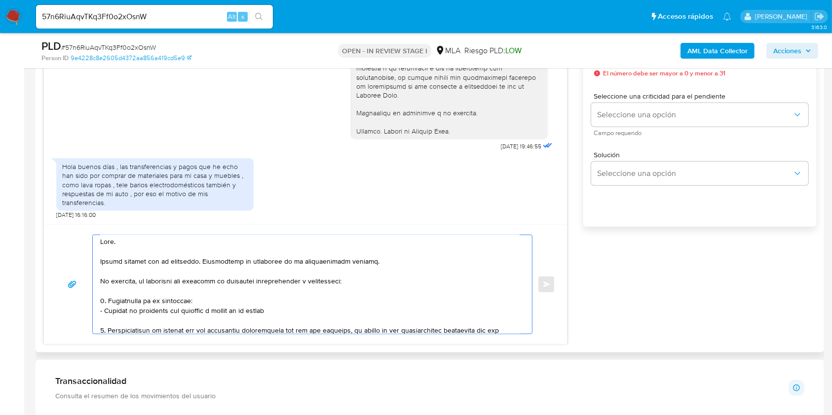
scroll to position [0, 0]
click at [150, 252] on textarea at bounding box center [309, 284] width 419 height 99
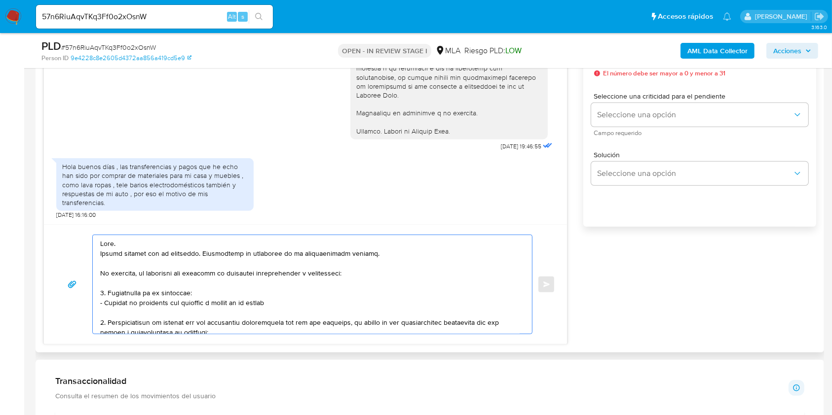
click at [361, 255] on textarea at bounding box center [309, 284] width 419 height 99
drag, startPoint x: 361, startPoint y: 255, endPoint x: 225, endPoint y: 255, distance: 135.7
click at [225, 255] on textarea at bounding box center [309, 284] width 419 height 99
click at [174, 275] on textarea at bounding box center [309, 284] width 419 height 99
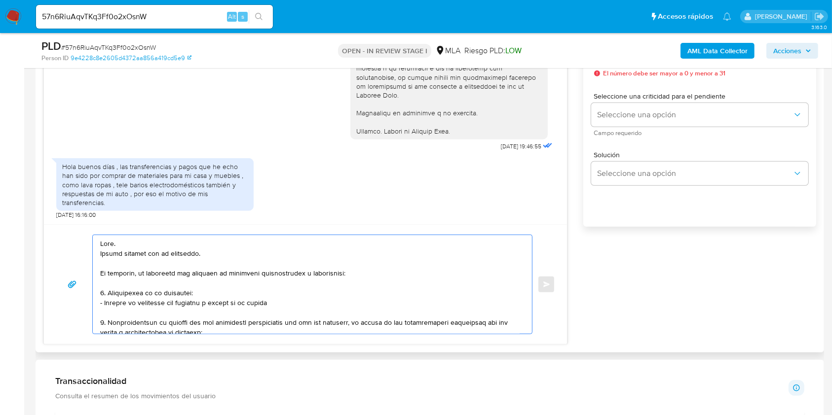
click at [174, 275] on textarea at bounding box center [309, 284] width 419 height 99
paste textarea "Muchas gracias por tu respuesta. Confirmamos la recepción de la documentación e…"
paste textarea "nos informes el vínculo con las siguientes contrapartes con las que operaste, e…"
drag, startPoint x: 272, startPoint y: 303, endPoint x: 90, endPoint y: 295, distance: 182.3
click at [90, 295] on div "Enviar" at bounding box center [305, 285] width 499 height 100
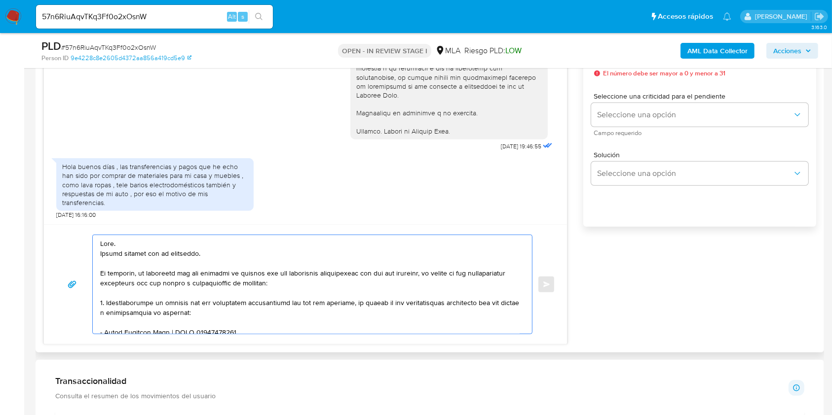
click at [187, 302] on textarea at bounding box center [309, 284] width 419 height 99
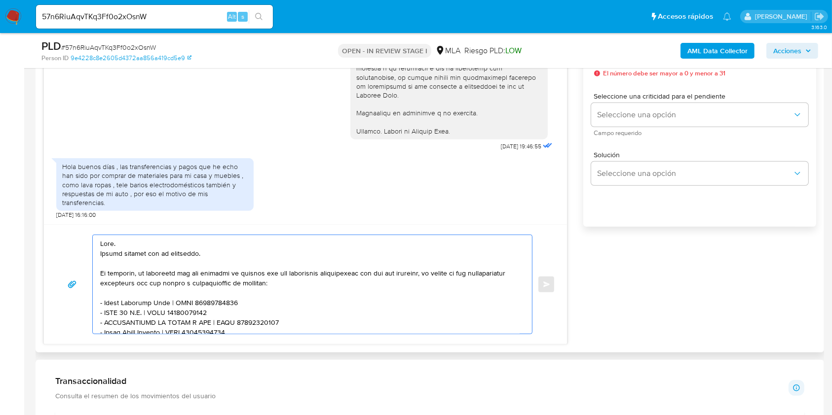
click at [196, 274] on textarea at bounding box center [309, 284] width 419 height 99
click at [264, 271] on textarea at bounding box center [309, 284] width 419 height 99
click at [0, 0] on lt-span "documentaci ó n" at bounding box center [0, 0] width 0 height 0
click at [234, 302] on textarea at bounding box center [309, 284] width 419 height 99
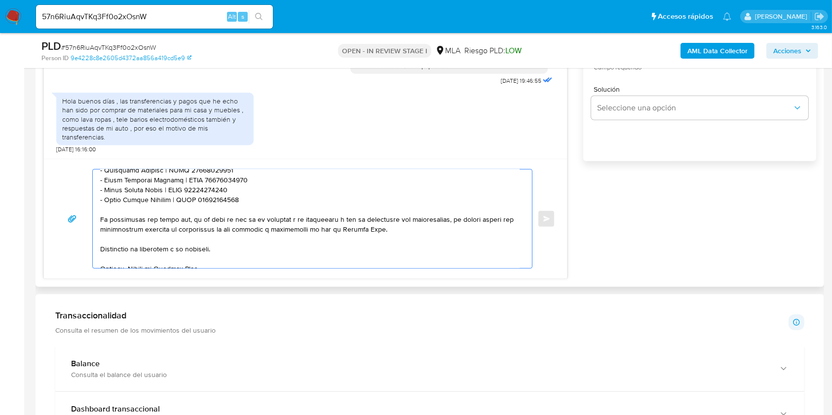
scroll to position [160, 0]
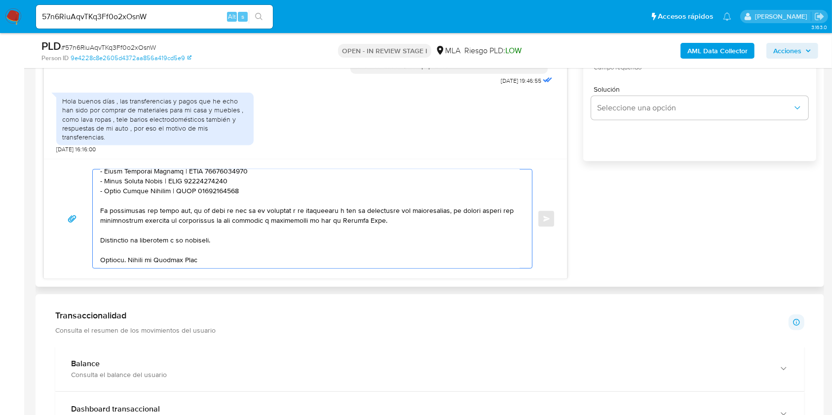
click at [286, 260] on textarea at bounding box center [309, 219] width 419 height 99
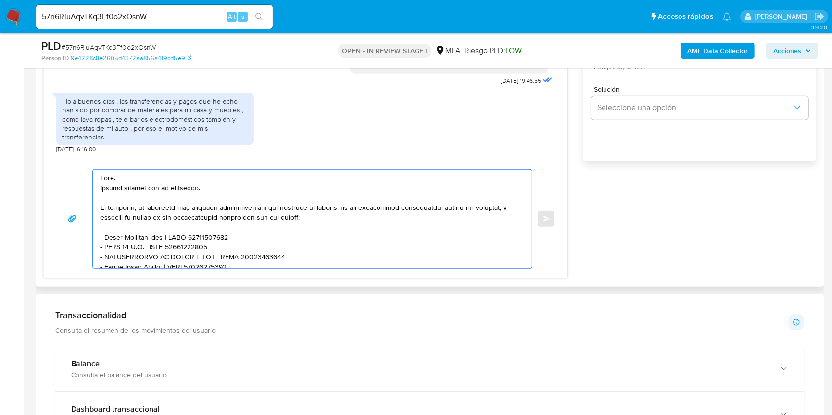
scroll to position [592, 0]
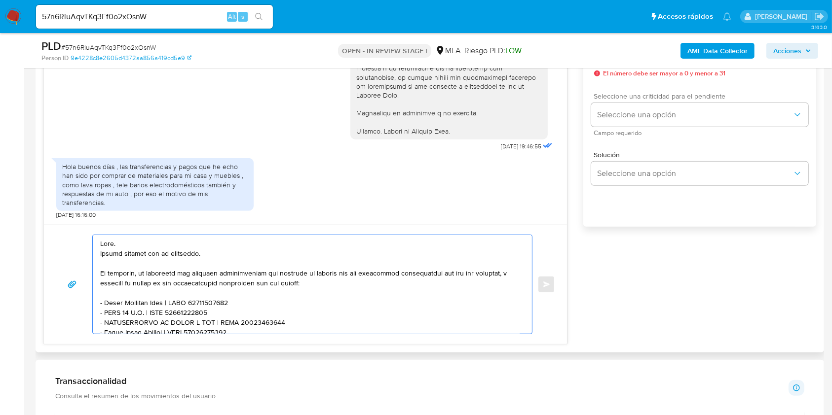
type textarea "Hola. Muchas gracias por tu respuesta. No obstante, es necesario que adjuntes d…"
click at [643, 102] on div "Seleccione una criticidad para el pendiente Seleccione una opción Campo requeri…" at bounding box center [699, 114] width 217 height 43
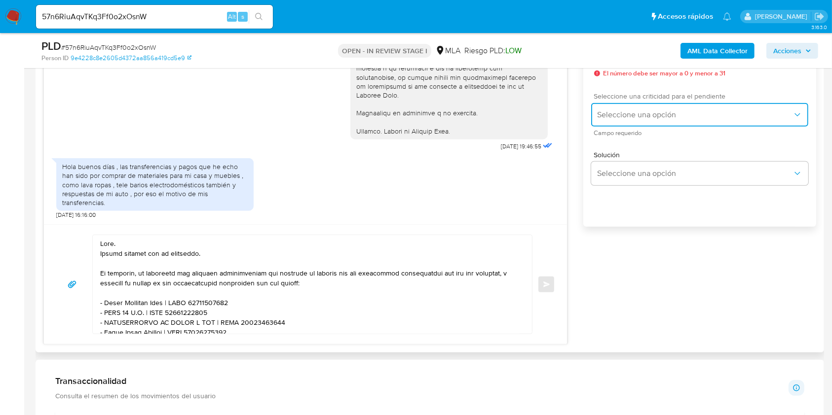
click at [641, 110] on span "Seleccione una opción" at bounding box center [694, 115] width 195 height 10
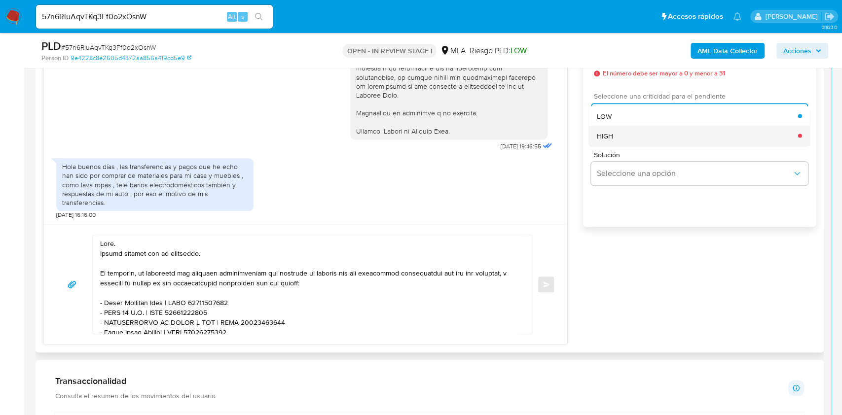
click at [628, 134] on div "HIGH" at bounding box center [697, 136] width 201 height 20
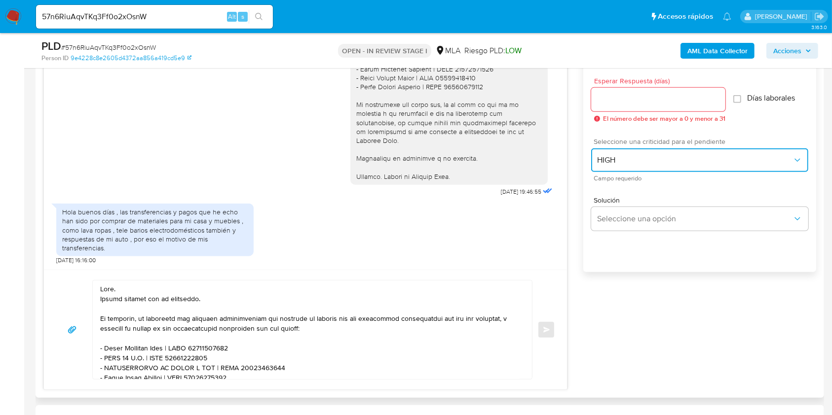
scroll to position [526, 0]
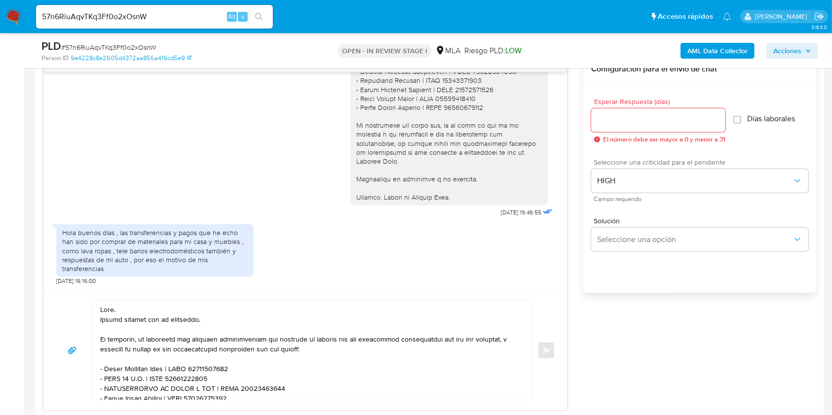
click at [636, 124] on input "Esperar Respuesta (días)" at bounding box center [658, 120] width 134 height 13
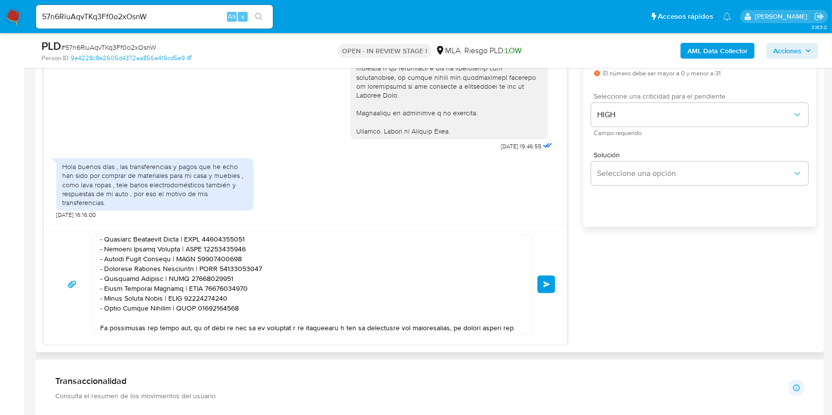
scroll to position [160, 0]
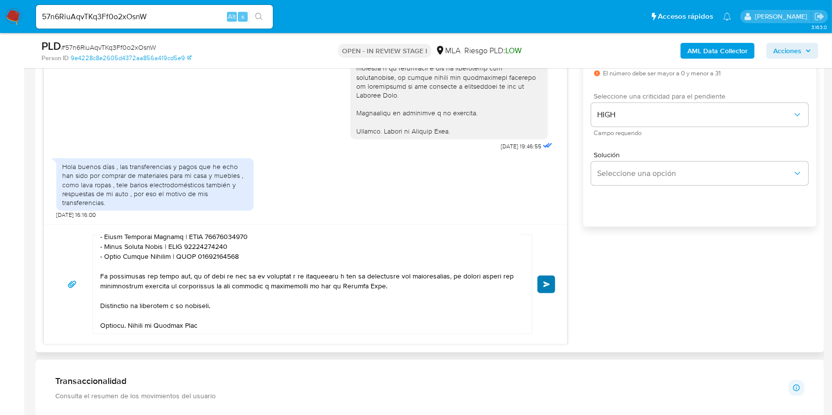
type input "1"
click at [545, 283] on span "Enviar" at bounding box center [546, 285] width 7 height 6
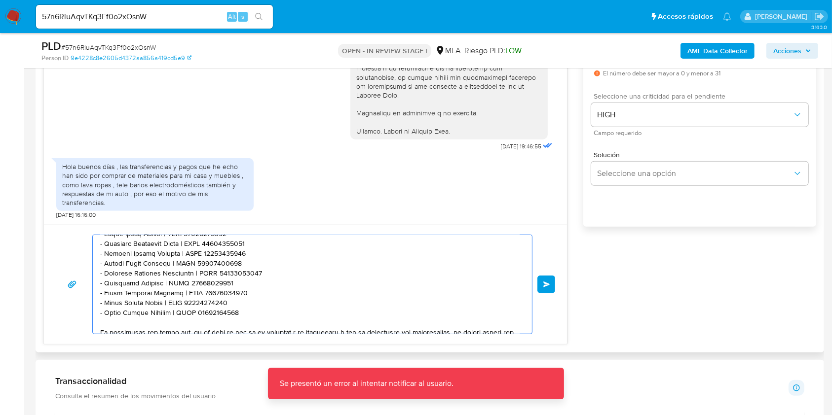
scroll to position [0, 0]
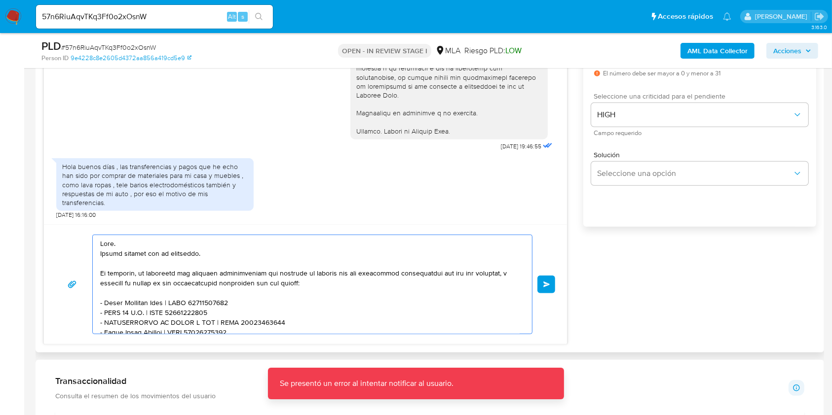
drag, startPoint x: 229, startPoint y: 328, endPoint x: 75, endPoint y: 206, distance: 195.7
click at [75, 206] on div "18/08/2025 17:41:16 Hola buen día 19/08/2025 10:50:18 JPEG JPEG 5717e3e3-0d2d-4…" at bounding box center [305, 167] width 524 height 355
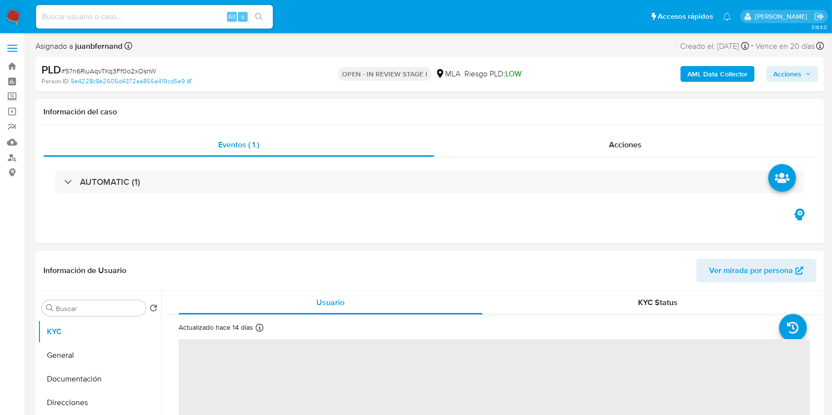
select select "10"
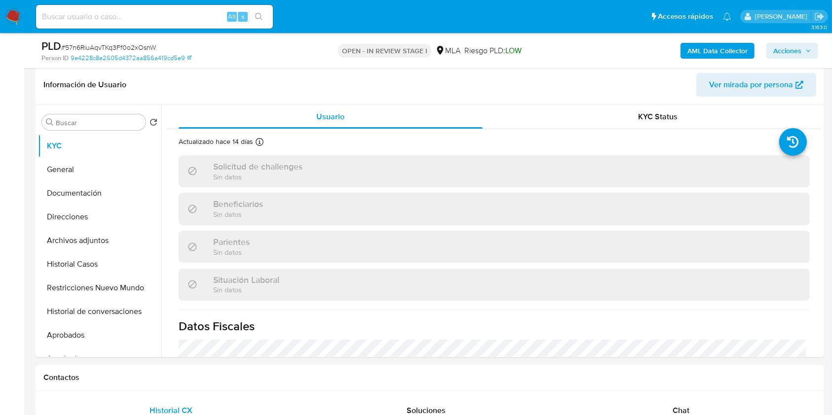
scroll to position [329, 0]
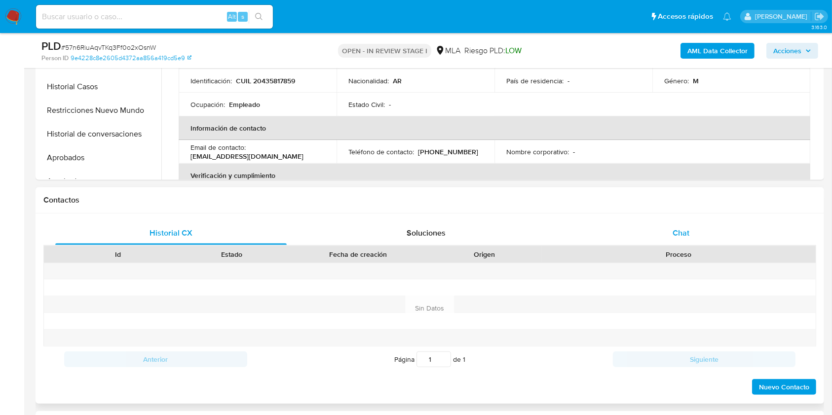
click at [712, 243] on div "Chat" at bounding box center [680, 234] width 231 height 24
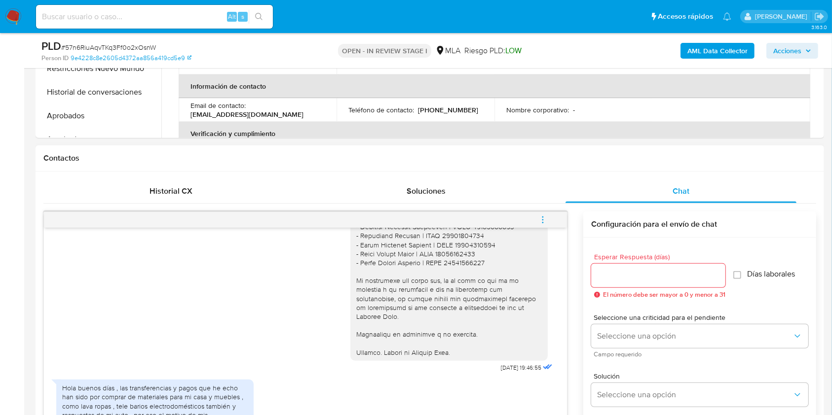
scroll to position [658, 0]
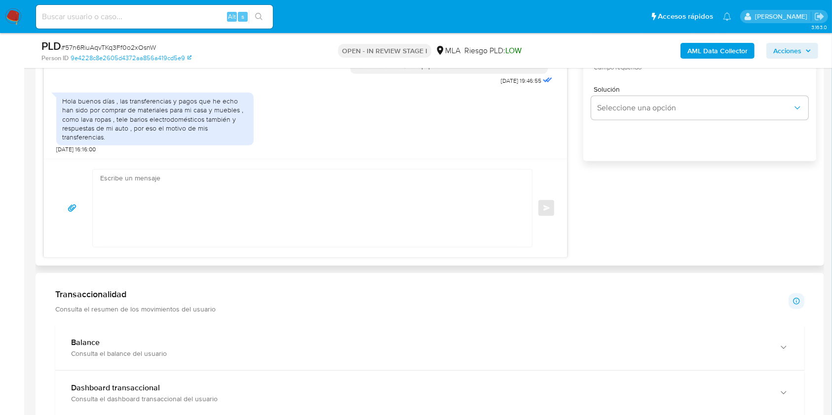
click at [267, 219] on textarea at bounding box center [309, 208] width 419 height 77
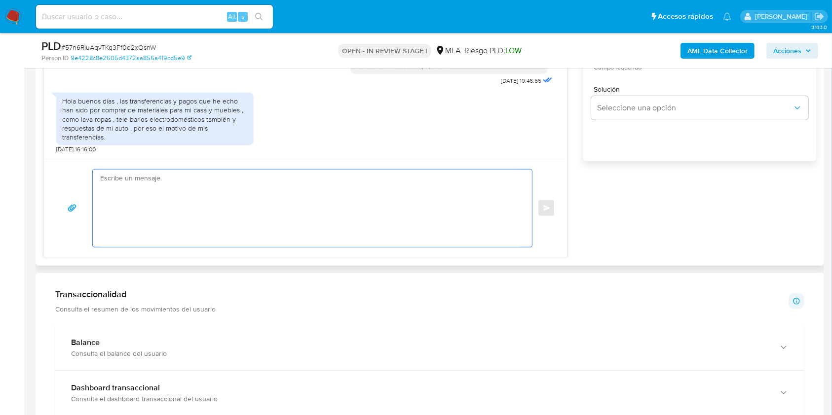
paste textarea "Lore. Ipsumd sitamet con ad elitseddo. Ei temporin, ut laboreetd mag aliquaen a…"
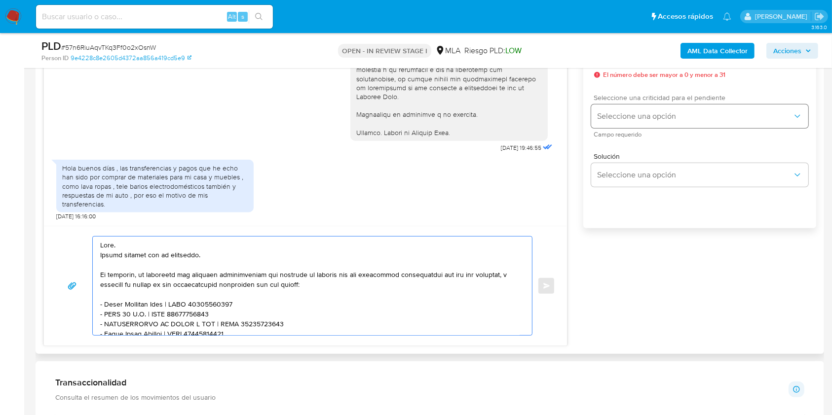
scroll to position [526, 0]
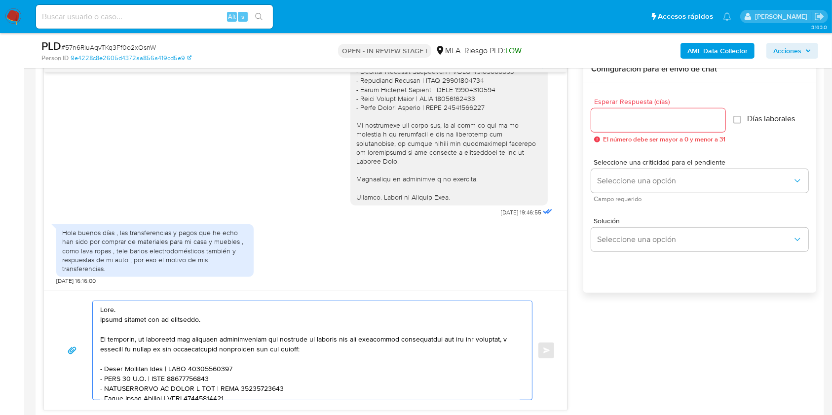
type textarea "Lore. Ipsumd sitamet con ad elitseddo. Ei temporin, ut laboreetd mag aliquaen a…"
click at [659, 120] on input "Esperar Respuesta (días)" at bounding box center [658, 120] width 134 height 13
type input "1"
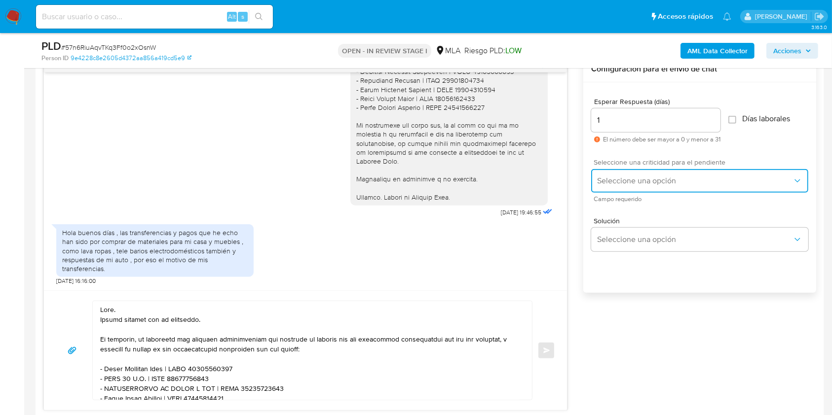
click at [621, 186] on button "Seleccione una opción" at bounding box center [699, 181] width 217 height 24
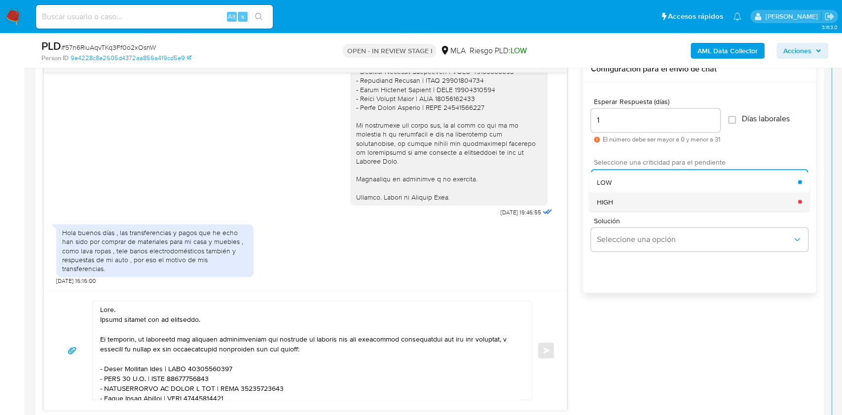
click at [618, 198] on div "HIGH" at bounding box center [697, 202] width 201 height 20
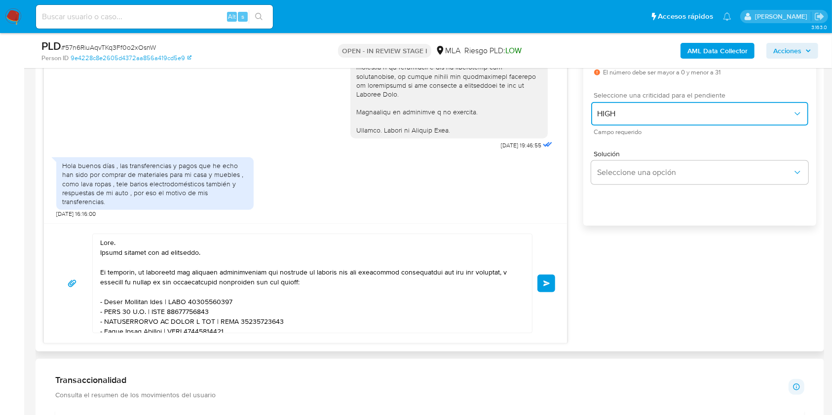
scroll to position [658, 0]
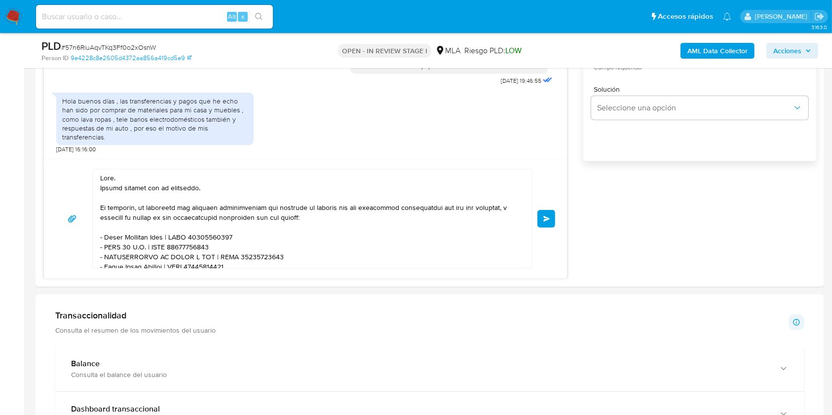
click at [553, 218] on button "Enviar" at bounding box center [546, 219] width 18 height 18
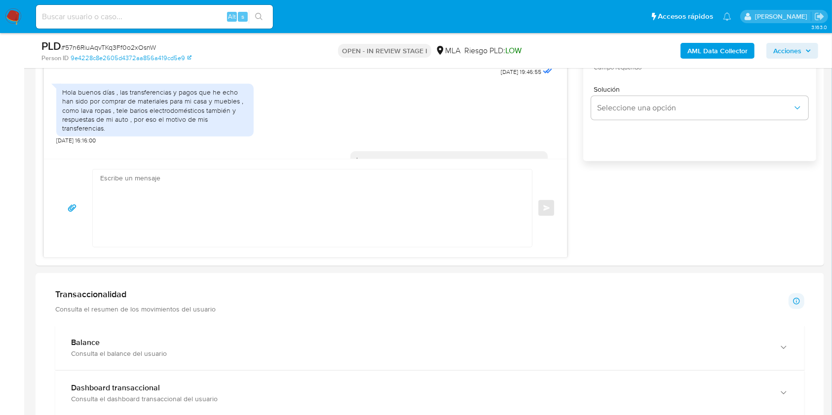
scroll to position [1141, 0]
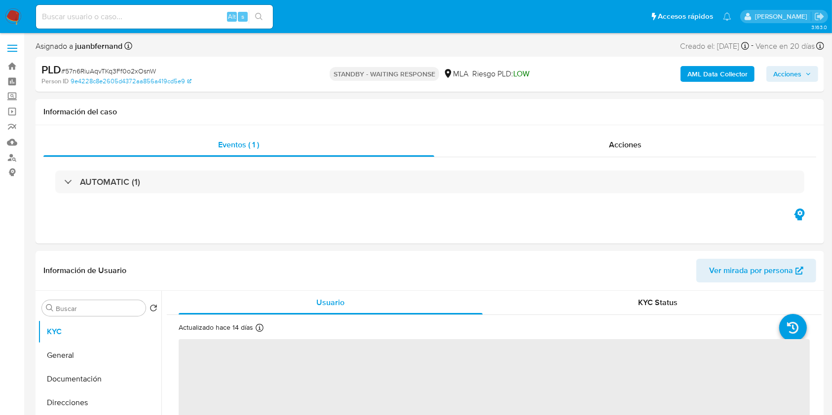
select select "10"
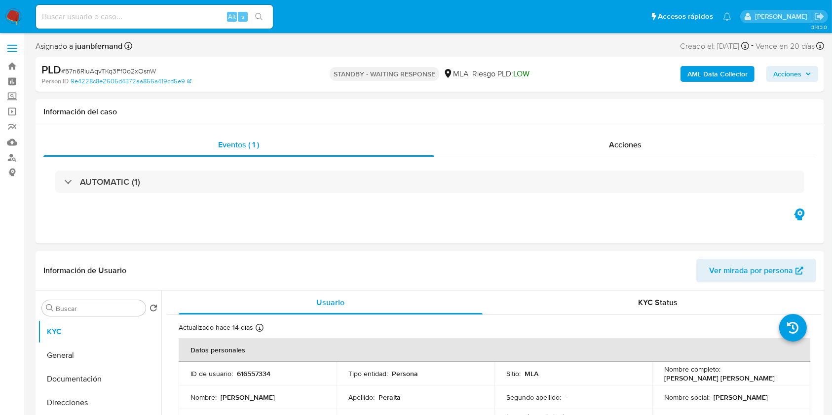
click at [197, 18] on input at bounding box center [154, 16] width 237 height 13
paste input "2RFRMceVqDJa42oug9tj1jor"
type input "2RFRMceVqDJa42oug9tj1jor"
click at [259, 16] on icon "search-icon" at bounding box center [259, 17] width 8 height 8
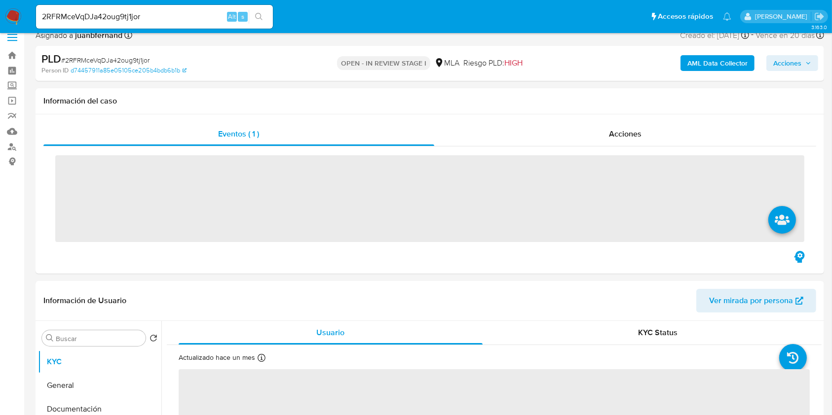
scroll to position [395, 0]
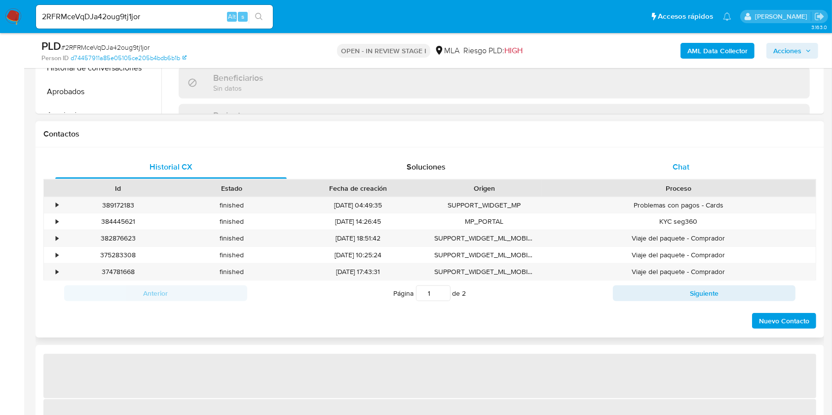
click at [702, 170] on div "Chat" at bounding box center [680, 167] width 231 height 24
select select "10"
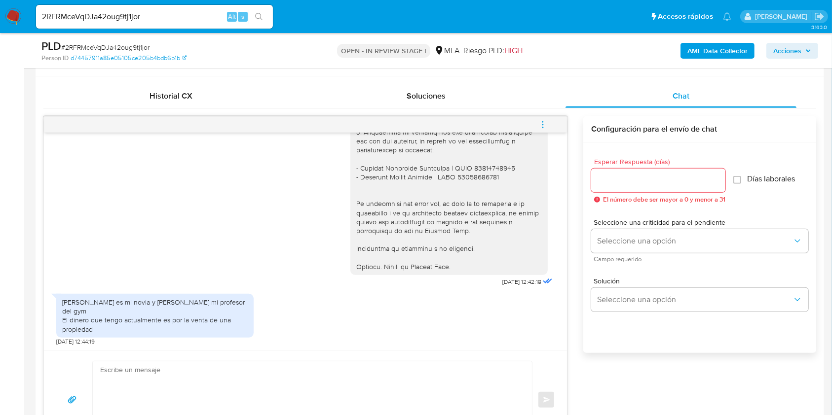
scroll to position [460, 0]
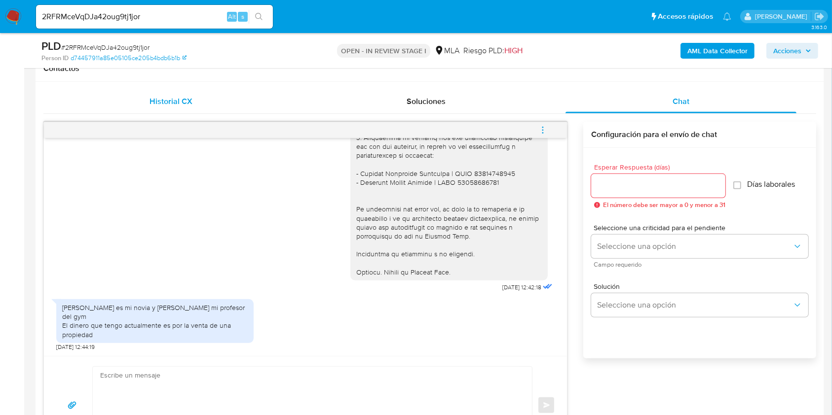
click at [181, 106] on span "Historial CX" at bounding box center [171, 101] width 43 height 11
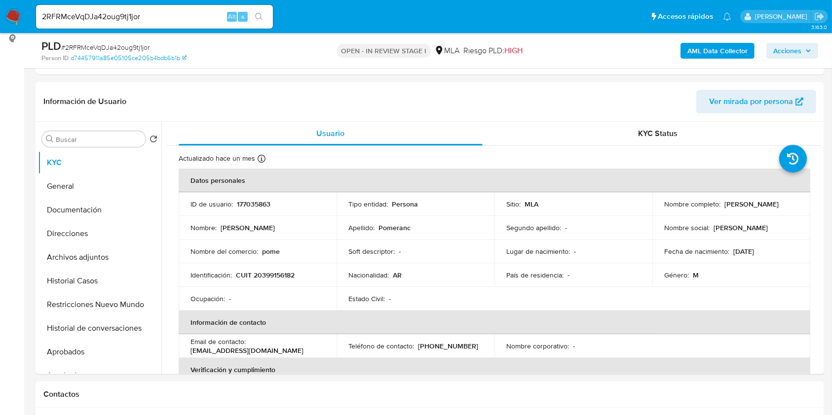
scroll to position [131, 0]
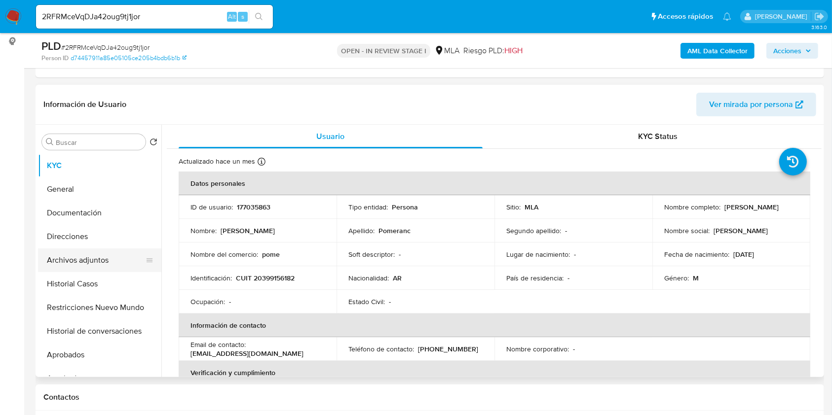
click at [93, 258] on button "Archivos adjuntos" at bounding box center [95, 261] width 115 height 24
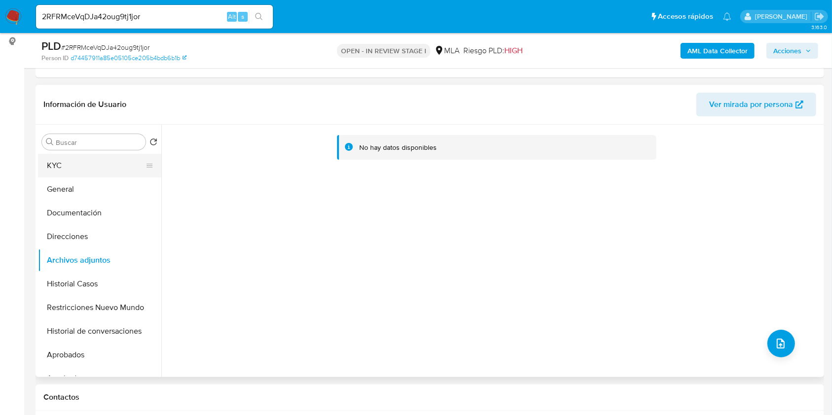
click at [99, 168] on button "KYC" at bounding box center [95, 166] width 115 height 24
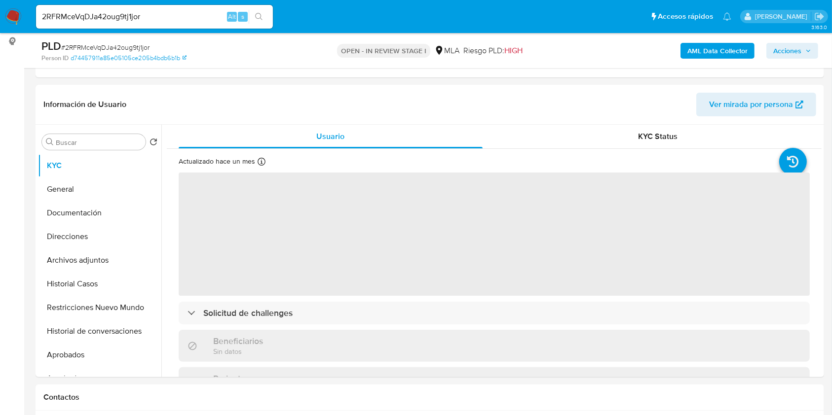
scroll to position [395, 0]
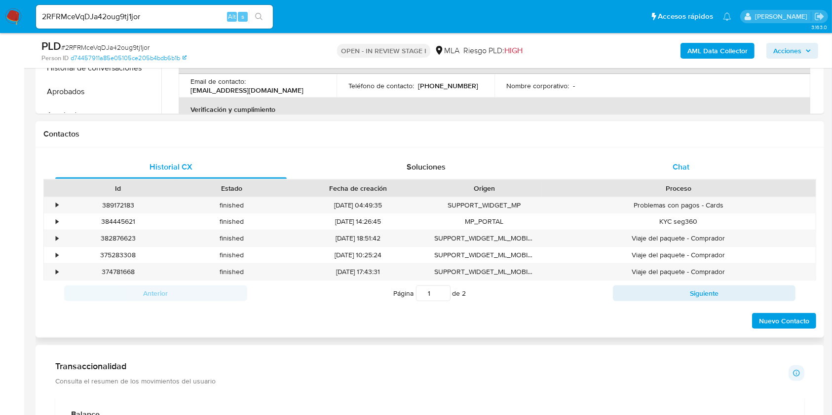
click at [716, 170] on div "Chat" at bounding box center [680, 167] width 231 height 24
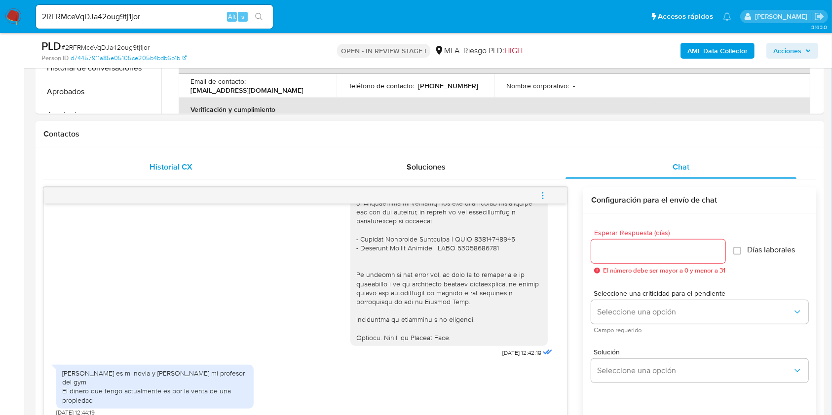
click at [154, 162] on span "Historial CX" at bounding box center [171, 166] width 43 height 11
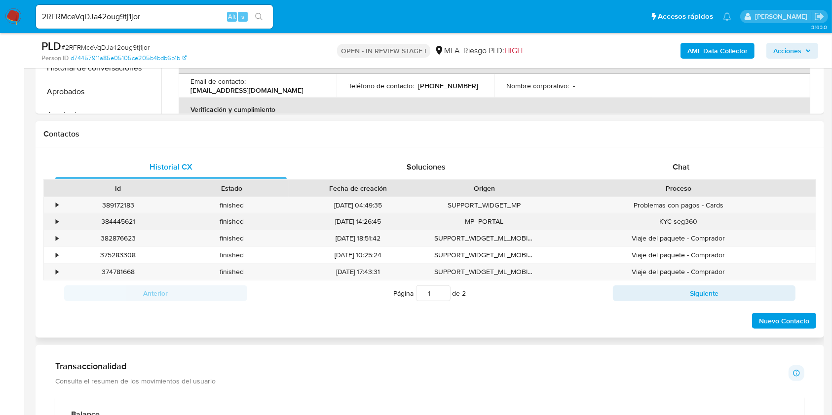
click at [95, 220] on div "384445621" at bounding box center [118, 222] width 114 height 16
click at [121, 219] on div "384445621" at bounding box center [118, 222] width 114 height 16
copy div "384445621"
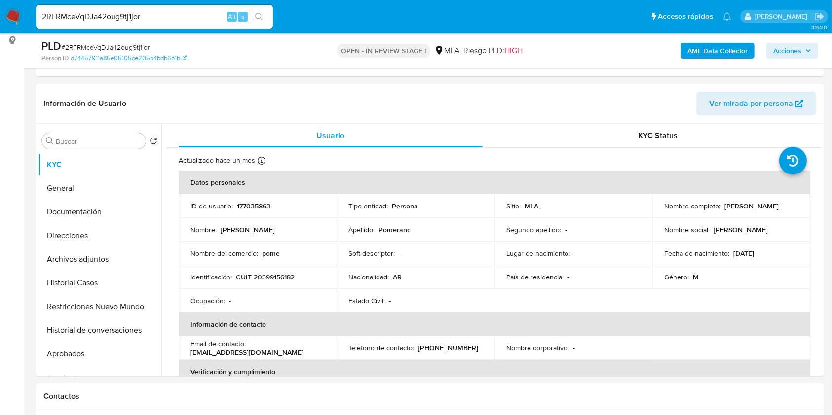
scroll to position [131, 0]
click at [397, 229] on p "Pomeranc" at bounding box center [394, 230] width 32 height 9
copy p "Pomeranc"
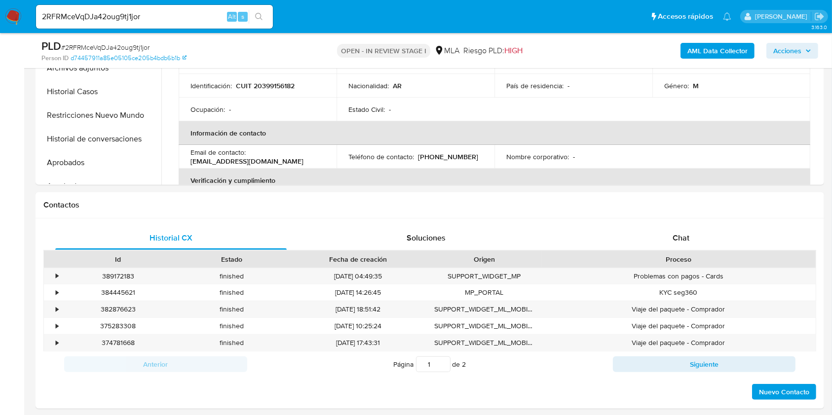
scroll to position [395, 0]
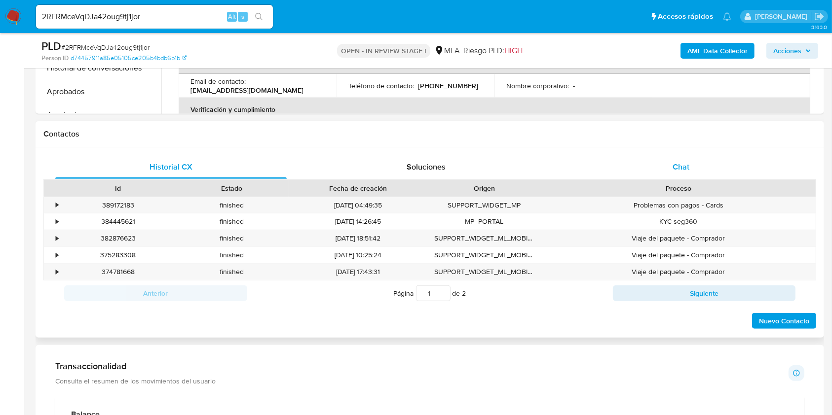
click at [703, 166] on div "Chat" at bounding box center [680, 167] width 231 height 24
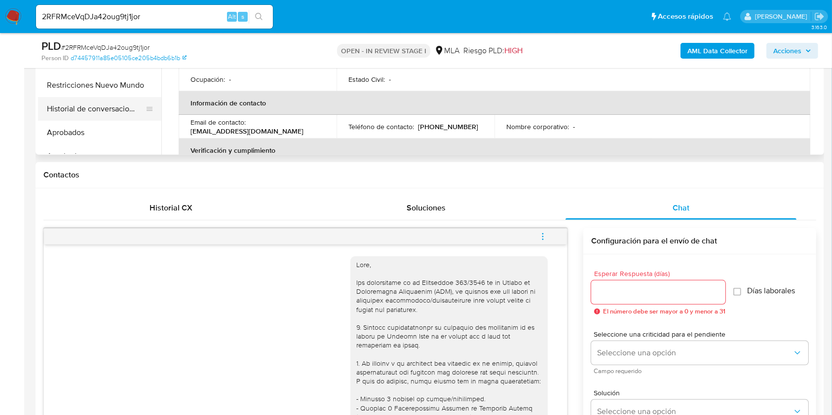
scroll to position [197, 0]
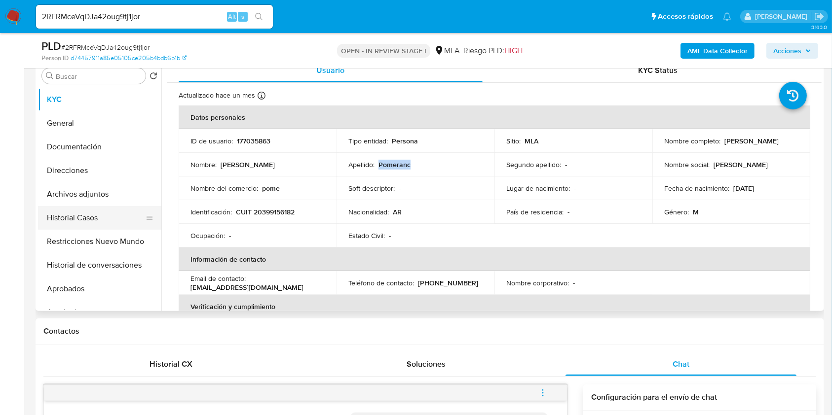
click at [93, 220] on button "Historial Casos" at bounding box center [95, 218] width 115 height 24
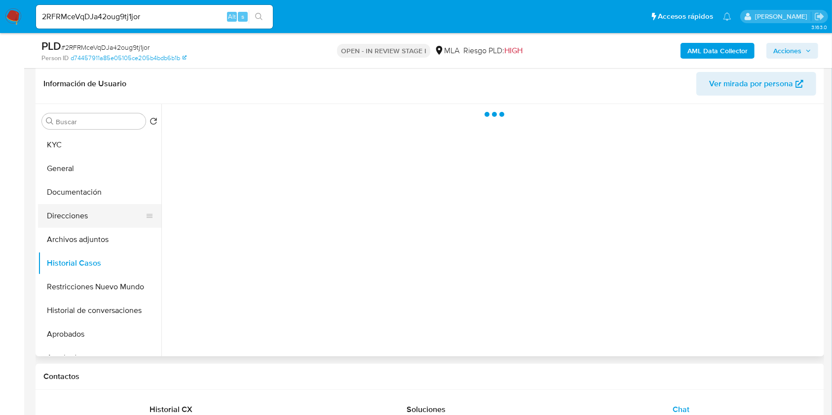
scroll to position [131, 0]
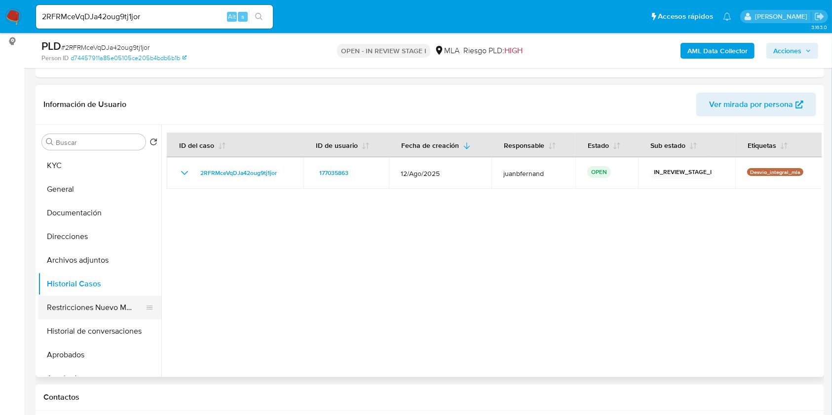
click at [92, 302] on button "Restricciones Nuevo Mundo" at bounding box center [95, 308] width 115 height 24
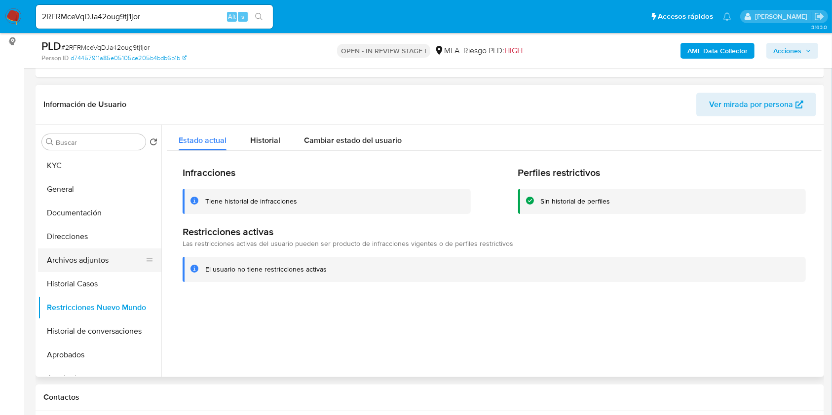
click at [92, 255] on button "Archivos adjuntos" at bounding box center [95, 261] width 115 height 24
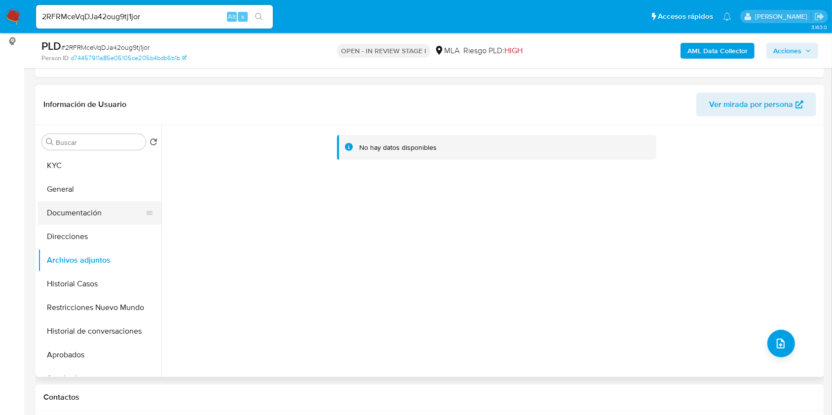
click at [91, 212] on button "Documentación" at bounding box center [95, 213] width 115 height 24
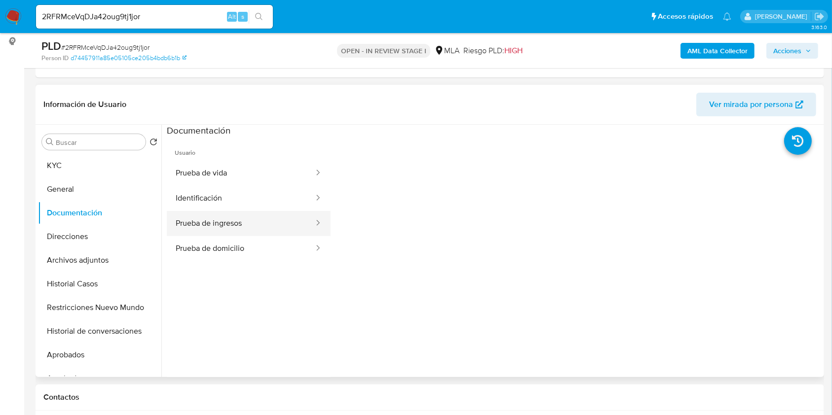
click at [217, 217] on button "Prueba de ingresos" at bounding box center [241, 223] width 148 height 25
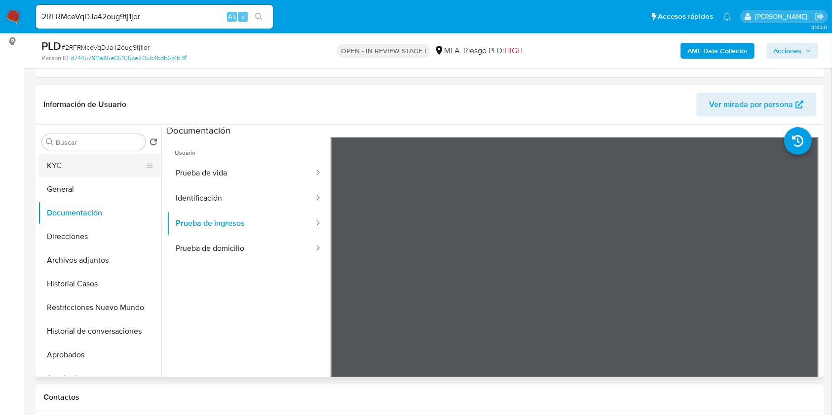
click at [76, 164] on button "KYC" at bounding box center [95, 166] width 115 height 24
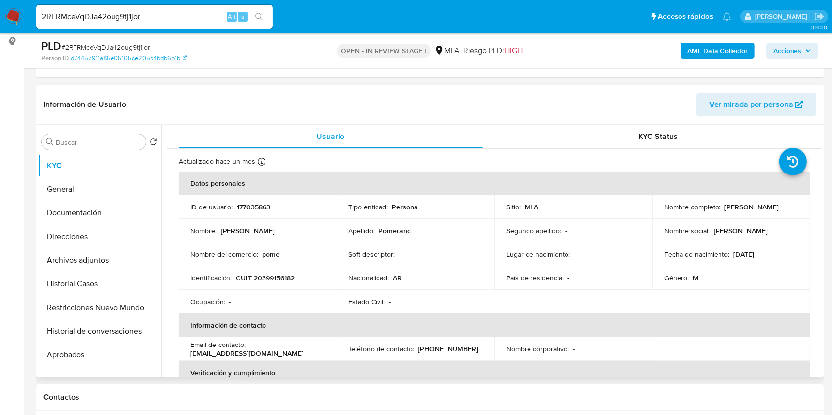
click at [782, 106] on span "Ver mirada por persona" at bounding box center [751, 105] width 84 height 24
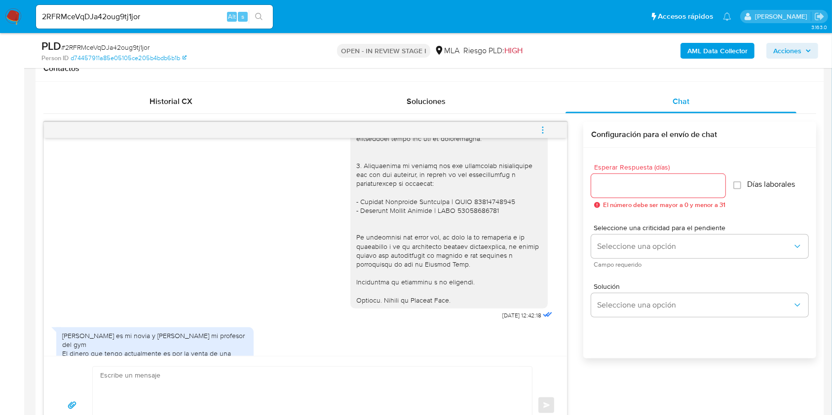
scroll to position [887, 0]
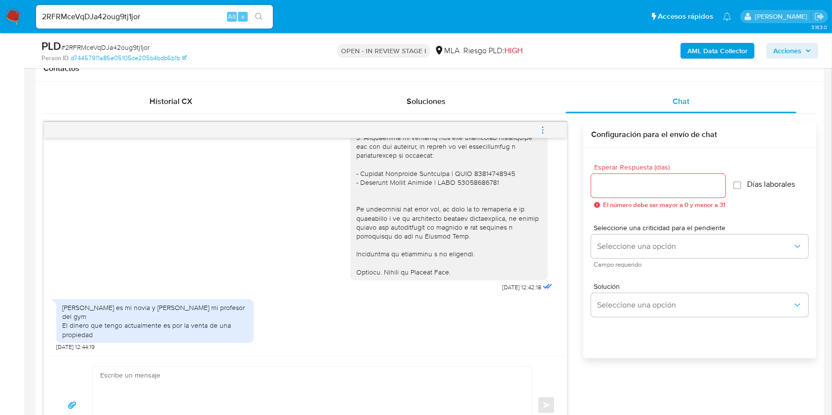
click at [57, 348] on span "29/09/2025 12:44:19" at bounding box center [75, 347] width 38 height 8
click at [82, 347] on span "29/09/2025 12:44:19" at bounding box center [75, 347] width 38 height 8
drag, startPoint x: 82, startPoint y: 346, endPoint x: 57, endPoint y: 348, distance: 25.2
click at [57, 348] on span "29/09/2025 12:44:19" at bounding box center [75, 347] width 38 height 8
copy span "[DATE]"
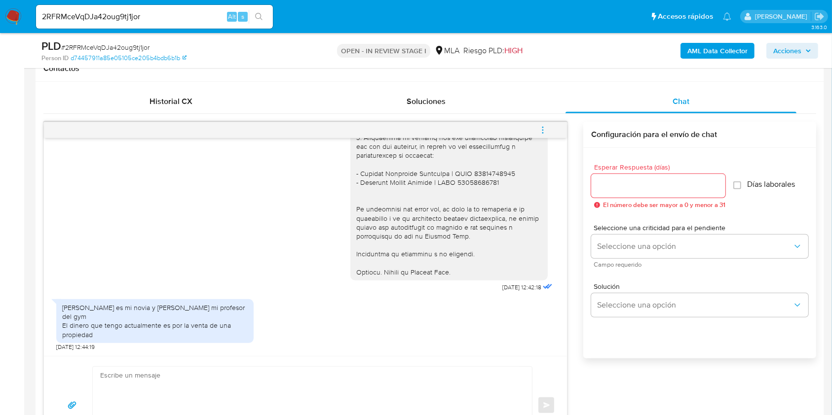
click at [83, 318] on div "Hola Araceli es mi novia y benjamin mi profesor del gym El dinero que tengo act…" at bounding box center [155, 321] width 186 height 36
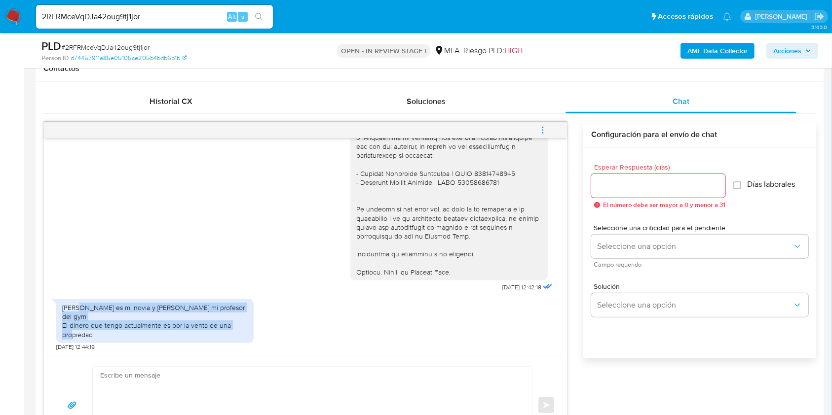
drag, startPoint x: 83, startPoint y: 318, endPoint x: 84, endPoint y: 332, distance: 13.9
click at [84, 332] on div "Hola Araceli es mi novia y benjamin mi profesor del gym El dinero que tengo act…" at bounding box center [155, 321] width 186 height 36
copy div "Araceli es mi novia y benjamin mi profesor del gym El dinero que tengo actualme…"
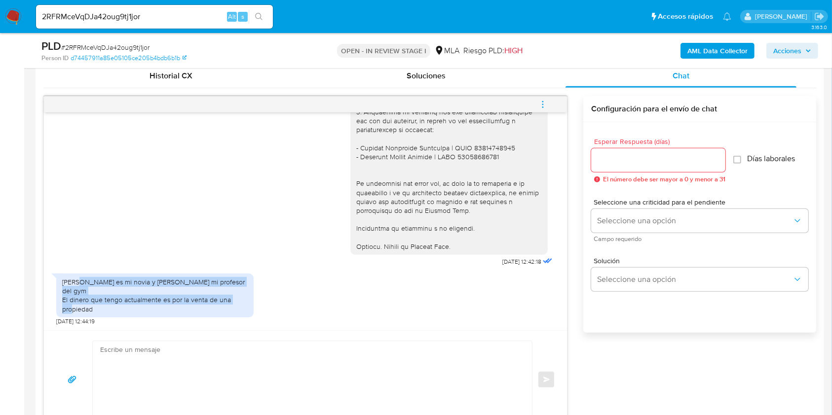
scroll to position [526, 0]
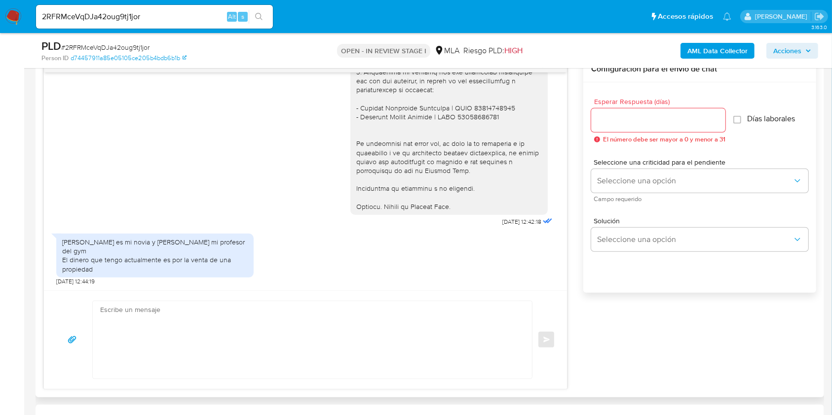
click at [178, 327] on textarea at bounding box center [309, 339] width 419 height 77
click at [166, 332] on textarea at bounding box center [309, 339] width 419 height 77
paste textarea "Hola. ¡Muchas gracias por tu respuesta! Confirmamos la recepción de la document…"
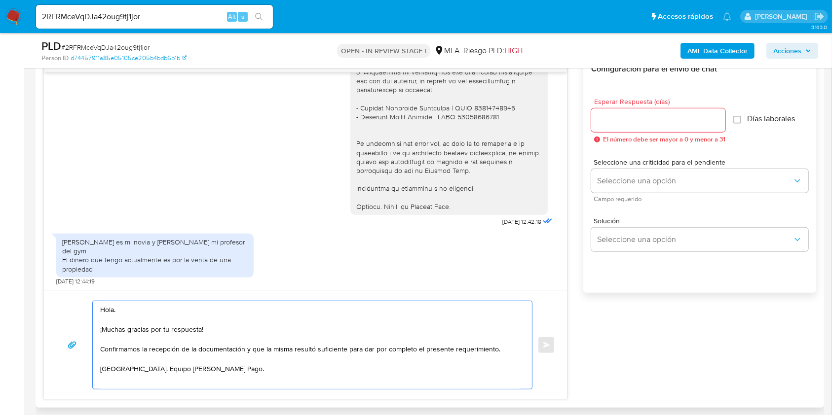
type textarea "Hola. ¡Muchas gracias por tu respuesta! Confirmamos la recepción de la document…"
click at [645, 118] on input "Esperar Respuesta (días)" at bounding box center [658, 120] width 134 height 13
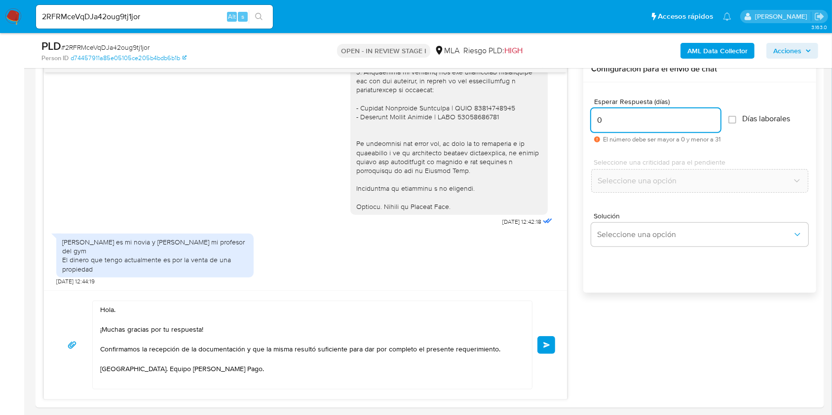
type input "0"
click at [138, 47] on span "# 2RFRMceVqDJa42oug9tj1jor" at bounding box center [105, 47] width 88 height 10
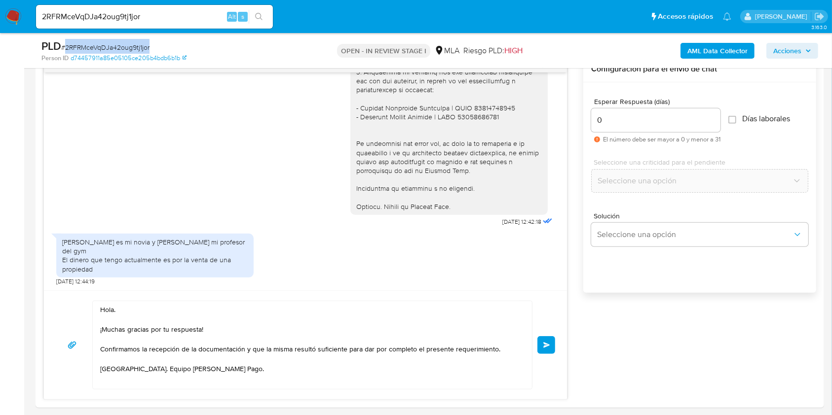
click at [138, 47] on span "# 2RFRMceVqDJa42oug9tj1jor" at bounding box center [105, 47] width 88 height 10
copy span "2RFRMceVqDJa42oug9tj1jor"
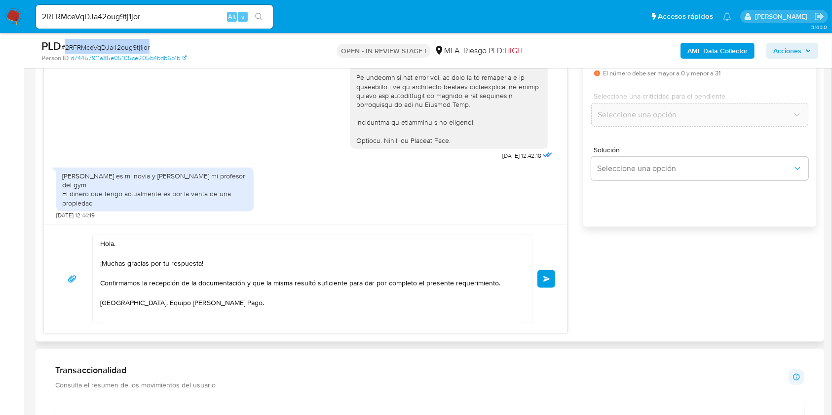
click at [548, 283] on button "Enviar" at bounding box center [546, 279] width 18 height 18
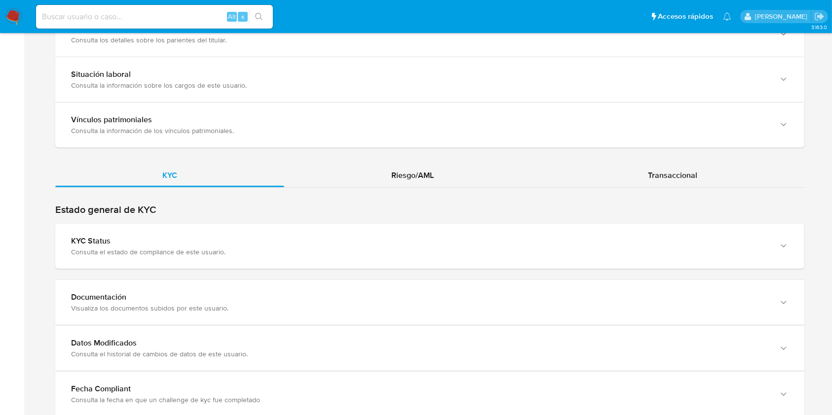
scroll to position [789, 0]
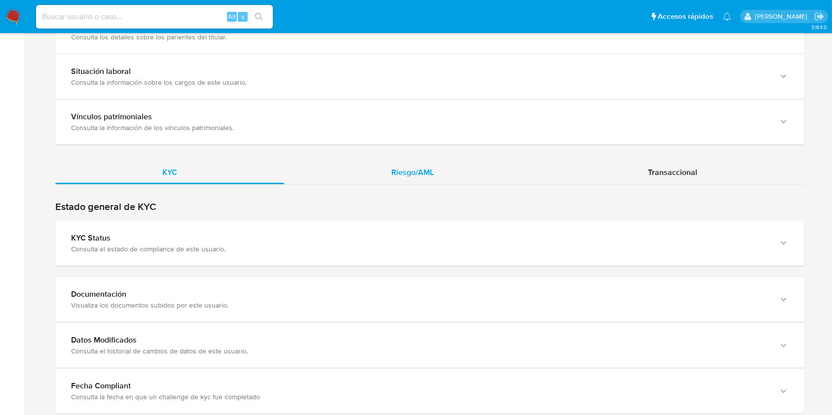
click at [451, 172] on div "Riesgo/AML" at bounding box center [412, 173] width 257 height 24
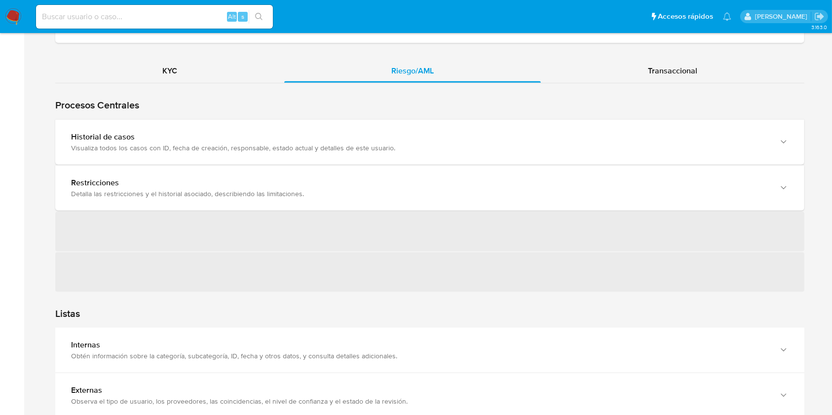
scroll to position [921, 0]
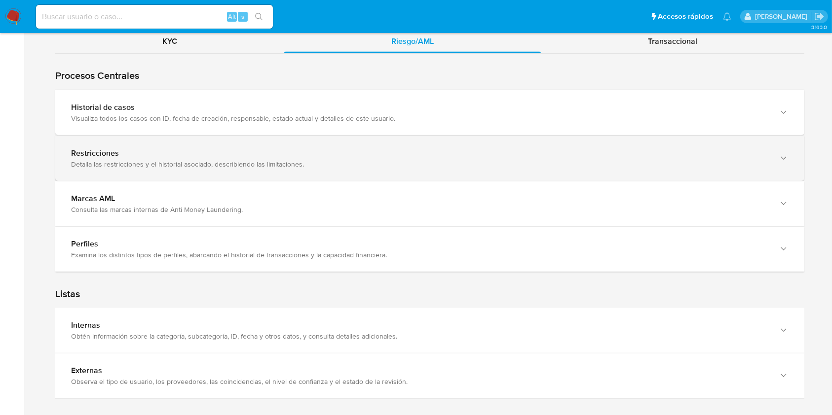
click at [189, 162] on div "Detalla las restricciones y el historial asociado, describiendo las limitacione…" at bounding box center [420, 164] width 698 height 9
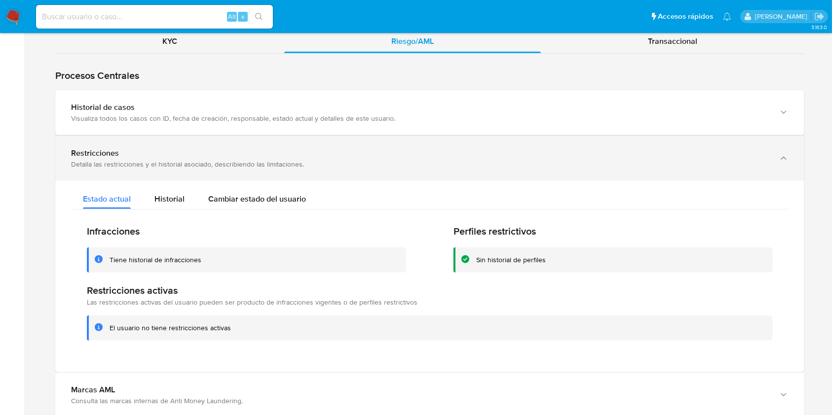
click at [241, 155] on div "Restricciones" at bounding box center [420, 154] width 698 height 10
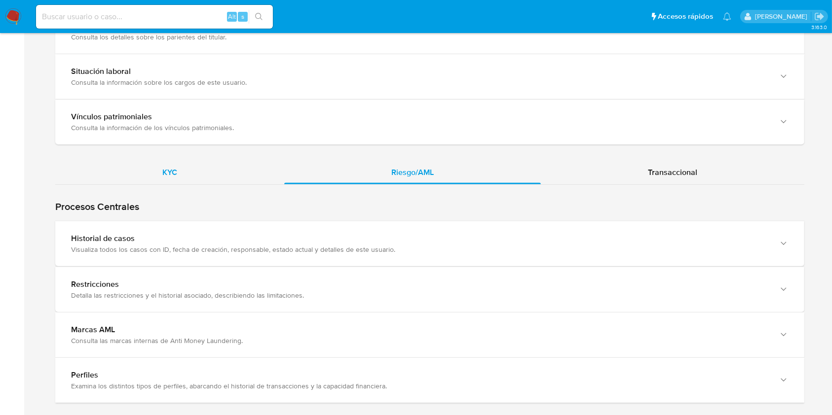
click at [186, 176] on div "KYC" at bounding box center [169, 173] width 229 height 24
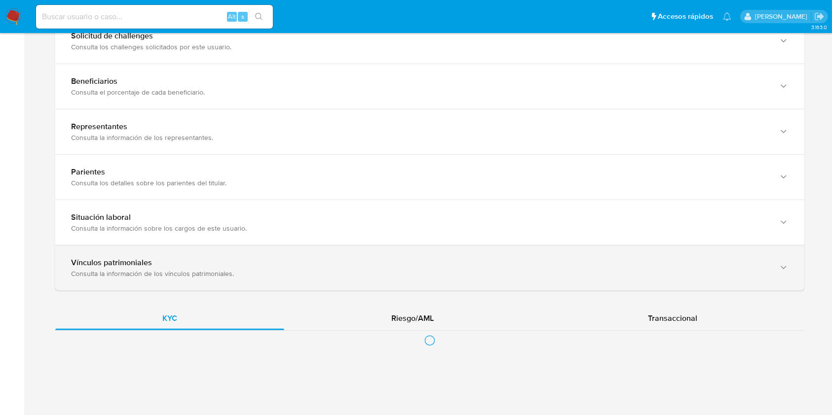
scroll to position [789, 0]
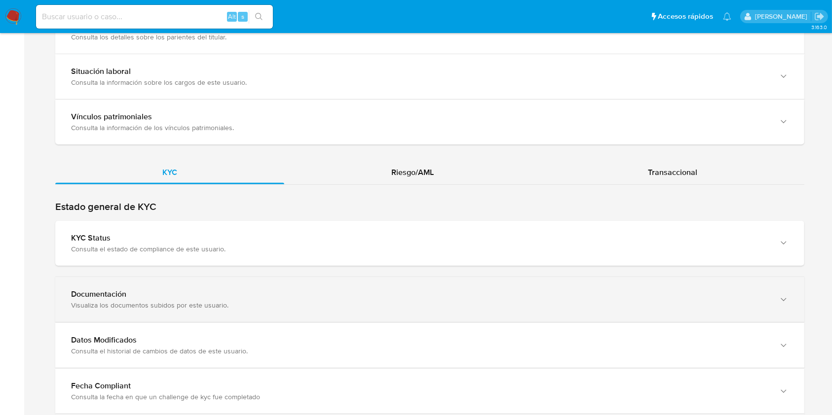
click at [130, 298] on div "Documentación" at bounding box center [420, 295] width 698 height 10
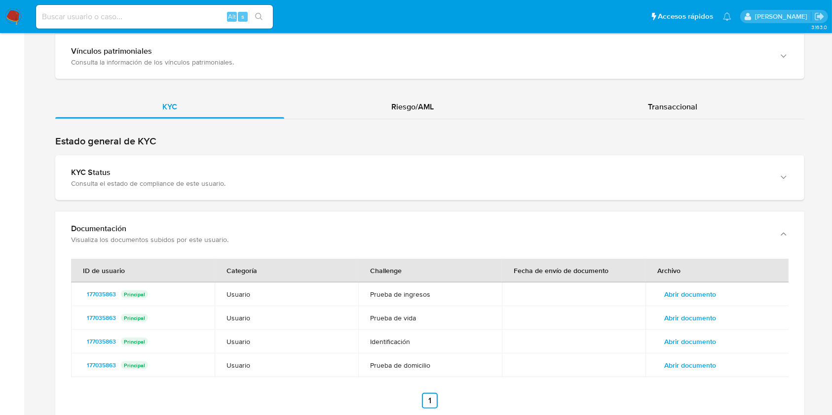
scroll to position [921, 0]
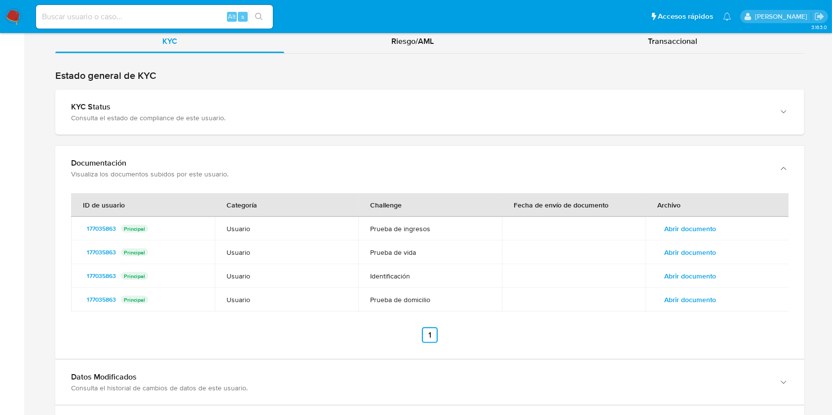
click at [543, 231] on td at bounding box center [574, 229] width 144 height 24
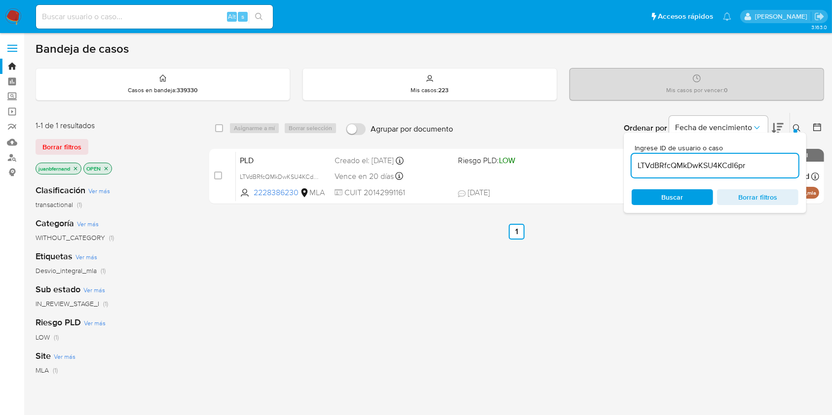
click at [759, 164] on input "LTVdBRfcQMkDwKSU4KCdI6pr" at bounding box center [715, 165] width 167 height 13
paste input "2RFRMceVqDJa42oug9tj1jo"
type input "2RFRMceVqDJa42oug9tj1jor"
click at [221, 131] on input "checkbox" at bounding box center [219, 128] width 8 height 8
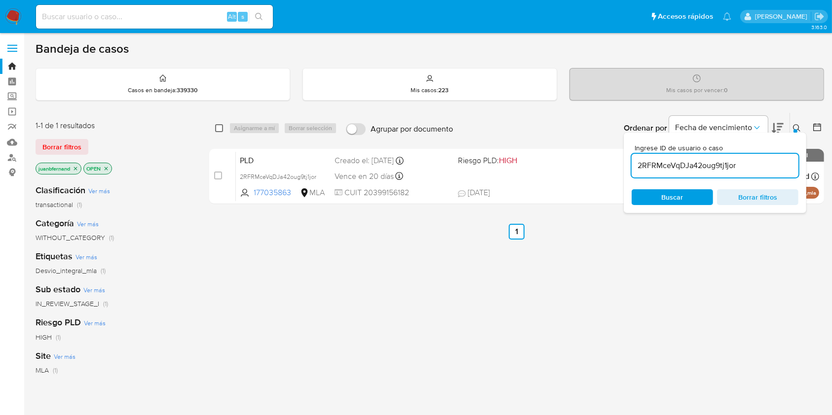
checkbox input "true"
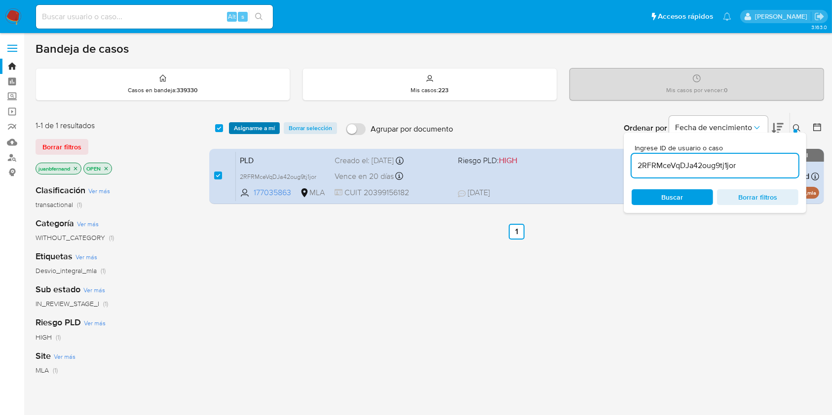
click at [276, 129] on button "Asignarme a mí" at bounding box center [254, 128] width 51 height 12
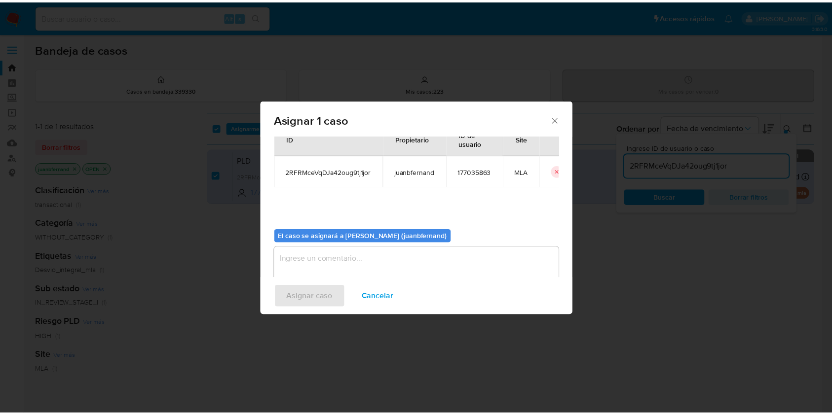
scroll to position [50, 0]
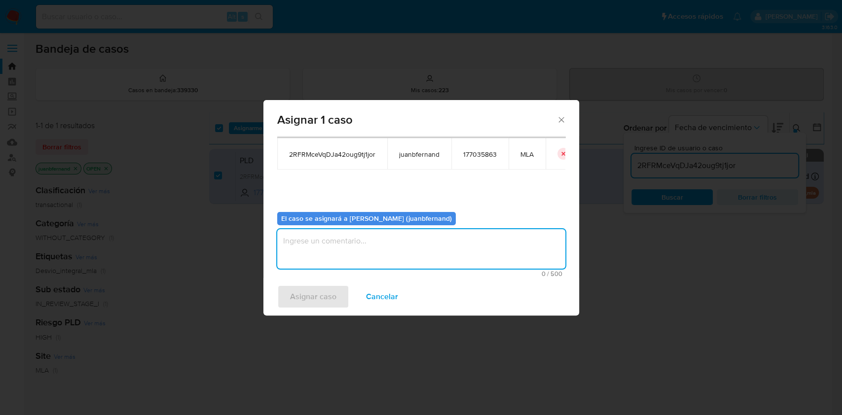
click at [423, 242] on textarea "assign-modal" at bounding box center [421, 248] width 288 height 39
click at [308, 292] on span "Asignar caso" at bounding box center [313, 297] width 46 height 22
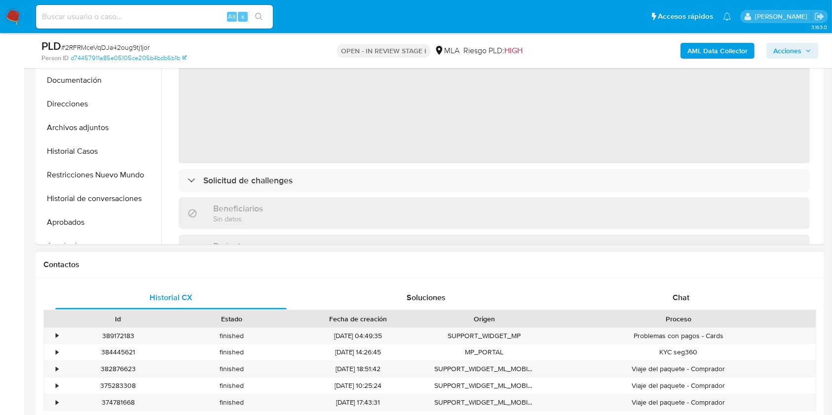
select select "10"
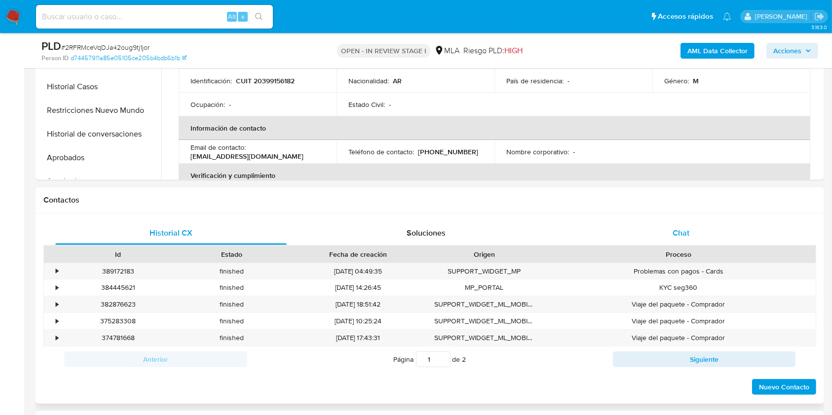
click at [698, 230] on div "Chat" at bounding box center [680, 234] width 231 height 24
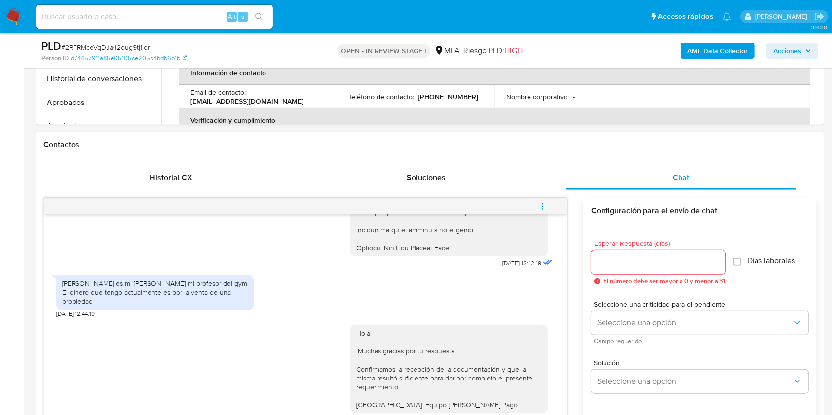
scroll to position [460, 0]
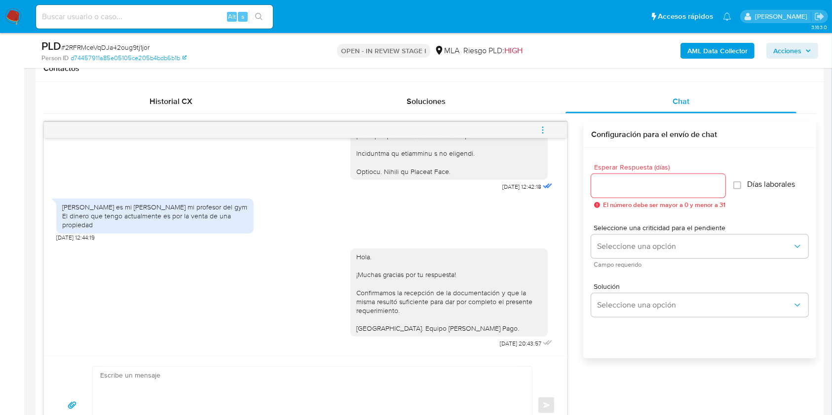
click at [545, 127] on icon "menu-action" at bounding box center [542, 130] width 9 height 9
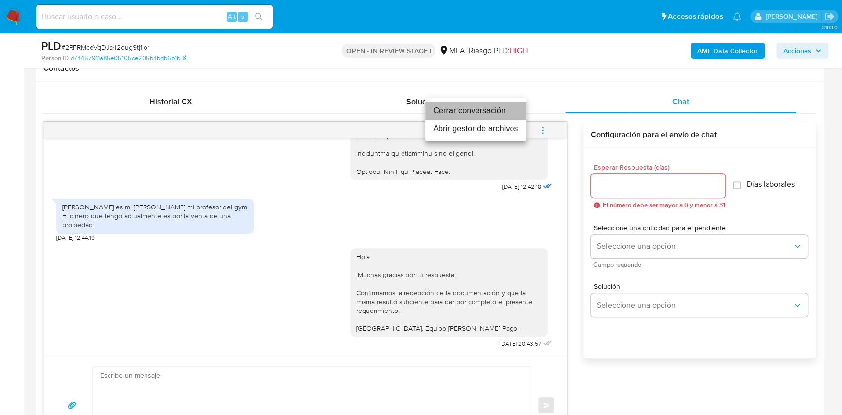
click at [477, 113] on li "Cerrar conversación" at bounding box center [475, 111] width 101 height 18
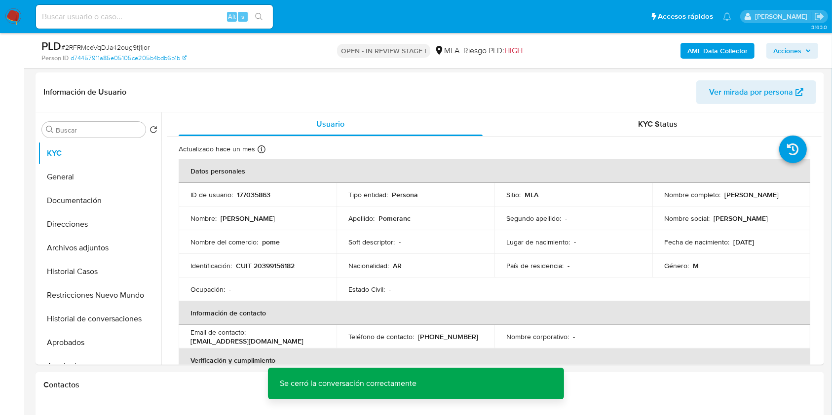
scroll to position [131, 0]
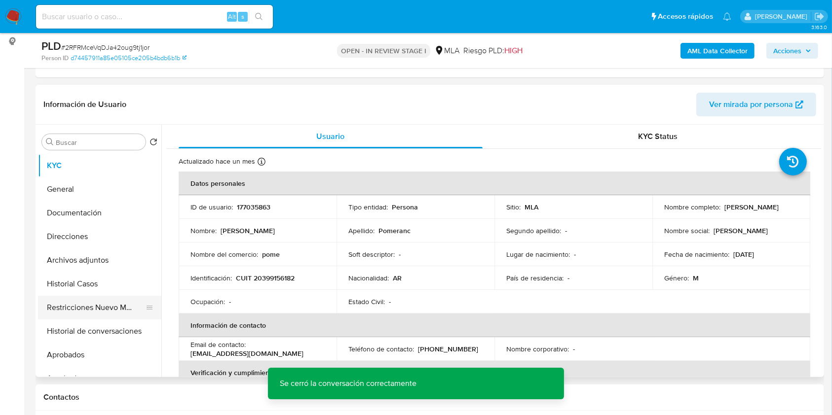
click at [91, 308] on button "Restricciones Nuevo Mundo" at bounding box center [95, 308] width 115 height 24
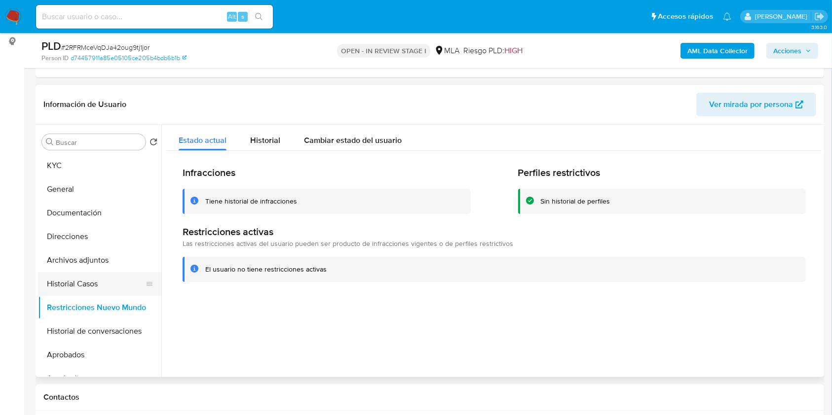
click at [83, 282] on button "Historial Casos" at bounding box center [95, 284] width 115 height 24
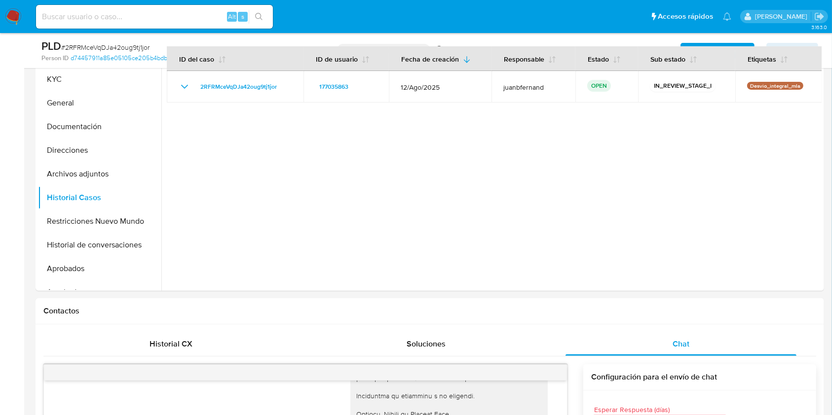
scroll to position [197, 0]
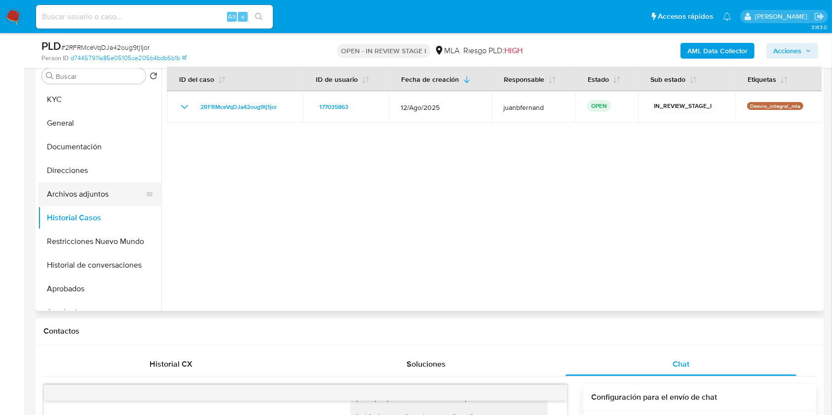
click at [75, 196] on button "Archivos adjuntos" at bounding box center [95, 195] width 115 height 24
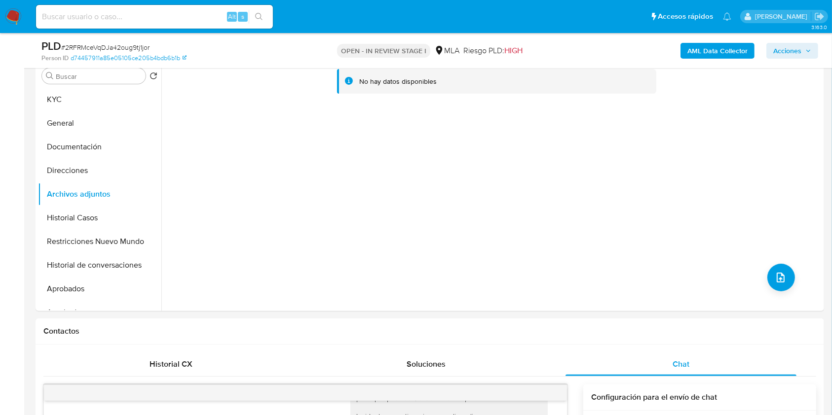
click at [728, 49] on b "AML Data Collector" at bounding box center [717, 51] width 60 height 16
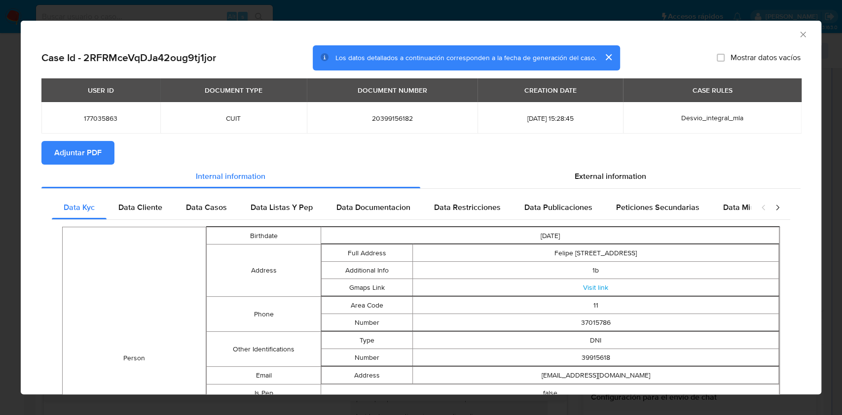
drag, startPoint x: 88, startPoint y: 150, endPoint x: 103, endPoint y: 146, distance: 14.7
click at [89, 149] on span "Adjuntar PDF" at bounding box center [77, 153] width 47 height 22
click at [800, 34] on icon "Cerrar ventana" at bounding box center [802, 34] width 5 height 5
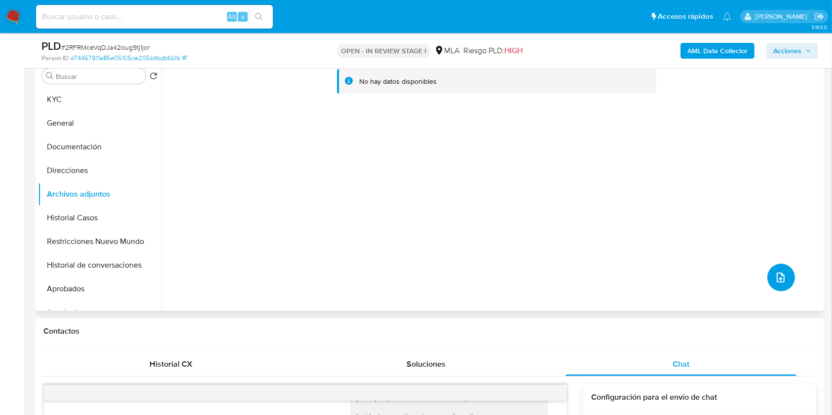
click at [772, 265] on button "upload-file" at bounding box center [781, 278] width 28 height 28
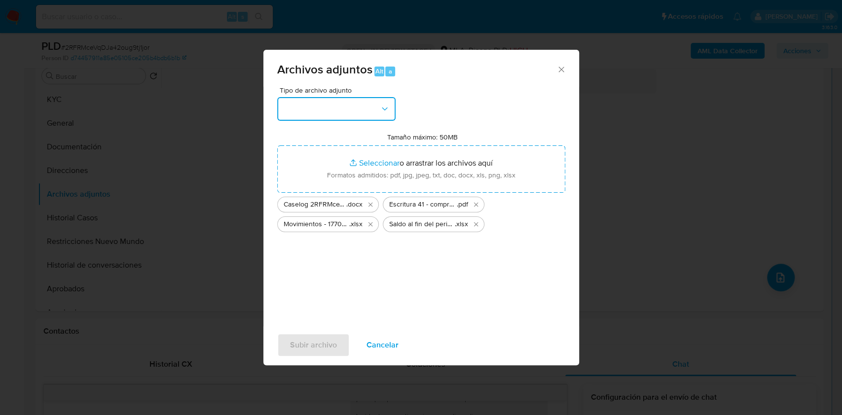
click at [363, 113] on button "button" at bounding box center [336, 109] width 118 height 24
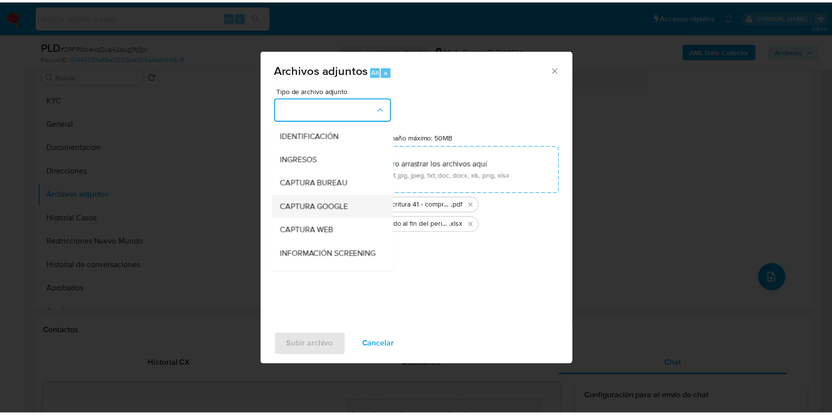
scroll to position [131, 0]
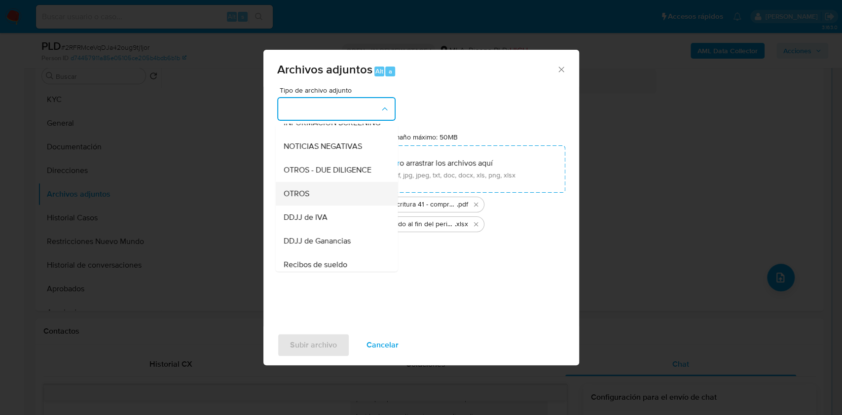
click at [322, 206] on div "OTROS" at bounding box center [333, 194] width 101 height 24
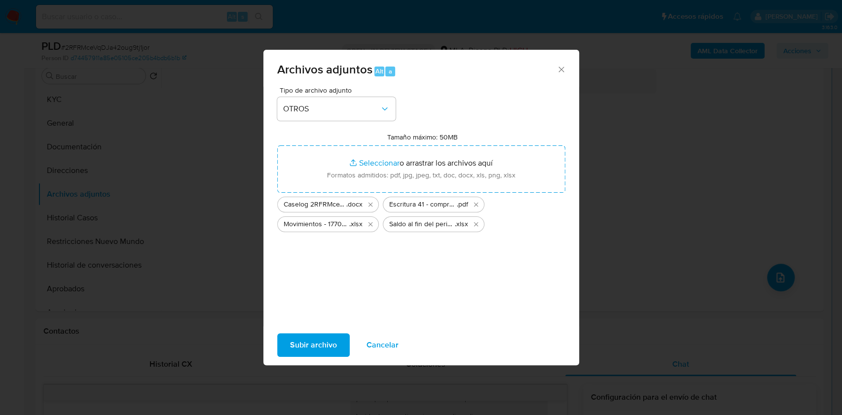
click at [331, 345] on span "Subir archivo" at bounding box center [313, 346] width 47 height 22
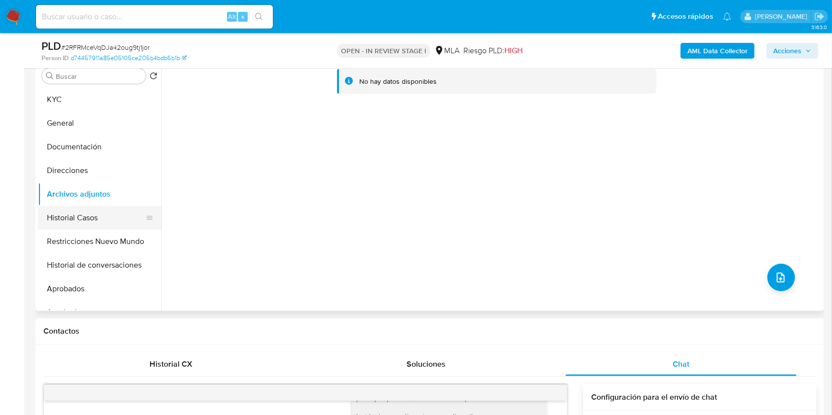
click at [89, 222] on button "Historial Casos" at bounding box center [95, 218] width 115 height 24
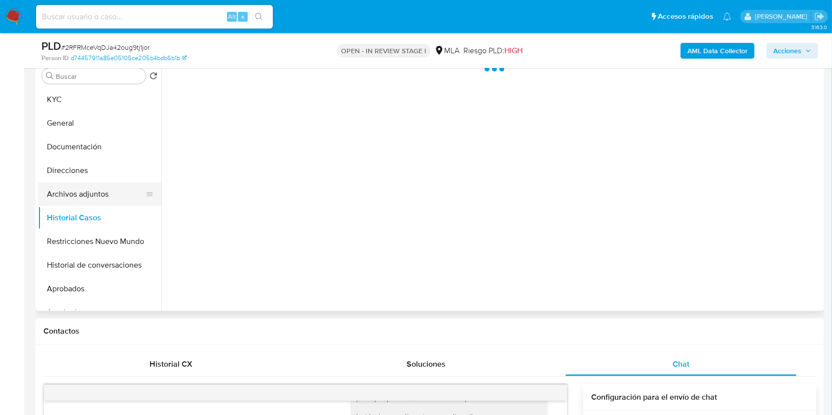
click at [95, 201] on button "Archivos adjuntos" at bounding box center [95, 195] width 115 height 24
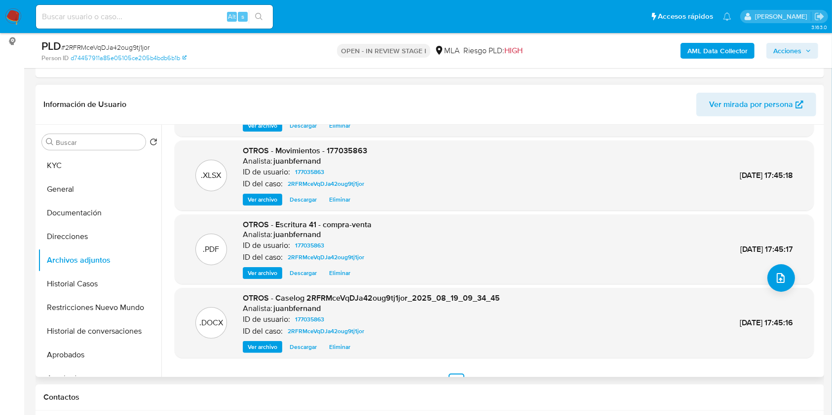
scroll to position [83, 0]
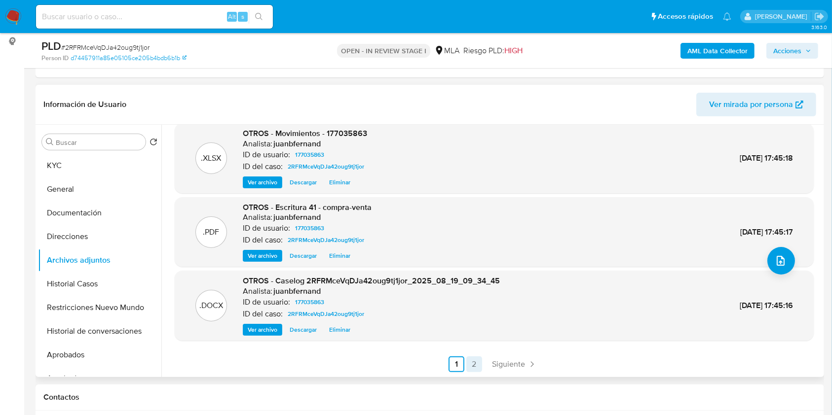
click at [477, 368] on link "2" at bounding box center [474, 365] width 16 height 16
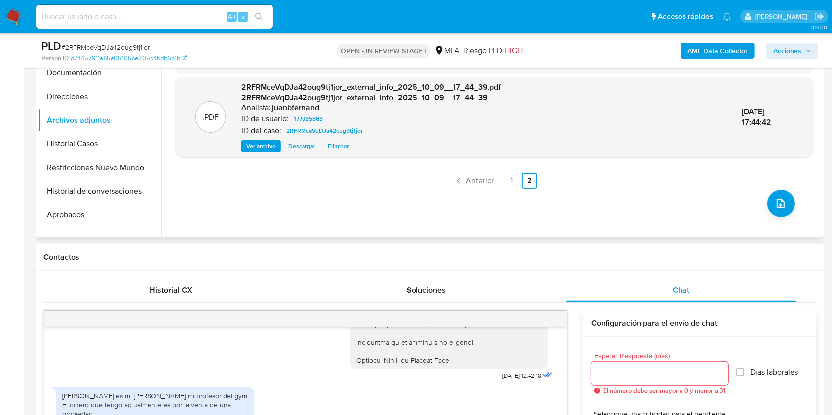
scroll to position [131, 0]
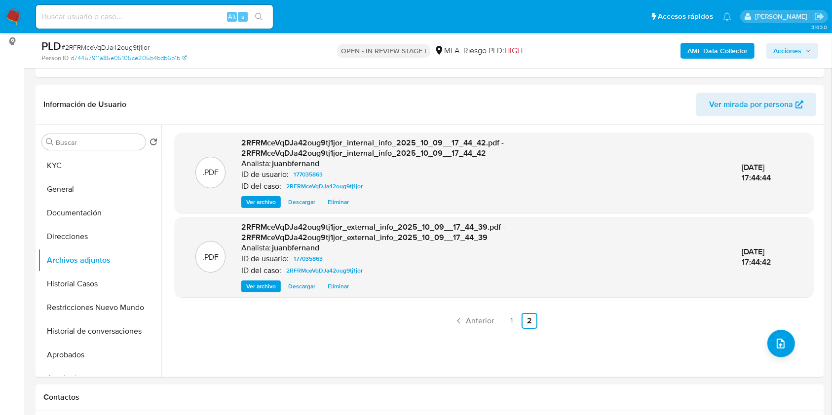
click at [799, 39] on div "AML Data Collector Acciones" at bounding box center [690, 50] width 256 height 23
click at [790, 47] on span "Acciones" at bounding box center [787, 51] width 28 height 16
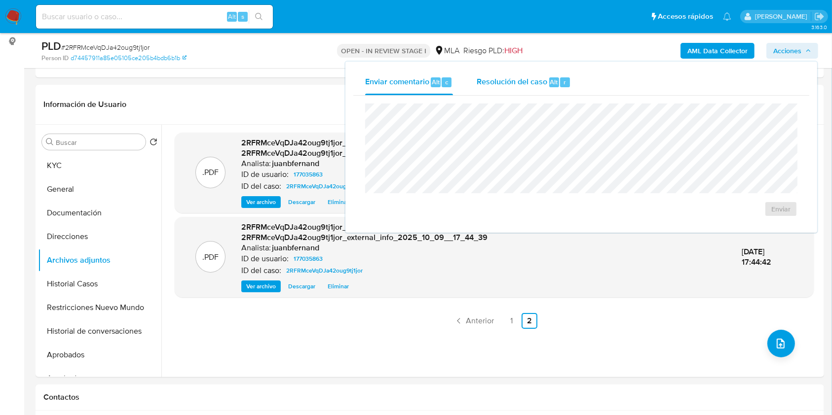
click at [527, 86] on span "Resolución del caso" at bounding box center [512, 81] width 71 height 11
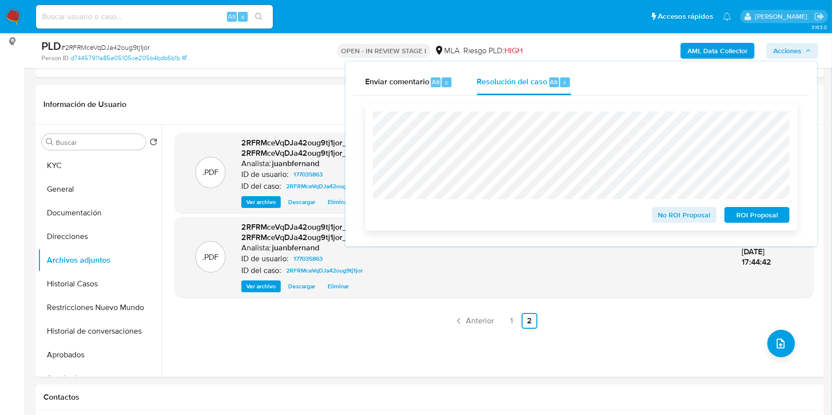
click at [685, 217] on span "No ROI Proposal" at bounding box center [684, 215] width 51 height 14
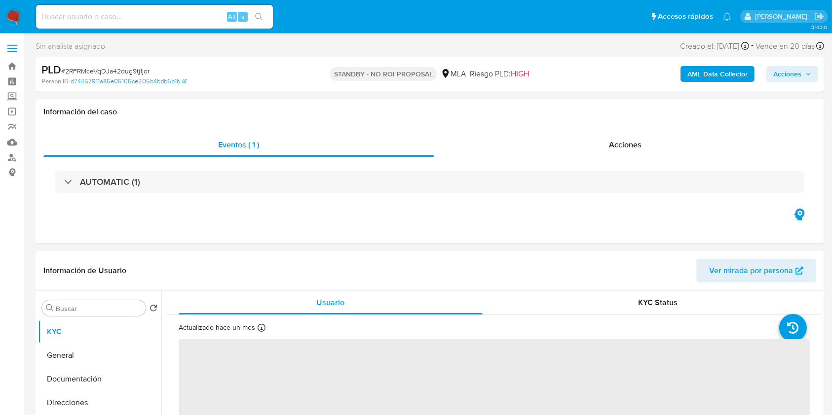
select select "10"
